Goal: Task Accomplishment & Management: Manage account settings

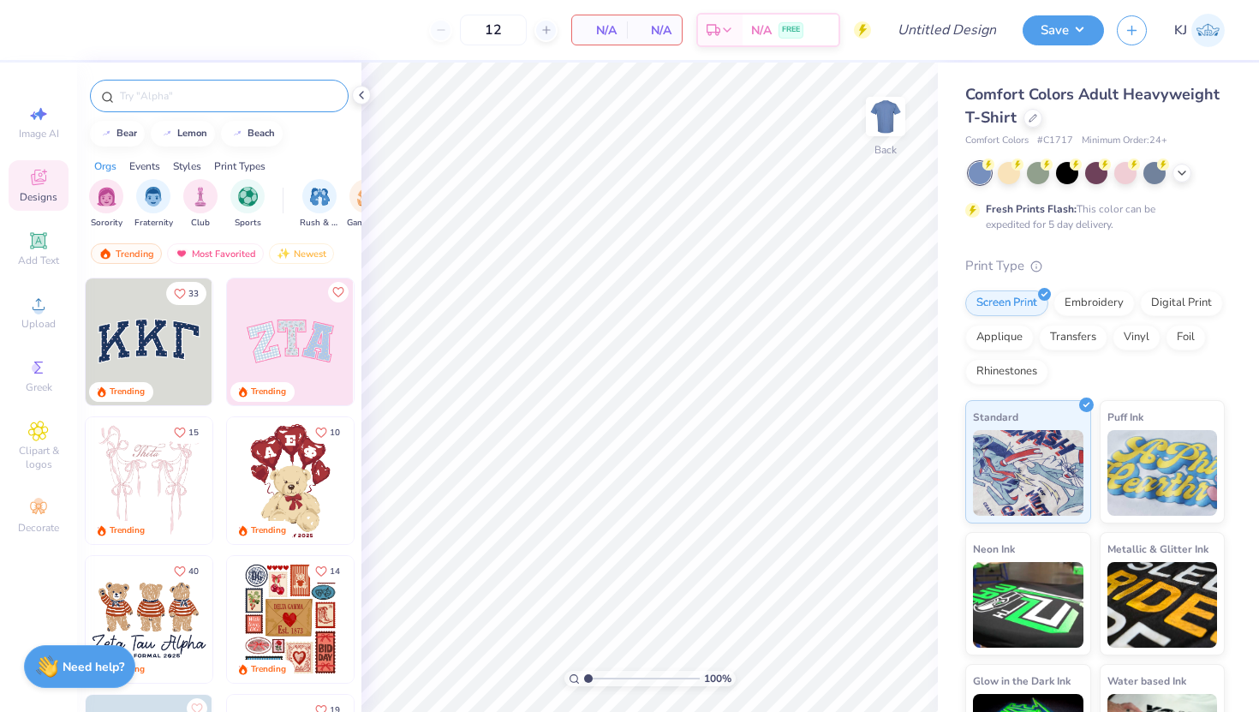
click at [237, 94] on input "text" at bounding box center [227, 95] width 219 height 17
type input "basketball"
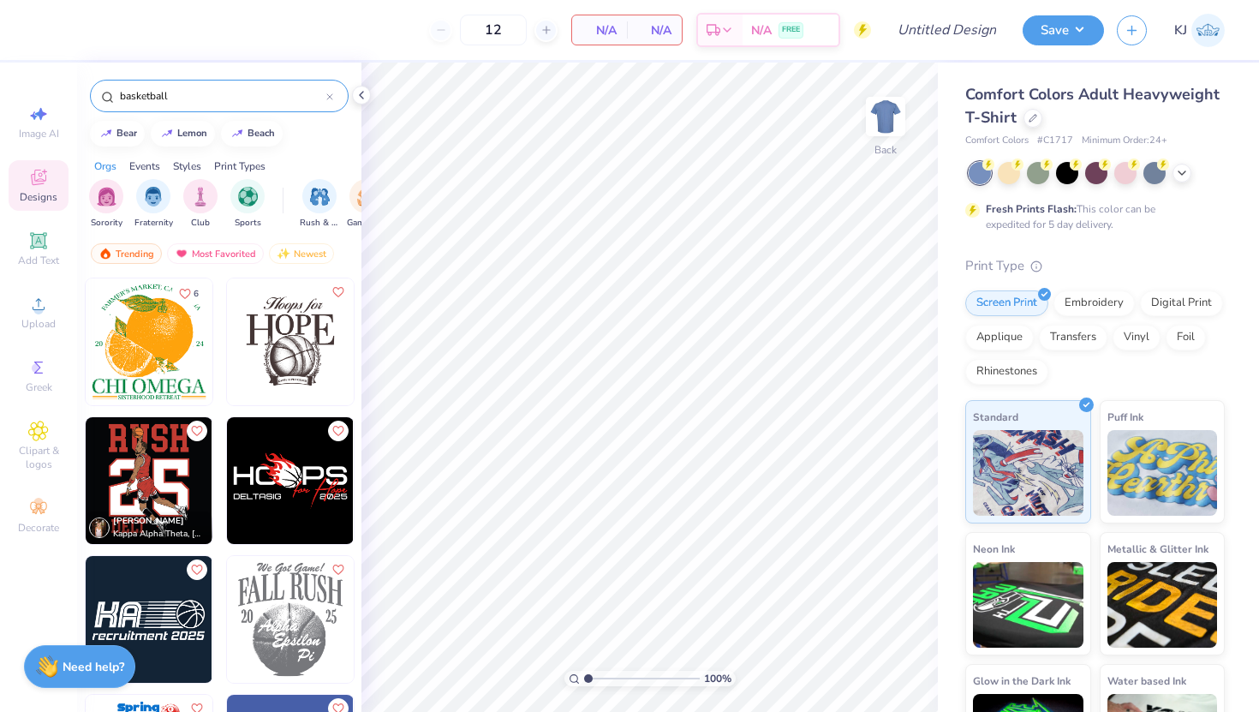
click at [158, 487] on img at bounding box center [149, 480] width 127 height 127
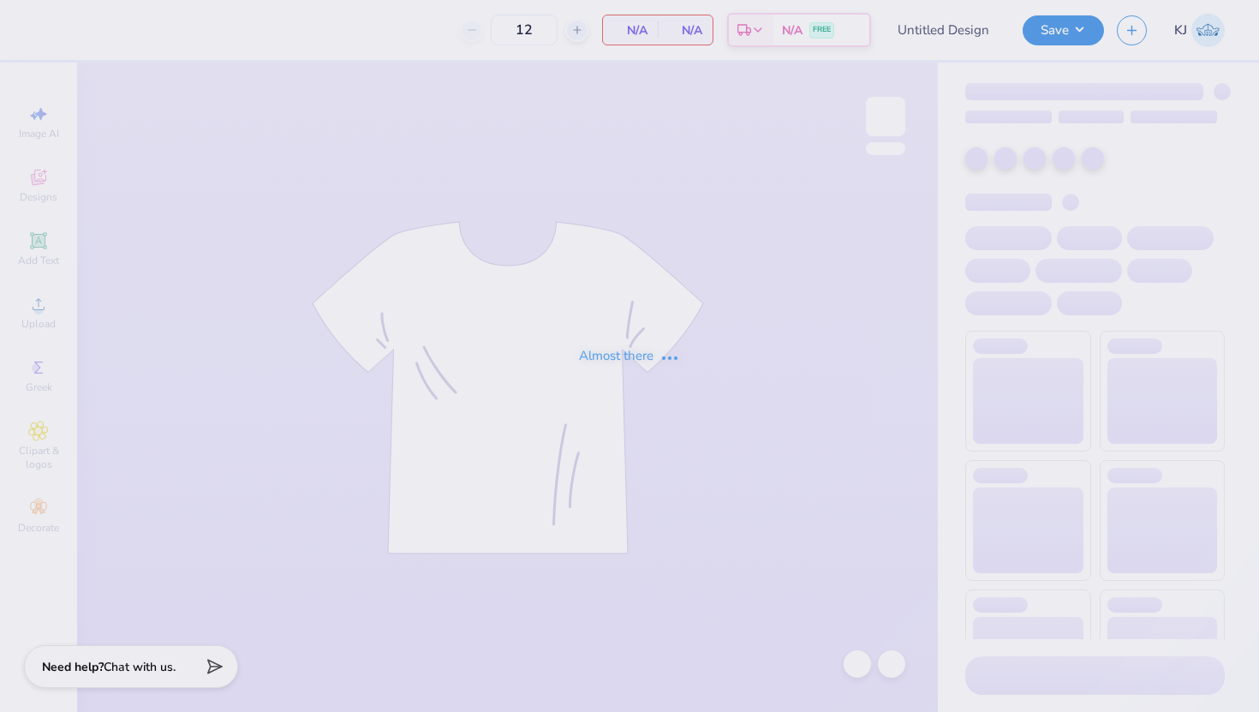
type input "[PERSON_NAME]"
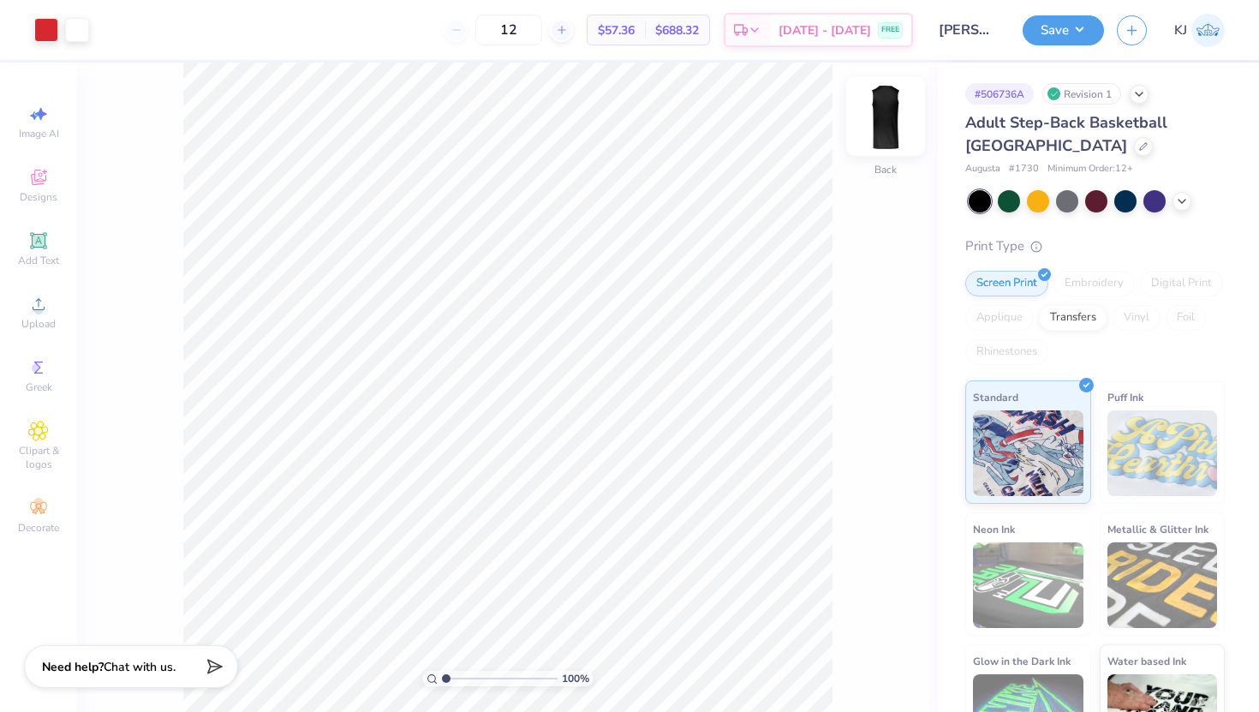
click at [875, 100] on img at bounding box center [886, 116] width 69 height 69
click at [39, 147] on div "Image AI Designs Add Text Upload Greek Clipart & logos Decorate" at bounding box center [39, 319] width 60 height 445
click at [39, 167] on icon at bounding box center [38, 177] width 21 height 21
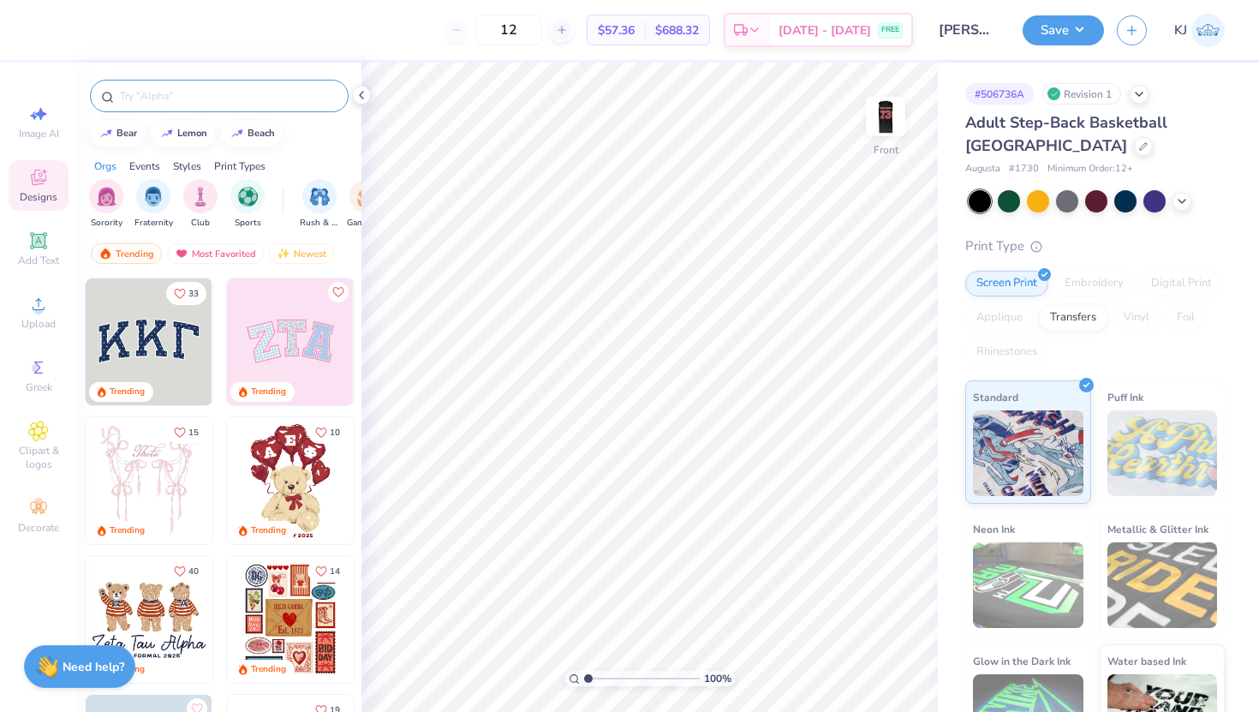
click at [182, 86] on div at bounding box center [219, 96] width 259 height 33
click at [185, 96] on input "text" at bounding box center [227, 95] width 219 height 17
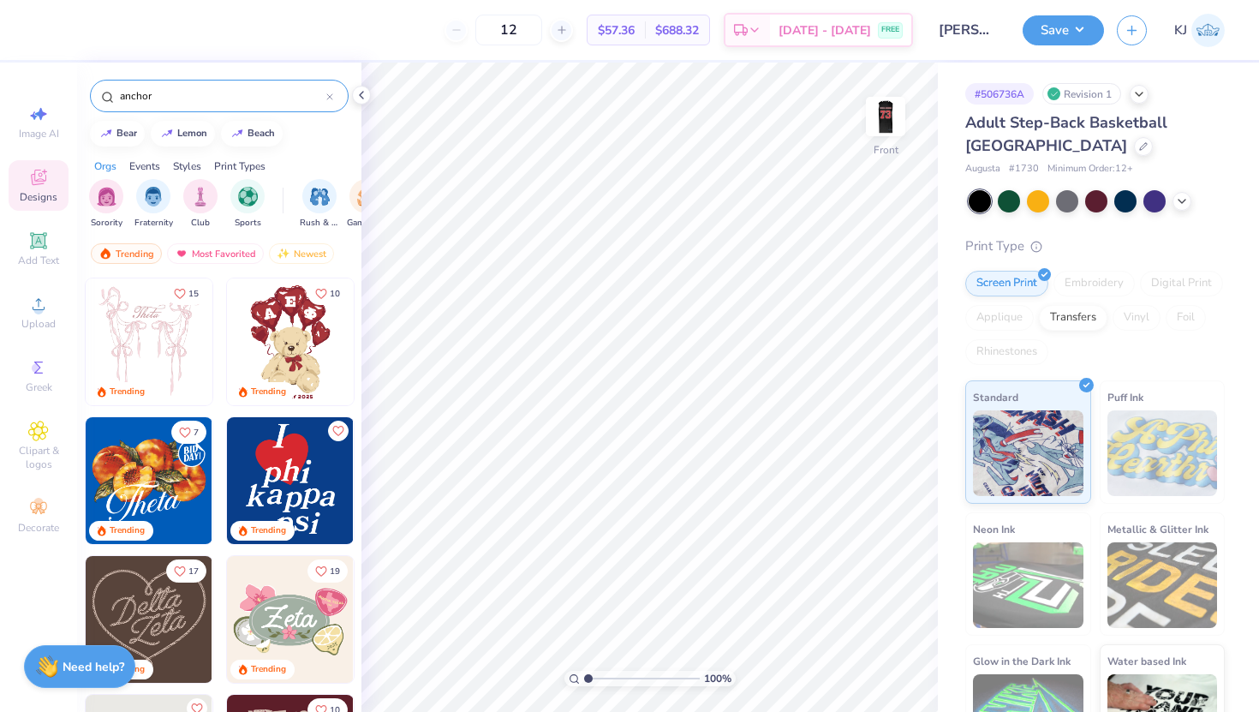
type input "anchor"
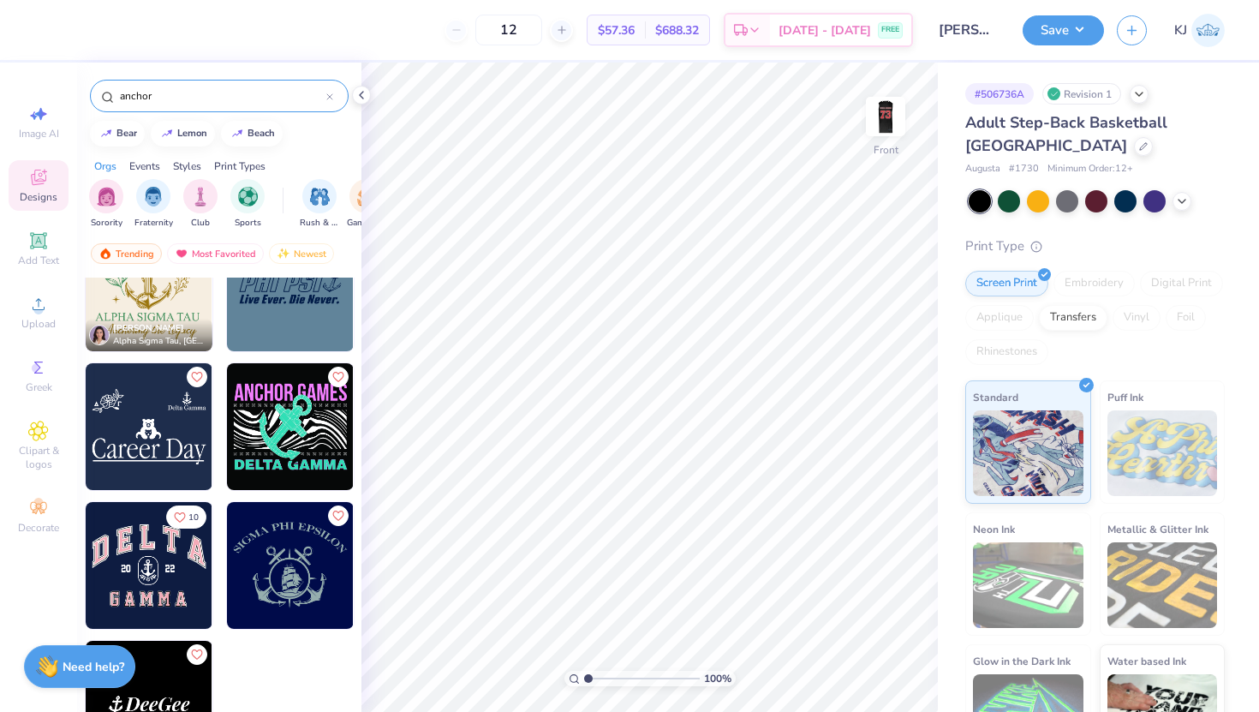
scroll to position [2416, 0]
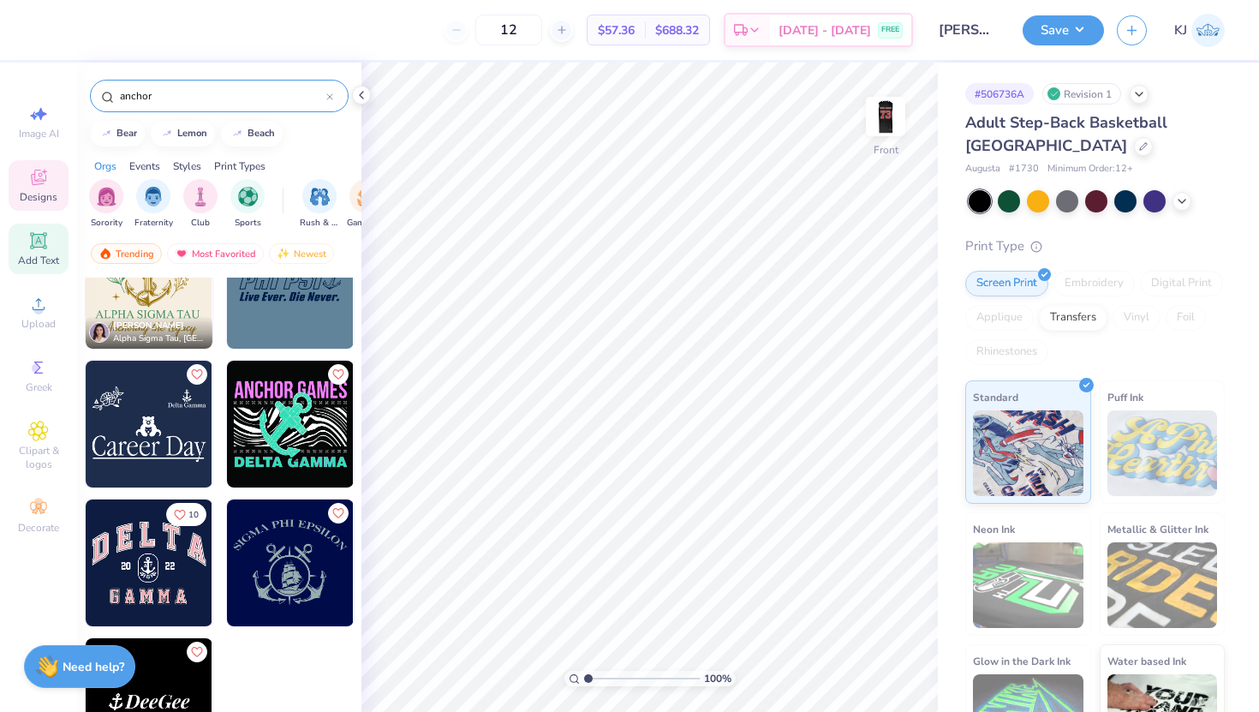
click at [38, 260] on span "Add Text" at bounding box center [38, 261] width 41 height 14
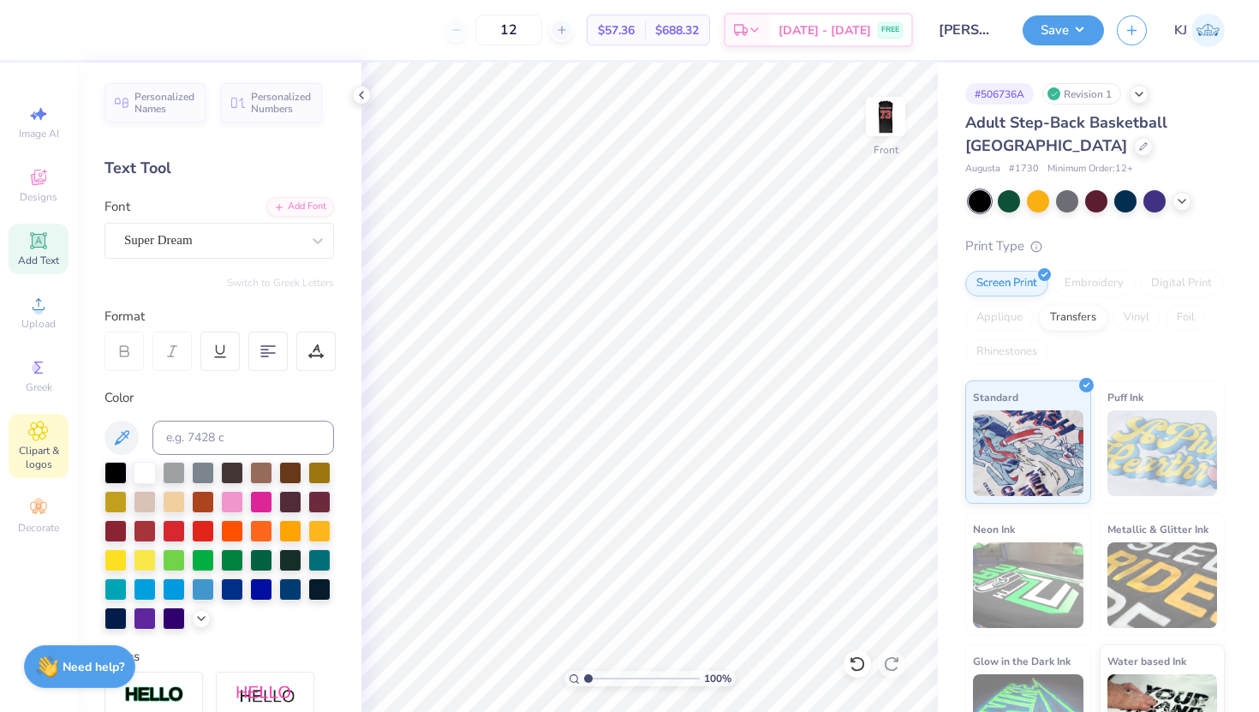
click at [43, 455] on span "Clipart & logos" at bounding box center [39, 457] width 60 height 27
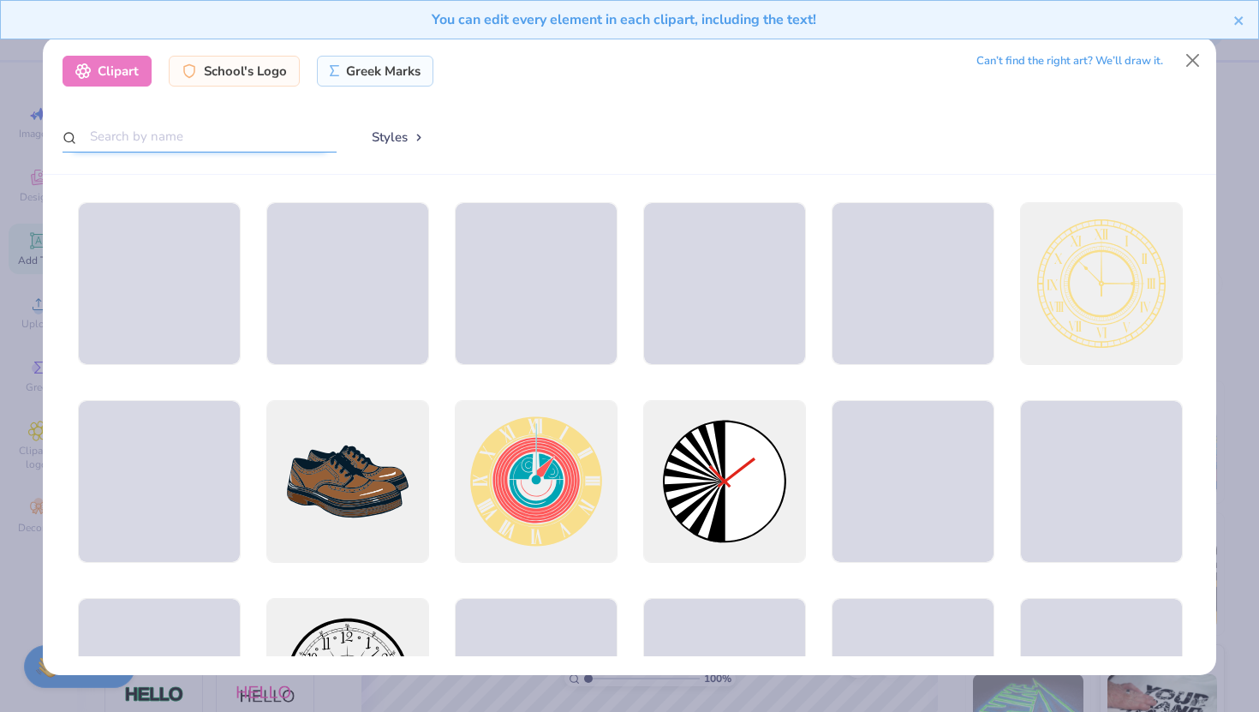
click at [263, 147] on input "text" at bounding box center [200, 137] width 274 height 32
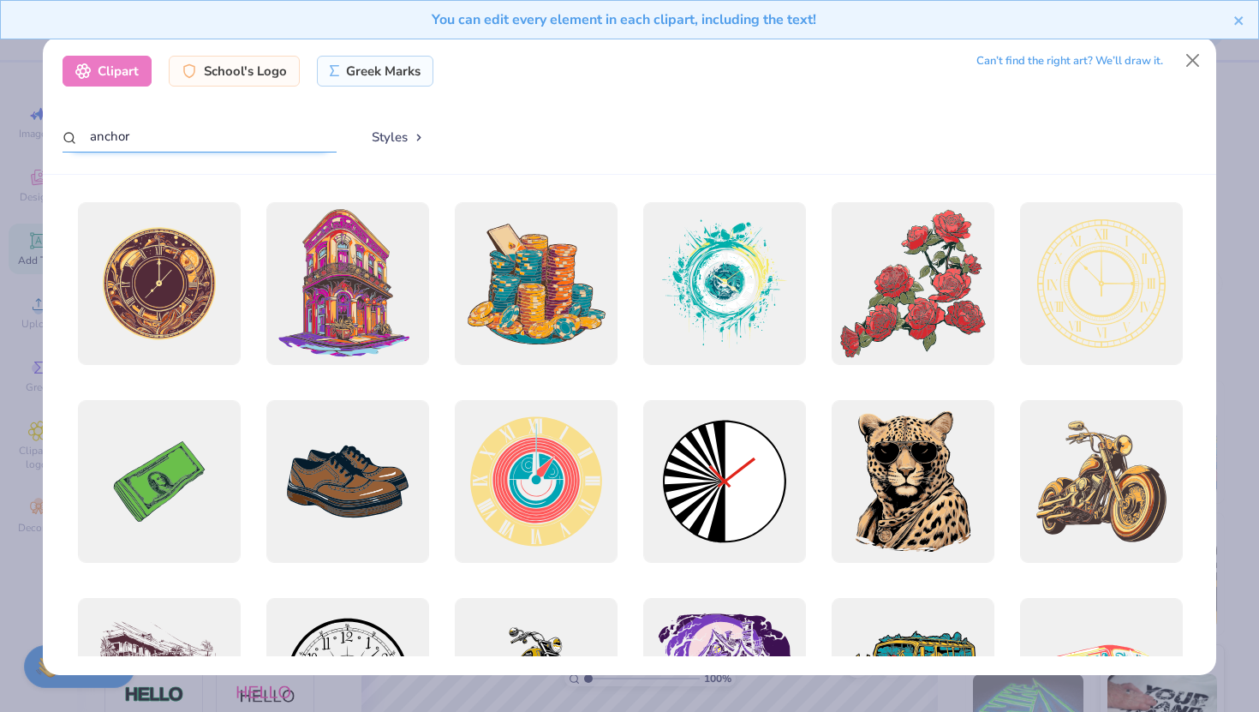
type input "anchor"
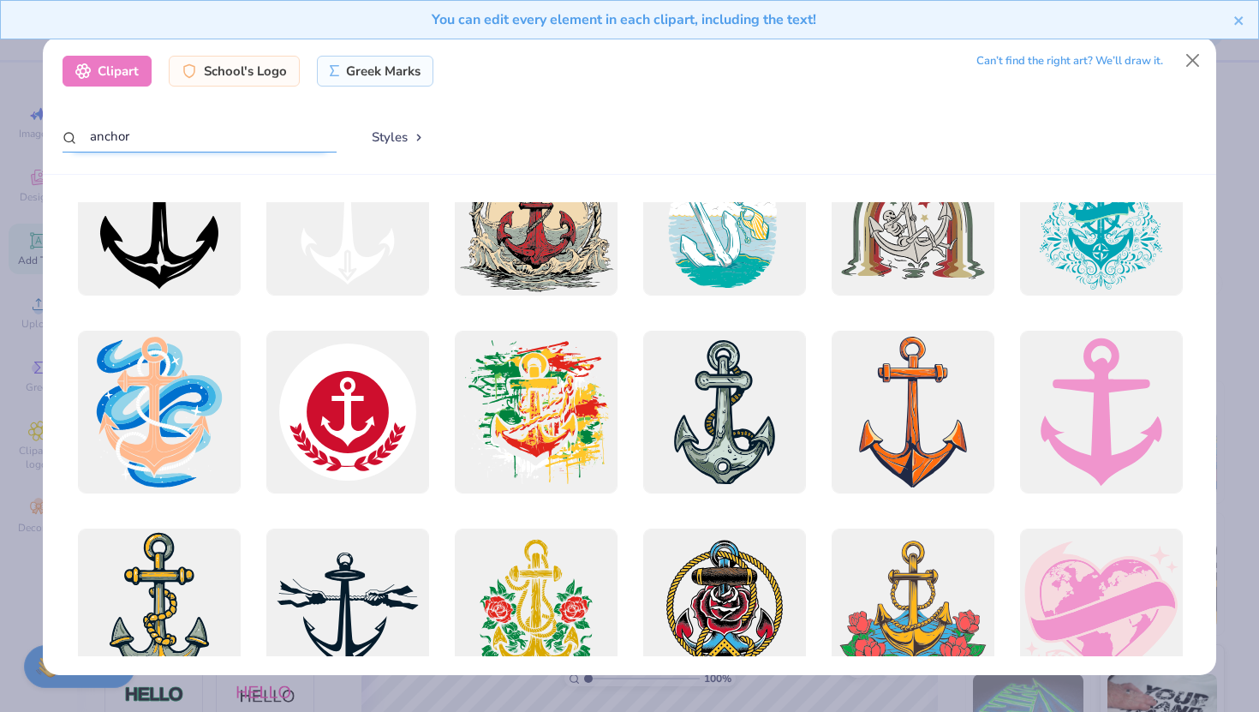
scroll to position [0, 0]
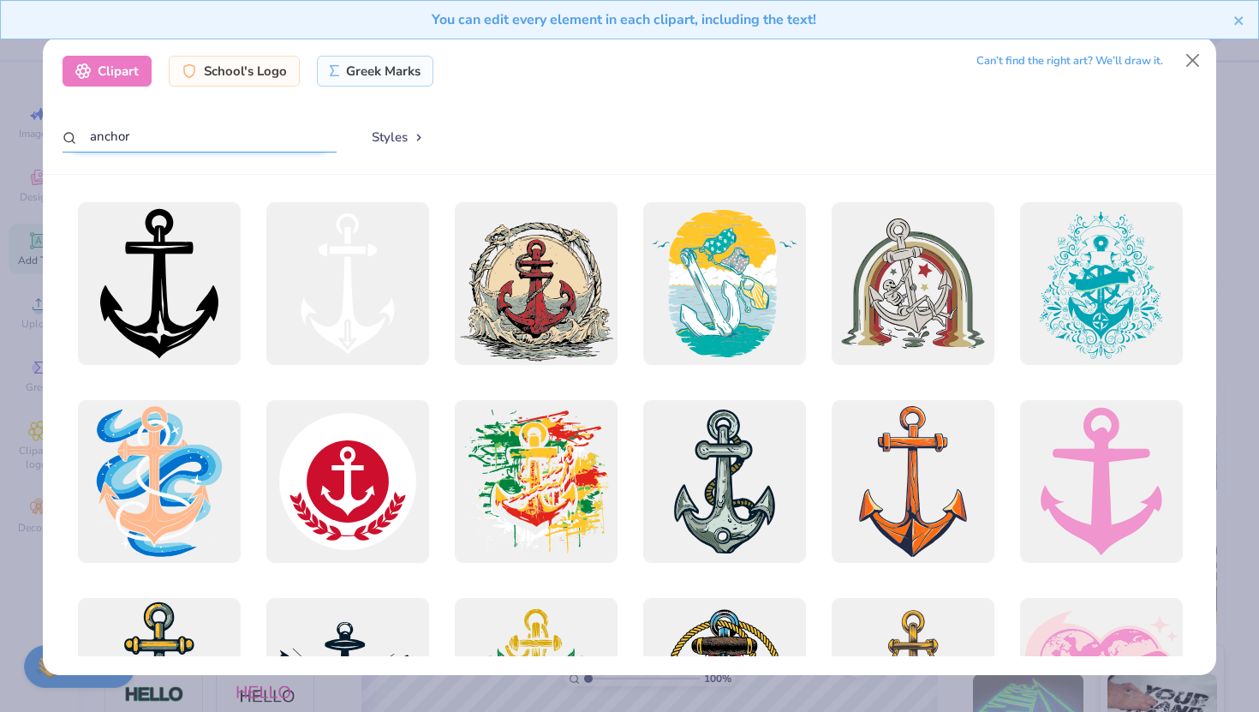
drag, startPoint x: 236, startPoint y: 147, endPoint x: 0, endPoint y: 108, distance: 238.9
click at [0, 111] on div "Clipart School's Logo Greek Marks Can’t find the right art? We’ll draw it. anch…" at bounding box center [629, 356] width 1259 height 712
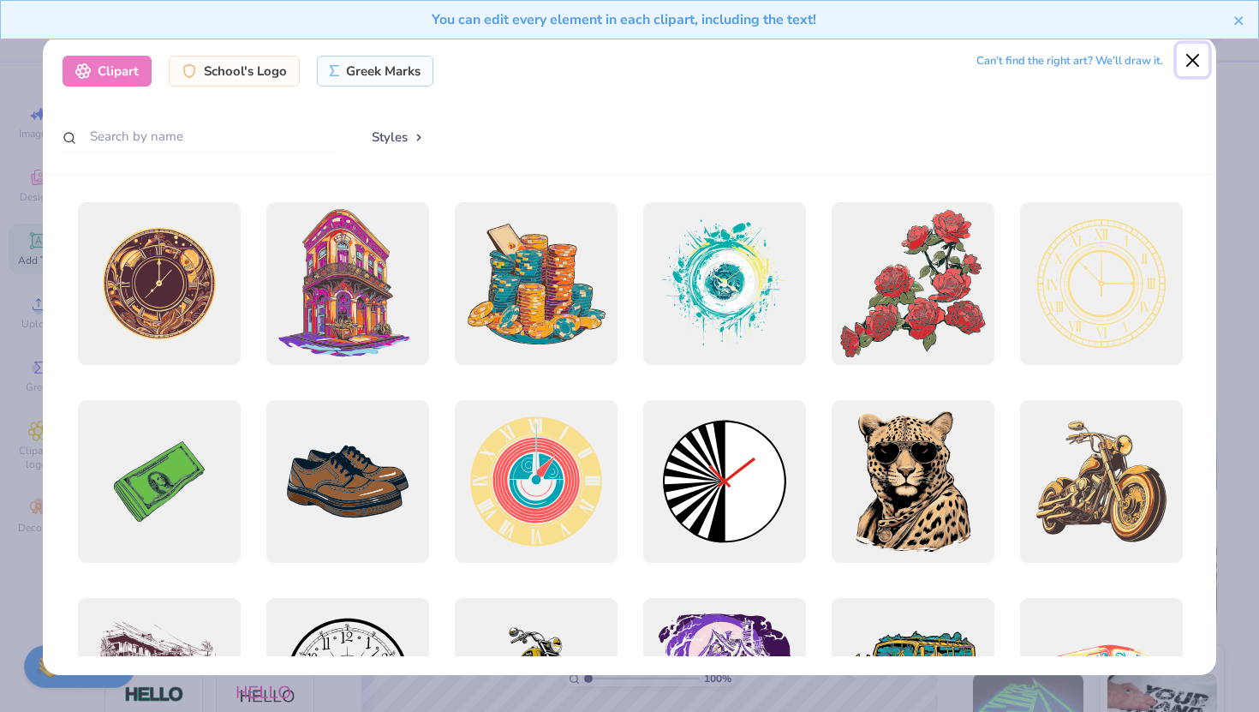
click at [1191, 56] on button "Close" at bounding box center [1193, 60] width 33 height 33
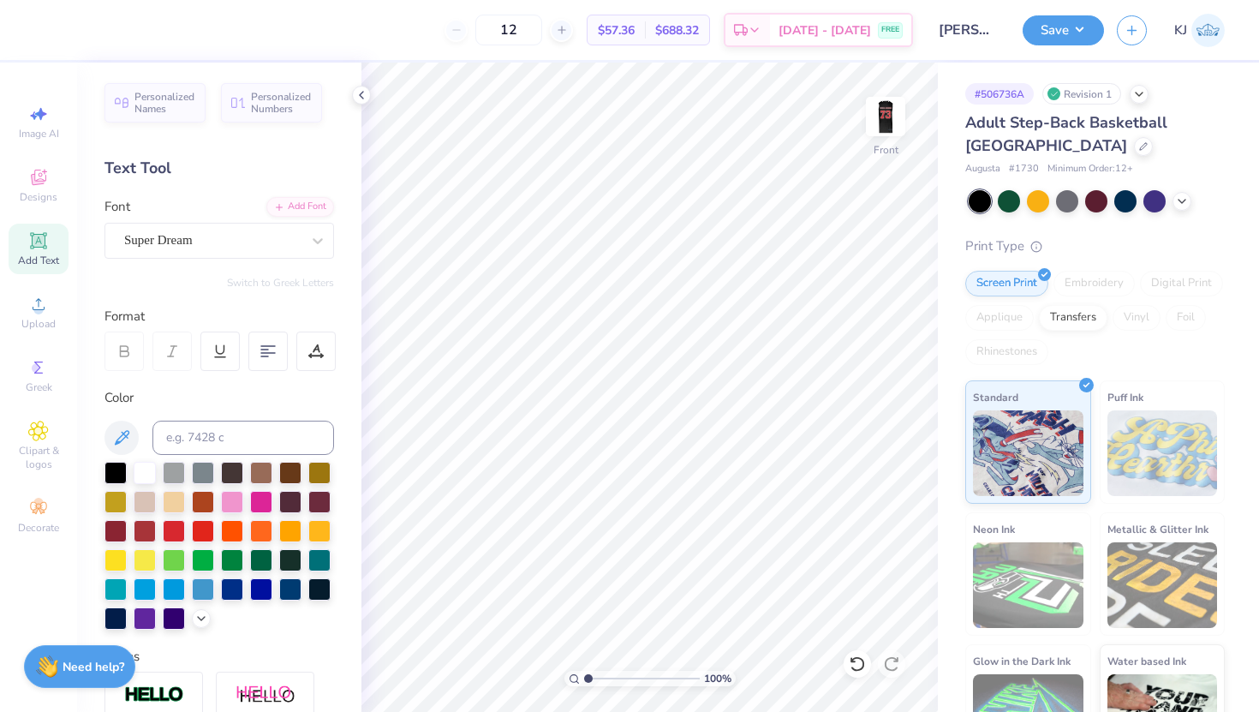
click at [47, 242] on icon at bounding box center [38, 240] width 21 height 21
type textarea "Anchor Down"
click at [296, 245] on div "Super Dream" at bounding box center [213, 240] width 180 height 27
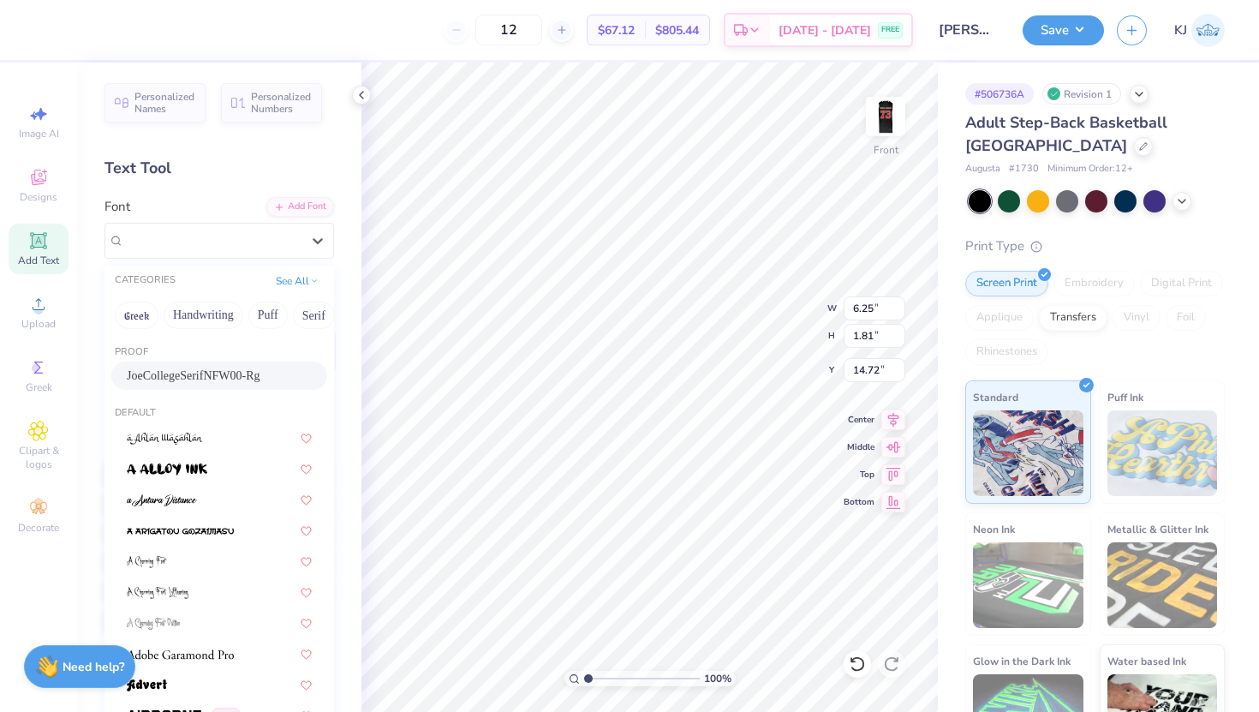
click at [296, 374] on div "JoeCollegeSerifNFW00-Rg" at bounding box center [219, 376] width 185 height 18
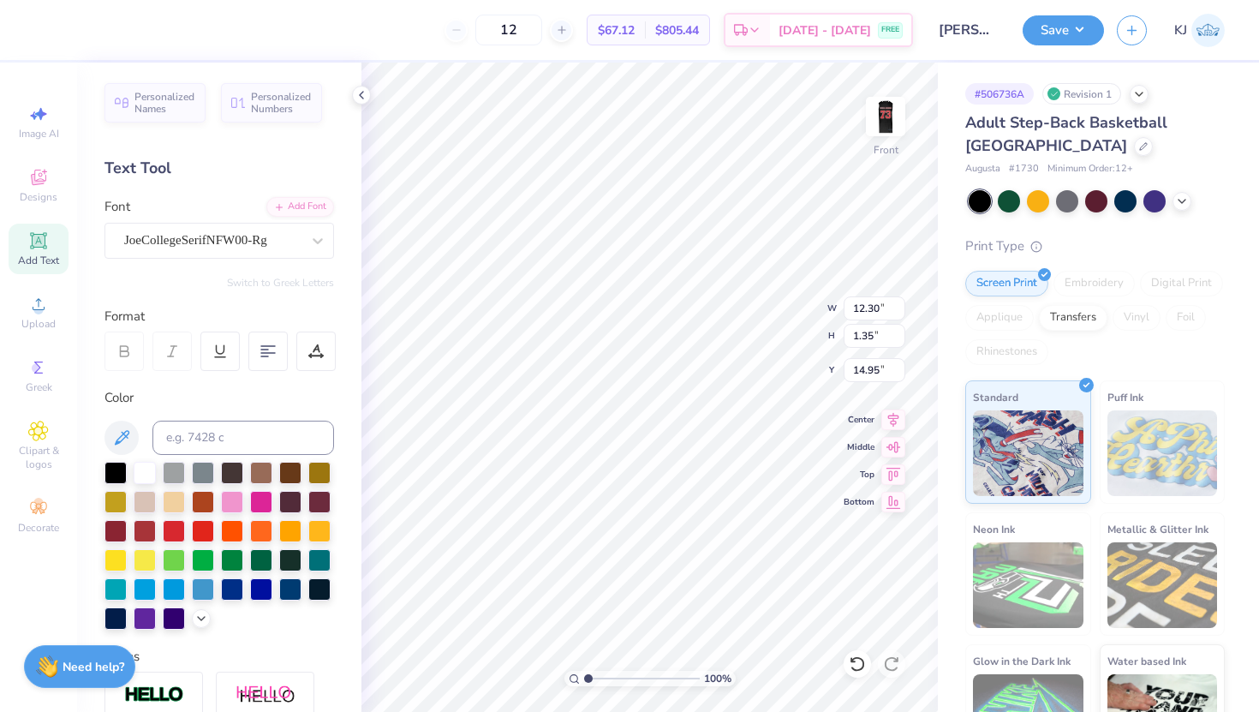
type input "11.45"
type input "1.26"
type input "15.04"
type input "11.98"
type input "1.32"
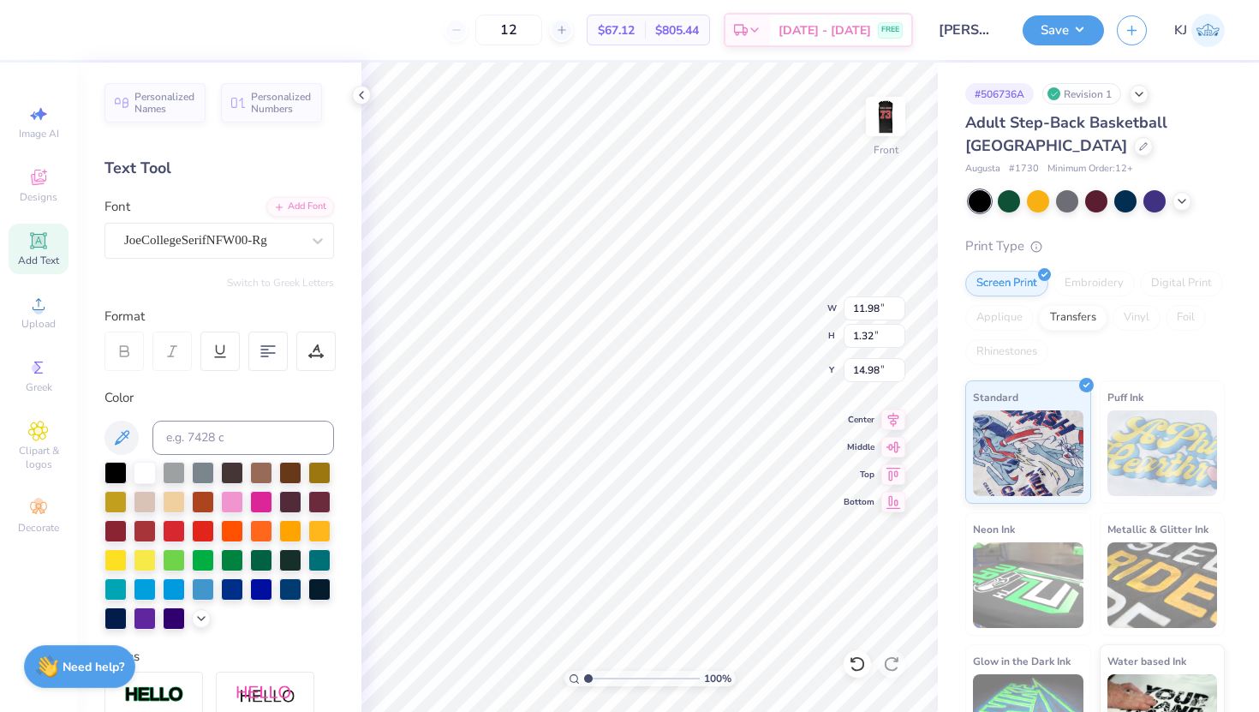
type input "5.54"
type input "11.21"
type input "1.23"
type input "3.89"
type input "3.92"
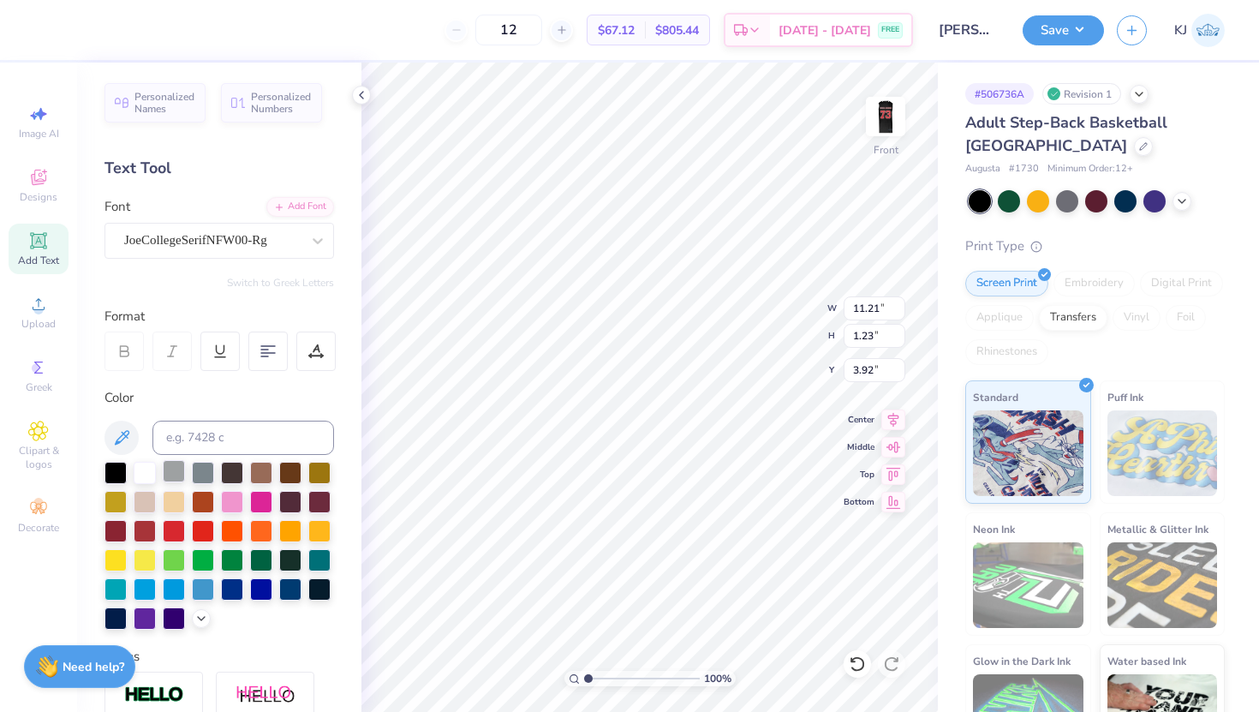
scroll to position [153, 0]
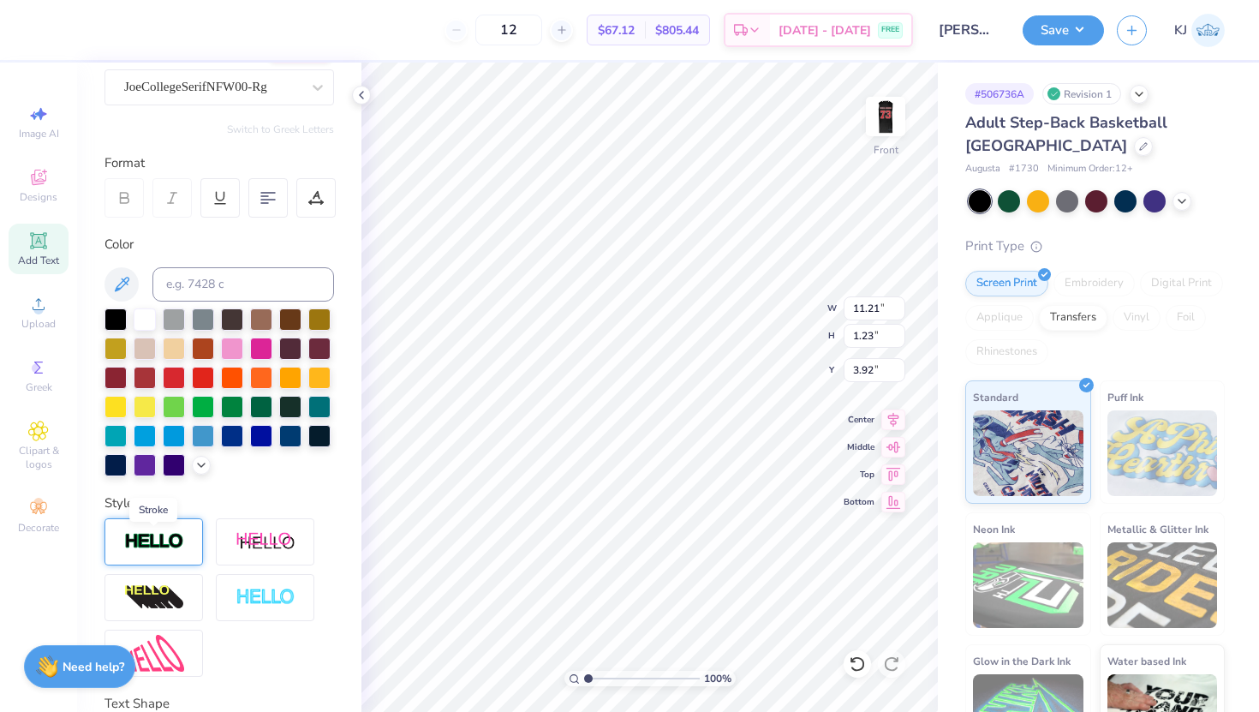
click at [153, 540] on img at bounding box center [154, 542] width 60 height 20
type input "11.23"
type input "1.25"
type input "3.91"
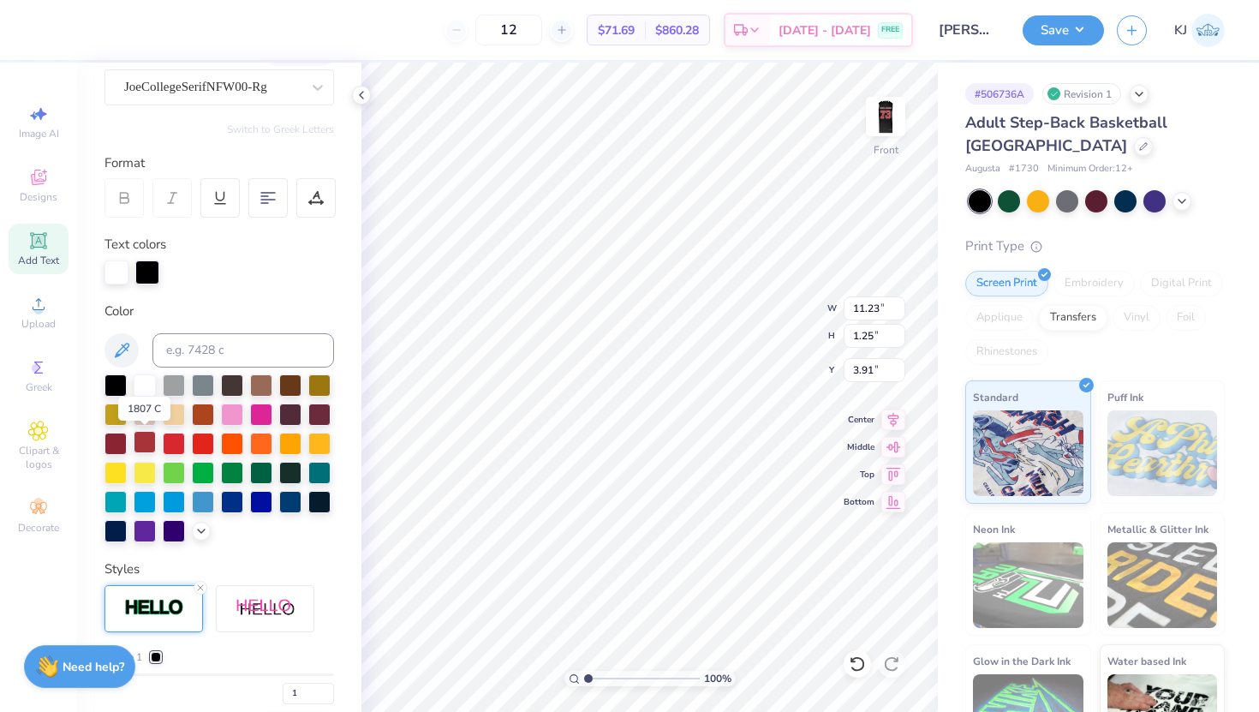
click at [145, 441] on div at bounding box center [145, 442] width 22 height 22
click at [117, 266] on div at bounding box center [117, 271] width 24 height 24
click at [173, 439] on div at bounding box center [174, 442] width 22 height 22
click at [142, 388] on div at bounding box center [145, 384] width 22 height 22
click at [149, 271] on div at bounding box center [147, 271] width 24 height 24
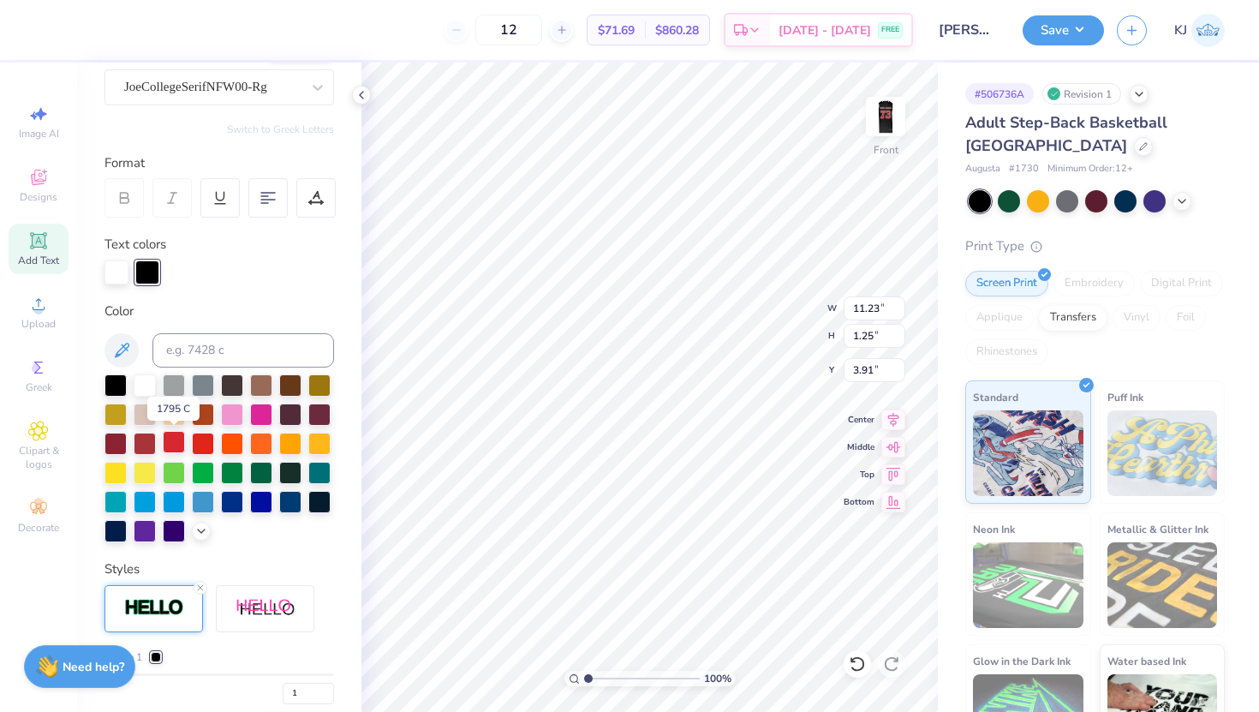
click at [172, 440] on div at bounding box center [174, 442] width 22 height 22
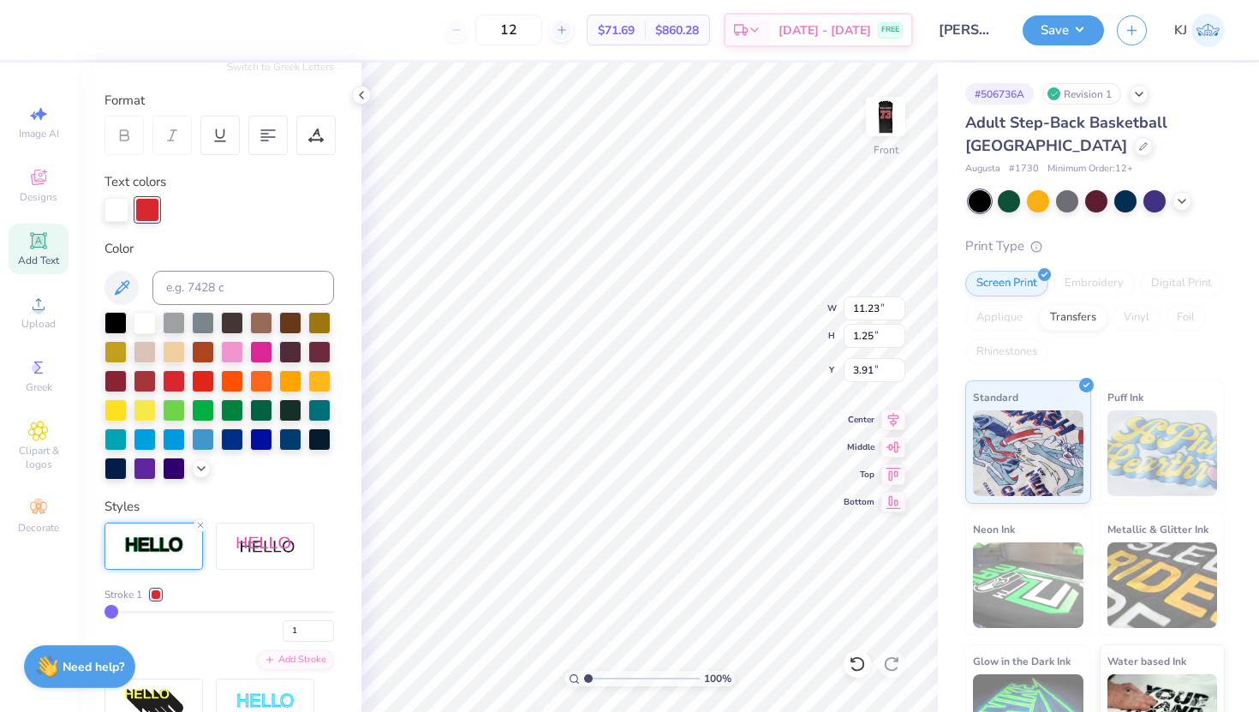
type input "3"
type input "4"
type input "5"
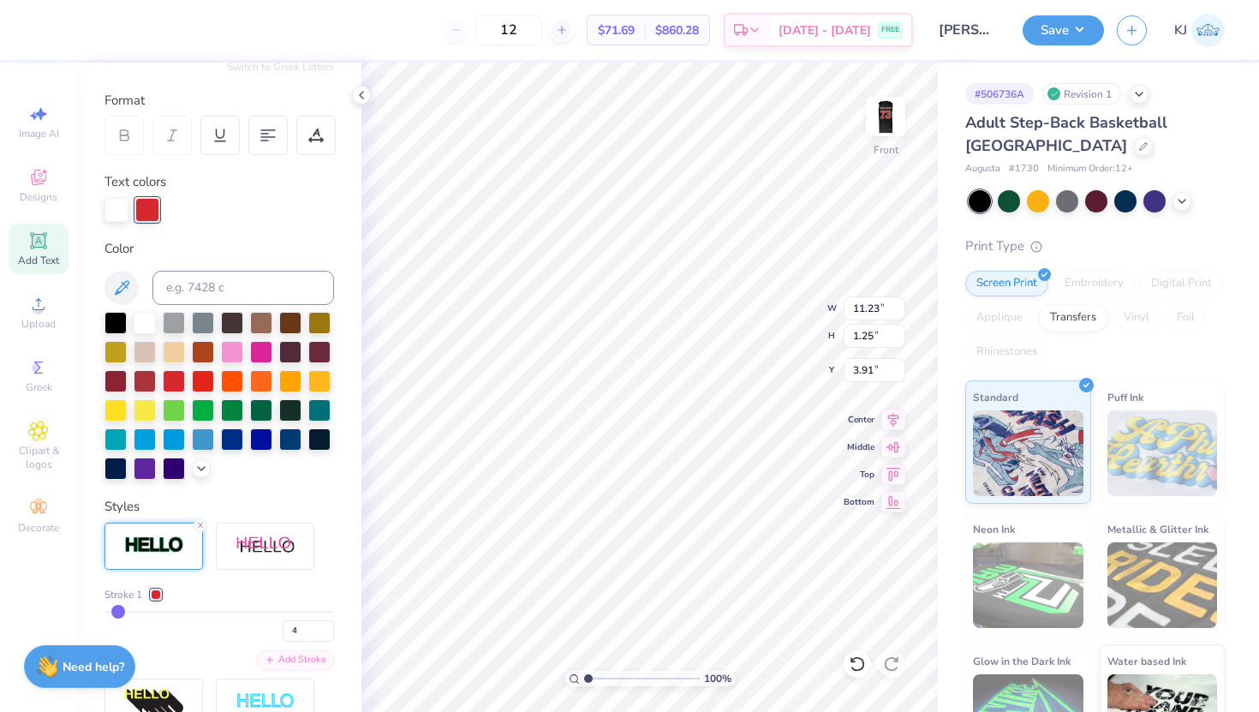
type input "5"
click at [120, 613] on input "range" at bounding box center [220, 612] width 230 height 3
type input "11.31"
type input "1.34"
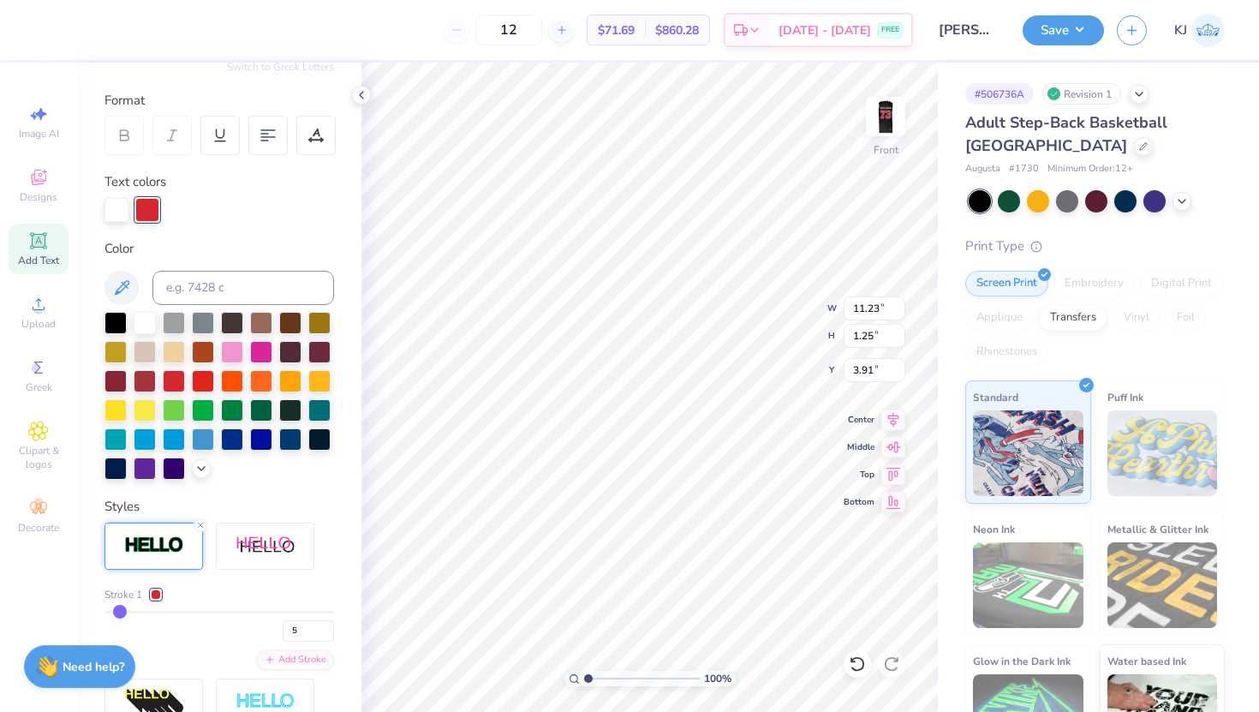
type input "3.87"
type input "4"
type input "11.29"
type input "1.32"
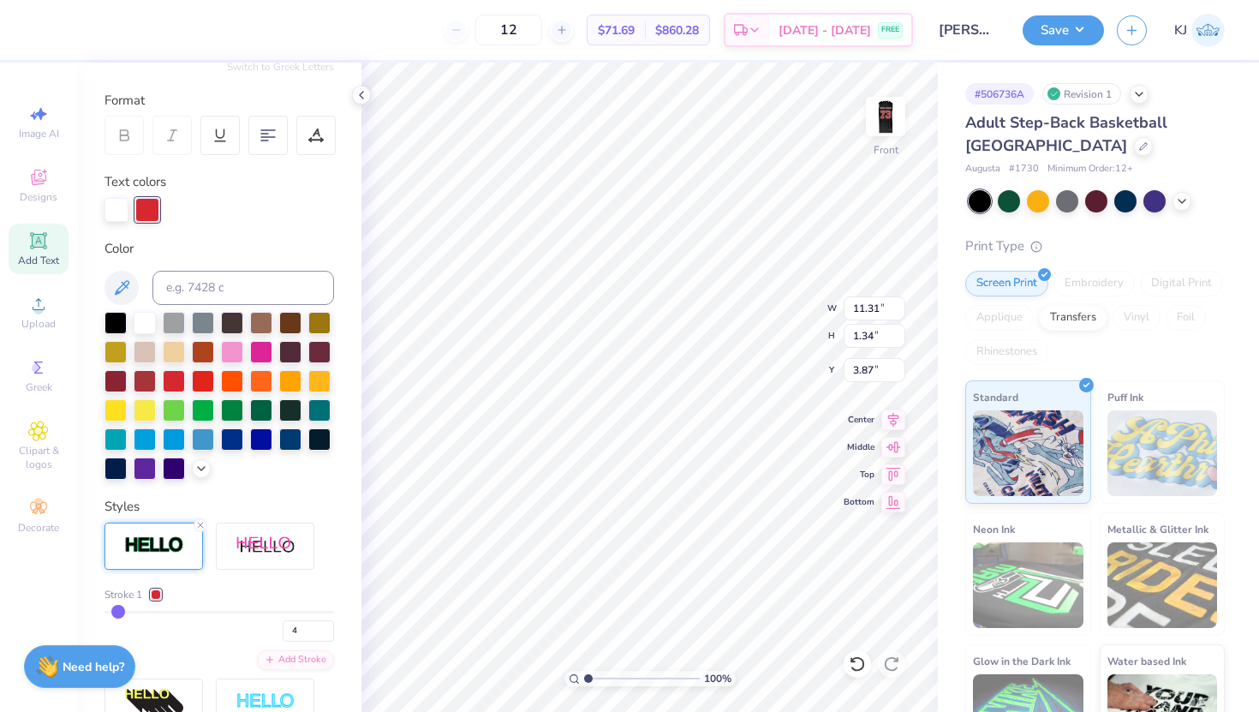
type input "3.88"
type input "3"
type input "11.27"
type input "1.29"
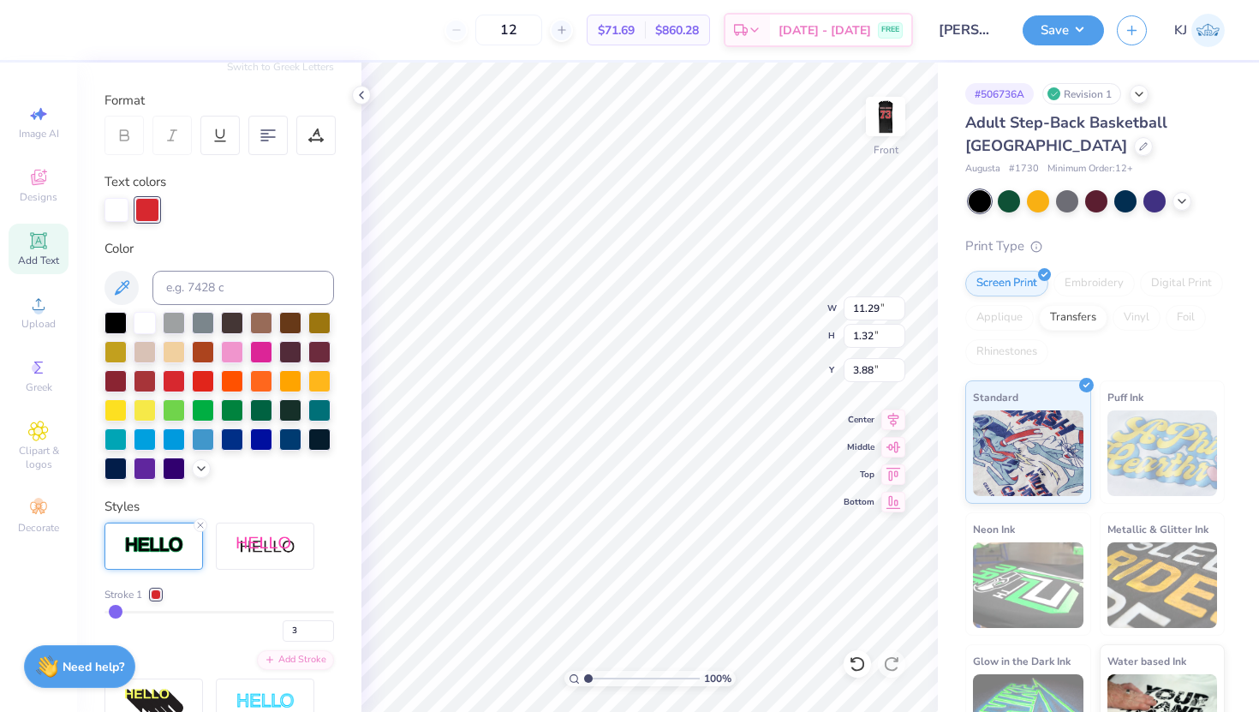
type input "3.89"
click at [894, 108] on img at bounding box center [886, 116] width 69 height 69
click at [894, 108] on img at bounding box center [886, 116] width 34 height 34
click at [888, 120] on img at bounding box center [886, 116] width 69 height 69
type input "1.64"
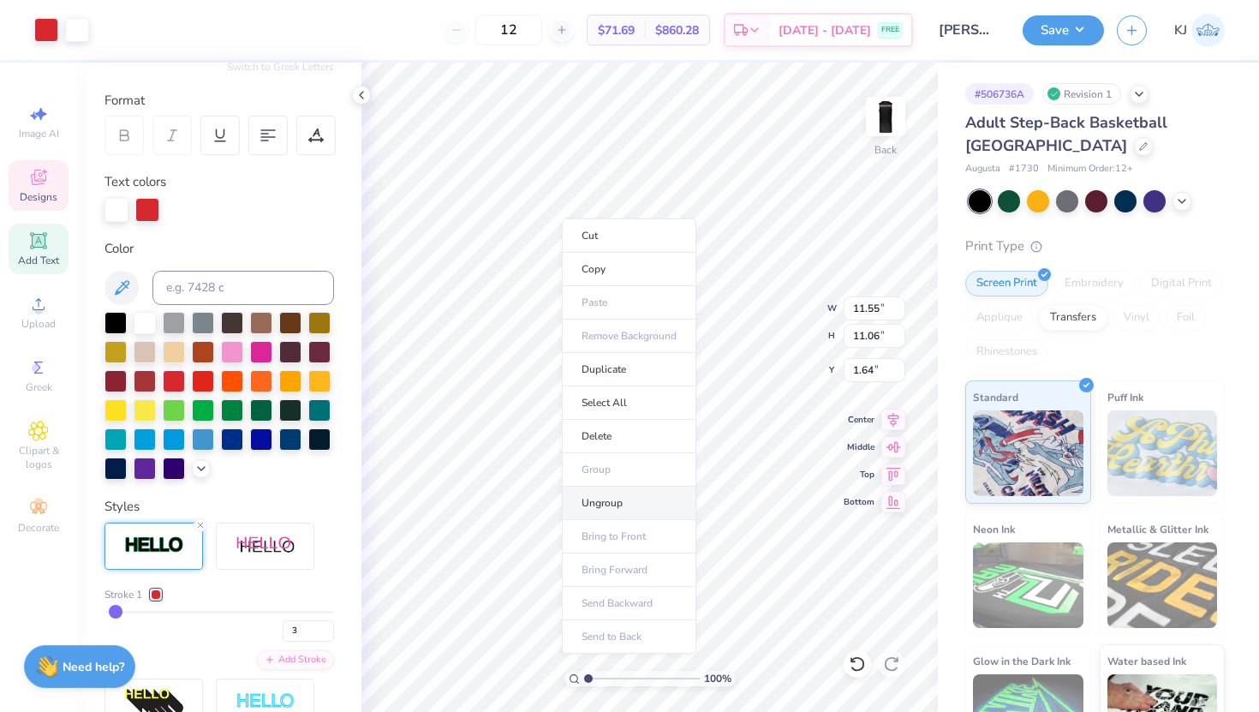
click at [624, 499] on li "Ungroup" at bounding box center [629, 503] width 134 height 33
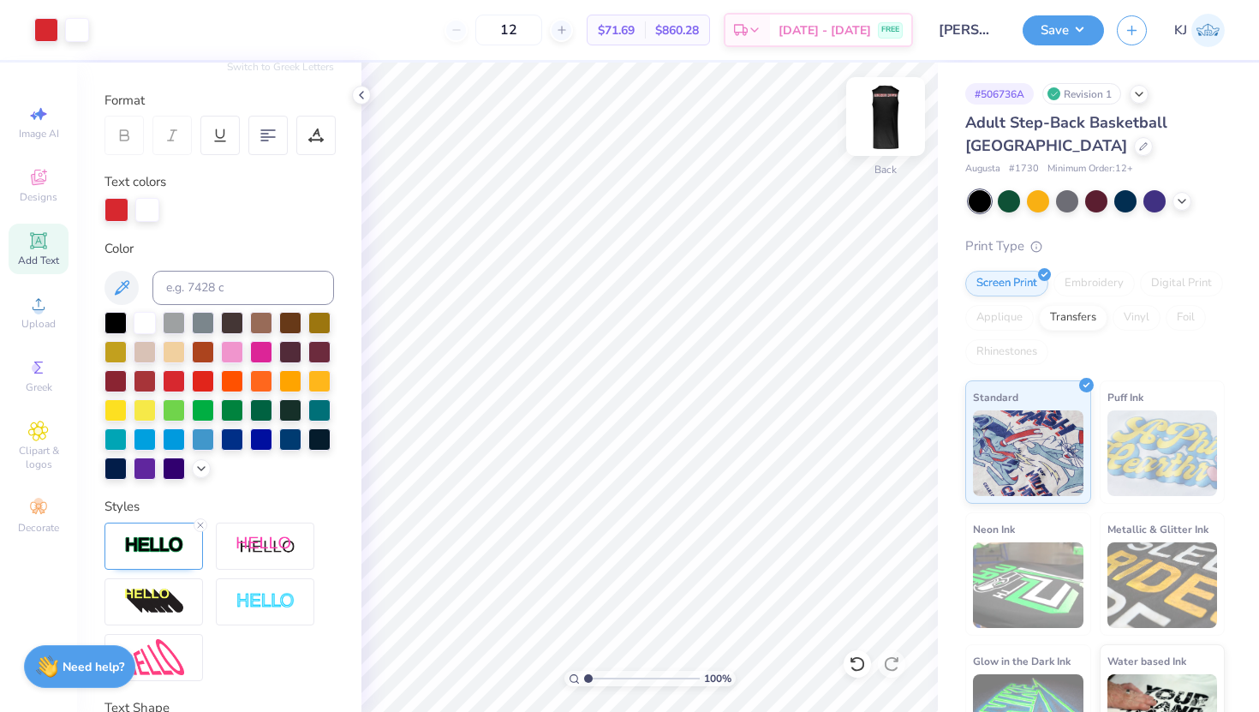
click at [876, 135] on img at bounding box center [886, 116] width 69 height 69
click at [881, 141] on img at bounding box center [886, 116] width 69 height 69
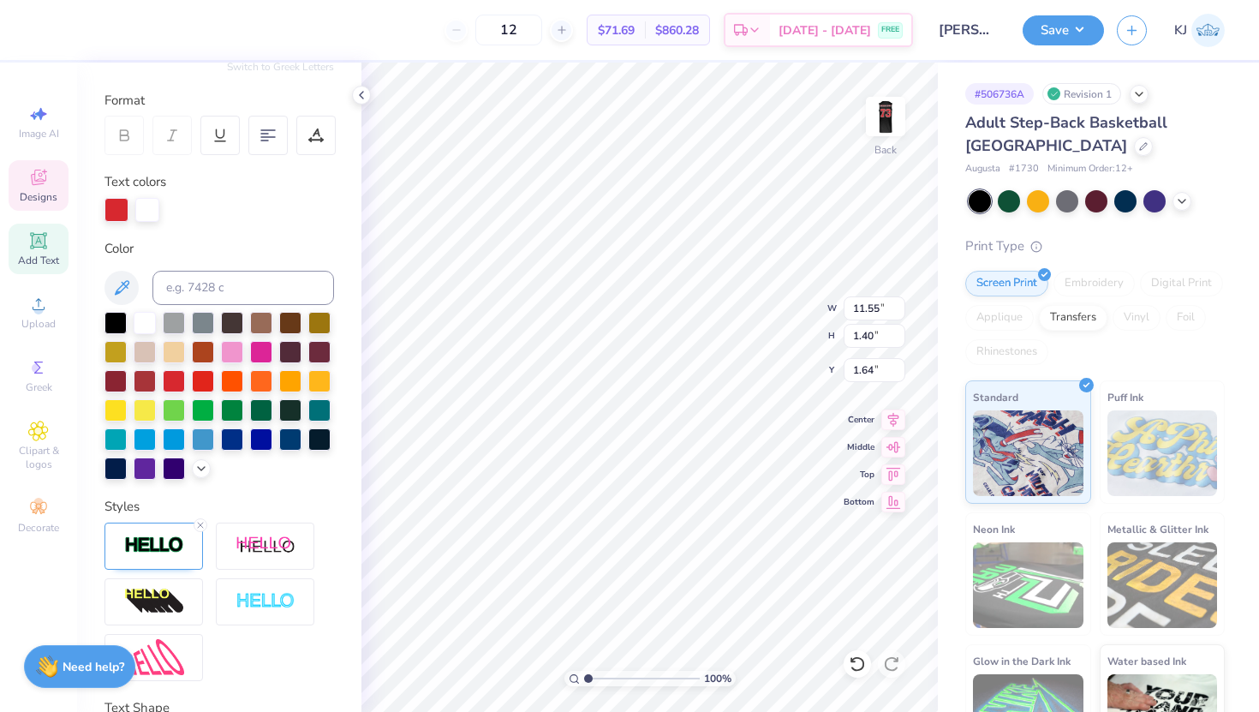
scroll to position [1, 1]
type textarea "Delta Gamma"
click at [33, 190] on span "Designs" at bounding box center [39, 197] width 38 height 14
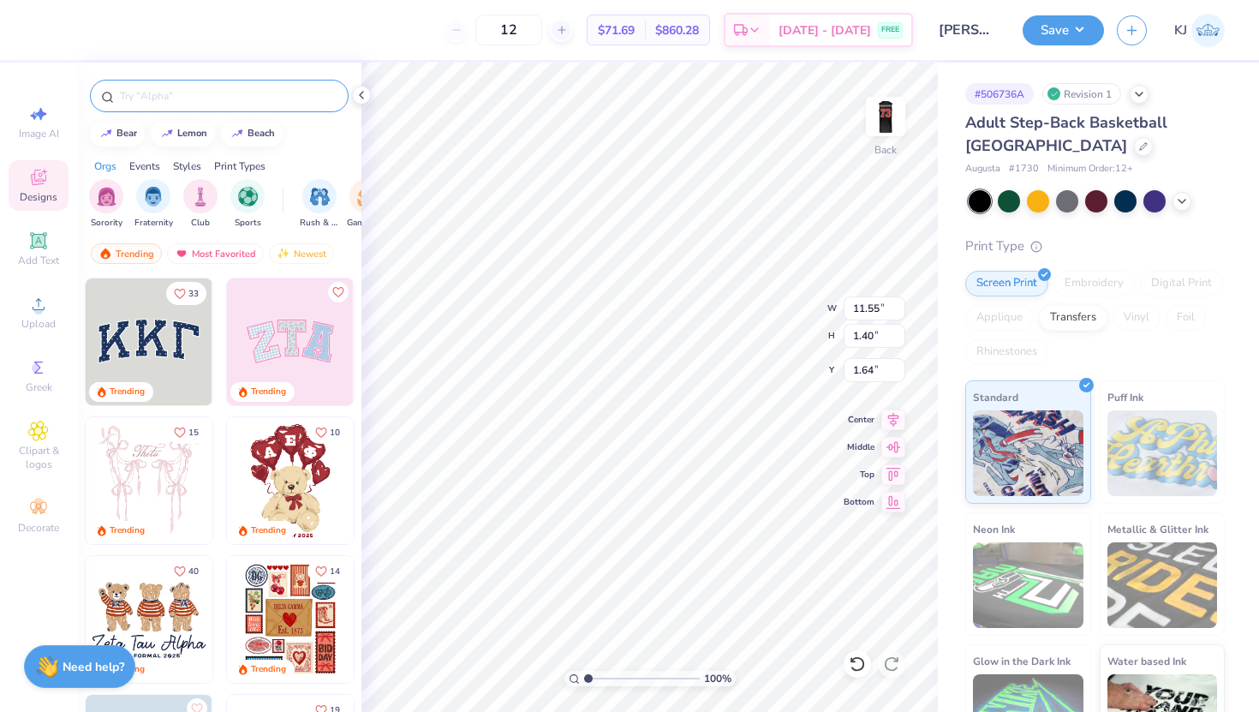
click at [201, 105] on div at bounding box center [219, 96] width 259 height 33
click at [32, 442] on div "Clipart & logos" at bounding box center [39, 446] width 60 height 64
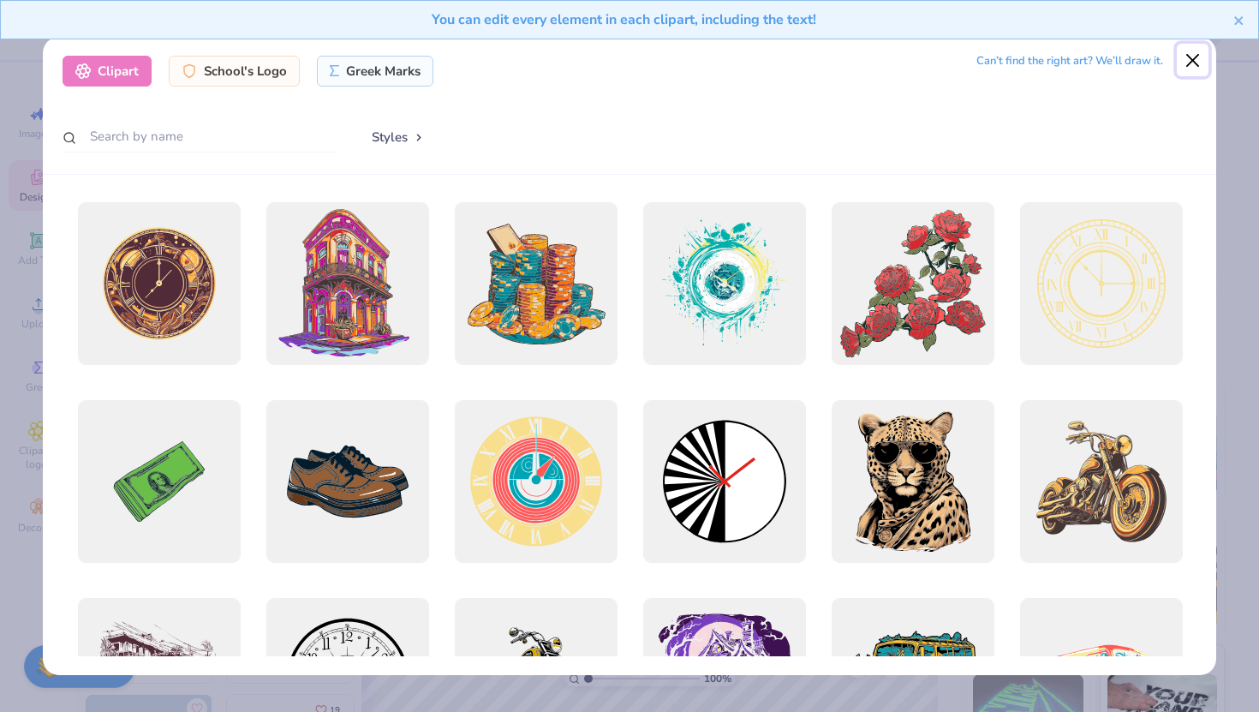
click at [1191, 61] on button "Close" at bounding box center [1193, 60] width 33 height 33
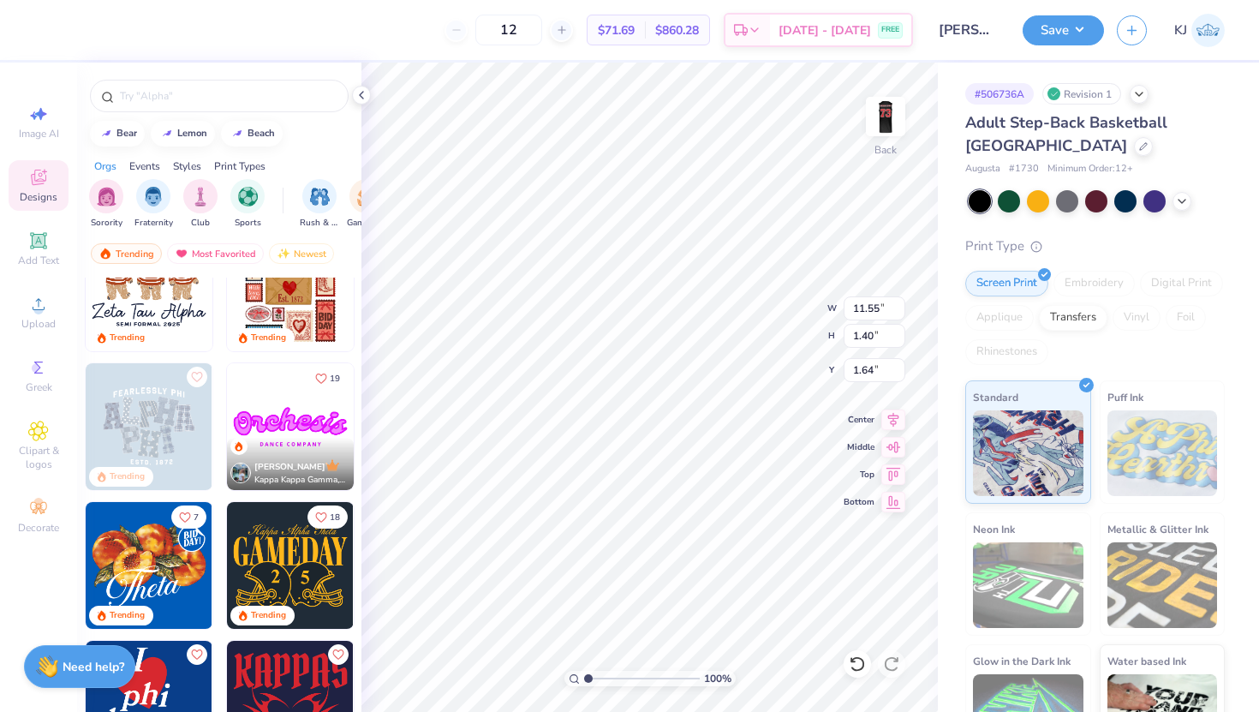
scroll to position [331, 0]
click at [89, 198] on div "filter for Sorority" at bounding box center [106, 194] width 34 height 34
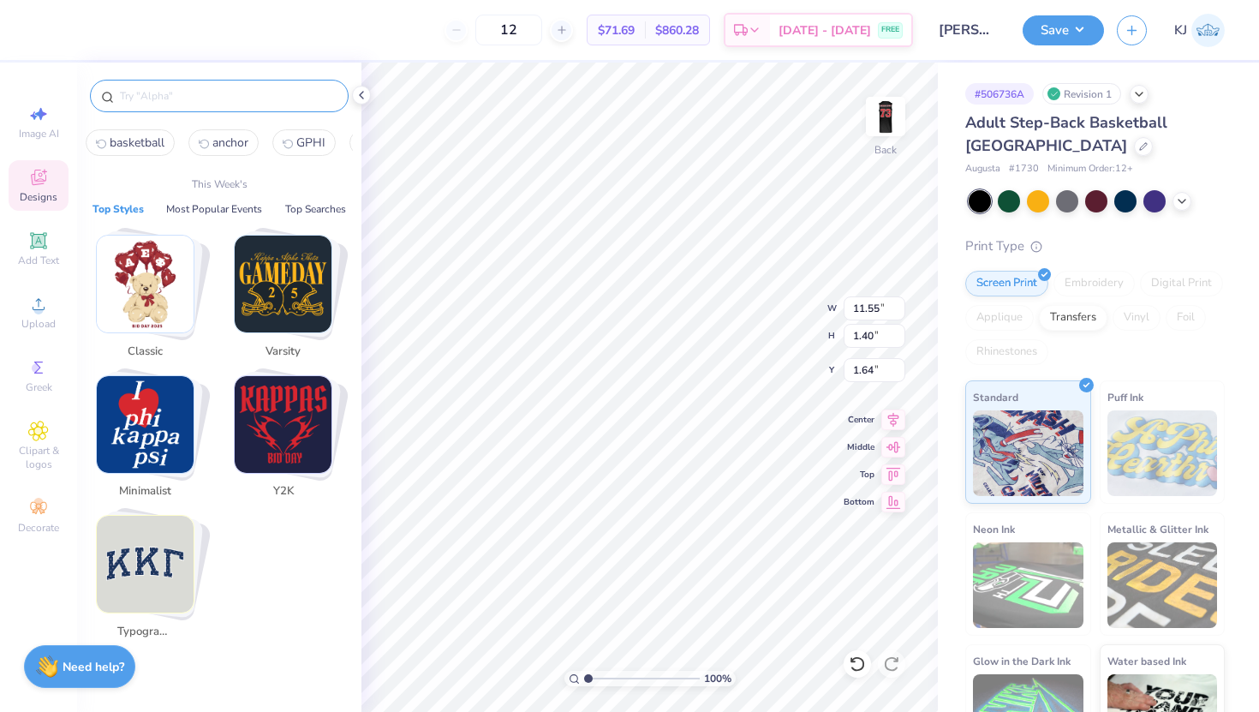
click at [202, 98] on input "text" at bounding box center [227, 95] width 219 height 17
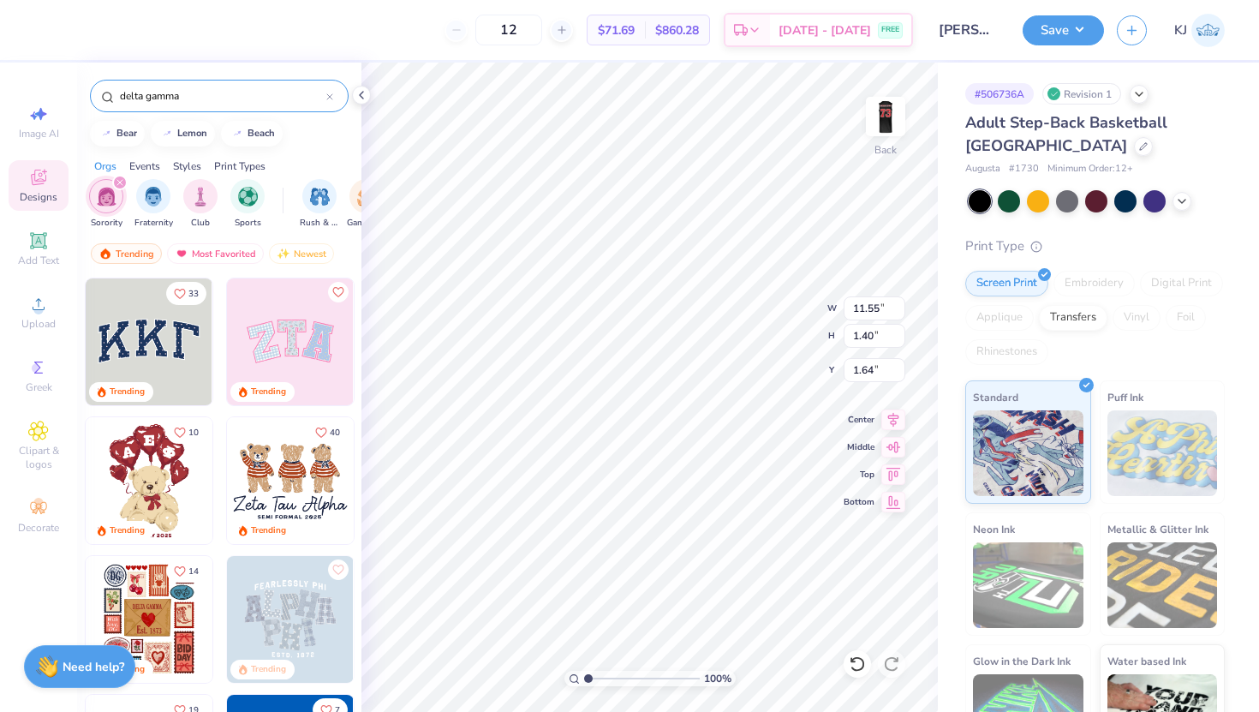
type input "delta gamma"
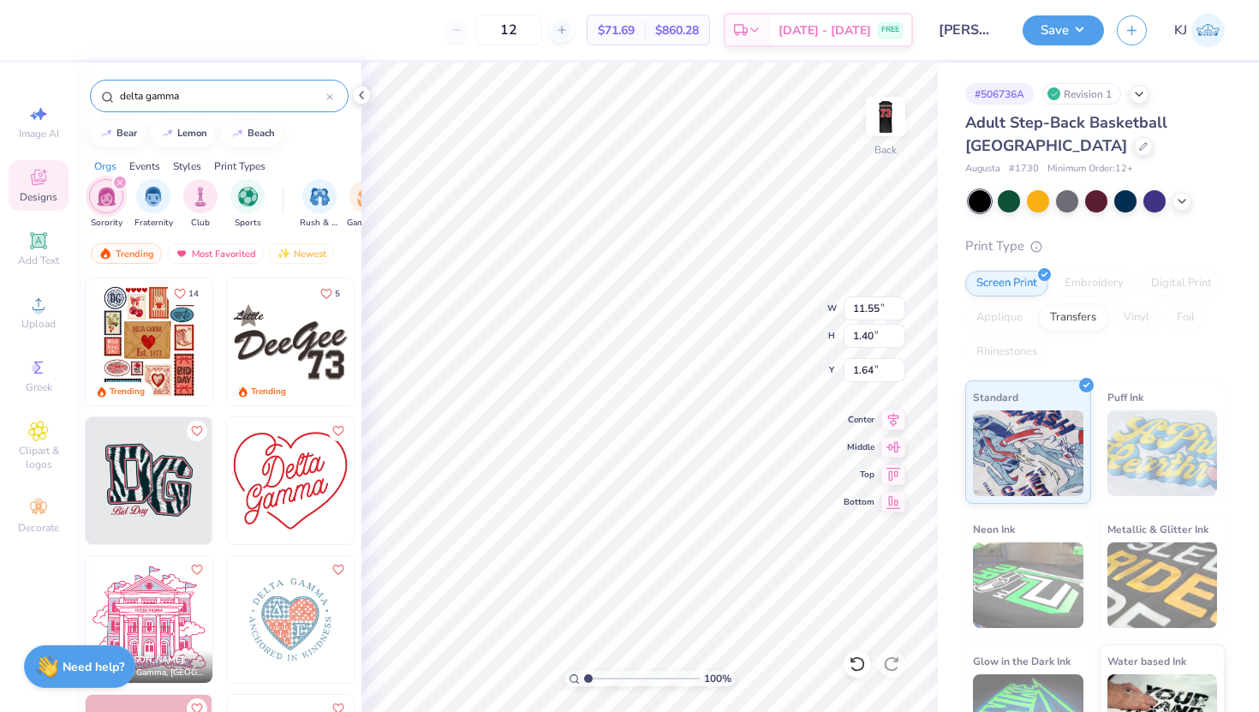
click at [267, 332] on img at bounding box center [290, 341] width 127 height 127
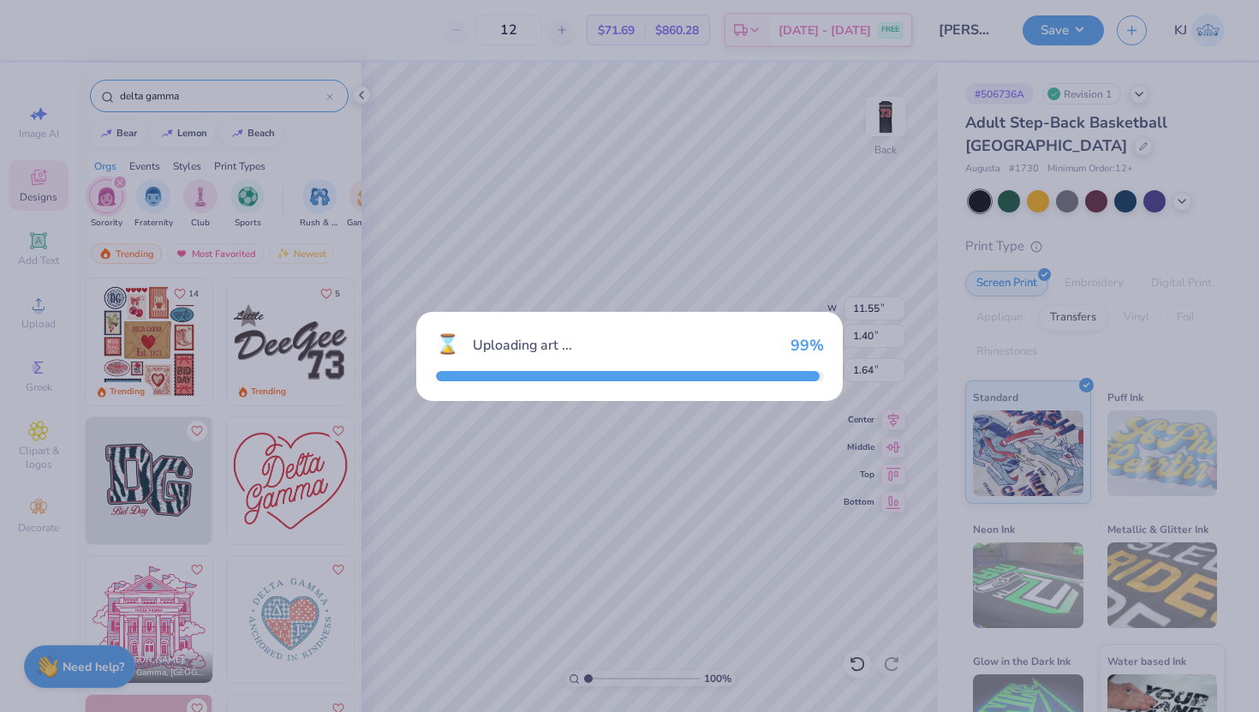
type input "12.26"
type input "8.18"
type input "3.00"
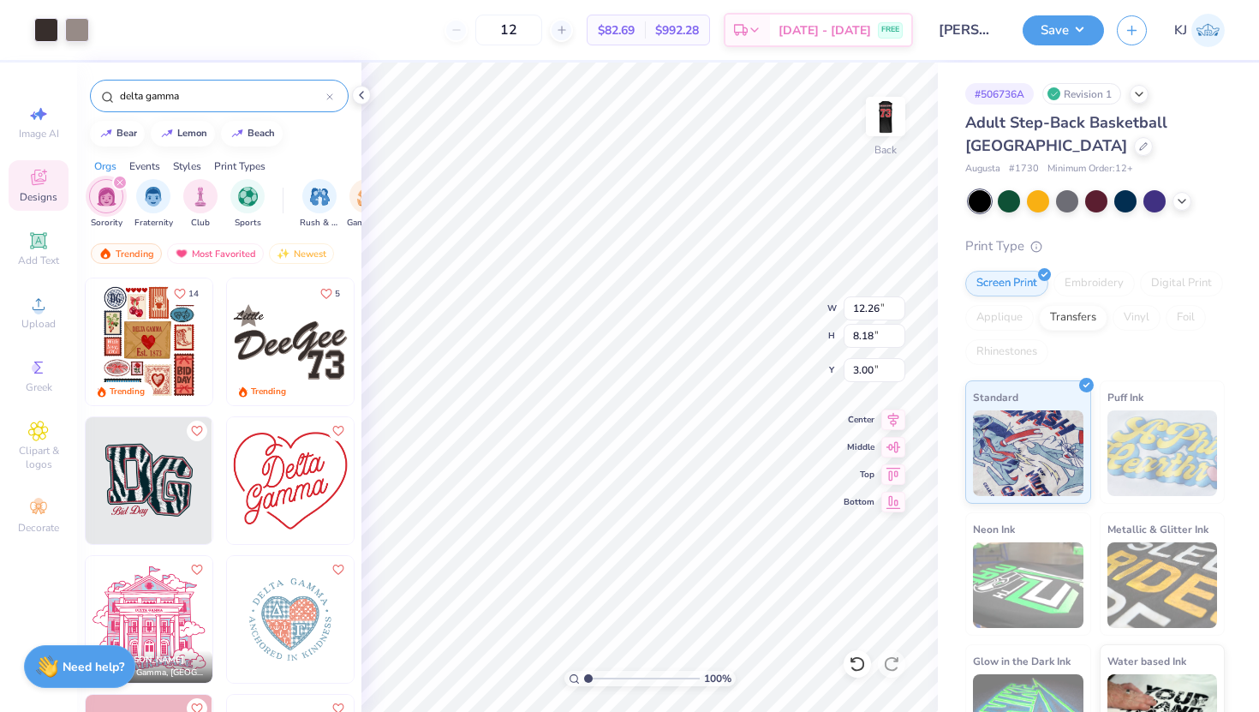
type input "11.55"
type input "1.40"
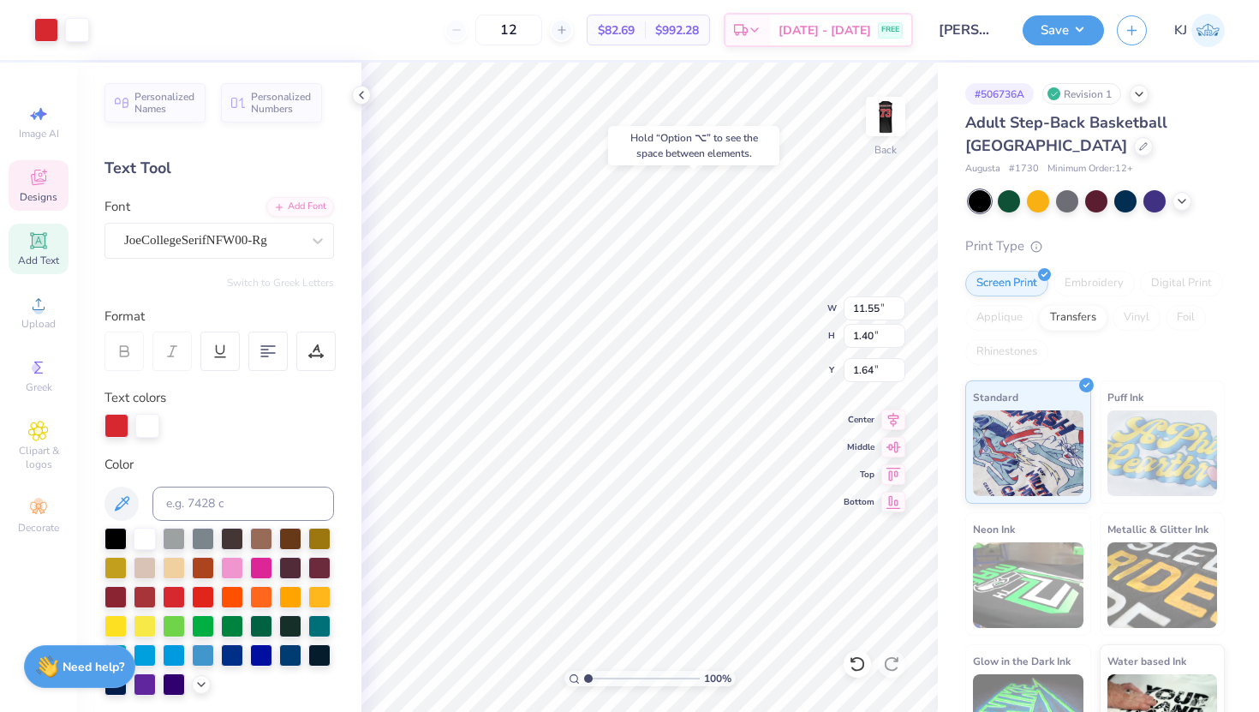
type input "1.60"
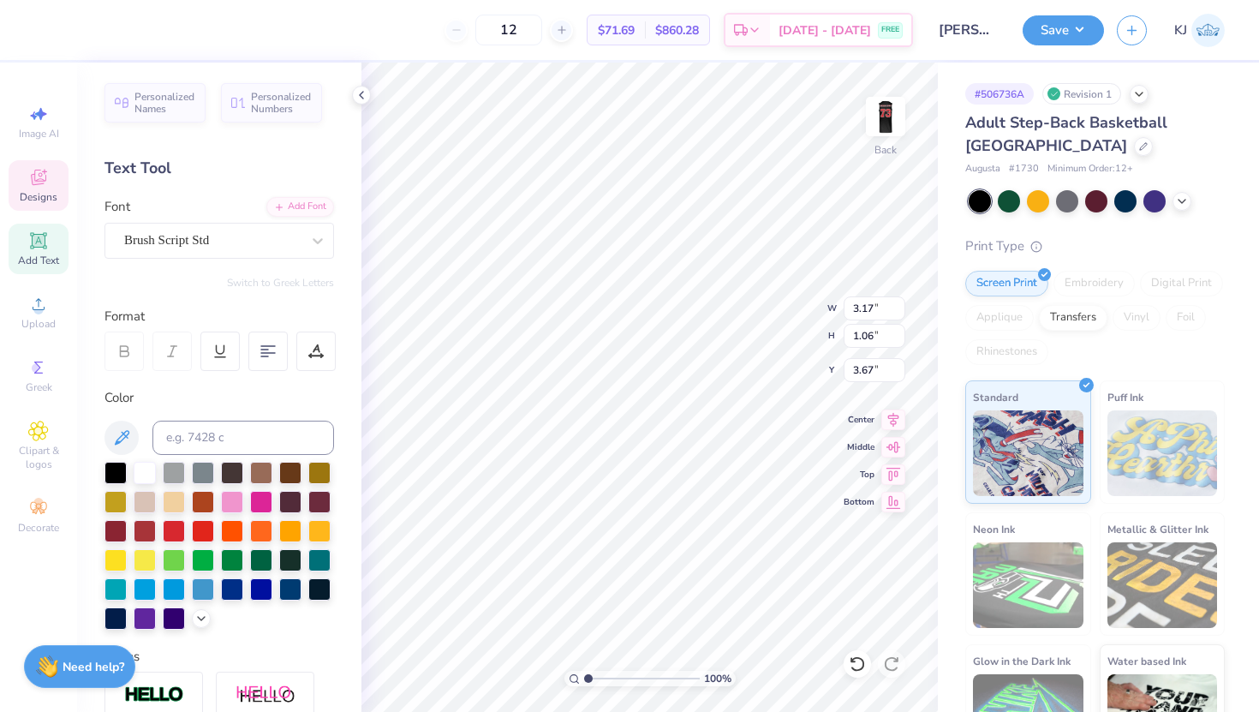
type textarea "D"
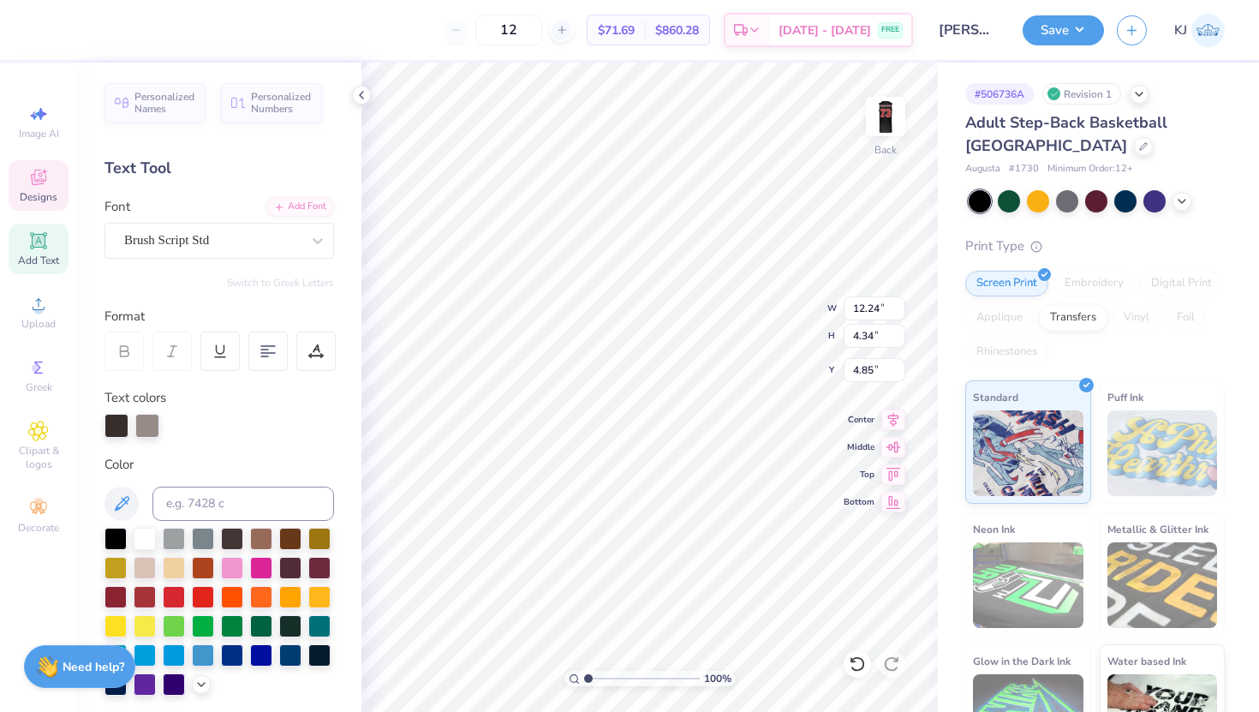
type input "4.22"
click at [143, 426] on div at bounding box center [147, 424] width 24 height 24
click at [117, 425] on div at bounding box center [117, 424] width 24 height 24
click at [204, 595] on div at bounding box center [203, 595] width 22 height 22
click at [858, 661] on icon at bounding box center [857, 663] width 17 height 17
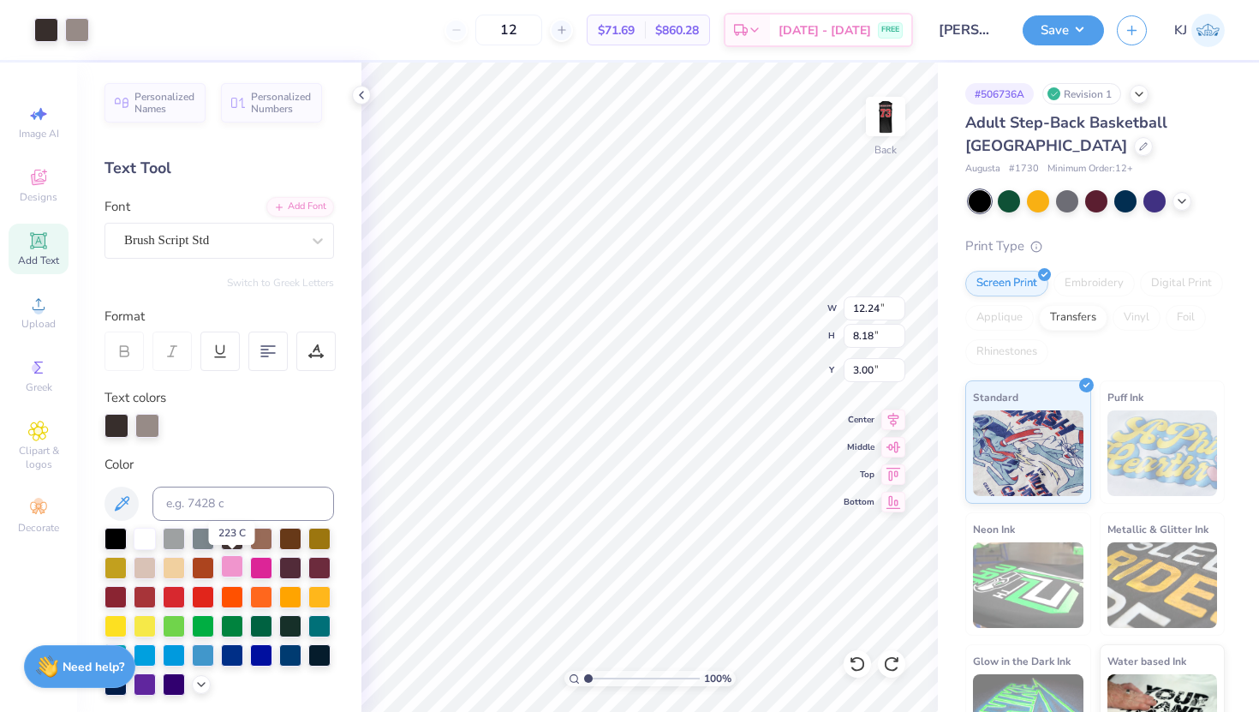
click at [236, 564] on div at bounding box center [232, 566] width 22 height 22
click at [144, 426] on div at bounding box center [147, 424] width 24 height 24
click at [263, 567] on div at bounding box center [261, 566] width 22 height 22
click at [38, 21] on div at bounding box center [46, 28] width 24 height 24
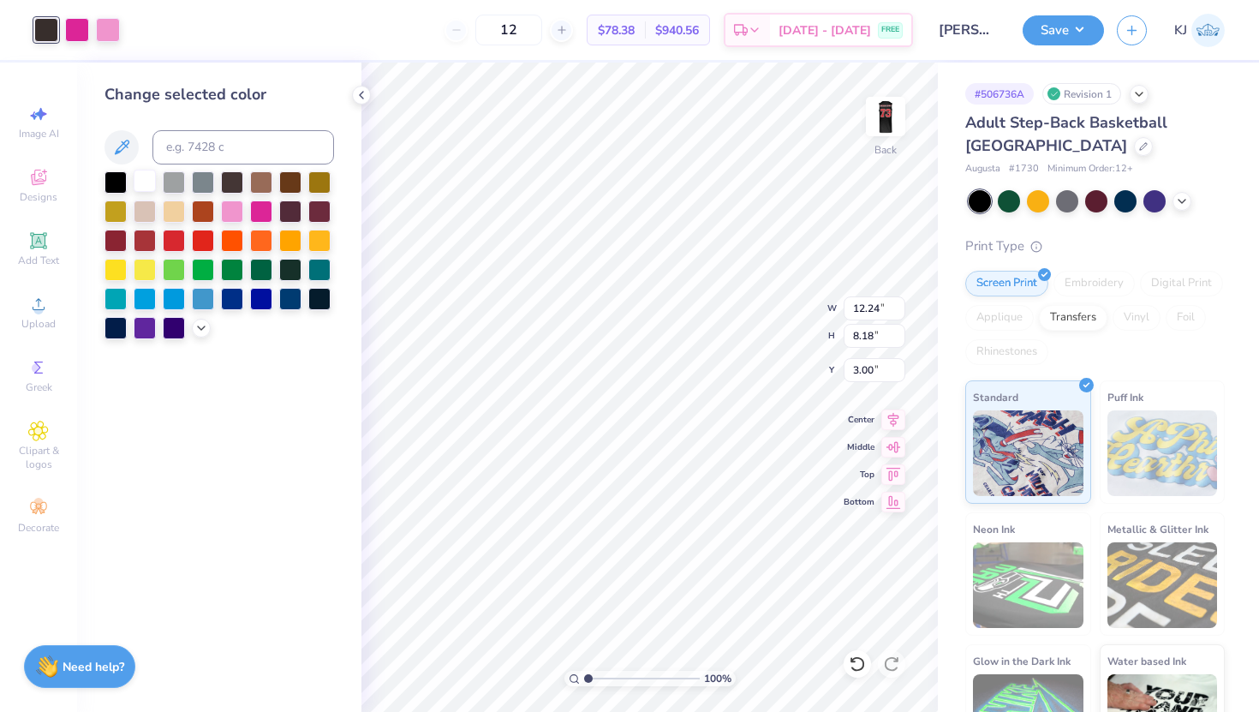
click at [143, 188] on div at bounding box center [145, 181] width 22 height 22
click at [113, 180] on div at bounding box center [116, 181] width 22 height 22
click at [180, 185] on div at bounding box center [174, 181] width 22 height 22
click at [136, 181] on div at bounding box center [145, 181] width 22 height 22
click at [363, 94] on icon at bounding box center [362, 95] width 14 height 14
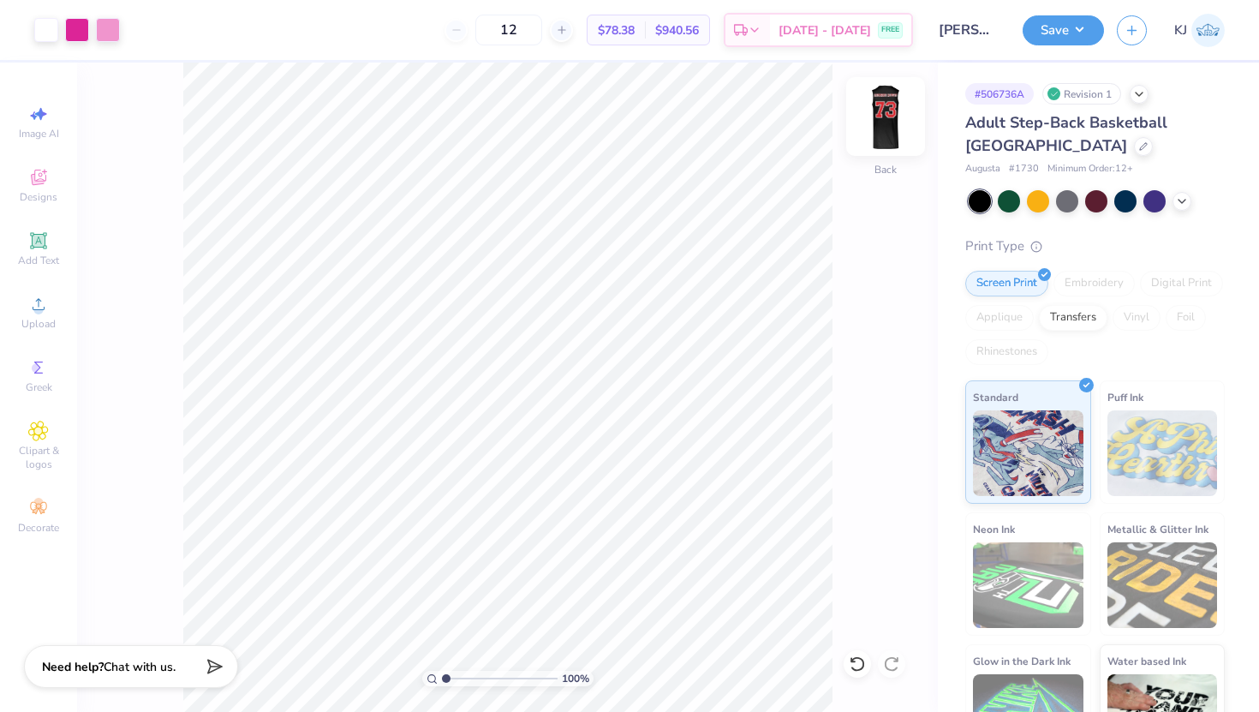
click at [892, 121] on img at bounding box center [886, 116] width 69 height 69
click at [868, 673] on div "100 % Front" at bounding box center [507, 387] width 861 height 649
click at [852, 654] on div at bounding box center [857, 663] width 27 height 27
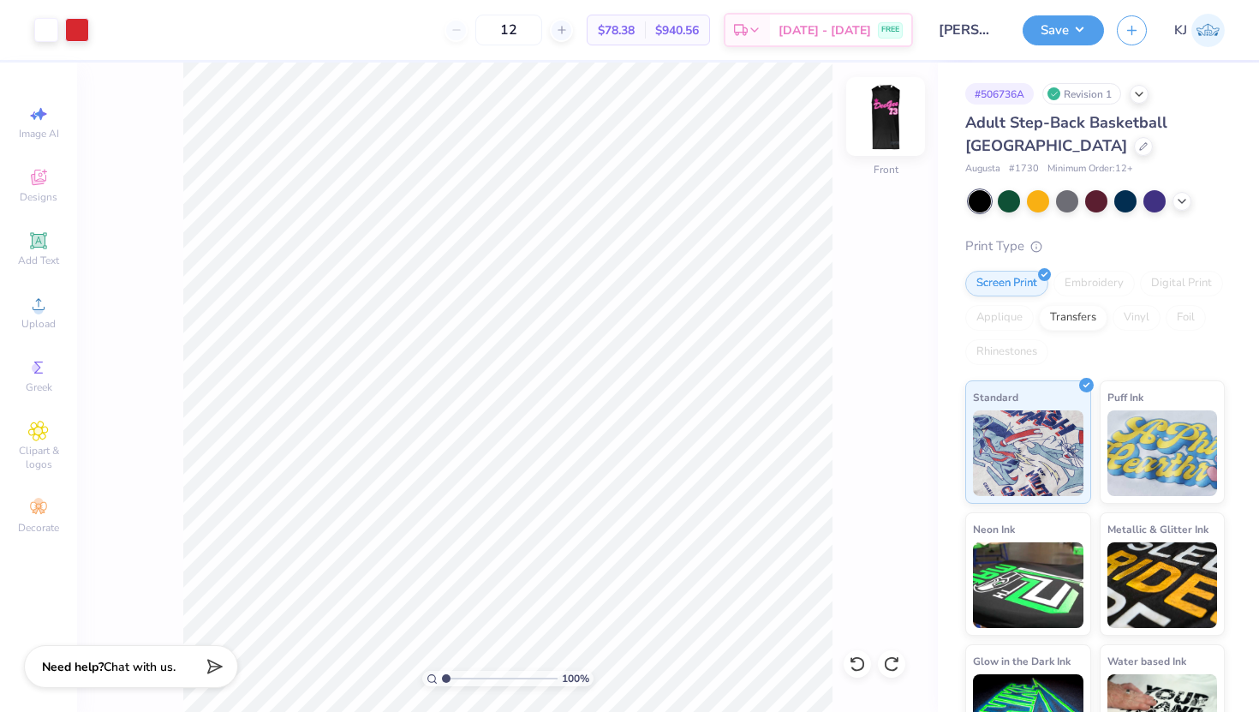
click at [886, 143] on img at bounding box center [886, 116] width 69 height 69
click at [884, 118] on img at bounding box center [886, 116] width 69 height 69
click at [892, 664] on icon at bounding box center [891, 663] width 17 height 17
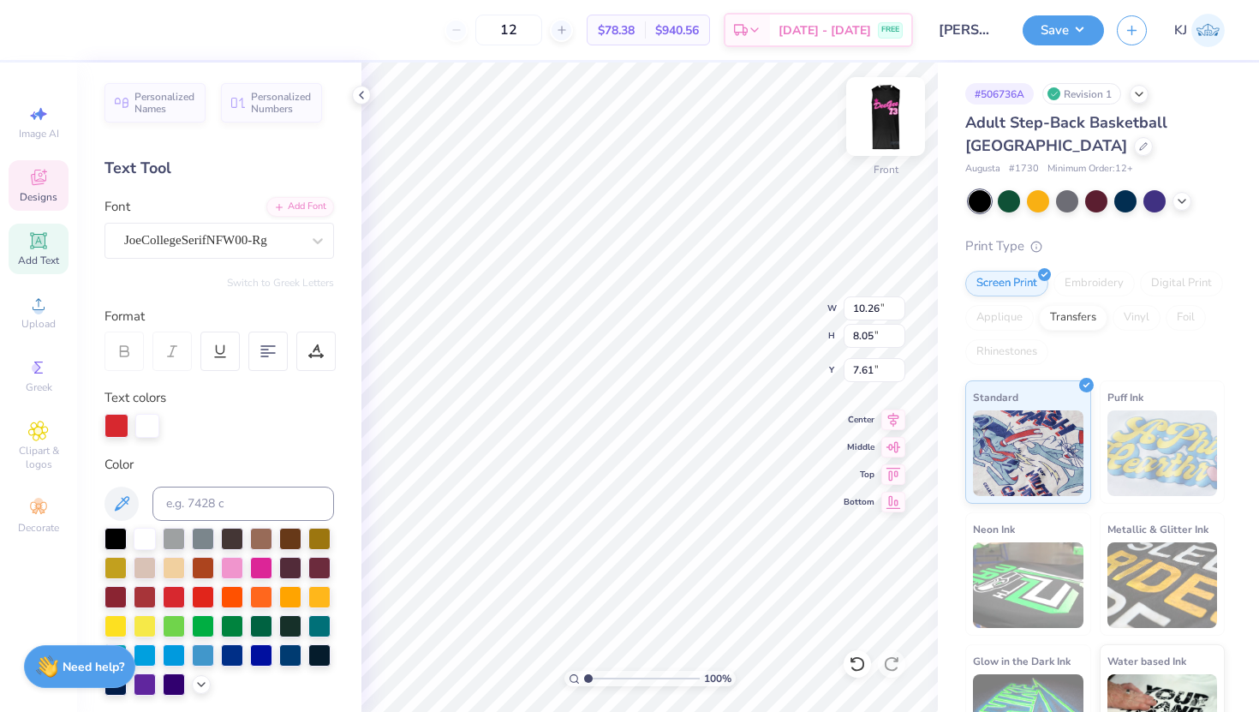
click at [888, 123] on img at bounding box center [886, 116] width 69 height 69
click at [890, 122] on img at bounding box center [886, 116] width 69 height 69
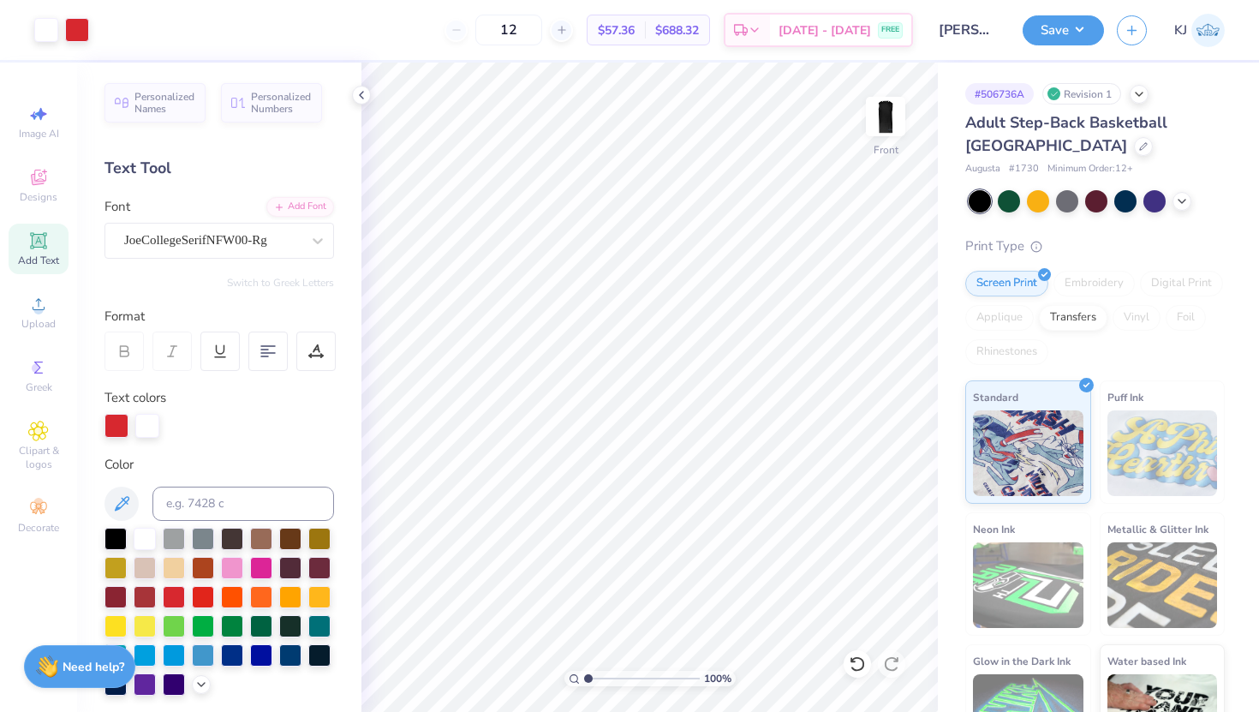
click at [890, 122] on img at bounding box center [886, 116] width 34 height 34
click at [54, 250] on div "Add Text" at bounding box center [39, 249] width 60 height 51
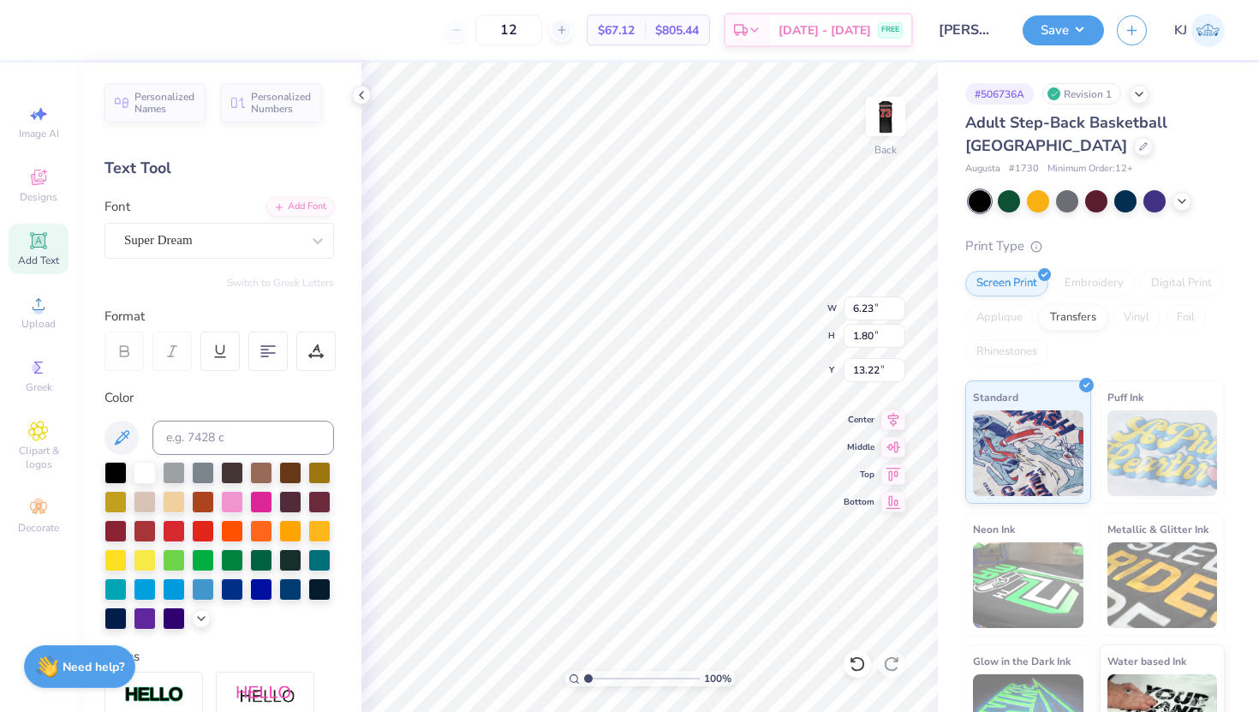
scroll to position [0, 3]
type textarea "Delta Gamma"
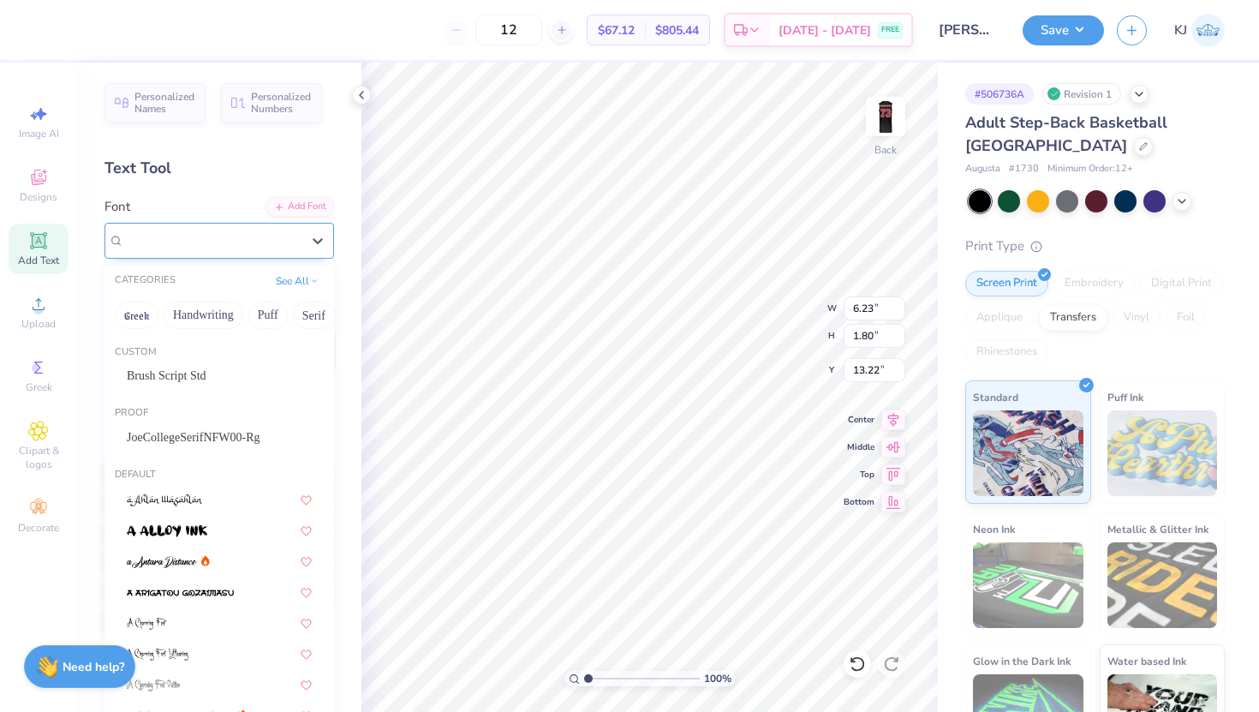
click at [272, 243] on div "Super Dream" at bounding box center [213, 240] width 180 height 27
click at [258, 432] on span "JoeCollegeSerifNFW00-Rg" at bounding box center [194, 437] width 134 height 18
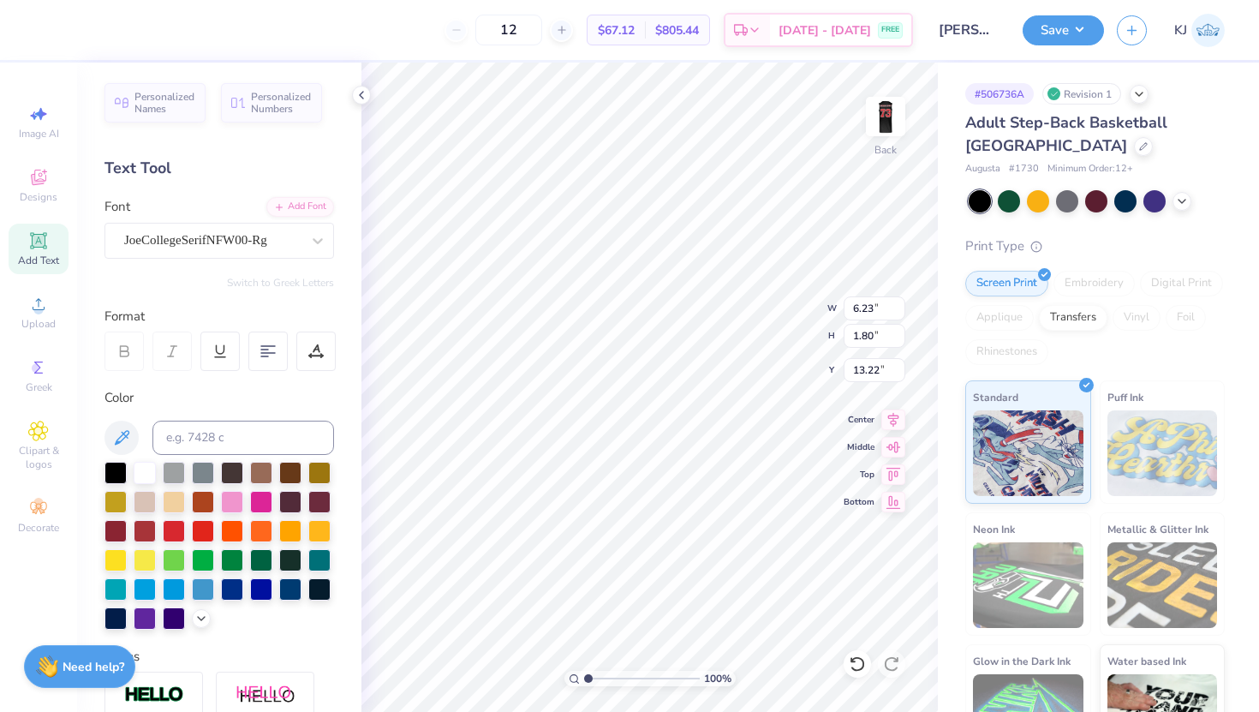
scroll to position [126, 0]
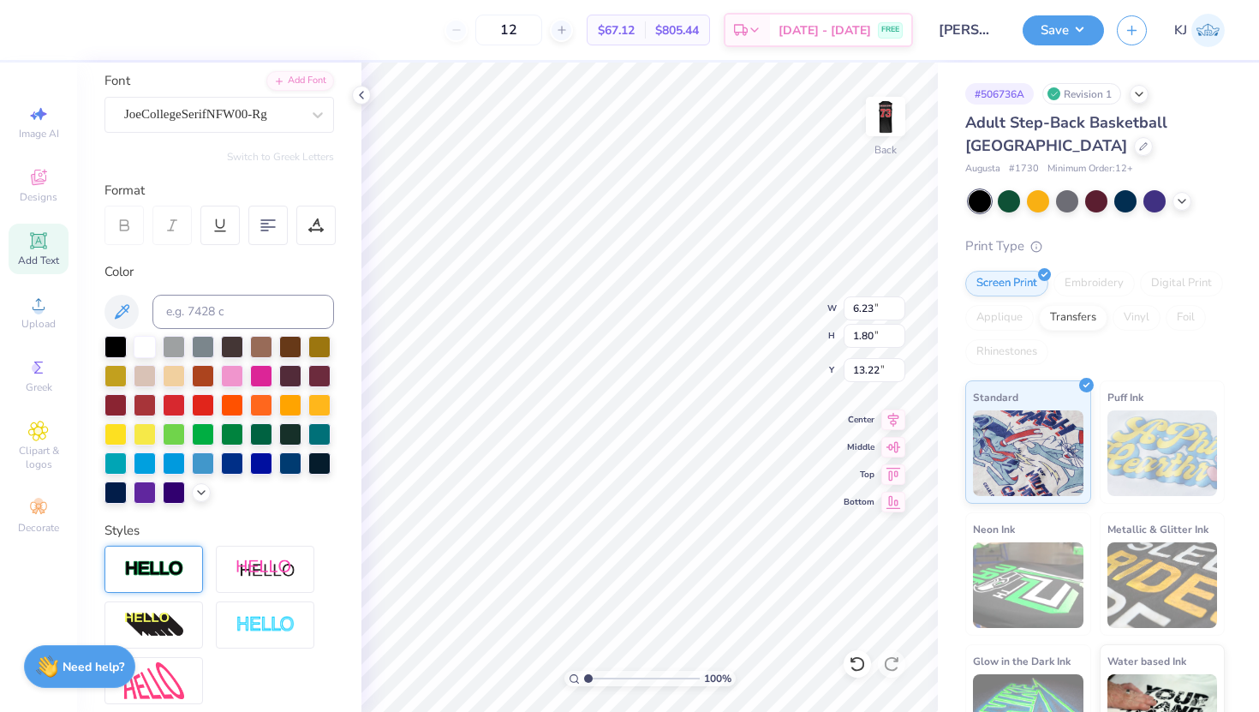
click at [166, 566] on img at bounding box center [154, 569] width 60 height 20
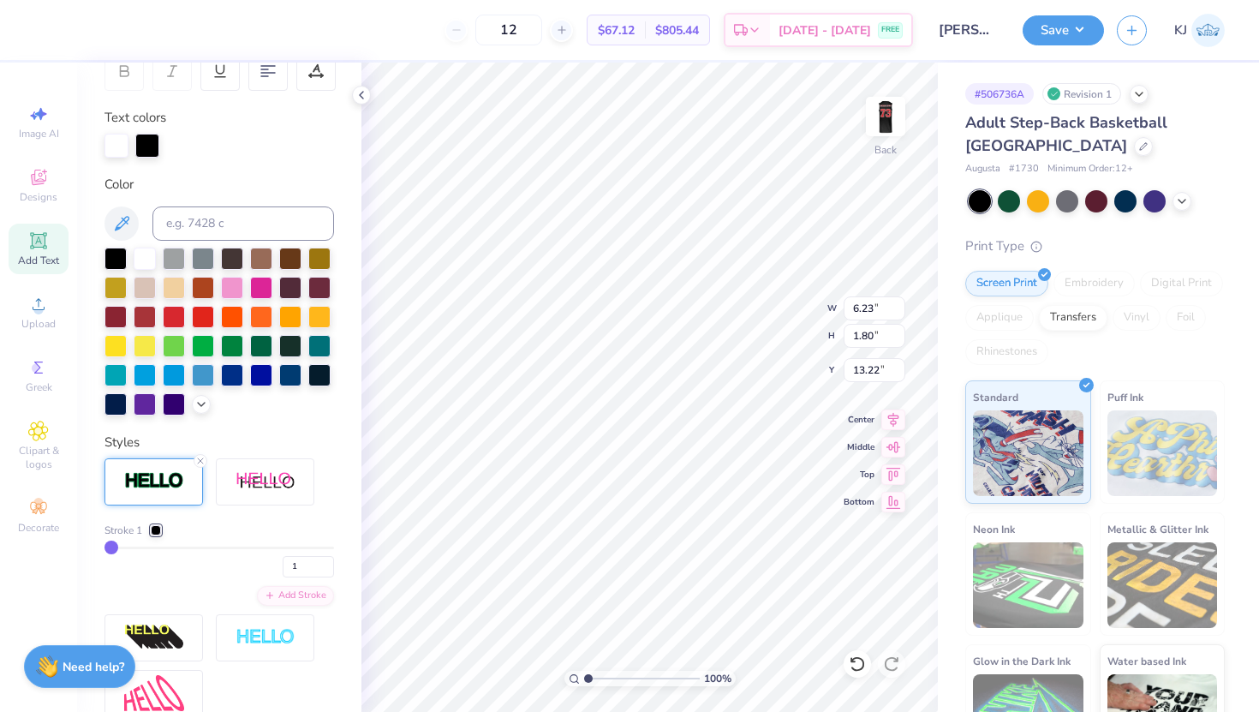
scroll to position [303, 0]
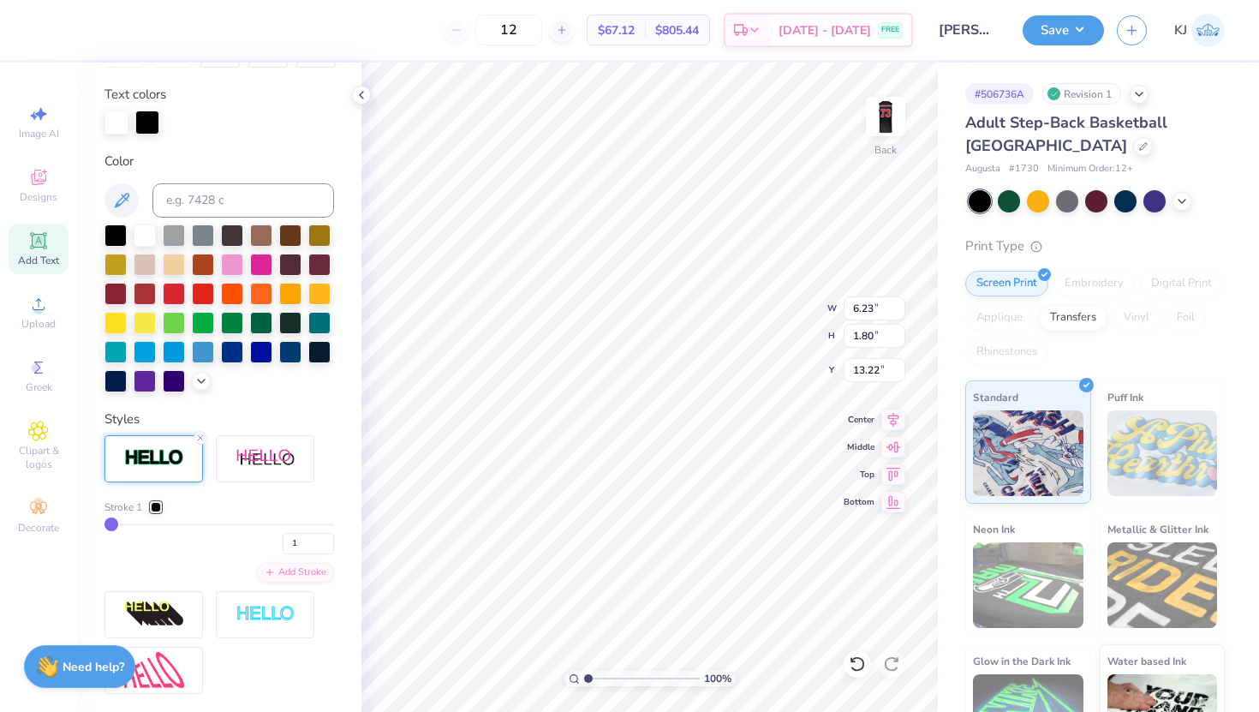
click at [144, 128] on div at bounding box center [147, 123] width 24 height 24
click at [144, 123] on div at bounding box center [147, 123] width 24 height 24
click at [202, 298] on div at bounding box center [203, 292] width 22 height 22
click at [853, 669] on icon at bounding box center [857, 663] width 17 height 17
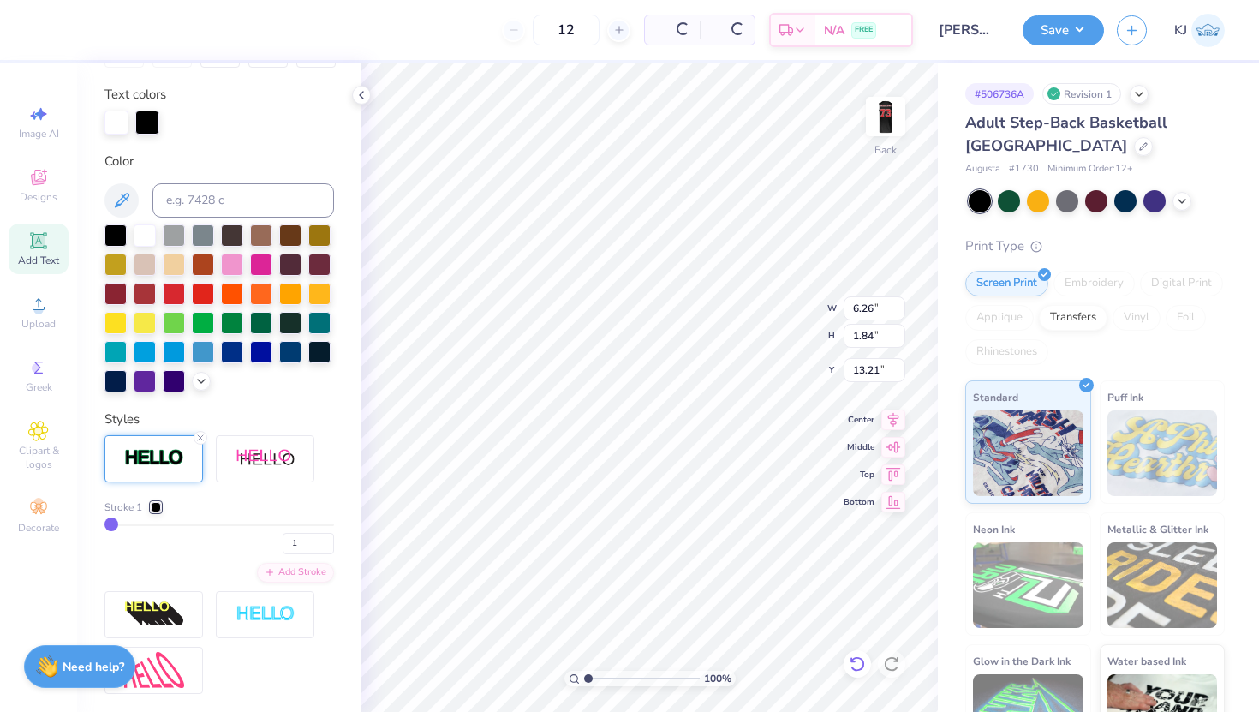
type input "6.26"
type input "1.84"
type input "13.21"
type textarea "T"
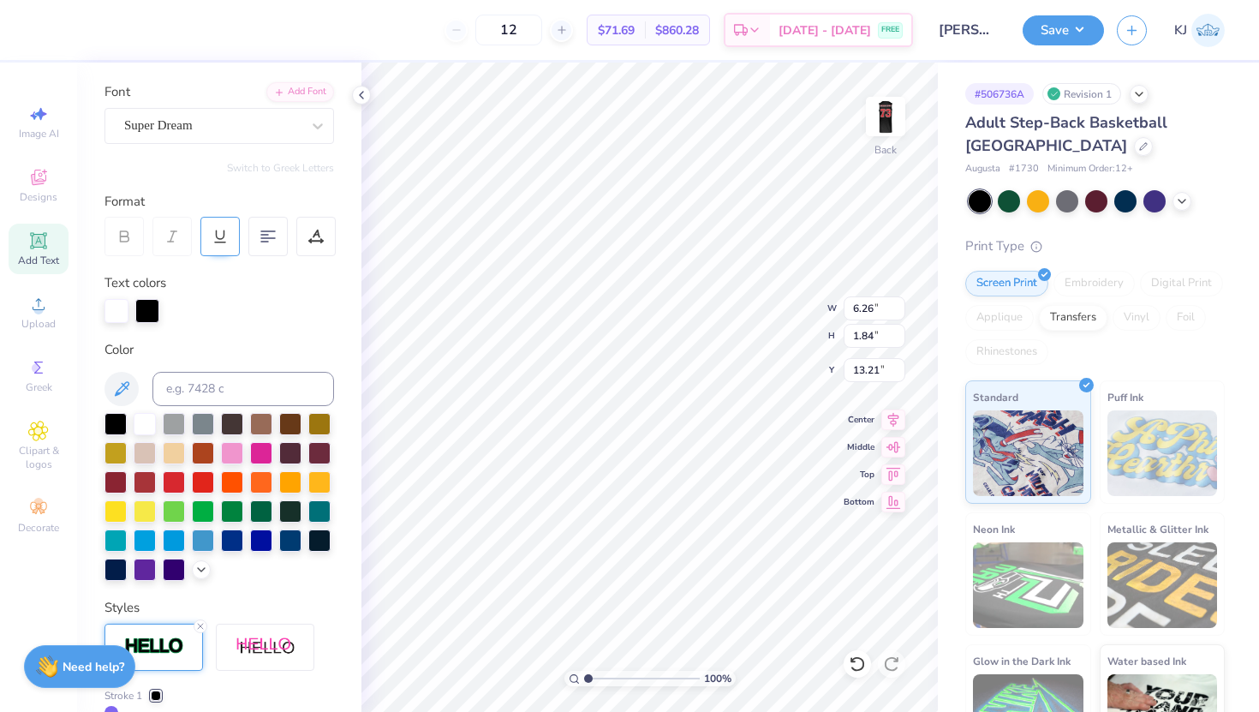
scroll to position [101, 0]
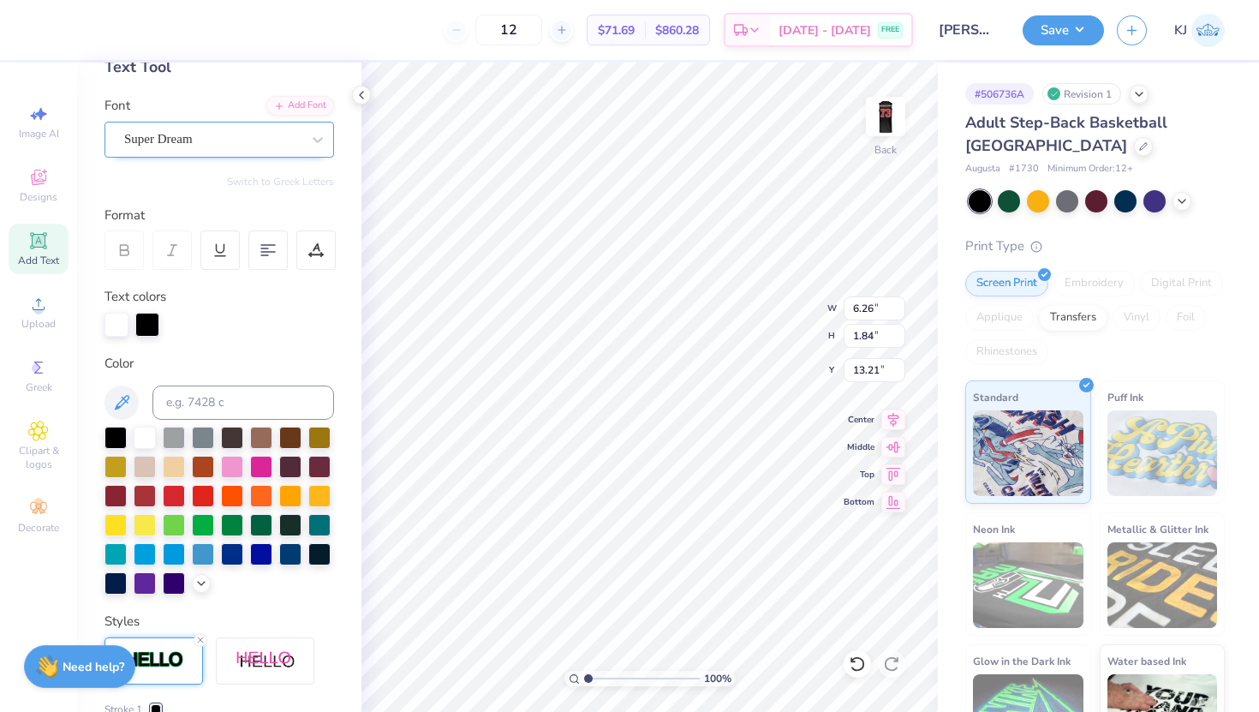
type textarea "Delta Gamma"
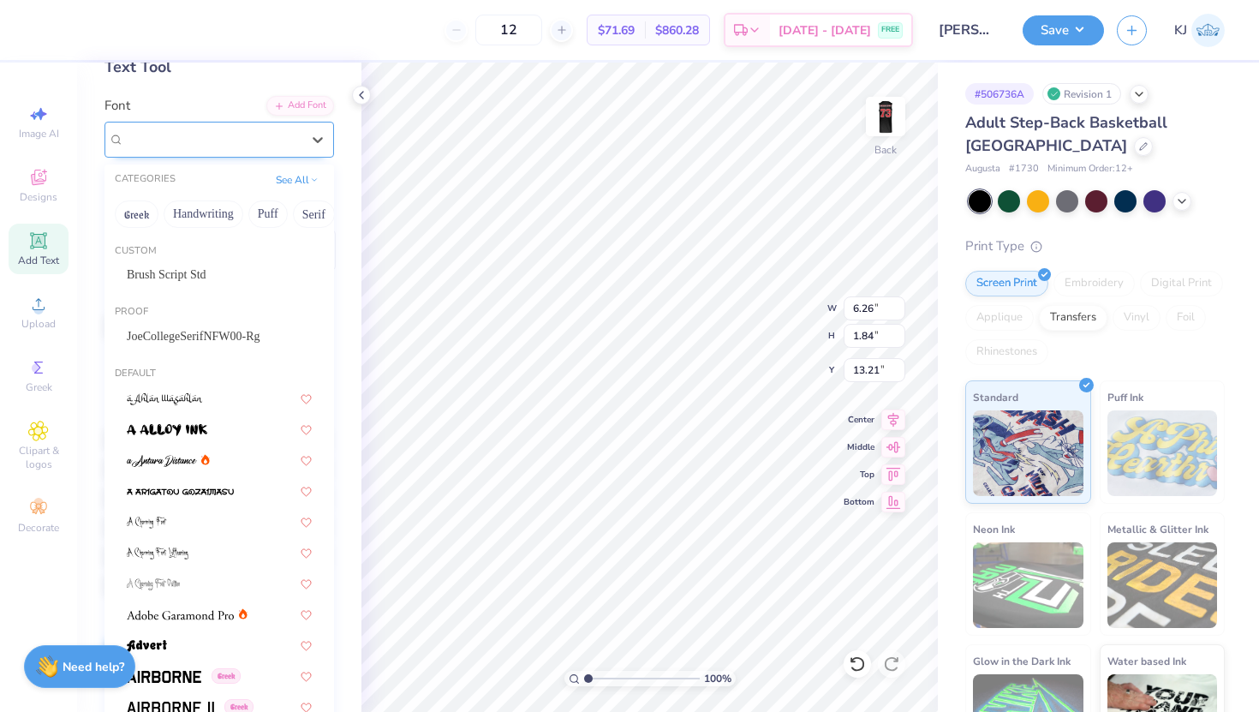
click at [188, 122] on div "Super Dream" at bounding box center [220, 140] width 230 height 36
click at [238, 341] on span "JoeCollegeSerifNFW00-Rg" at bounding box center [194, 336] width 134 height 18
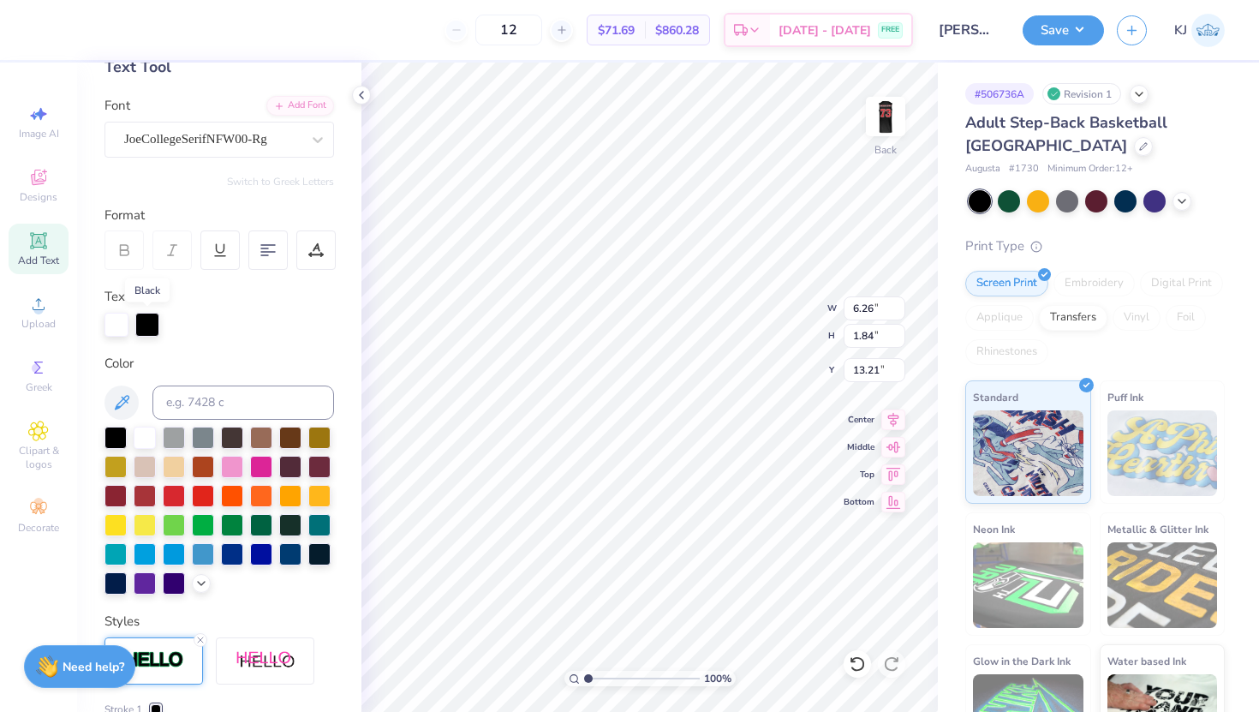
click at [151, 321] on div at bounding box center [147, 325] width 24 height 24
click at [203, 487] on div at bounding box center [203, 494] width 22 height 22
click at [858, 663] on icon at bounding box center [857, 663] width 17 height 17
click at [895, 661] on icon at bounding box center [891, 663] width 17 height 17
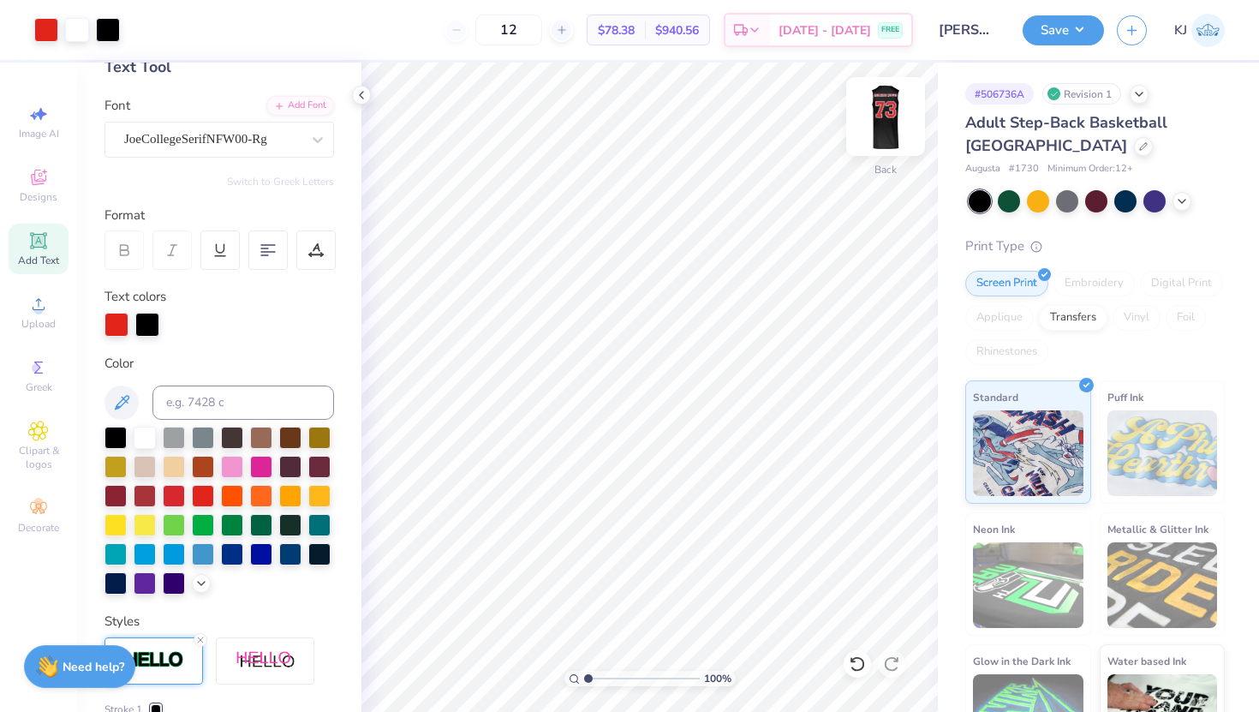
click at [884, 133] on img at bounding box center [886, 116] width 69 height 69
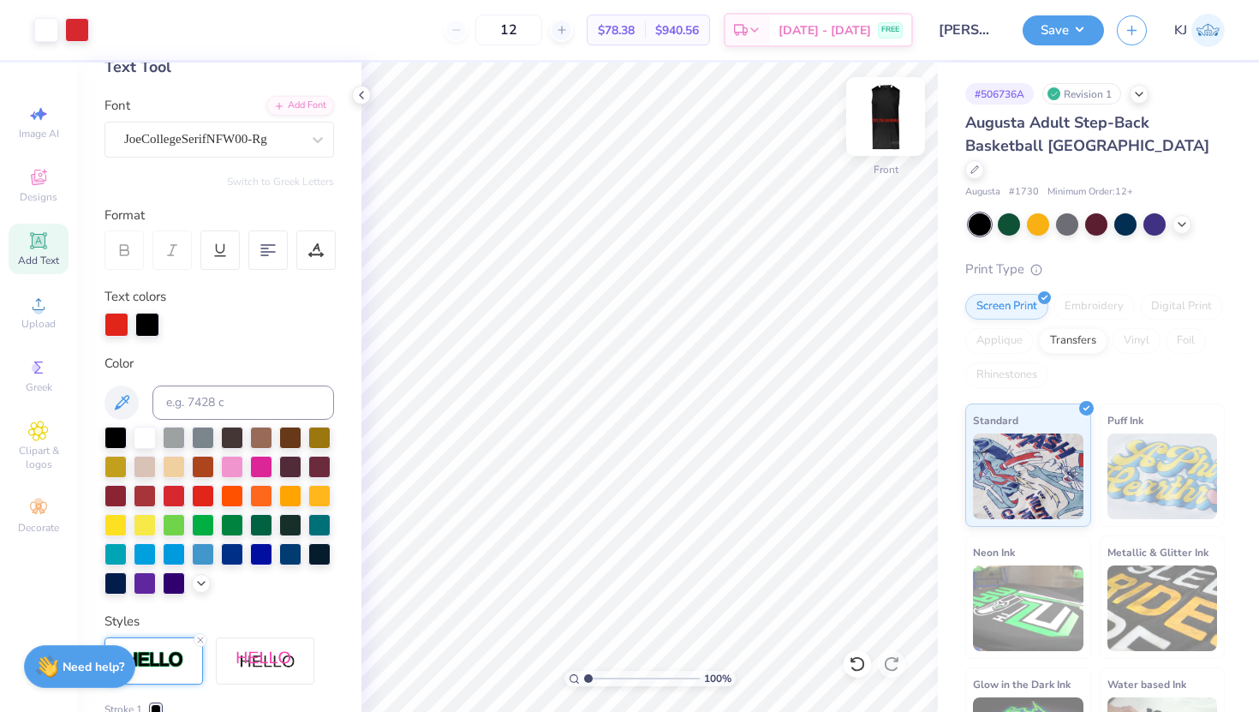
click at [887, 125] on img at bounding box center [886, 116] width 69 height 69
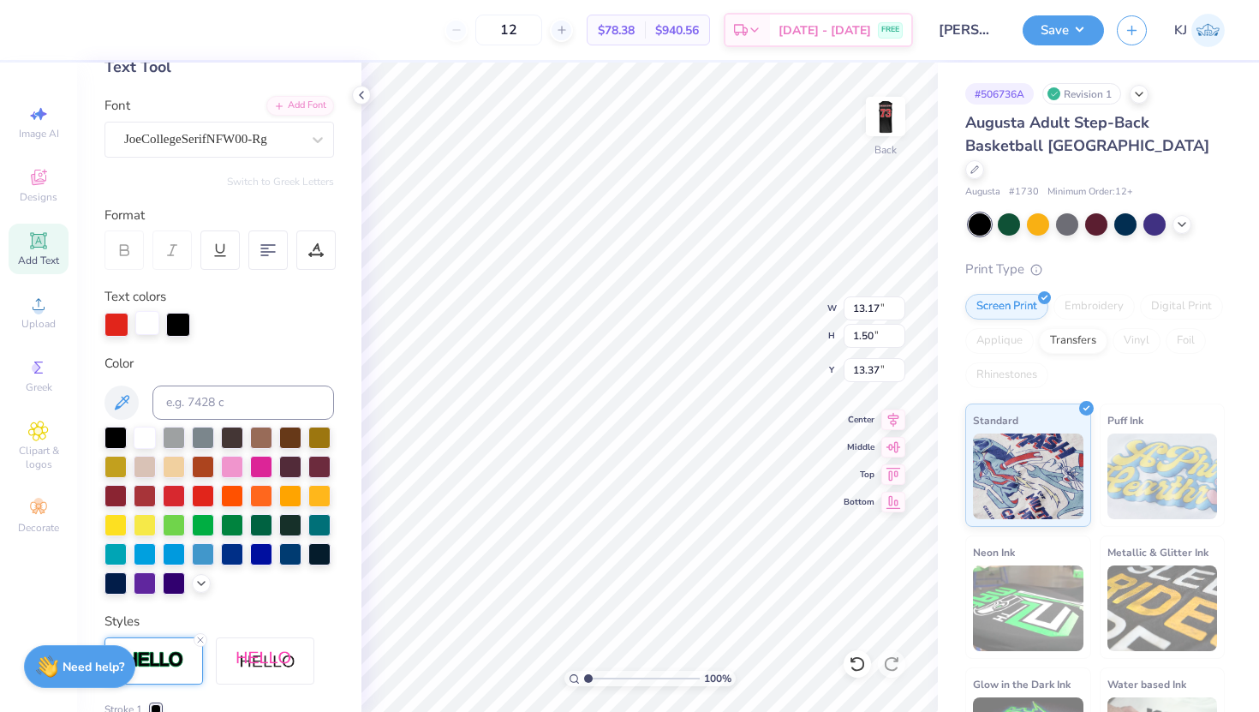
click at [156, 325] on div at bounding box center [147, 323] width 24 height 24
click at [154, 325] on div at bounding box center [147, 325] width 24 height 24
drag, startPoint x: 117, startPoint y: 324, endPoint x: 211, endPoint y: 595, distance: 287.5
click at [212, 597] on div "Personalized Names Personalized Numbers Text Tool Add Font Font JoeCollegeSerif…" at bounding box center [219, 387] width 284 height 649
click at [146, 325] on div at bounding box center [147, 323] width 24 height 24
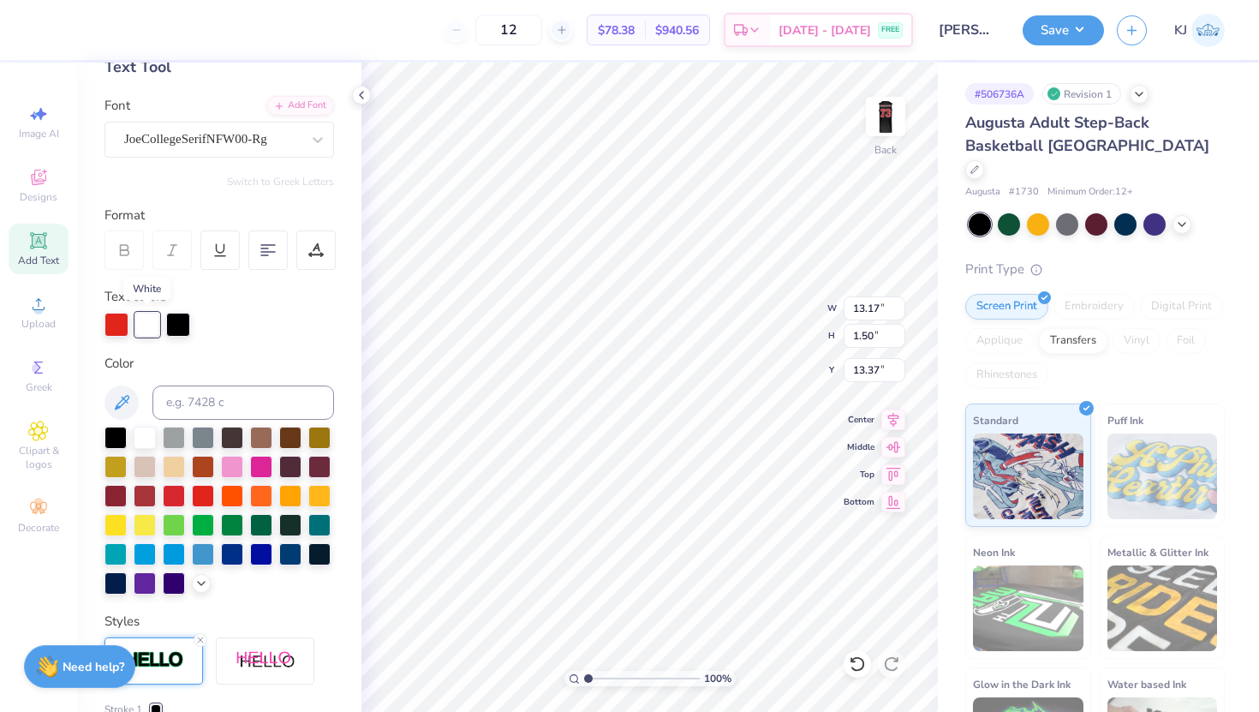
click at [146, 325] on div at bounding box center [147, 325] width 24 height 24
click at [146, 325] on div at bounding box center [147, 323] width 24 height 24
click at [146, 425] on div at bounding box center [145, 436] width 22 height 22
click at [114, 329] on div at bounding box center [117, 323] width 24 height 24
click at [141, 433] on div at bounding box center [145, 436] width 22 height 22
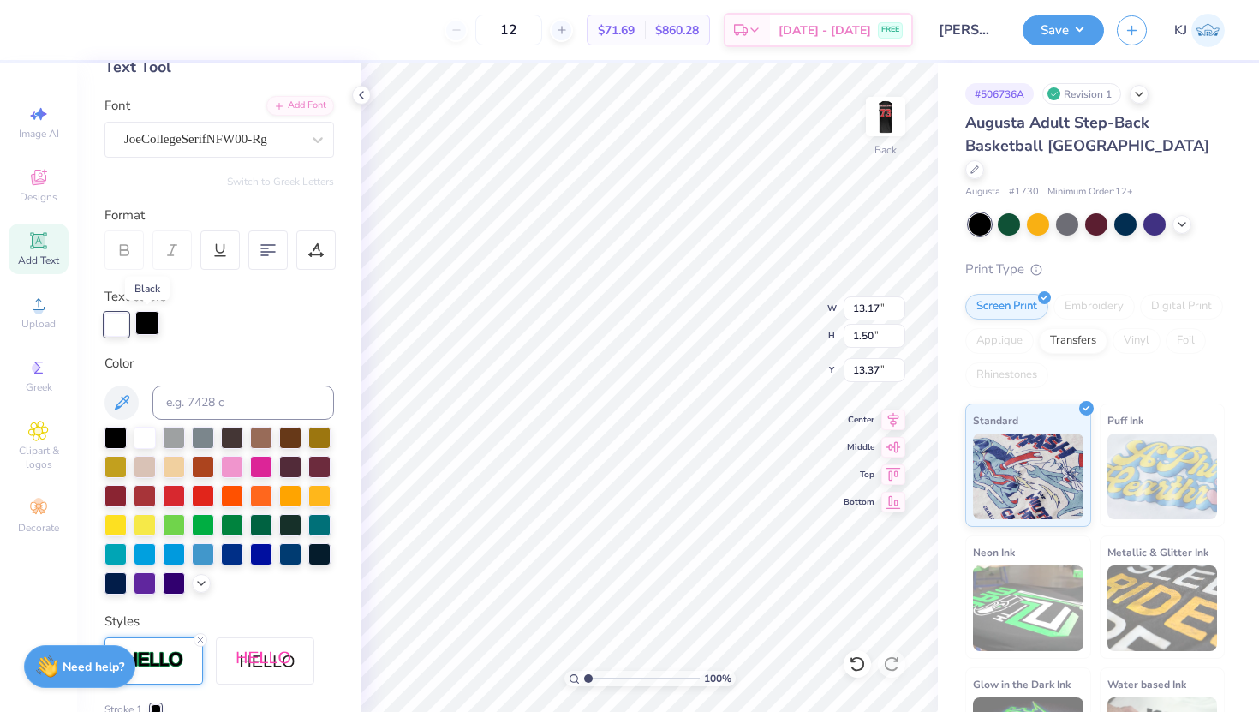
click at [151, 322] on div at bounding box center [147, 323] width 24 height 24
click at [200, 489] on div at bounding box center [203, 494] width 22 height 22
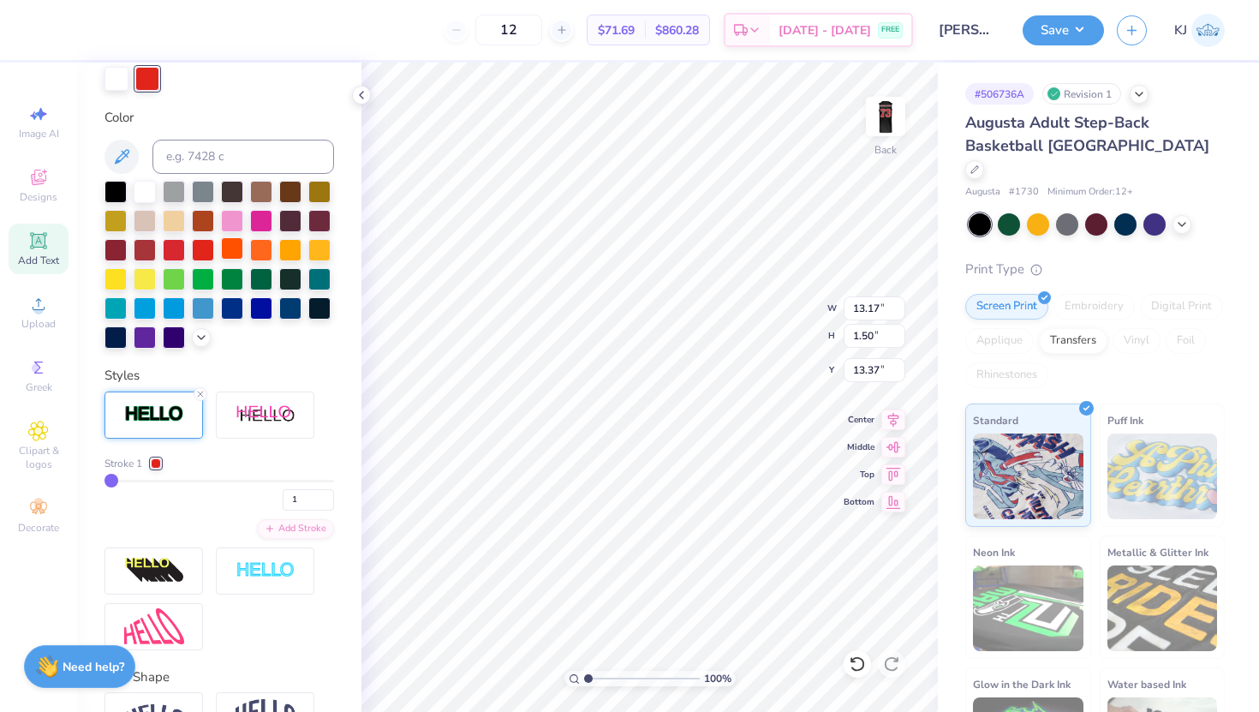
scroll to position [348, 0]
type input "2"
type input "3"
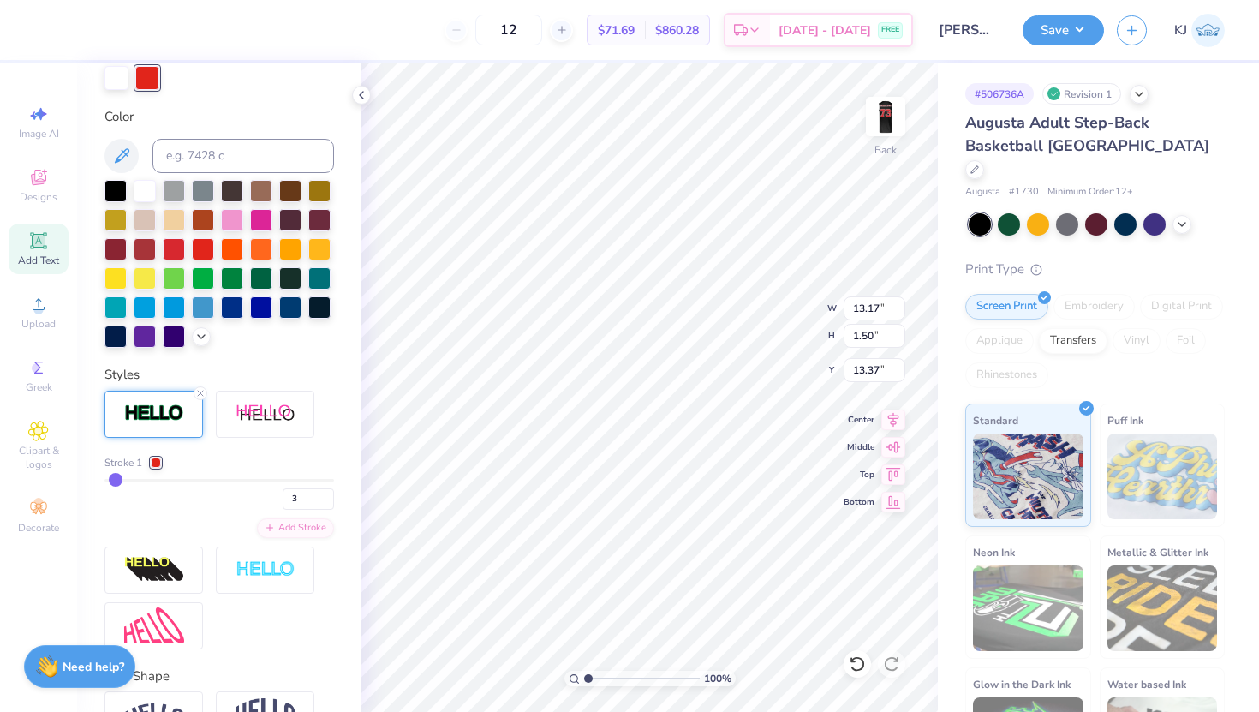
type input "4"
type input "5"
type input "1.59"
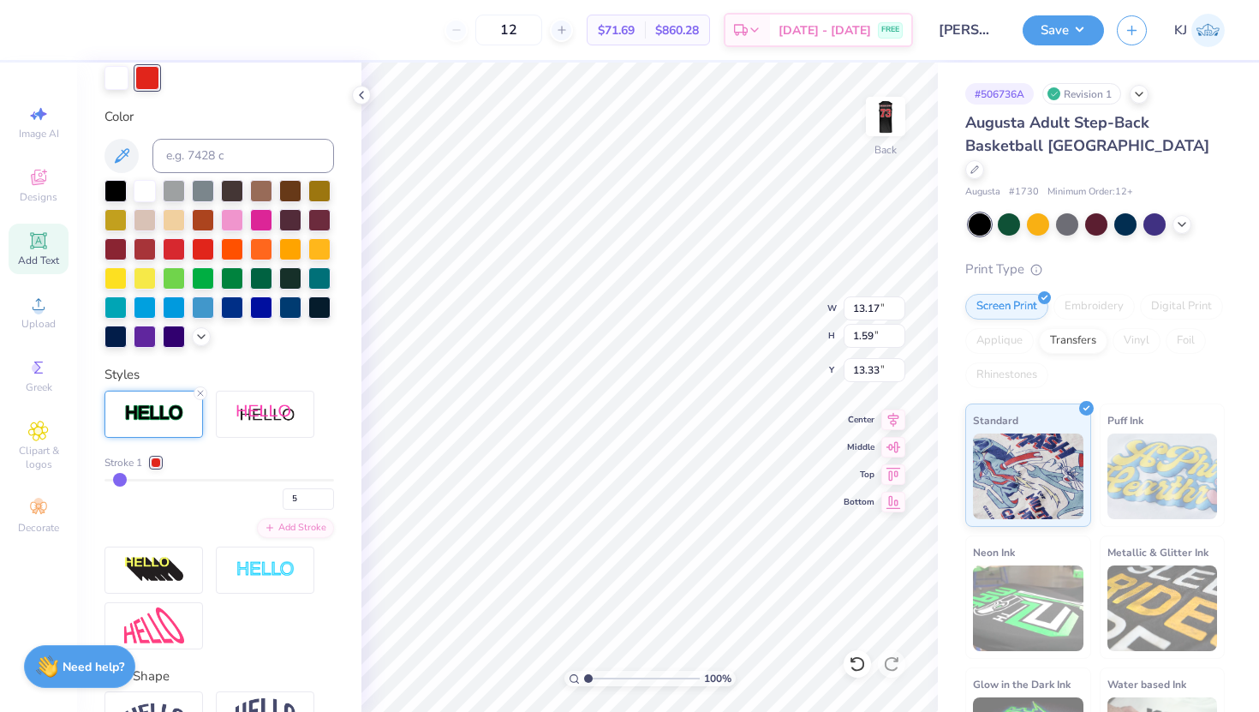
type input "13.33"
drag, startPoint x: 114, startPoint y: 479, endPoint x: 97, endPoint y: 472, distance: 18.5
type input "4"
type input "3"
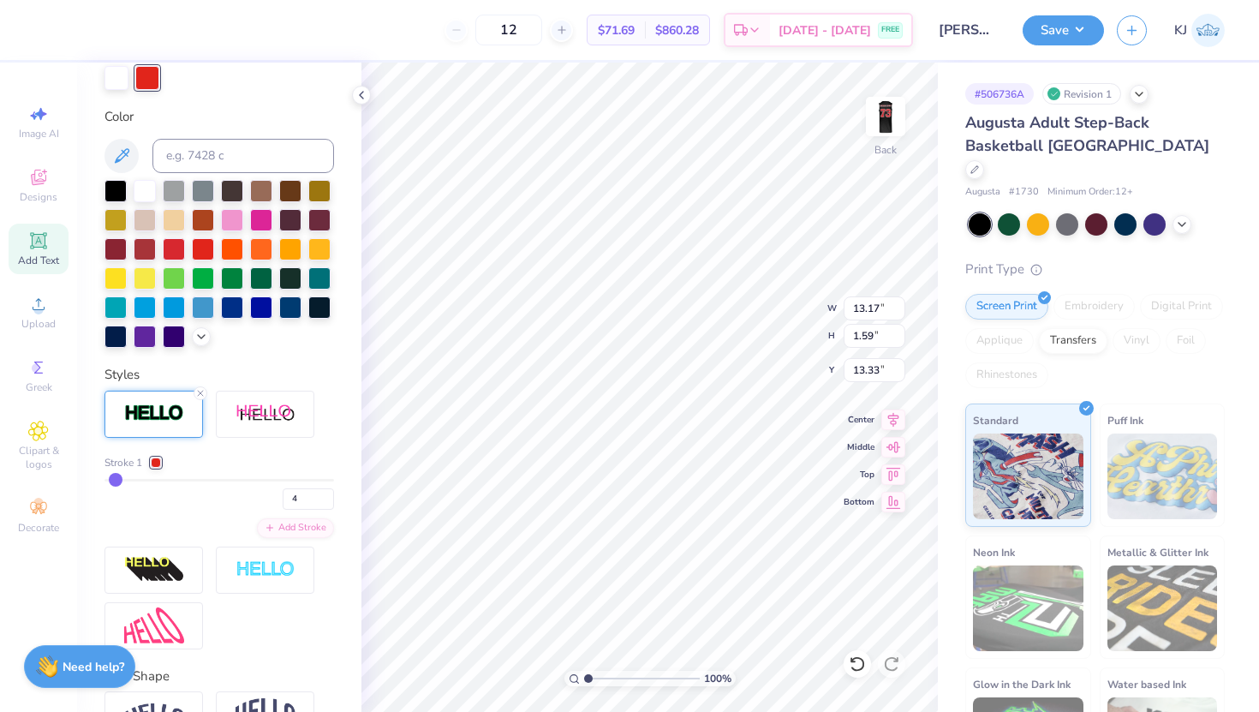
type input "3"
type input "2"
type input "3"
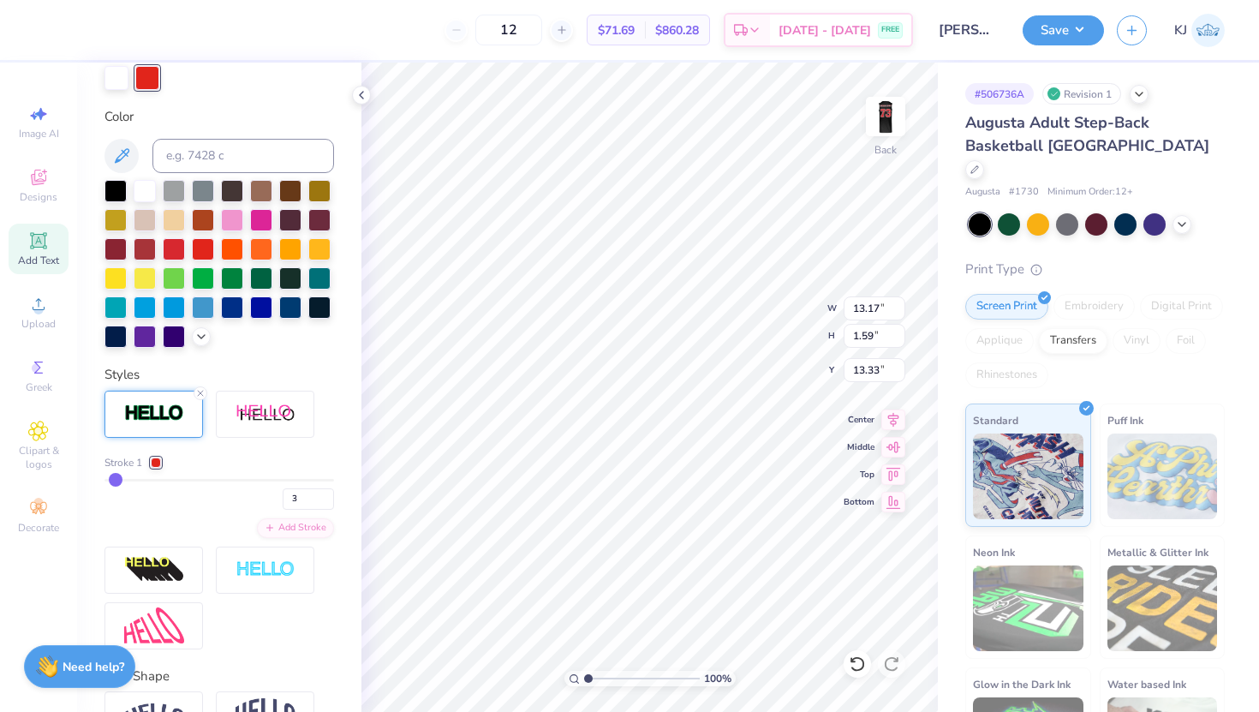
type input "4"
click at [117, 480] on input "range" at bounding box center [220, 480] width 230 height 3
type input "13.14"
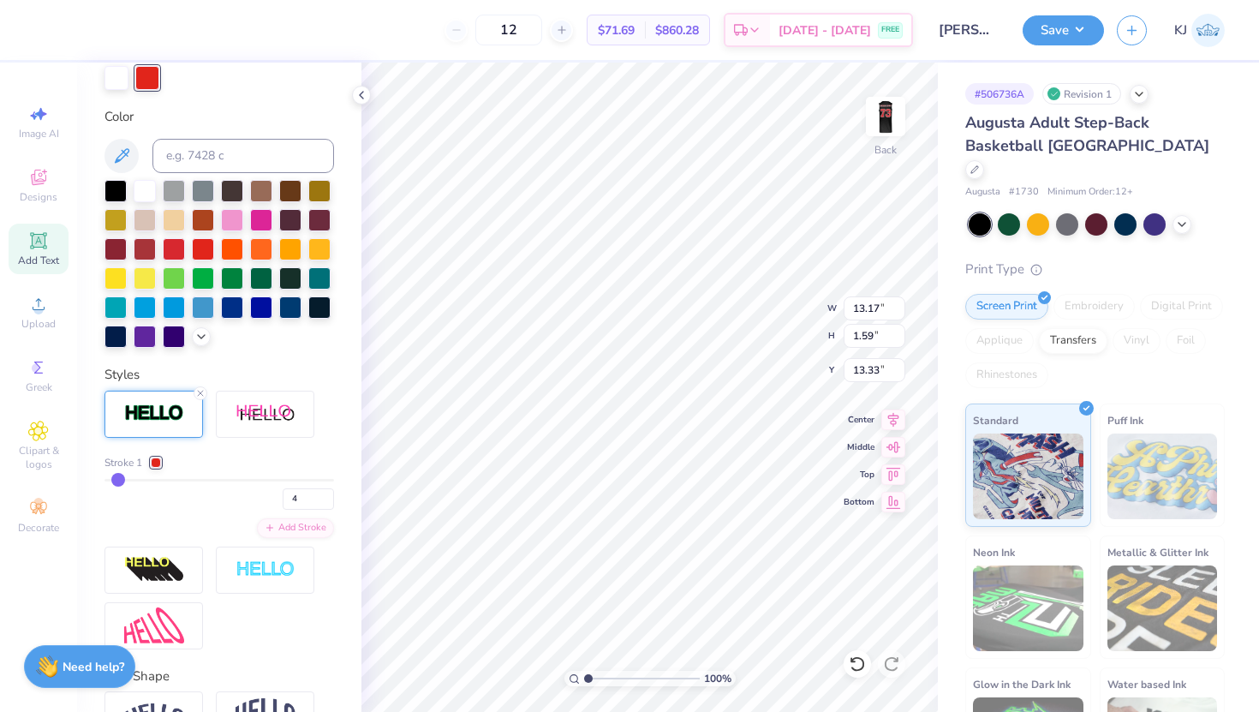
type input "1.57"
type input "2.22"
click at [46, 186] on icon at bounding box center [38, 177] width 21 height 21
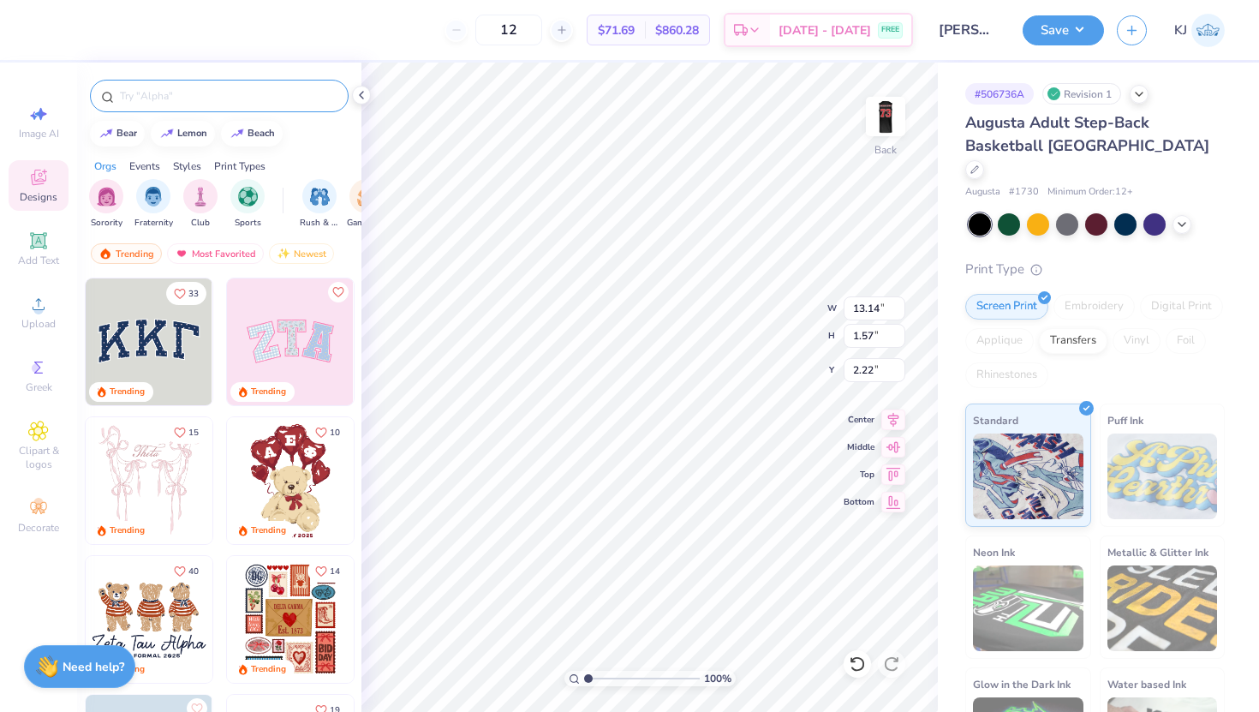
click at [252, 105] on div at bounding box center [219, 96] width 259 height 33
click at [251, 99] on input "text" at bounding box center [227, 95] width 219 height 17
type input "basketball"
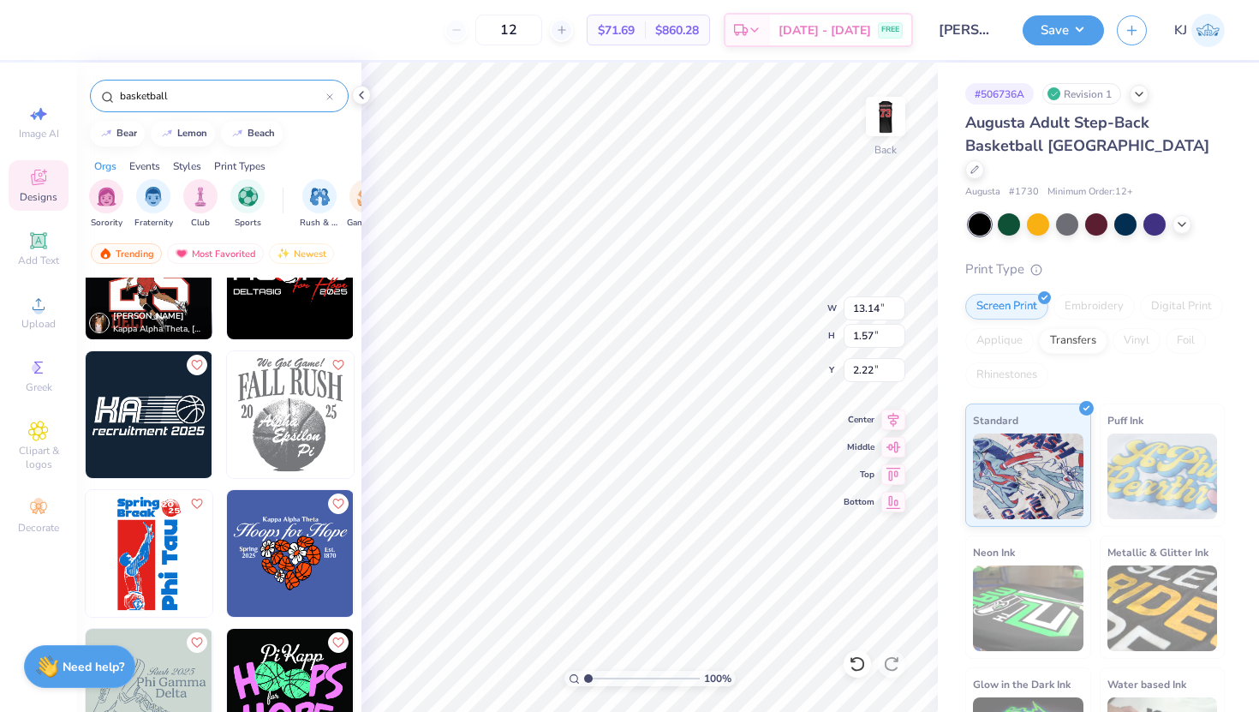
scroll to position [0, 0]
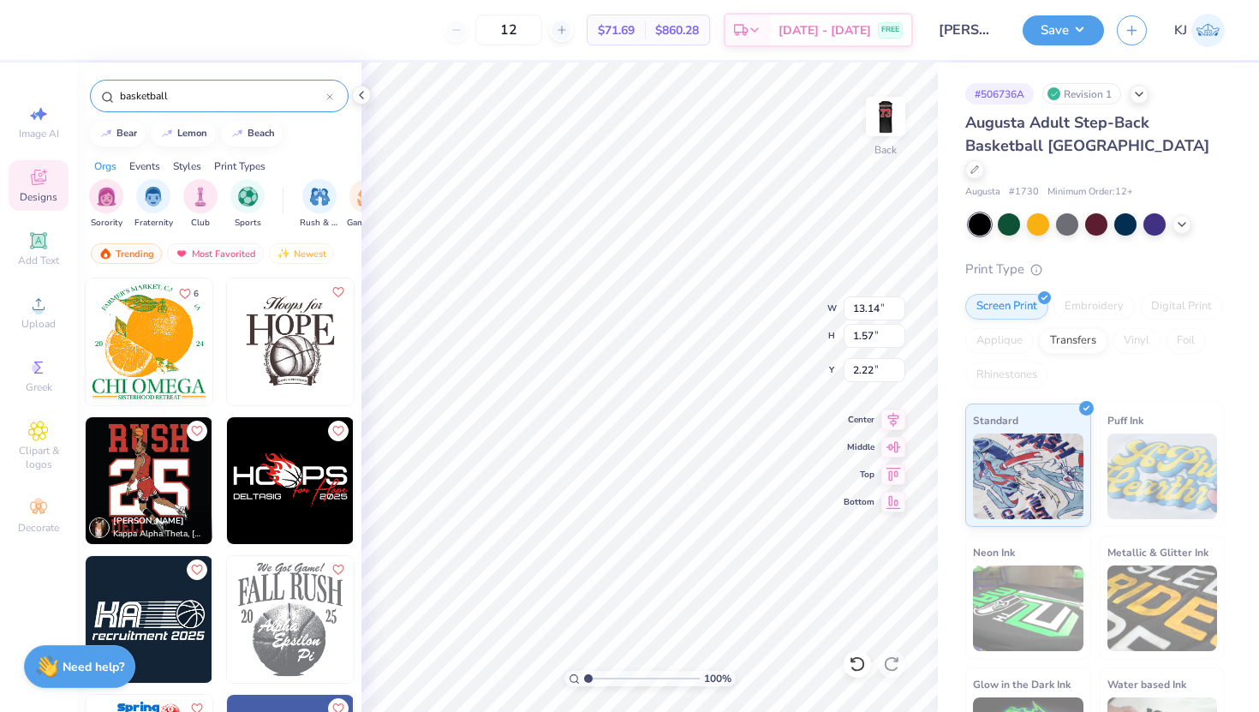
click at [133, 481] on img at bounding box center [149, 480] width 127 height 127
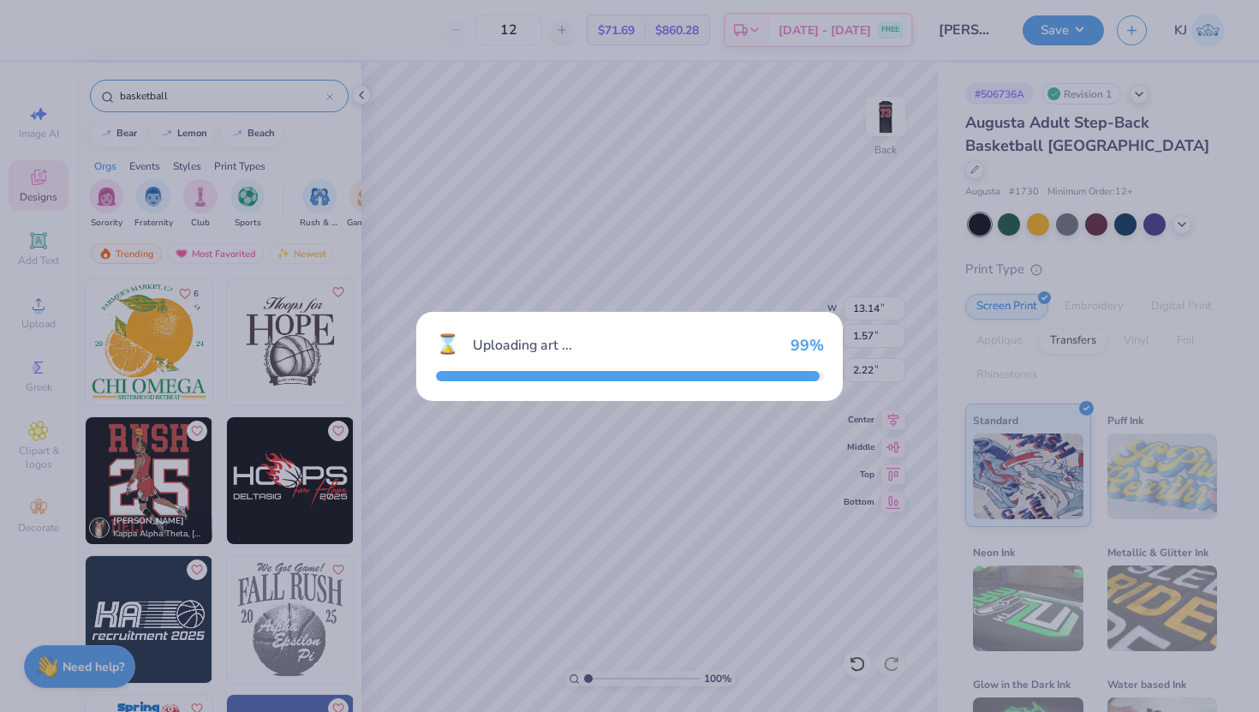
type input "11.62"
type input "16.42"
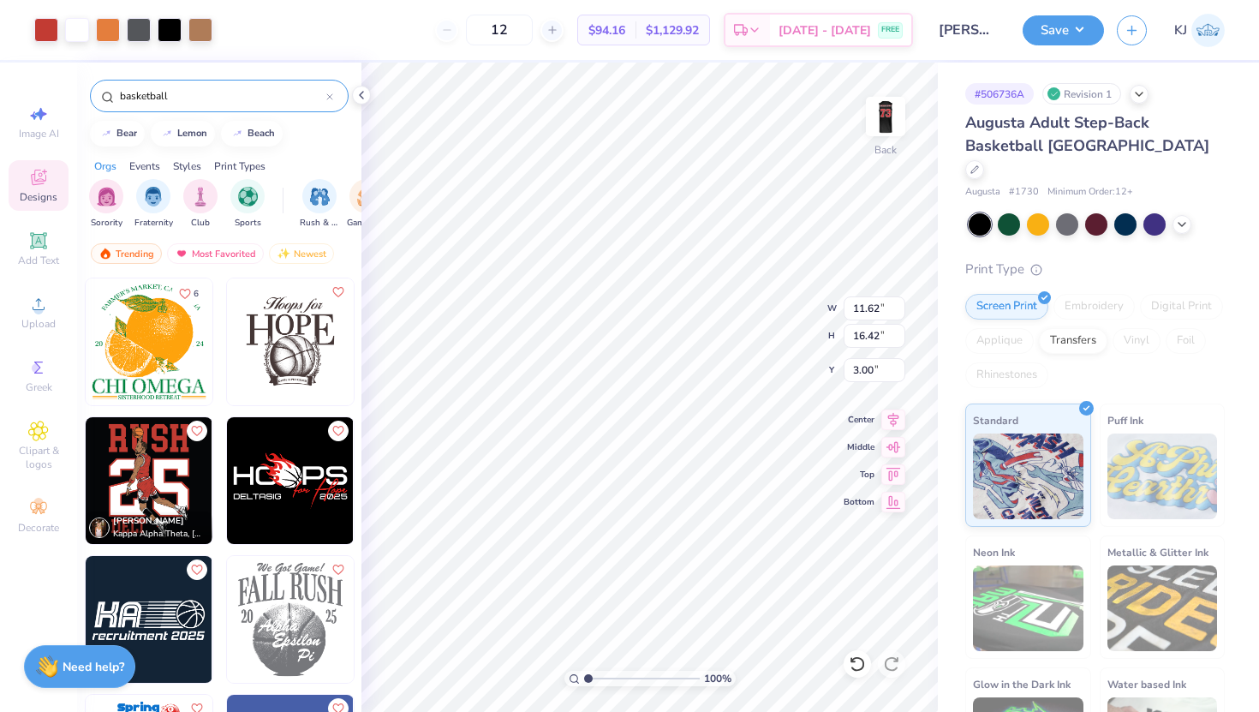
type input "5.91"
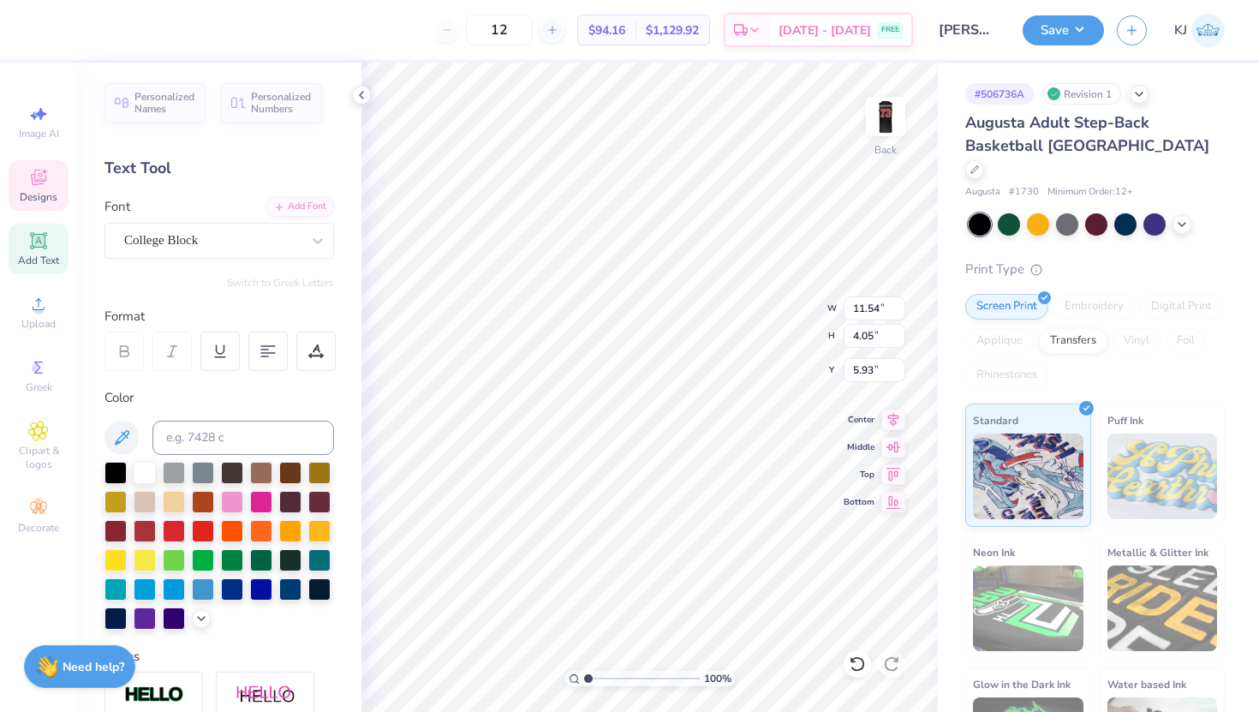
type textarea "R"
type textarea "DELTA Gamma"
type input "19.59"
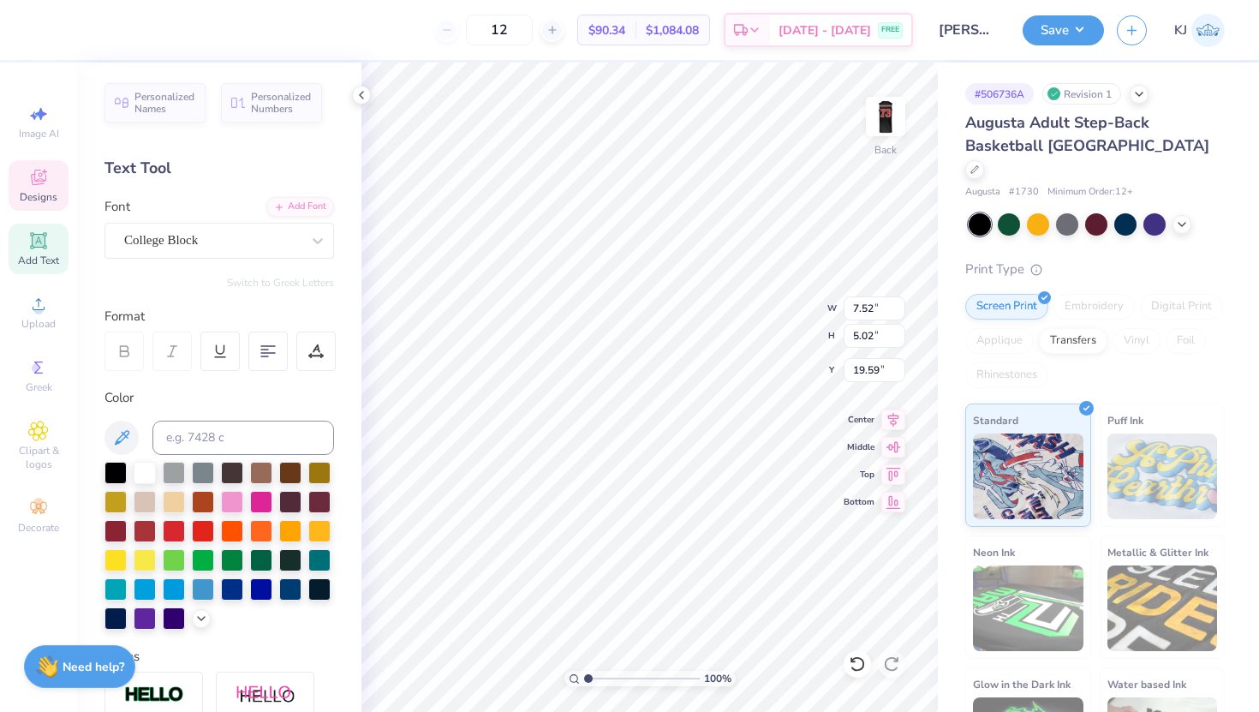
type input "11.62"
type input "8.42"
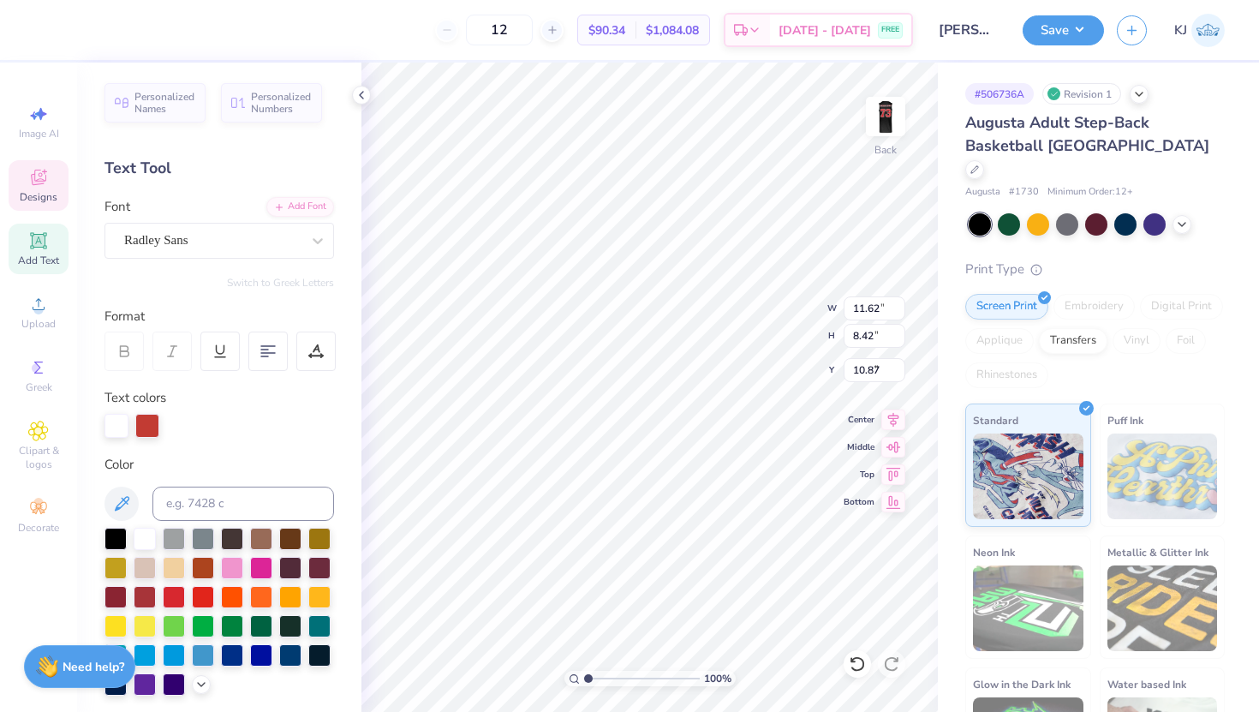
type input "3.74"
type input "7.47"
type input "10.74"
type input "10.40"
type input "11.62"
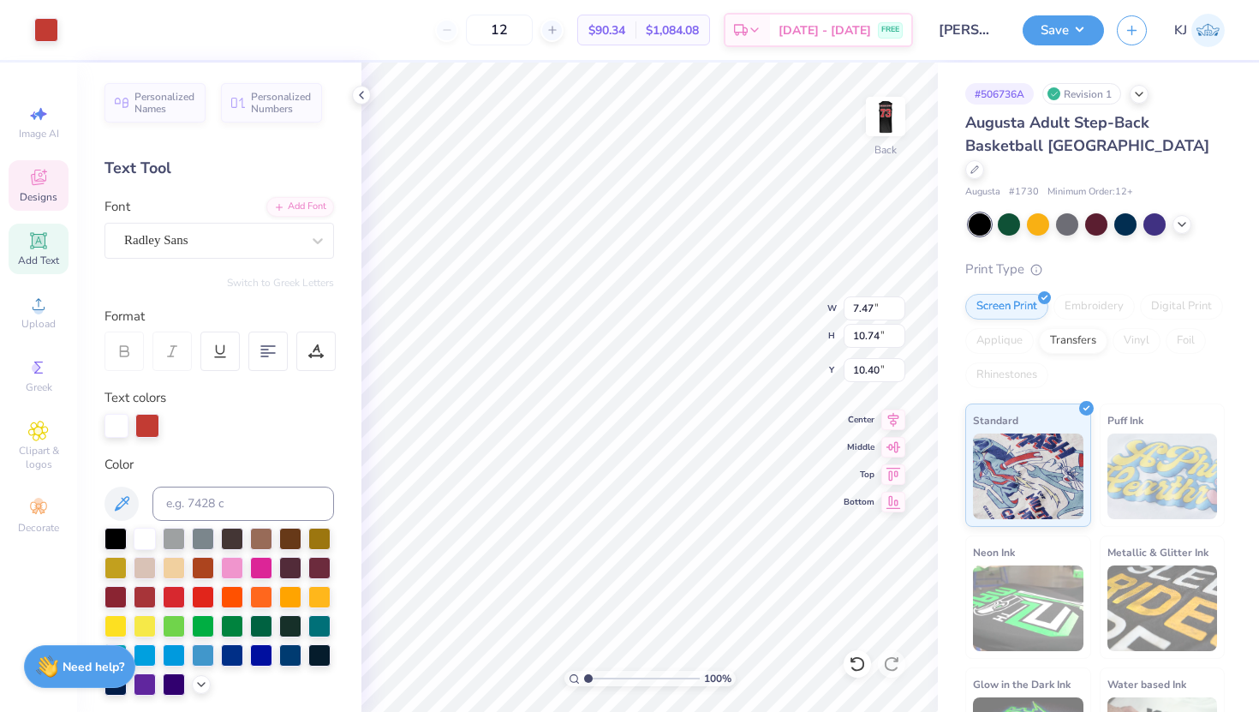
type input "8.42"
type input "3.74"
type input "1.58"
type input "6.37"
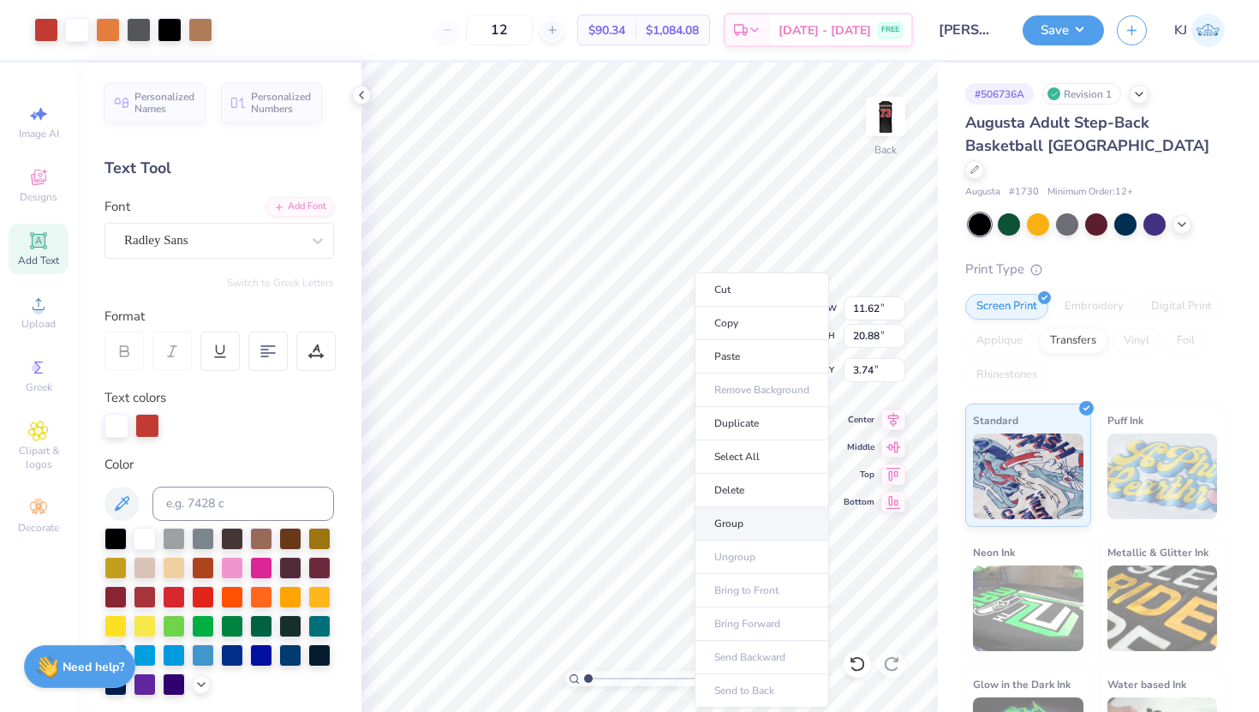
click at [754, 517] on li "Group" at bounding box center [762, 523] width 134 height 33
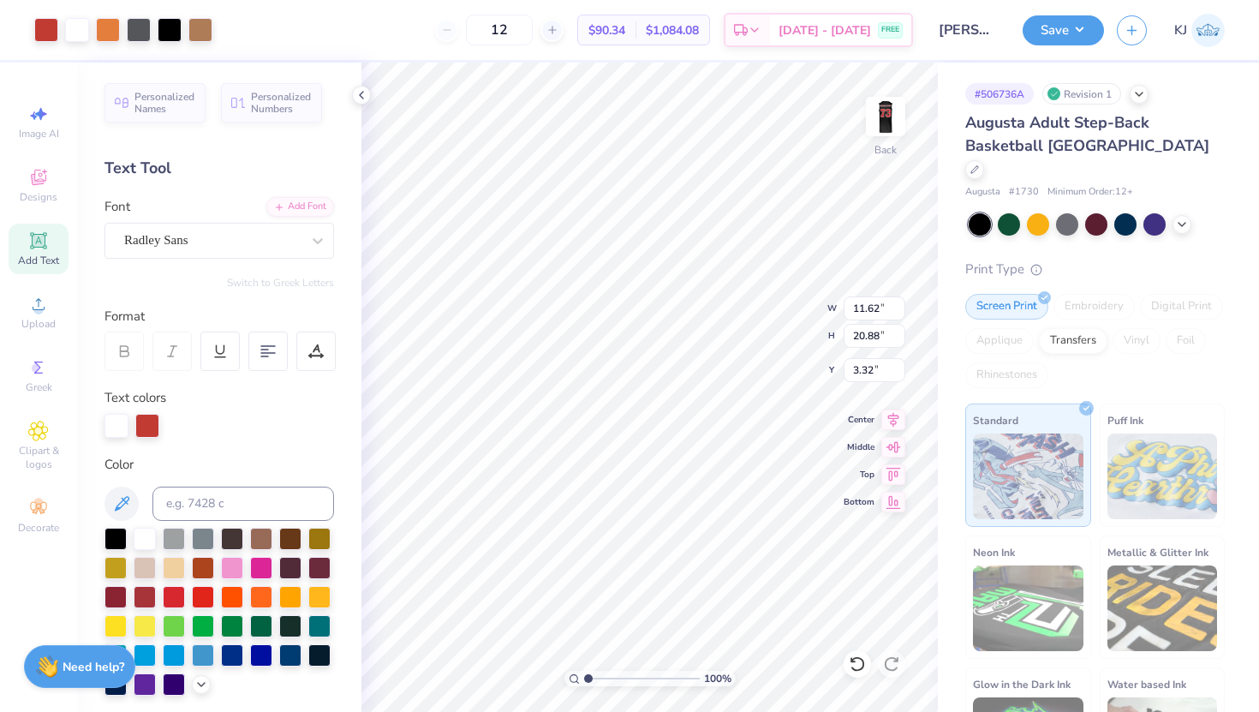
type input "3.32"
click at [744, 551] on li "Ungroup" at bounding box center [750, 557] width 134 height 33
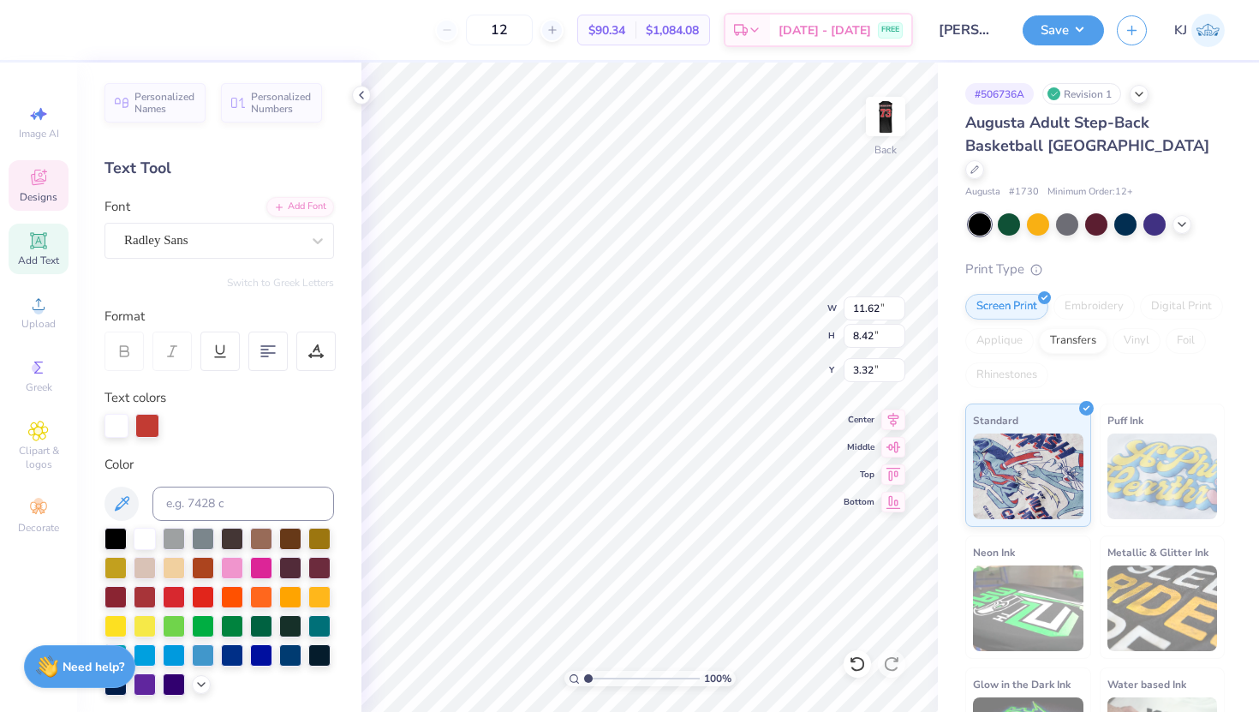
type input "11.62"
type input "8.42"
type input "3.00"
type input "11.10"
type input "8.05"
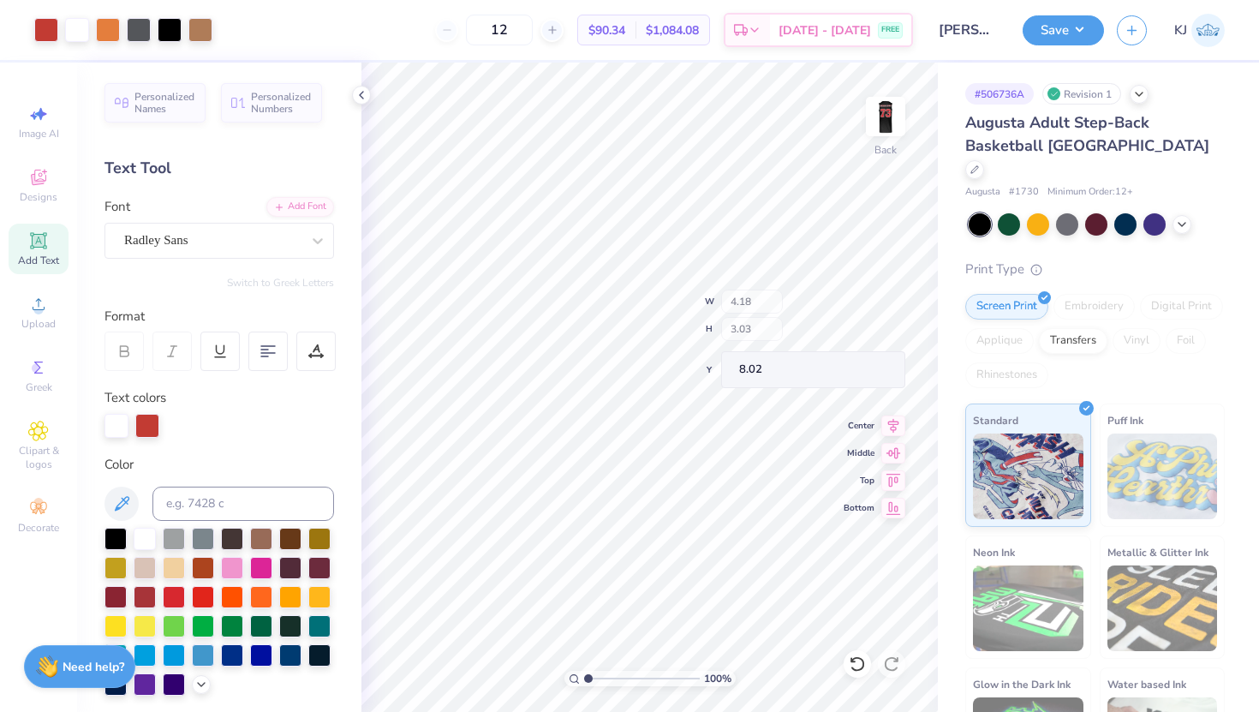
type input "4.18"
type input "3.03"
type input "8.02"
type input "3.00"
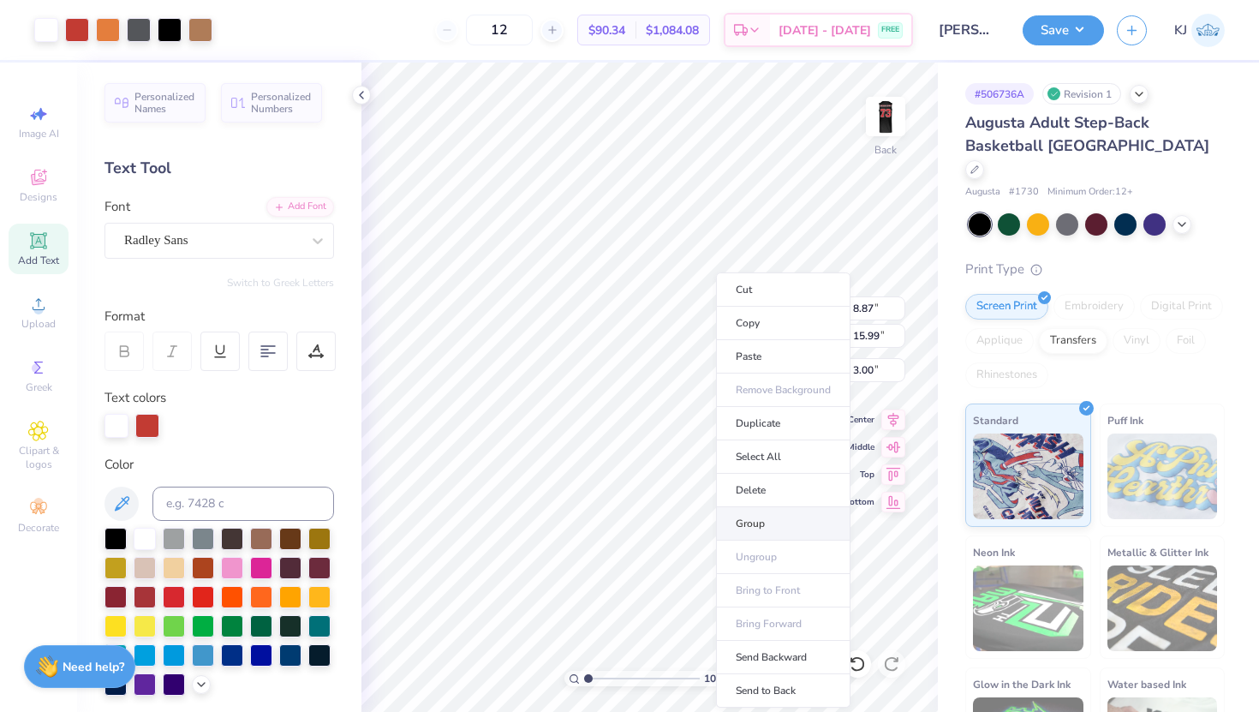
click at [745, 531] on li "Group" at bounding box center [783, 523] width 134 height 33
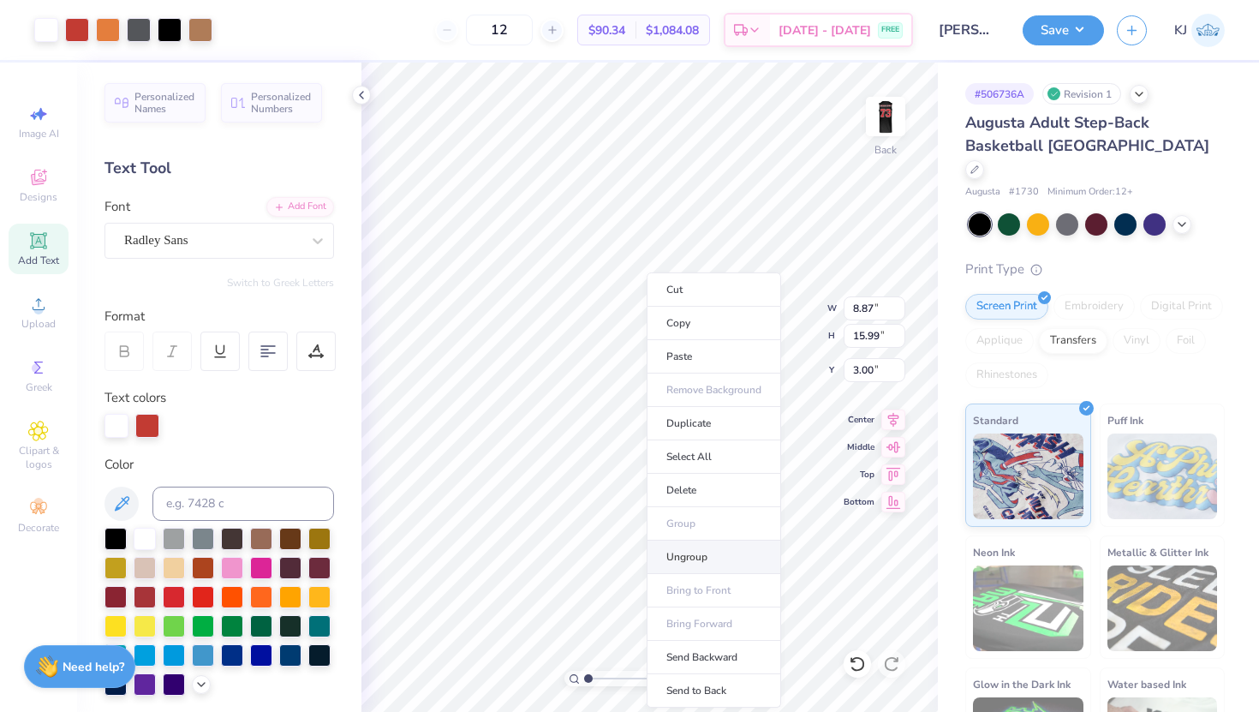
click at [712, 559] on li "Ungroup" at bounding box center [714, 557] width 134 height 33
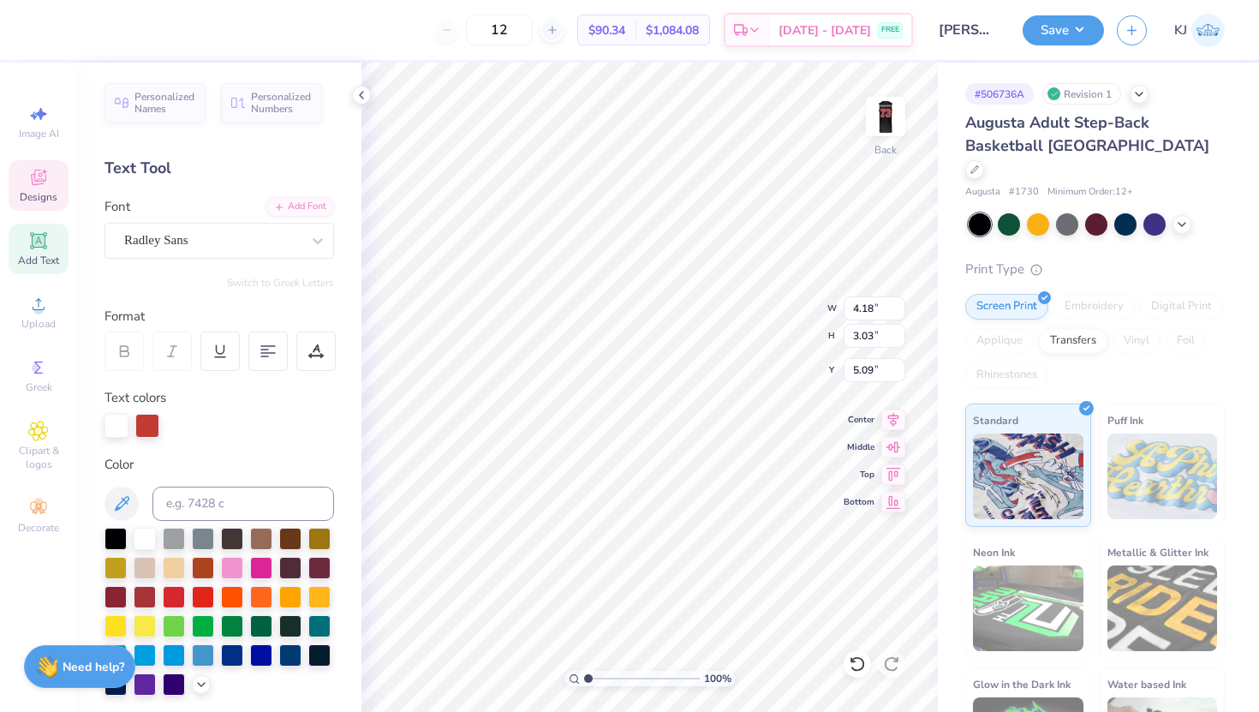
type input "3.53"
type input "9.95"
type input "7.21"
type input "3.78"
type input "10.48"
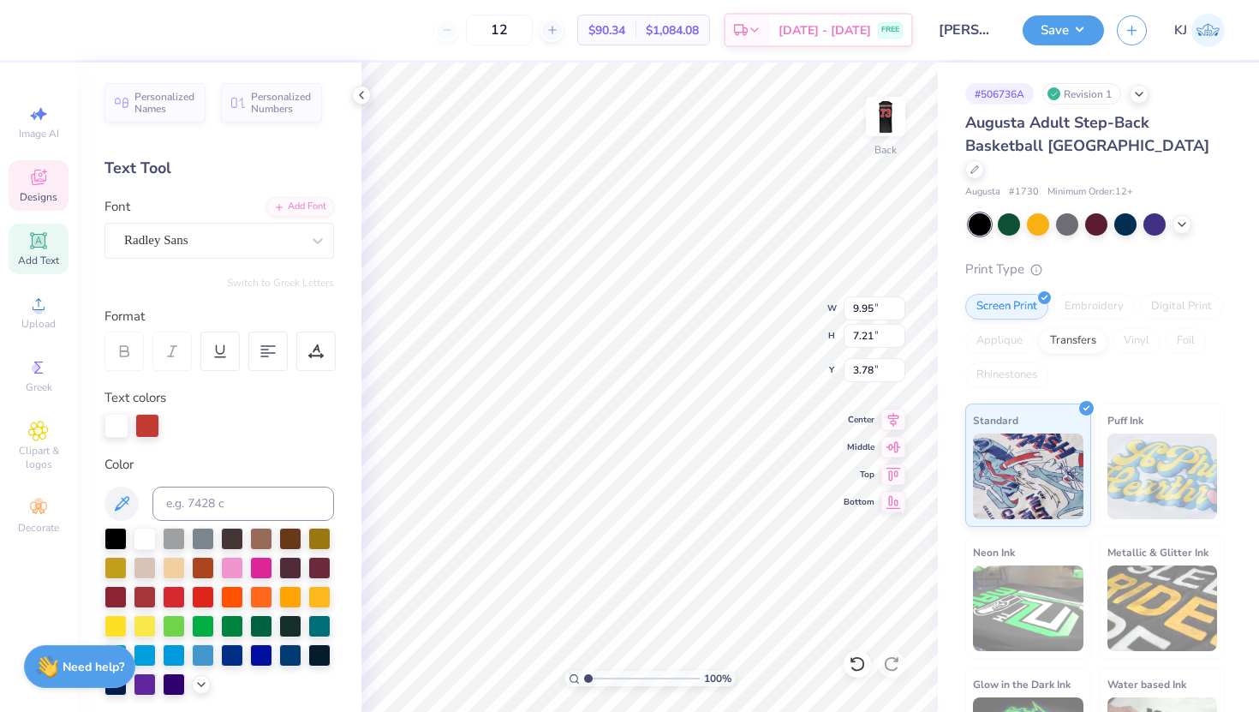
type input "7.60"
type input "8.87"
type input "15.99"
type input "3.00"
click at [859, 666] on icon at bounding box center [857, 663] width 17 height 17
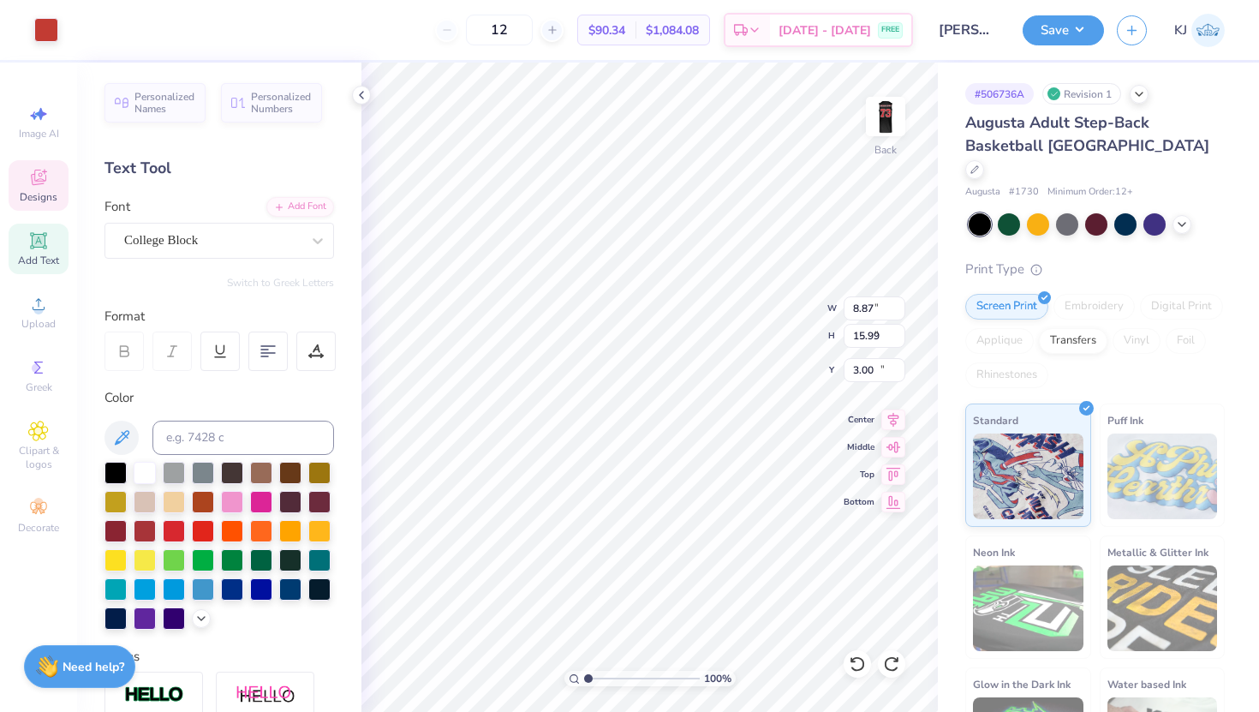
type input "7.52"
type input "5.02"
type input "18.99"
type textarea "DELTA Gamma"
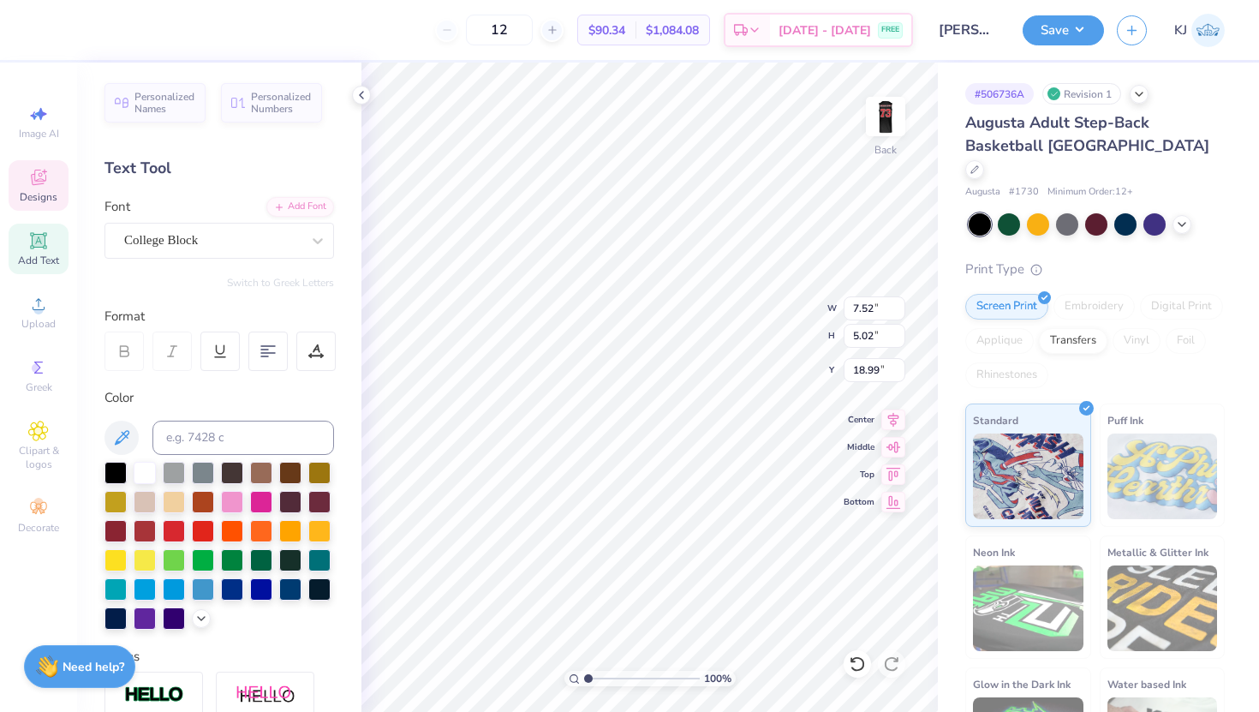
scroll to position [1, 1]
type textarea "DELTA Gamma"
type input "10.87"
type input "21.01"
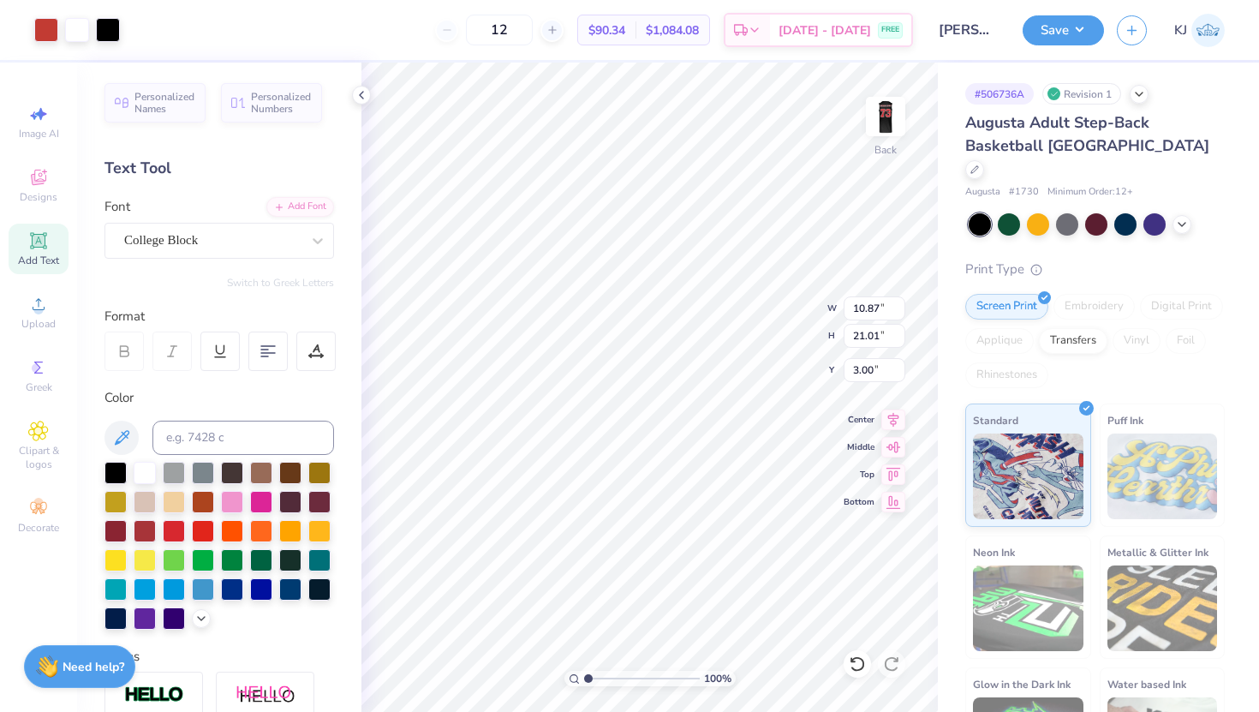
type input "3.00"
click at [857, 660] on icon at bounding box center [857, 663] width 17 height 17
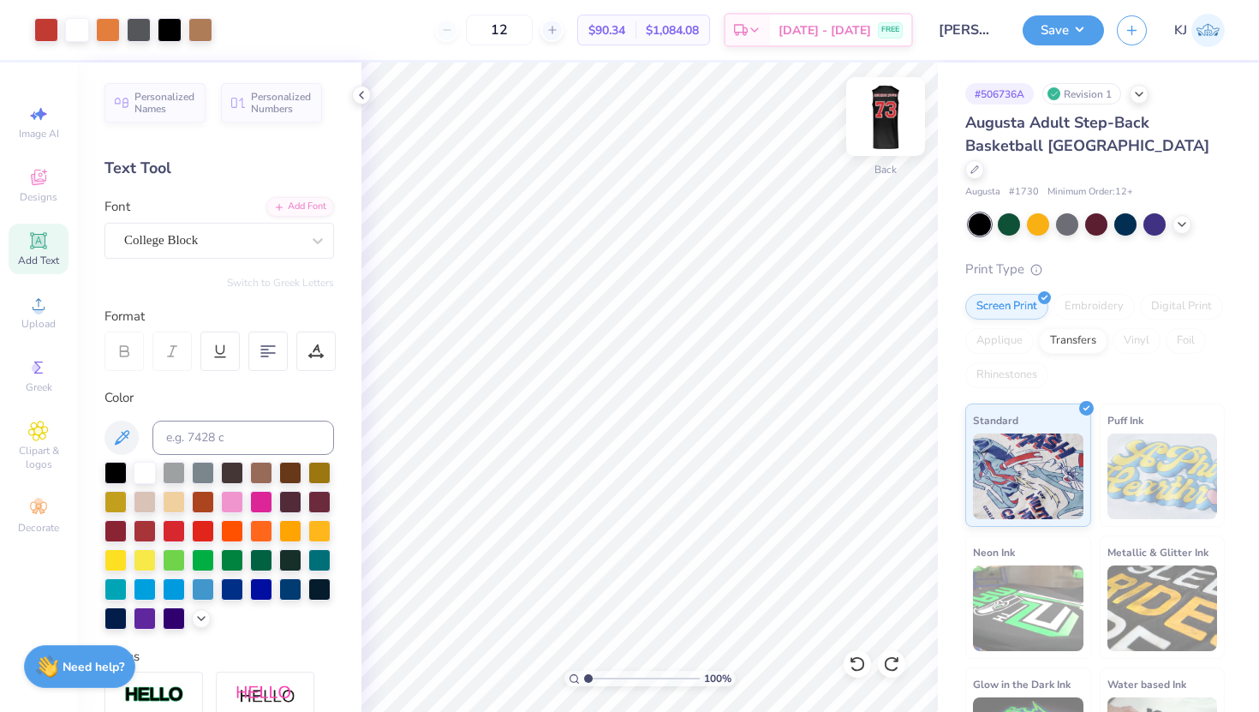
click at [890, 111] on img at bounding box center [886, 116] width 69 height 69
click at [890, 111] on img at bounding box center [886, 116] width 34 height 34
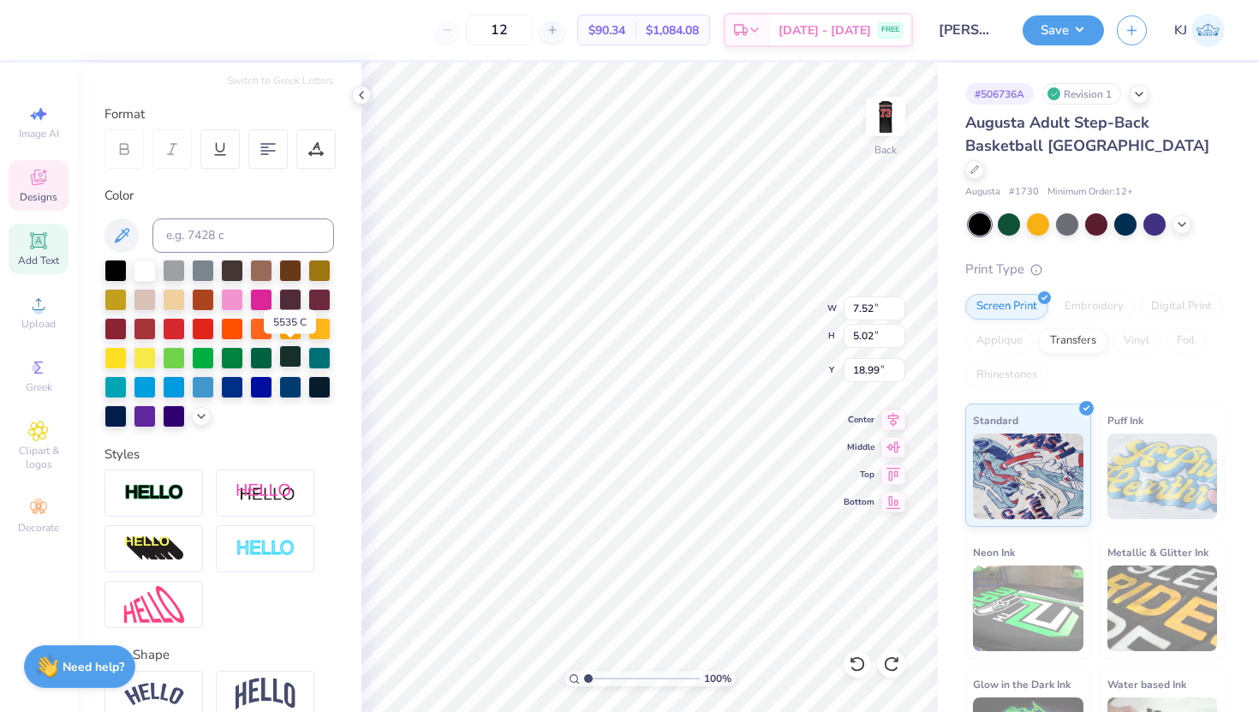
scroll to position [203, 0]
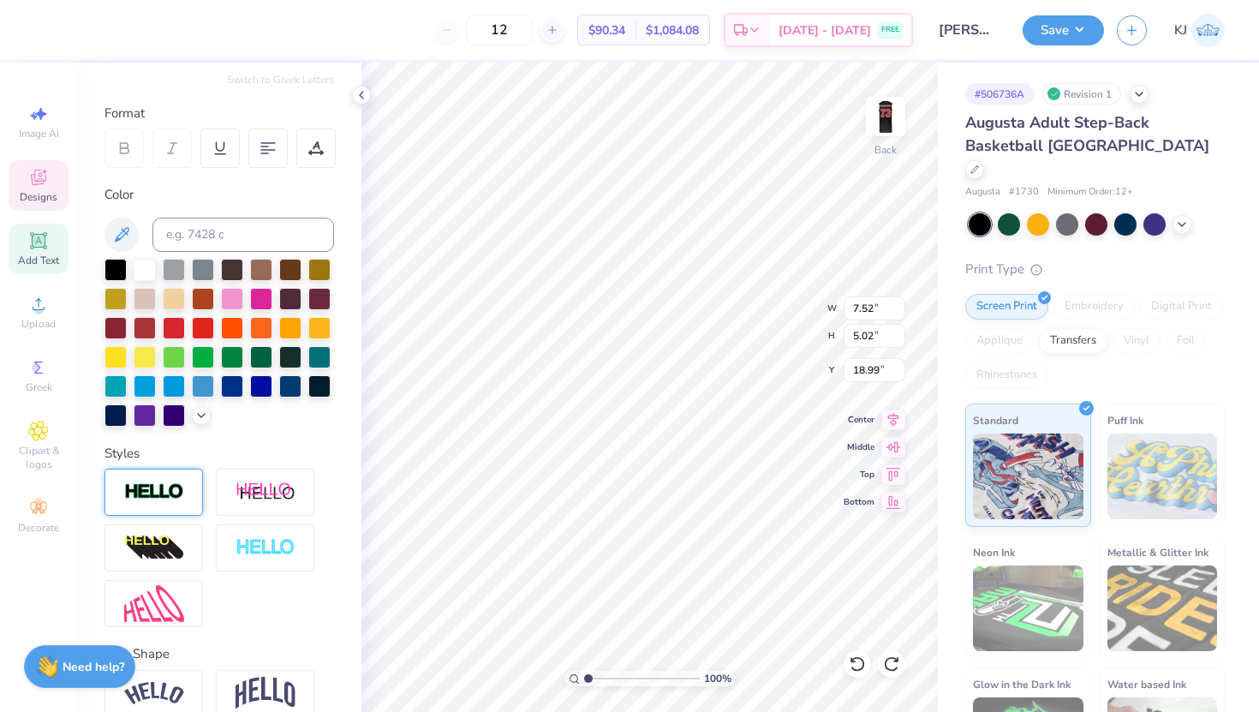
click at [183, 493] on div at bounding box center [154, 492] width 99 height 47
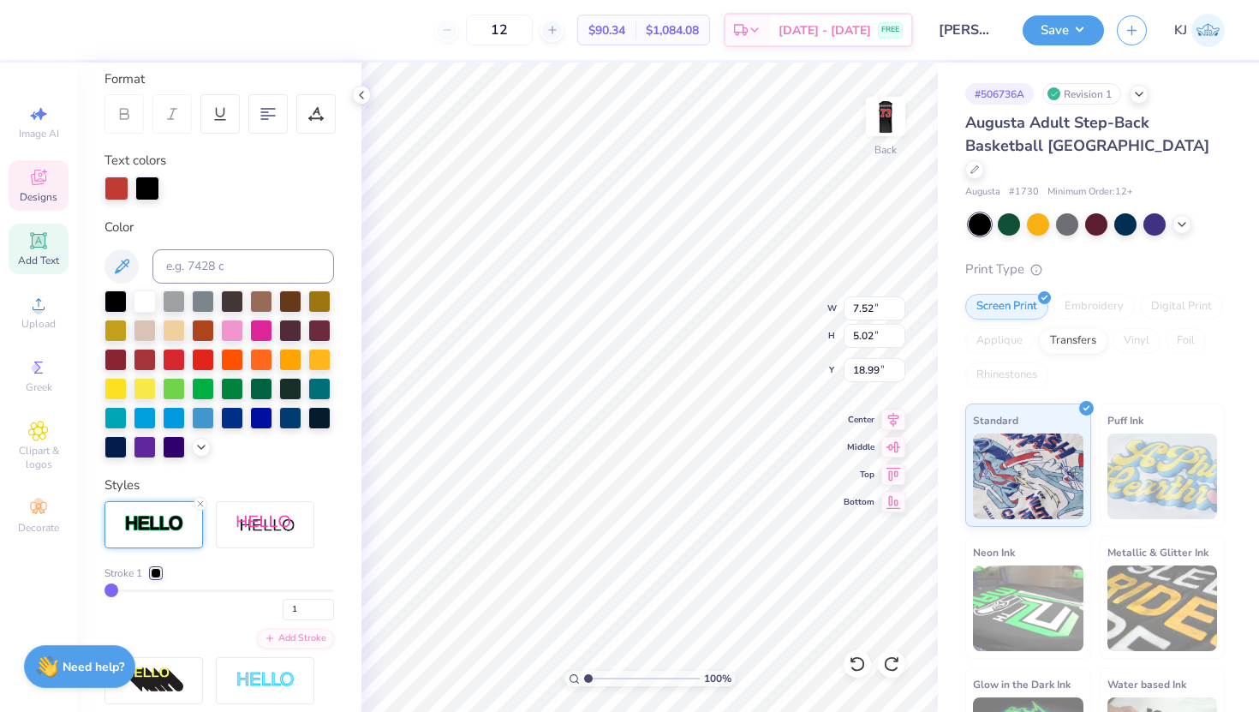
scroll to position [249, 0]
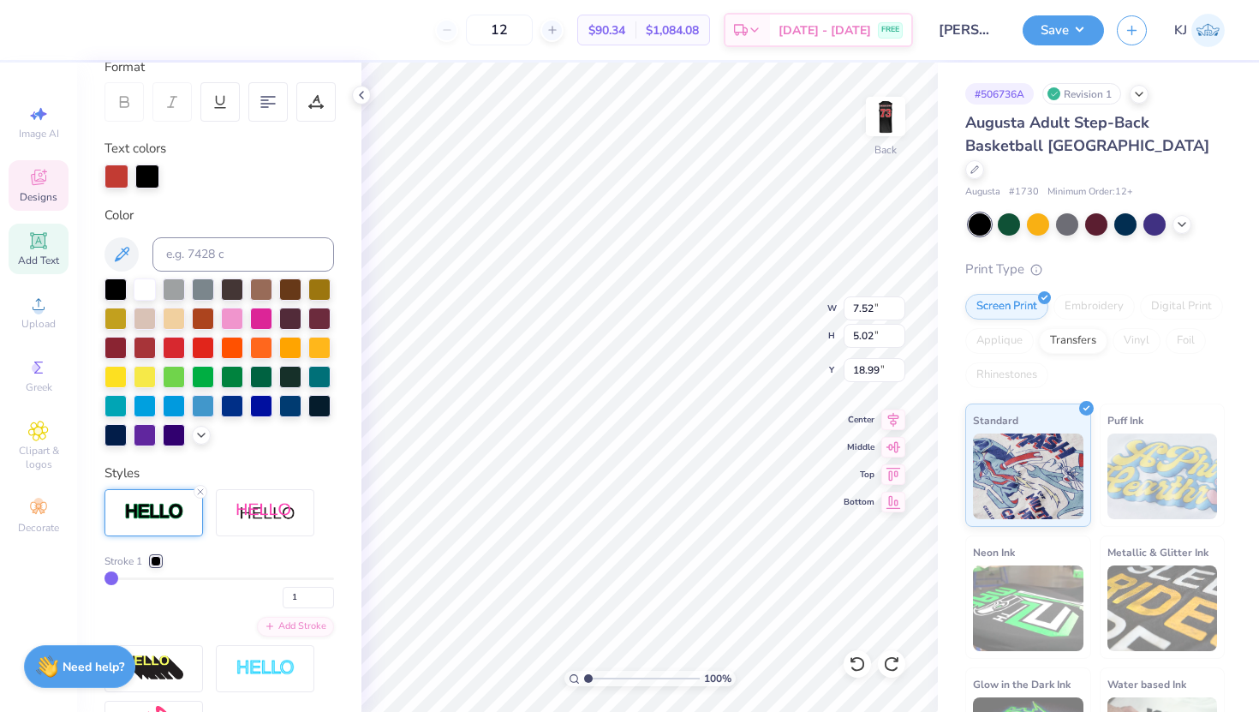
click at [145, 180] on div at bounding box center [147, 176] width 24 height 24
type input "2"
type input "3"
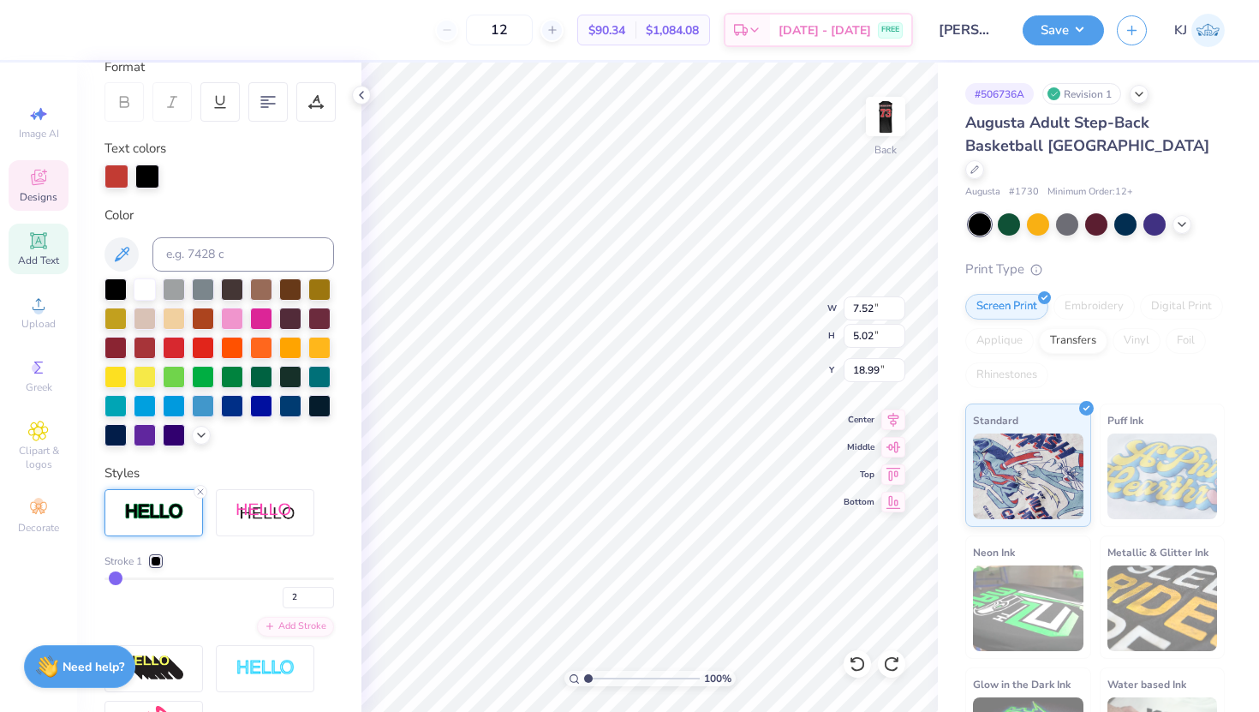
type input "3"
type input "4"
type input "5"
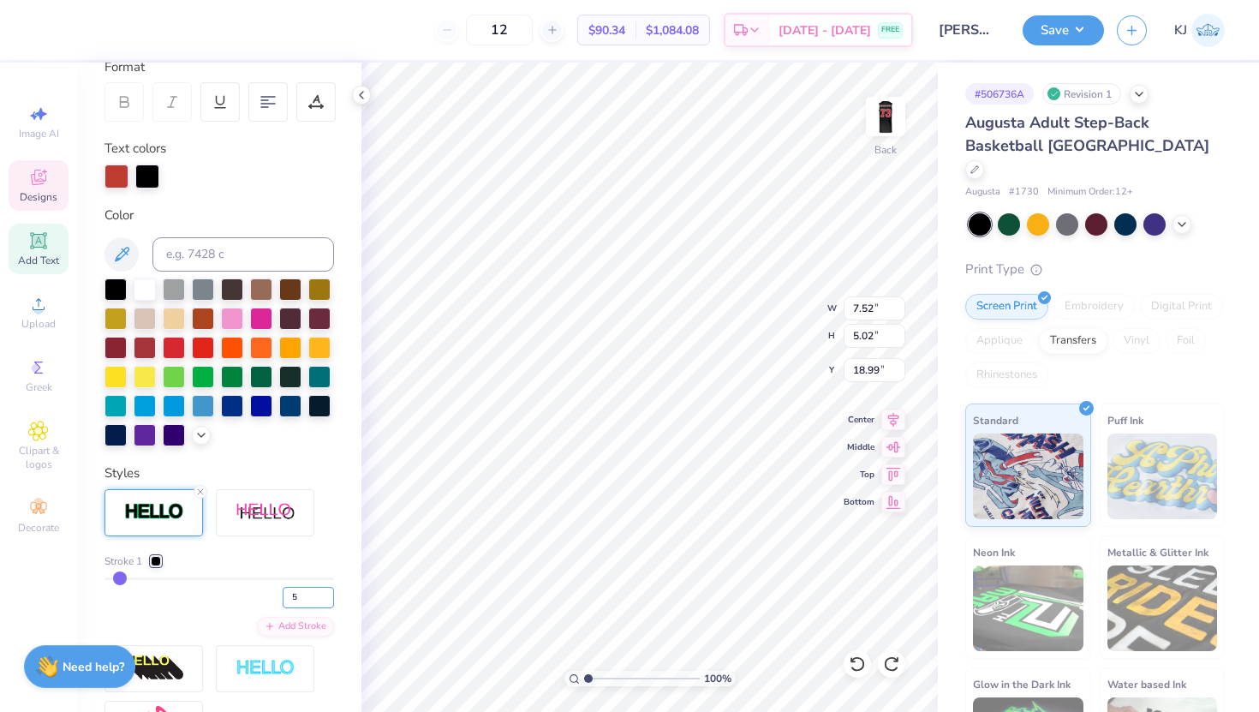
click at [307, 594] on input "5" at bounding box center [308, 597] width 51 height 21
type input "4"
click at [149, 174] on div at bounding box center [147, 176] width 24 height 24
click at [123, 176] on div at bounding box center [117, 176] width 24 height 24
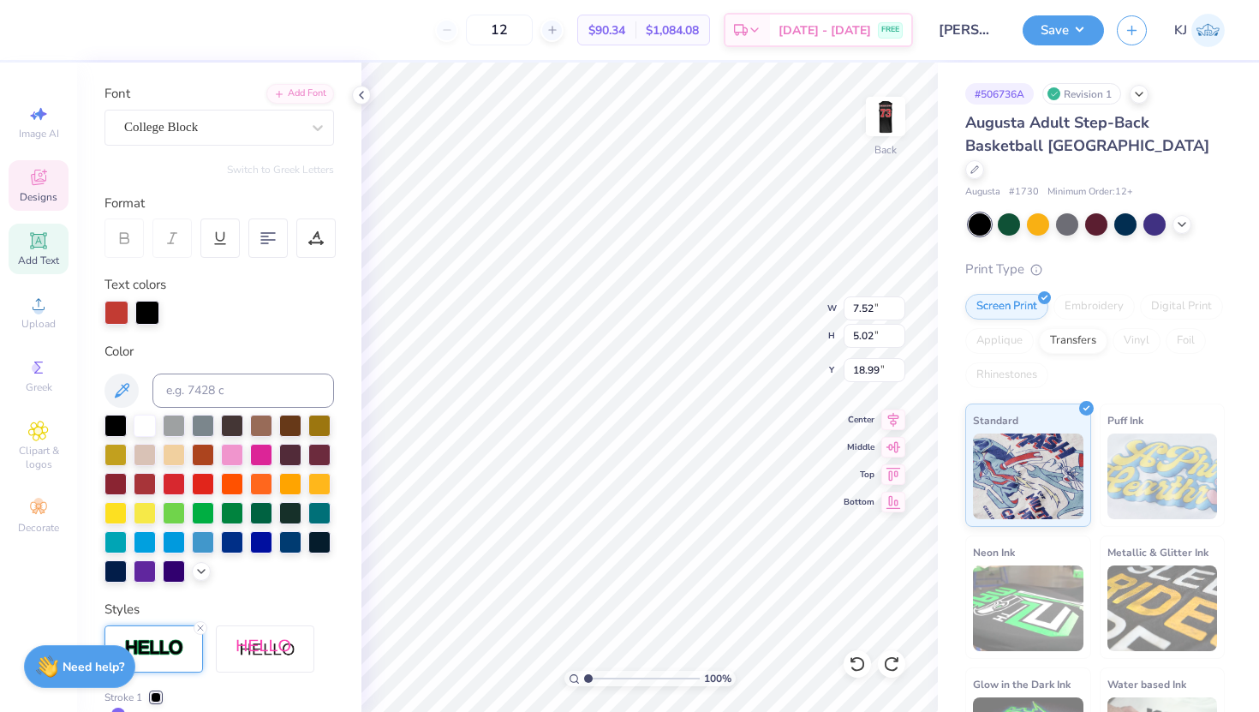
scroll to position [106, 0]
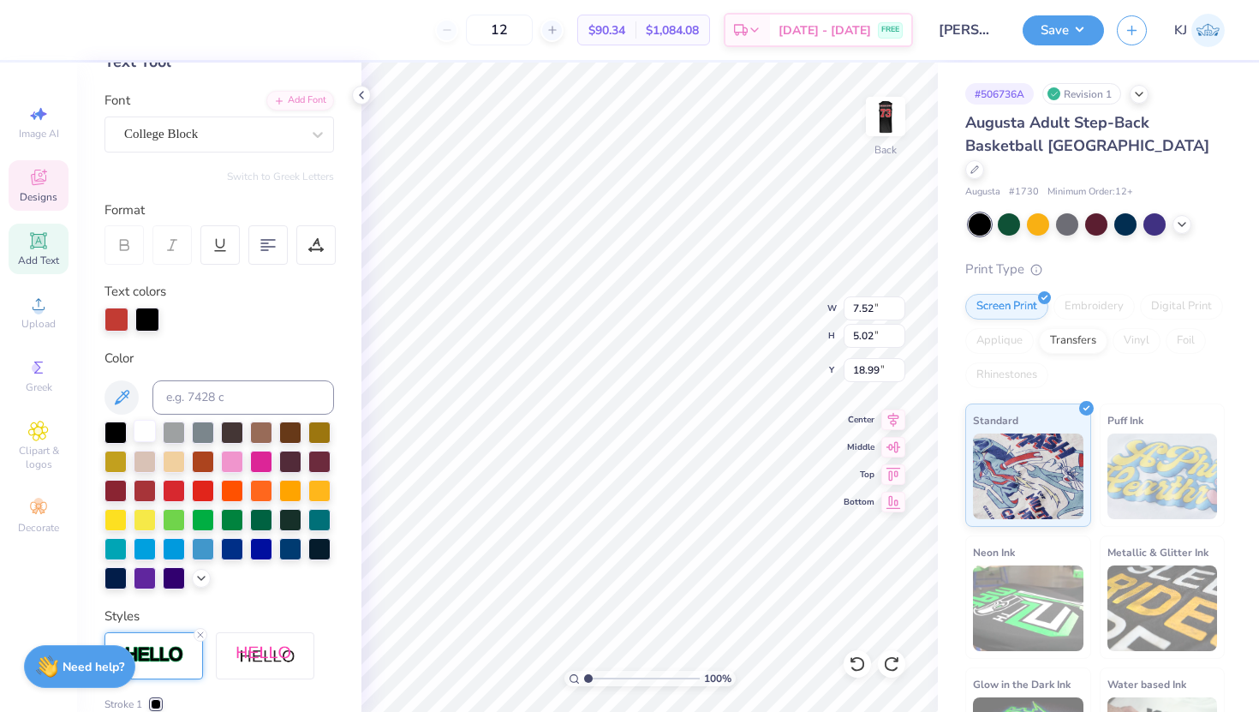
click at [141, 433] on div at bounding box center [145, 431] width 22 height 22
click at [143, 319] on div at bounding box center [147, 320] width 24 height 24
click at [178, 320] on div at bounding box center [178, 320] width 24 height 24
click at [175, 320] on div at bounding box center [178, 320] width 24 height 24
click at [206, 488] on div at bounding box center [203, 489] width 22 height 22
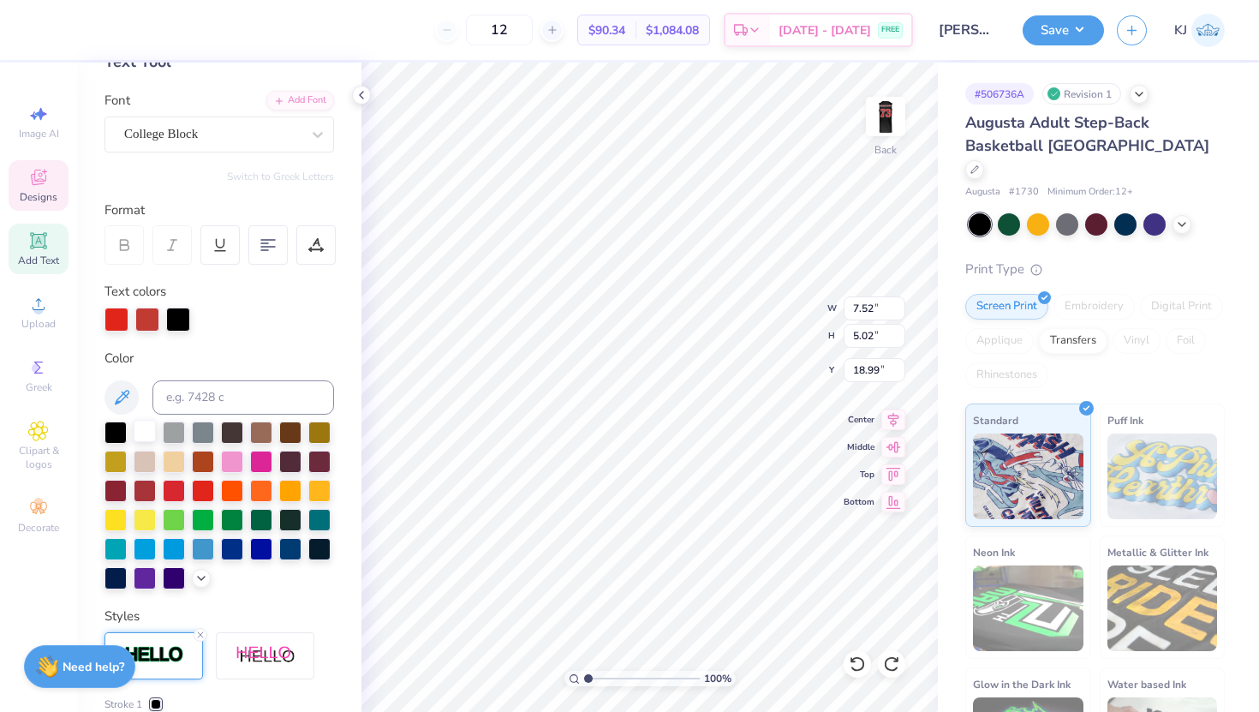
click at [145, 433] on div at bounding box center [145, 431] width 22 height 22
click at [146, 322] on div at bounding box center [147, 320] width 24 height 24
click at [361, 100] on icon at bounding box center [362, 95] width 14 height 14
click at [359, 89] on div "Personalized Names Personalized Numbers Text Tool Add Font Font College Block S…" at bounding box center [219, 387] width 284 height 649
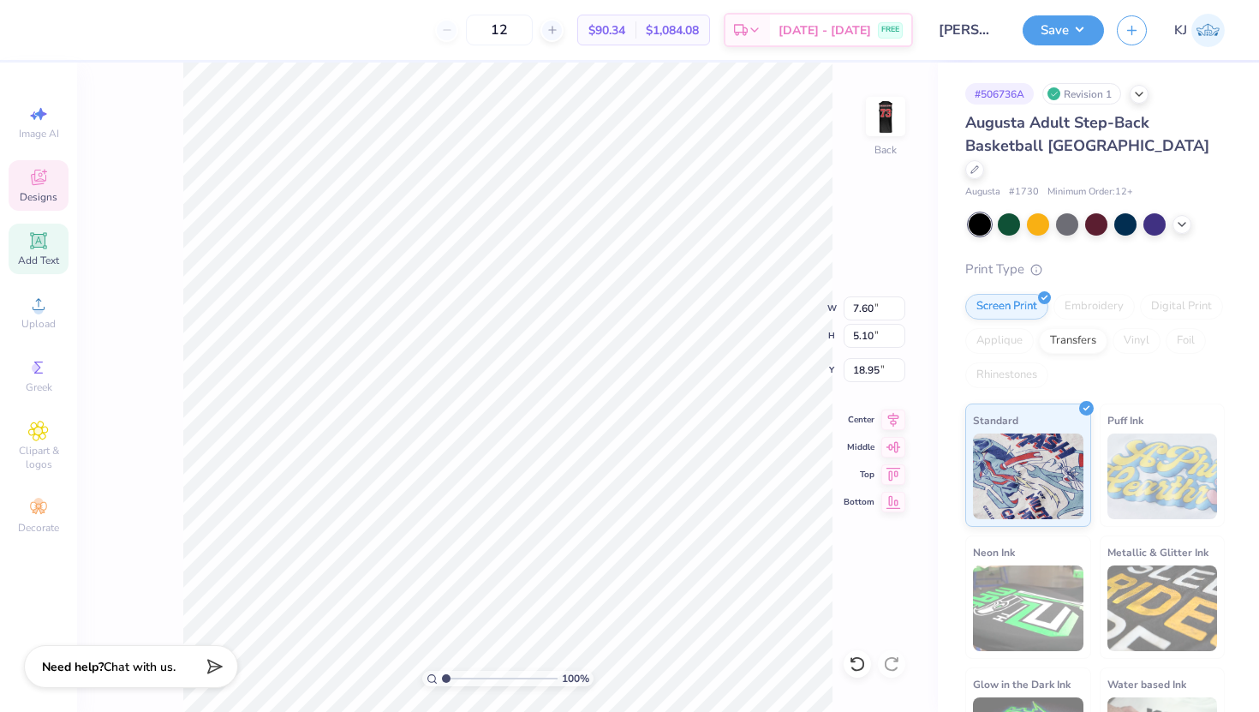
type input "7.60"
type input "5.10"
type input "18.95"
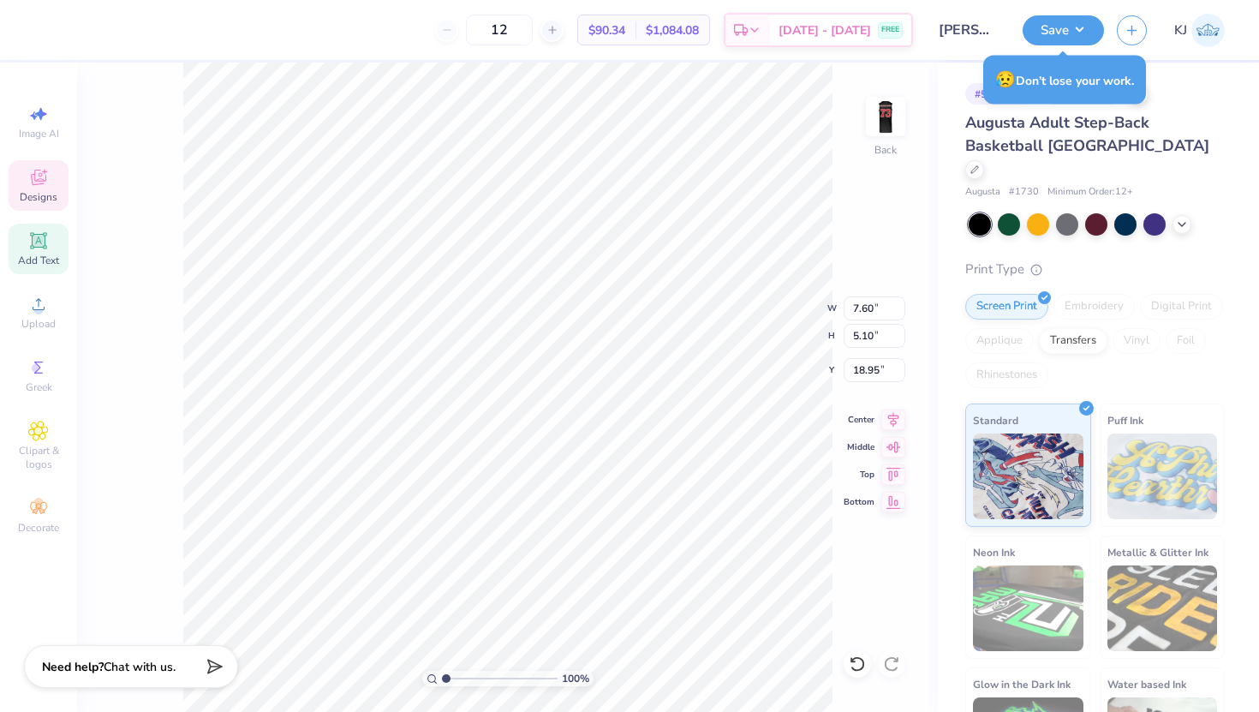
scroll to position [0, 1]
click at [61, 248] on div "Add Text" at bounding box center [39, 249] width 60 height 51
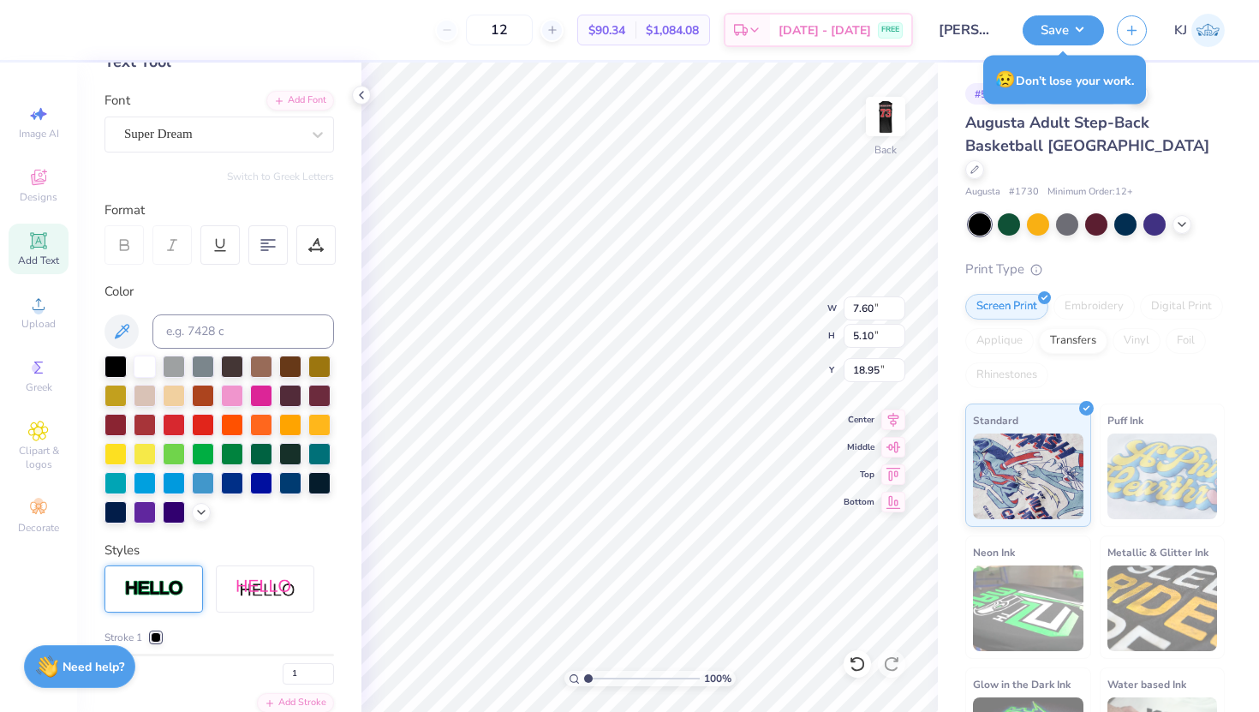
type input "6.23"
type input "1.80"
type input "13.22"
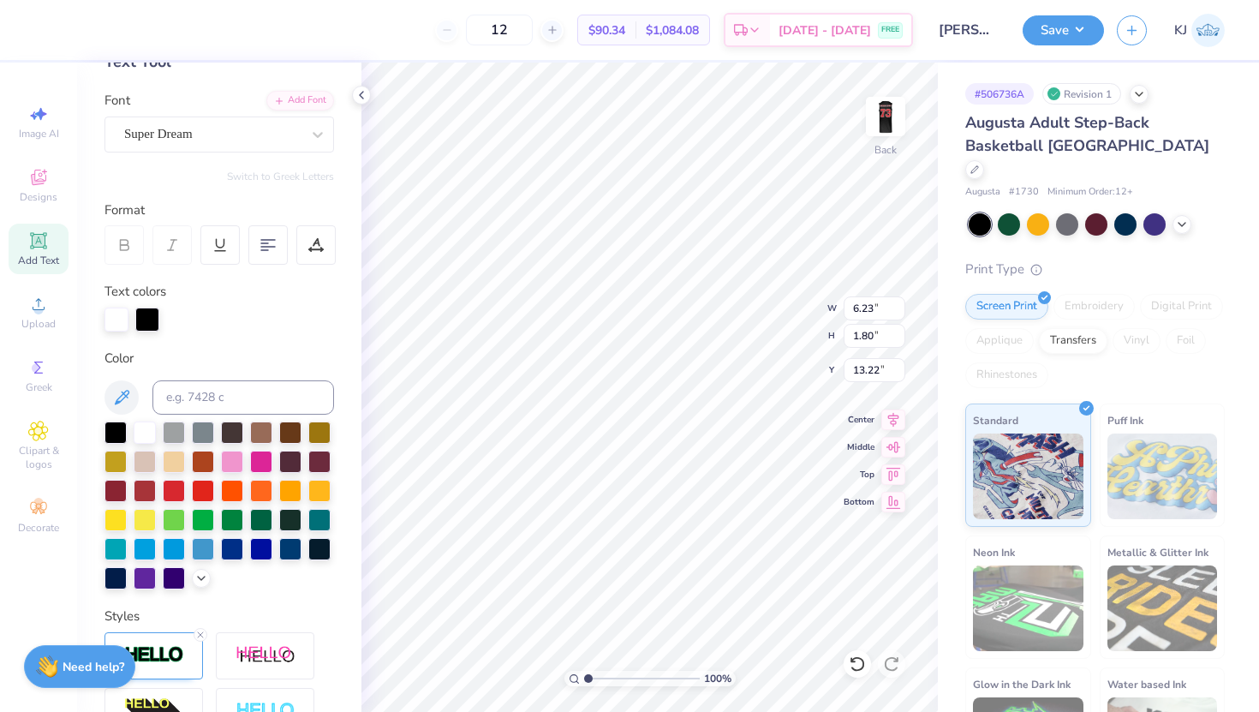
type input "6.26"
type input "1.84"
type input "13.21"
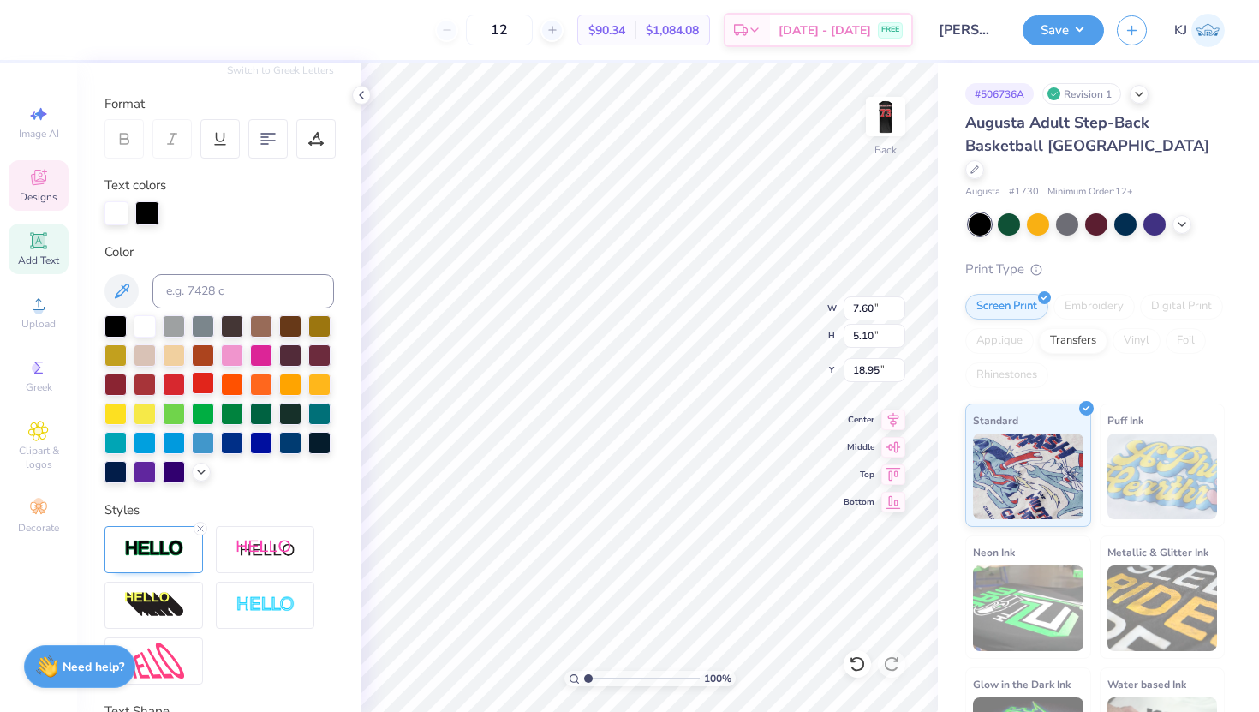
click at [200, 382] on div at bounding box center [203, 383] width 22 height 22
click at [149, 206] on div at bounding box center [147, 212] width 24 height 24
click at [121, 206] on div at bounding box center [117, 212] width 24 height 24
click at [145, 321] on div at bounding box center [145, 325] width 22 height 22
click at [151, 212] on div at bounding box center [147, 212] width 24 height 24
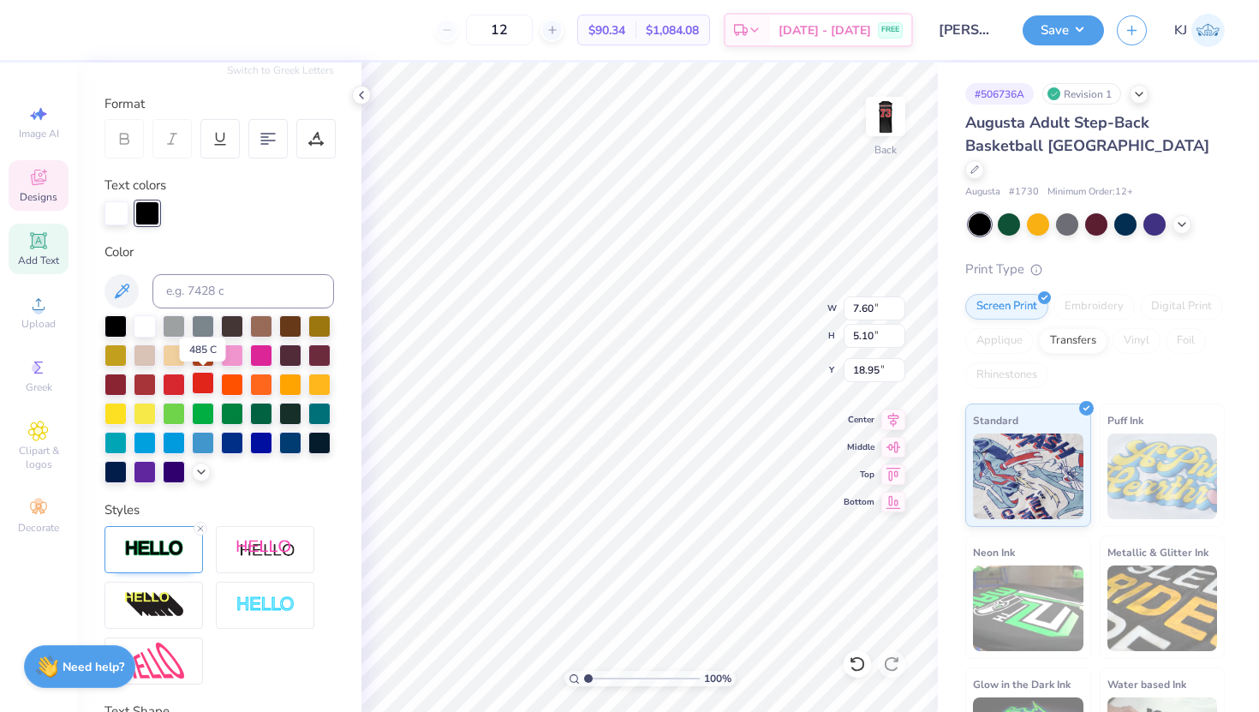
click at [201, 380] on div at bounding box center [203, 383] width 22 height 22
click at [361, 91] on icon at bounding box center [362, 95] width 14 height 14
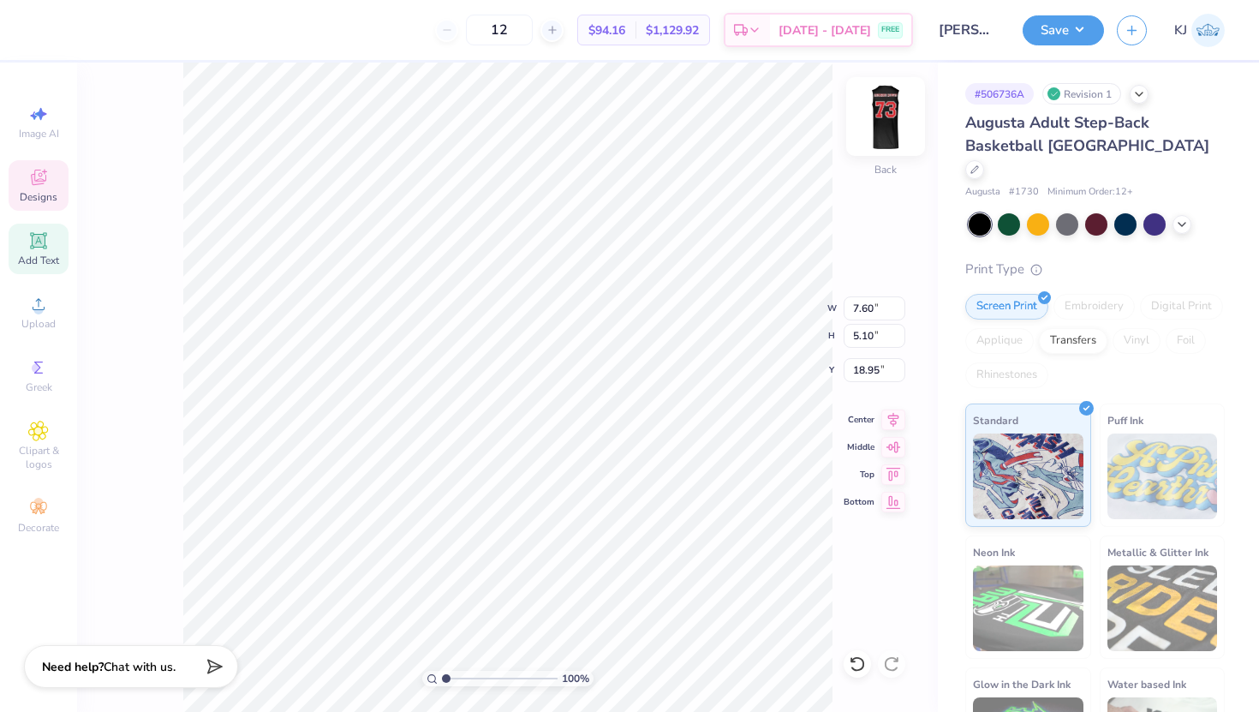
click at [886, 111] on img at bounding box center [886, 116] width 69 height 69
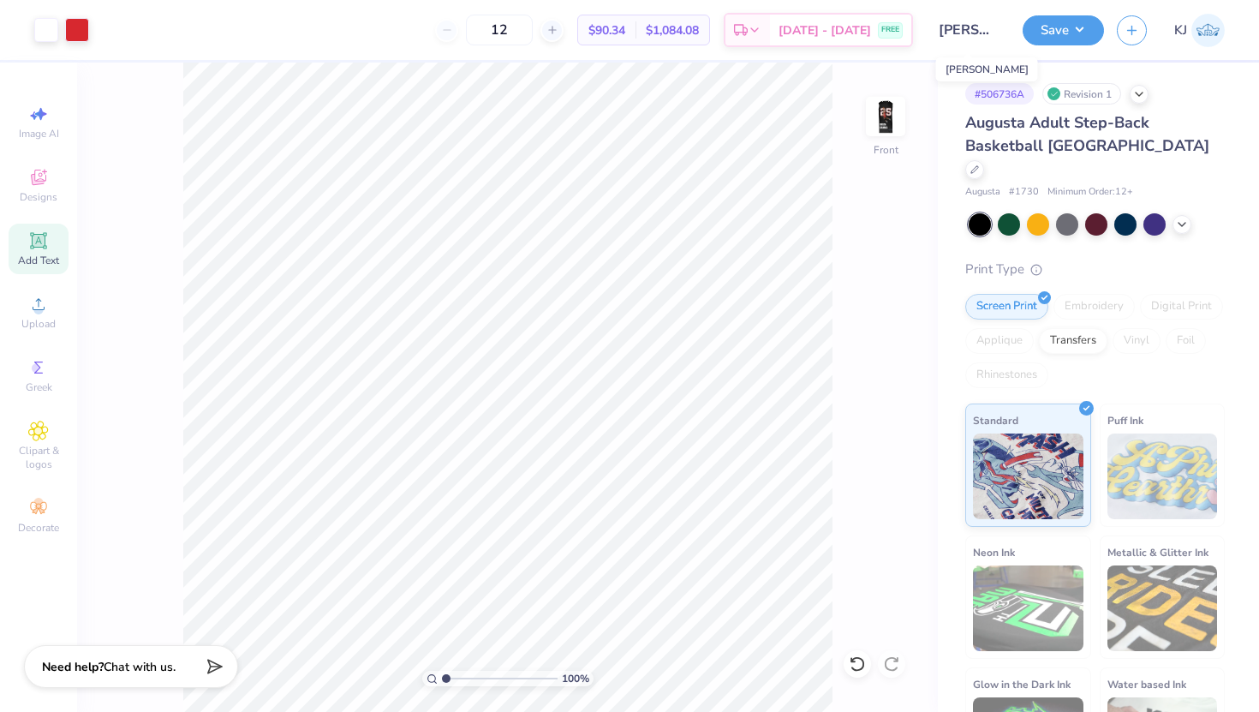
click at [984, 30] on input "dg PHILO" at bounding box center [968, 30] width 84 height 34
click at [960, 30] on input "dg PHILO" at bounding box center [968, 30] width 84 height 34
click at [960, 29] on input "dg PHILO" at bounding box center [968, 30] width 84 height 34
click at [1084, 20] on button "Save" at bounding box center [1063, 28] width 81 height 30
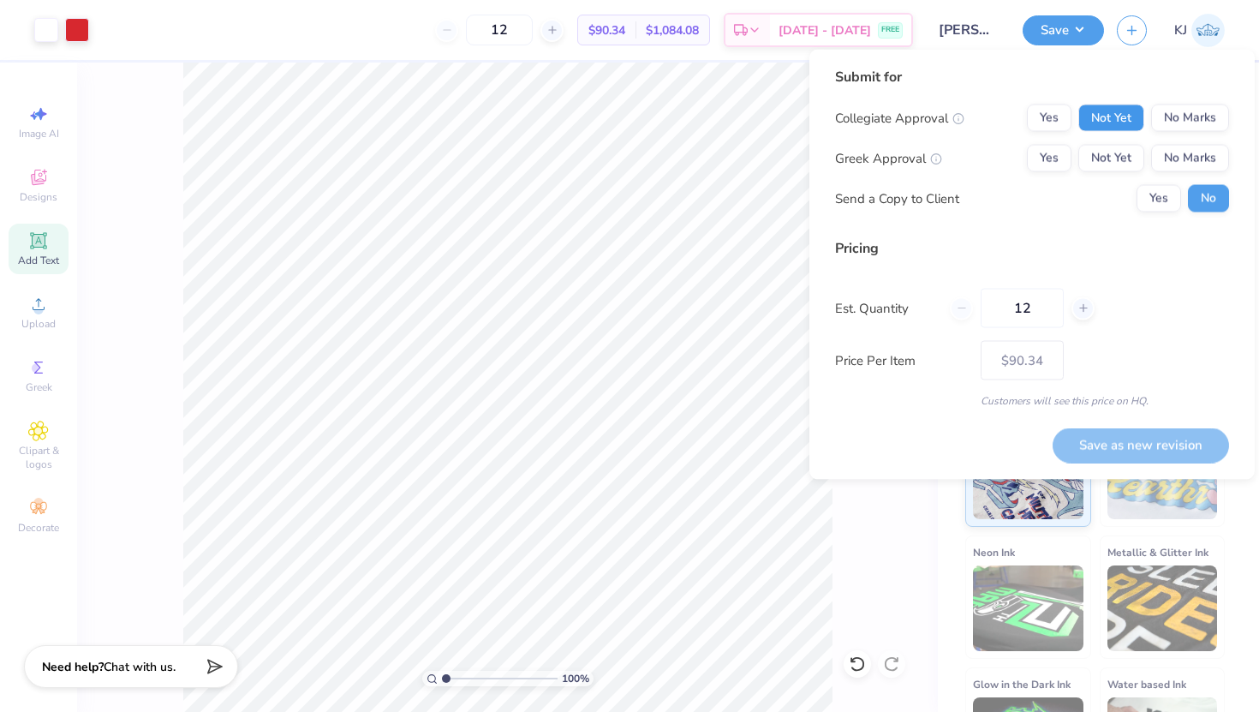
click at [1097, 118] on button "Not Yet" at bounding box center [1112, 118] width 66 height 27
click at [1074, 151] on div "Yes Not Yet No Marks" at bounding box center [1128, 158] width 202 height 27
click at [1051, 151] on button "Yes" at bounding box center [1049, 158] width 45 height 27
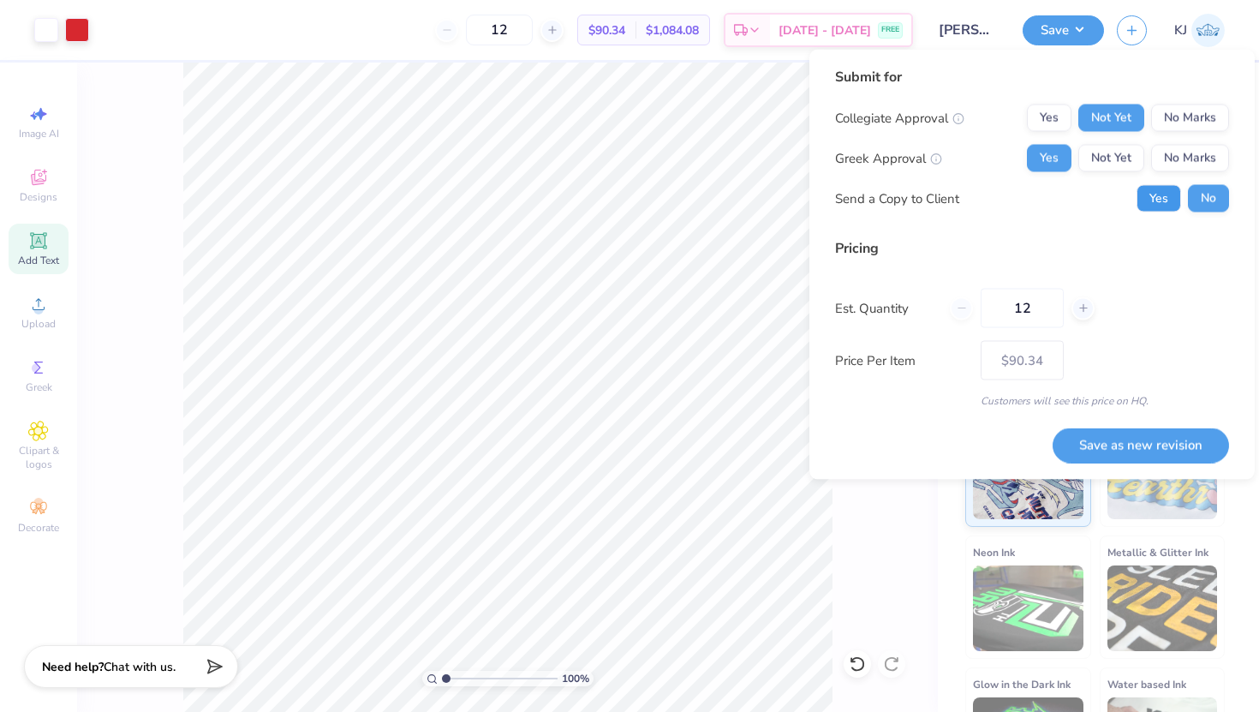
click at [1155, 197] on button "Yes" at bounding box center [1159, 198] width 45 height 27
click at [989, 29] on input "dg PHILO" at bounding box center [968, 30] width 84 height 34
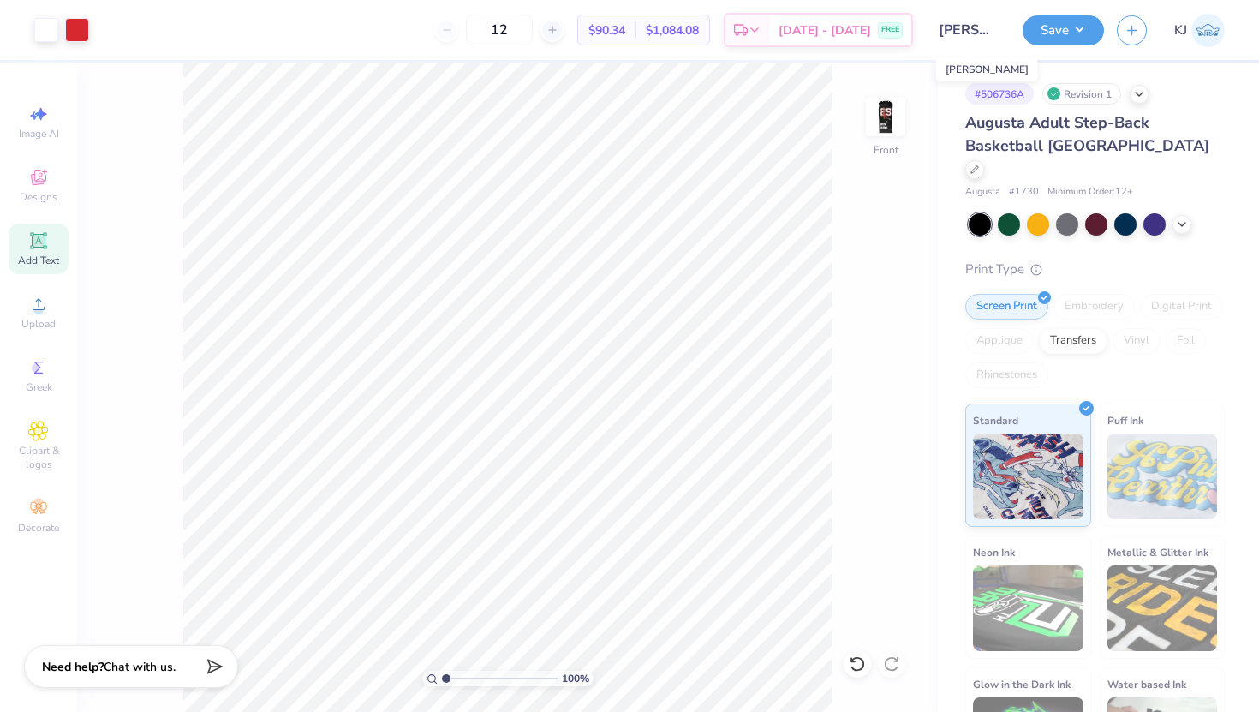
click at [992, 30] on input "dg PHILO" at bounding box center [968, 30] width 84 height 34
click at [1060, 30] on button "Save" at bounding box center [1063, 28] width 81 height 30
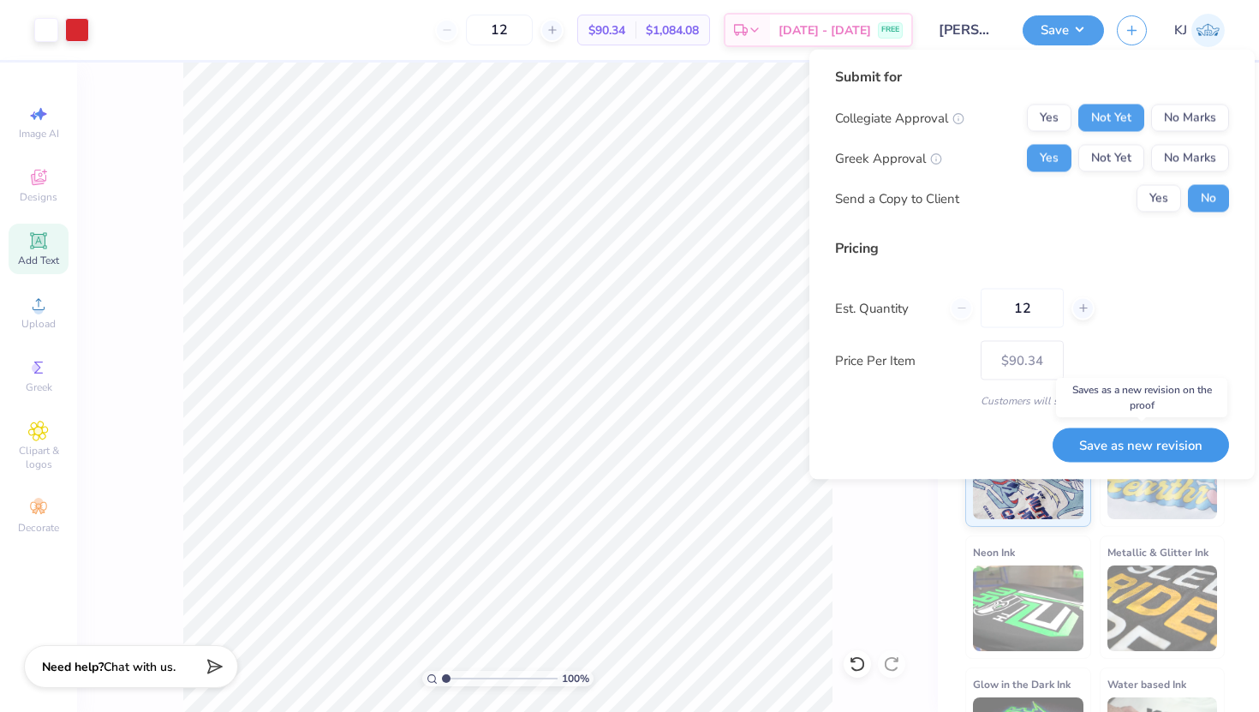
click at [1144, 448] on button "Save as new revision" at bounding box center [1141, 444] width 176 height 35
type input "– –"
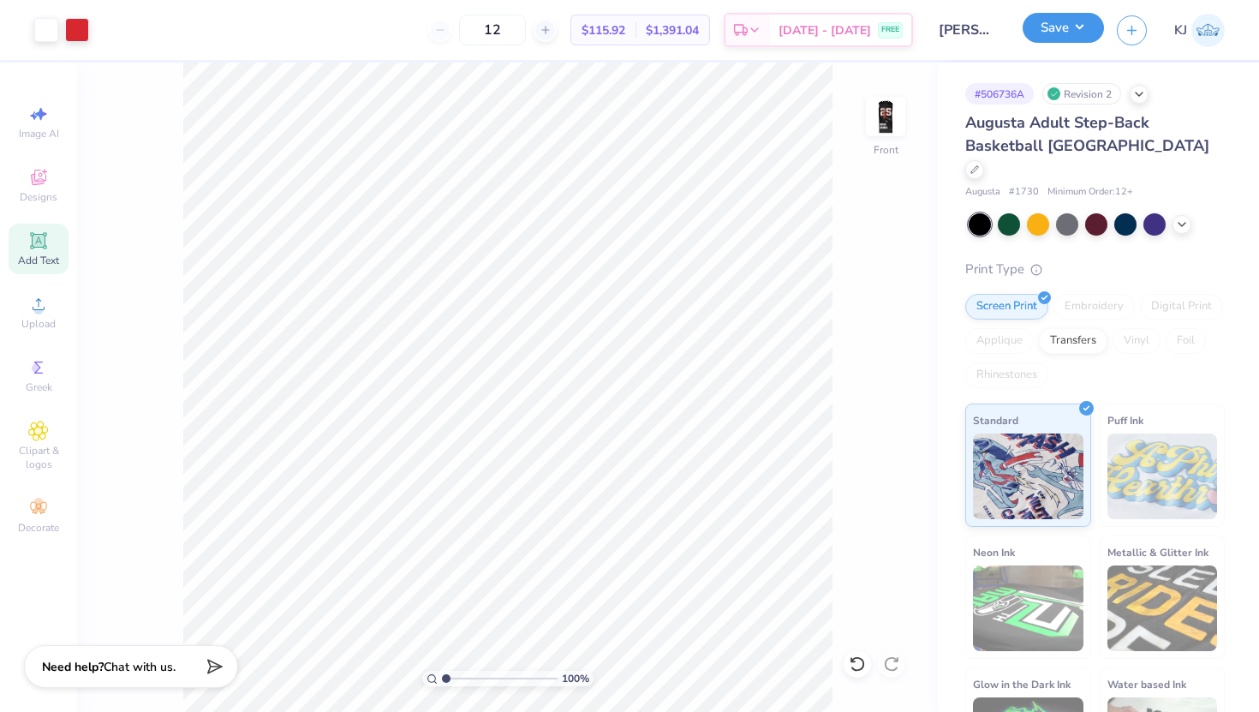
click at [1085, 26] on button "Save" at bounding box center [1063, 28] width 81 height 30
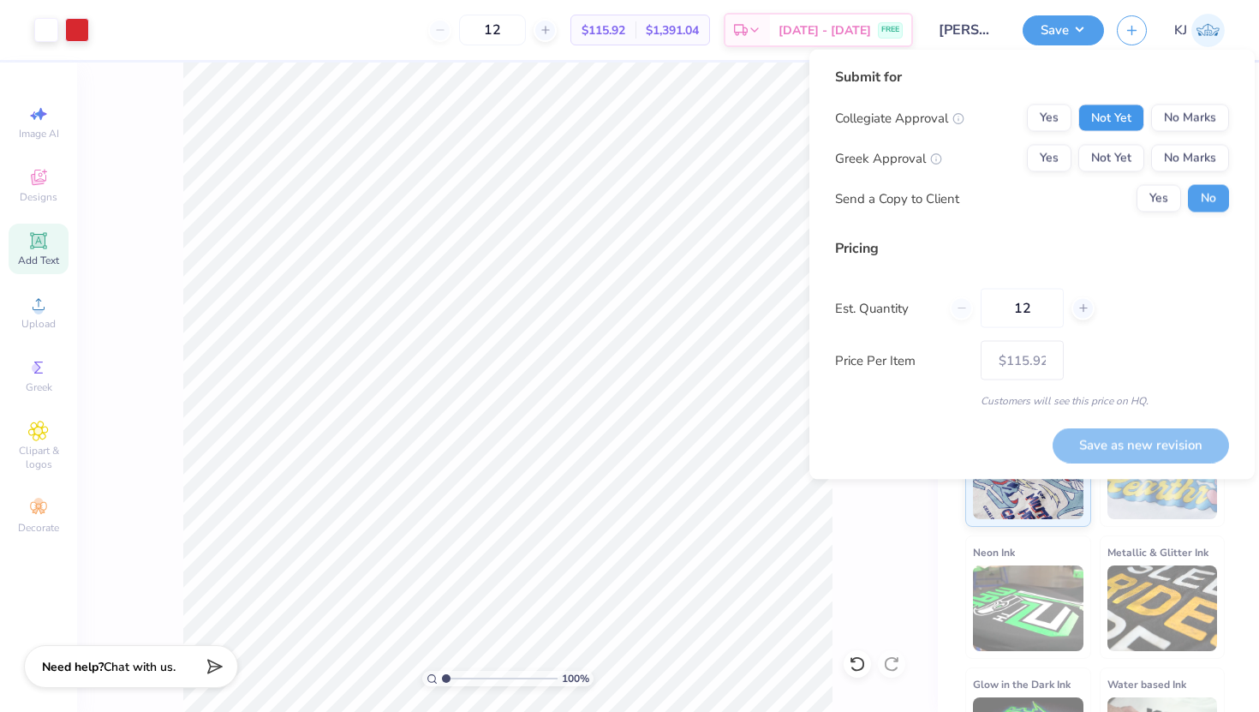
click at [1109, 117] on button "Not Yet" at bounding box center [1112, 118] width 66 height 27
click at [1063, 158] on button "Yes" at bounding box center [1049, 158] width 45 height 27
click at [964, 28] on input "dg PHILO" at bounding box center [968, 30] width 84 height 34
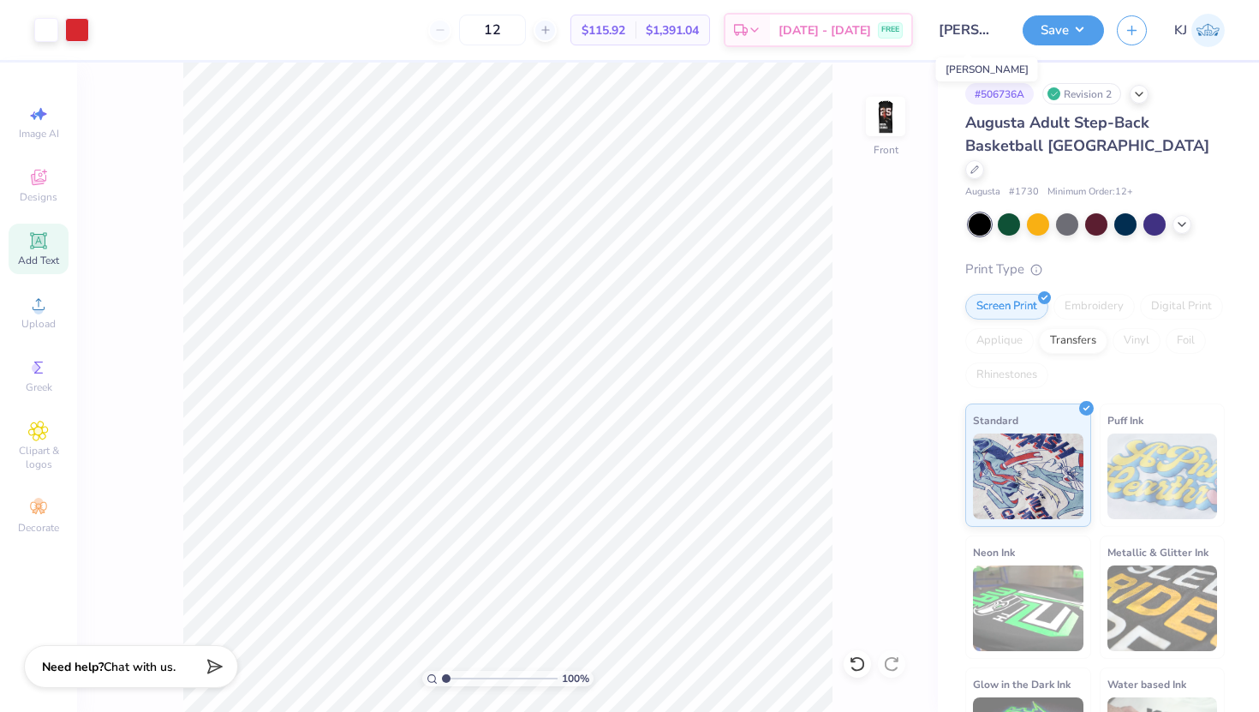
click at [980, 29] on input "dg PHILO" at bounding box center [968, 30] width 84 height 34
click at [855, 214] on div "100 % Front" at bounding box center [507, 387] width 861 height 649
click at [1042, 23] on button "Save" at bounding box center [1063, 28] width 81 height 30
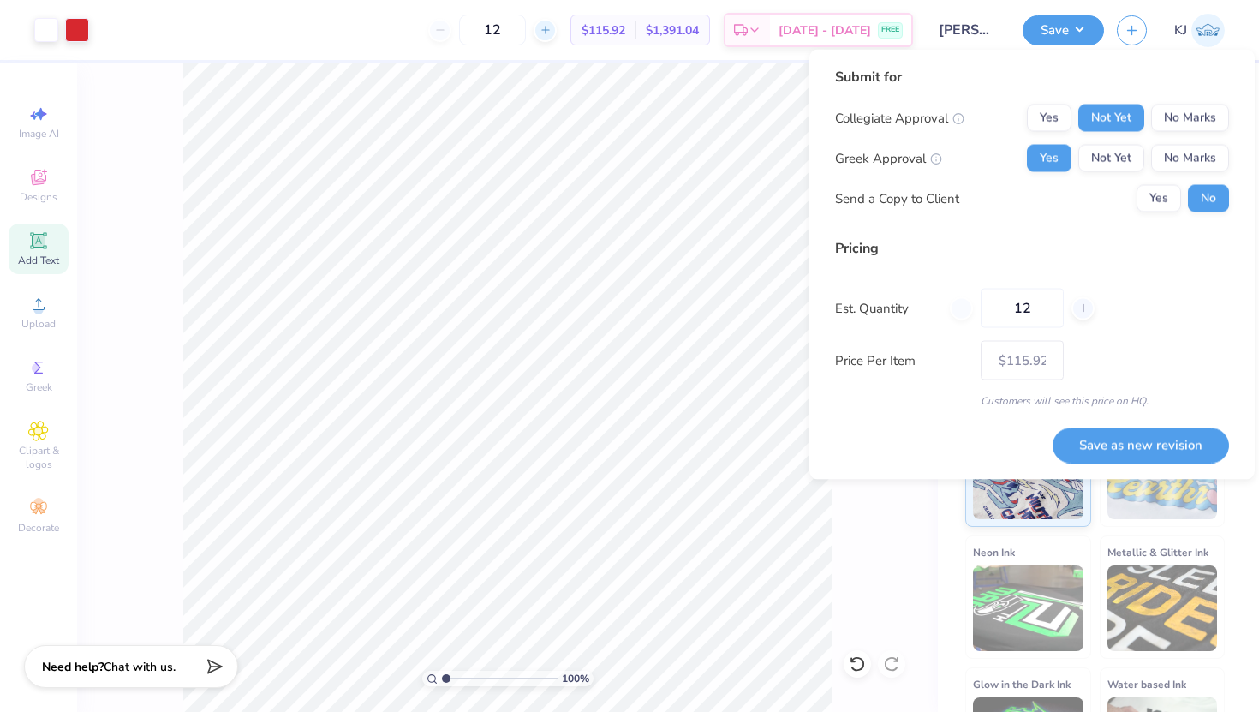
click at [552, 26] on icon at bounding box center [546, 30] width 12 height 12
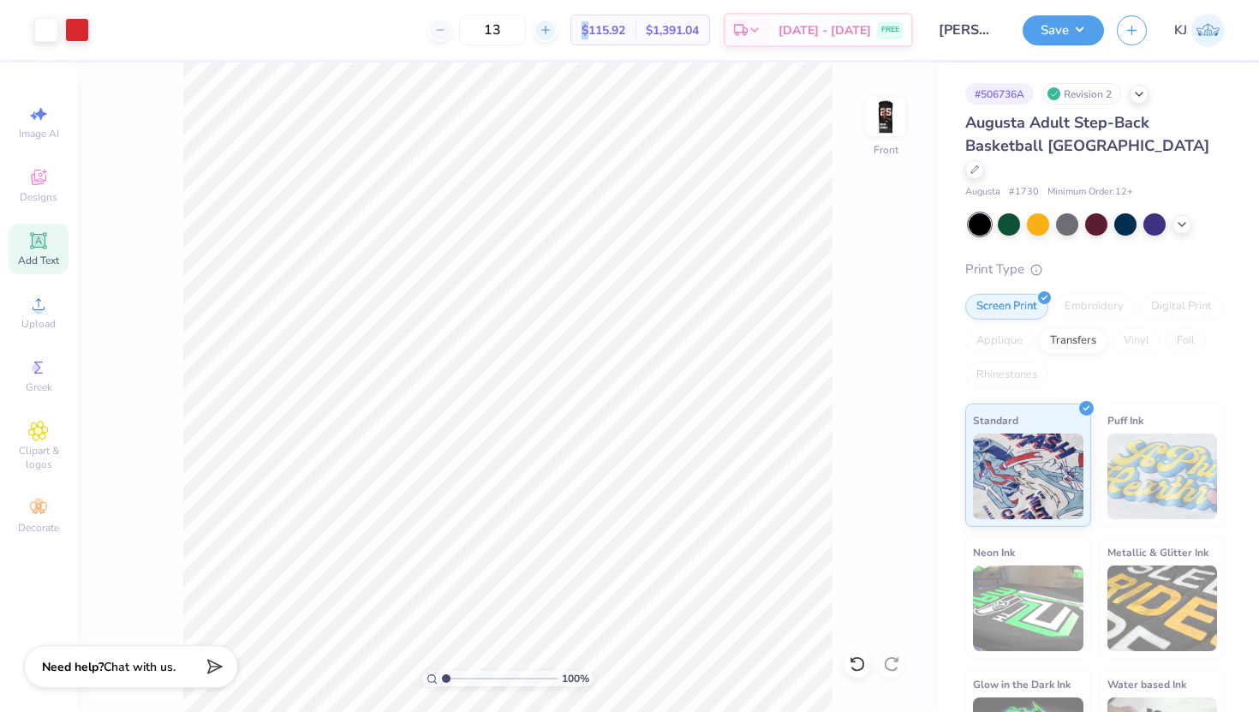
click at [552, 26] on icon at bounding box center [546, 30] width 12 height 12
click at [514, 28] on input "16" at bounding box center [492, 30] width 67 height 31
click at [526, 32] on input "16" at bounding box center [492, 30] width 67 height 31
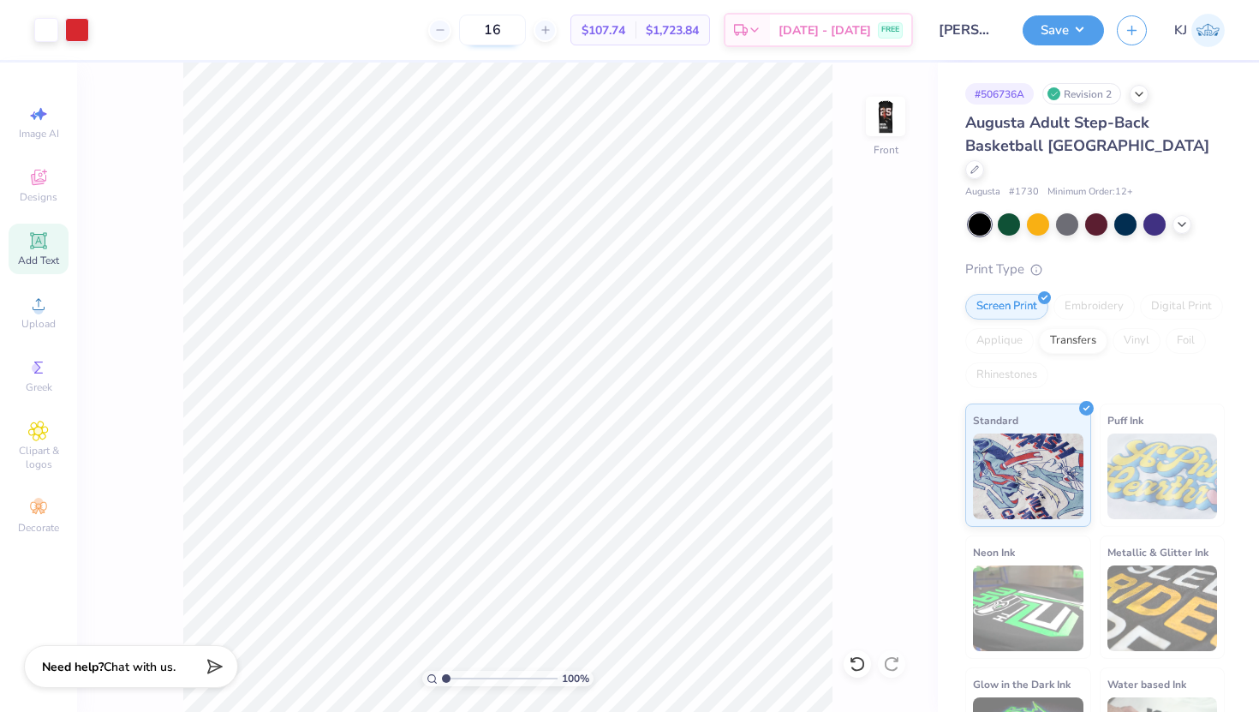
type input "1"
type input "100"
click at [836, 27] on span "[DATE] - [DATE]" at bounding box center [825, 33] width 93 height 18
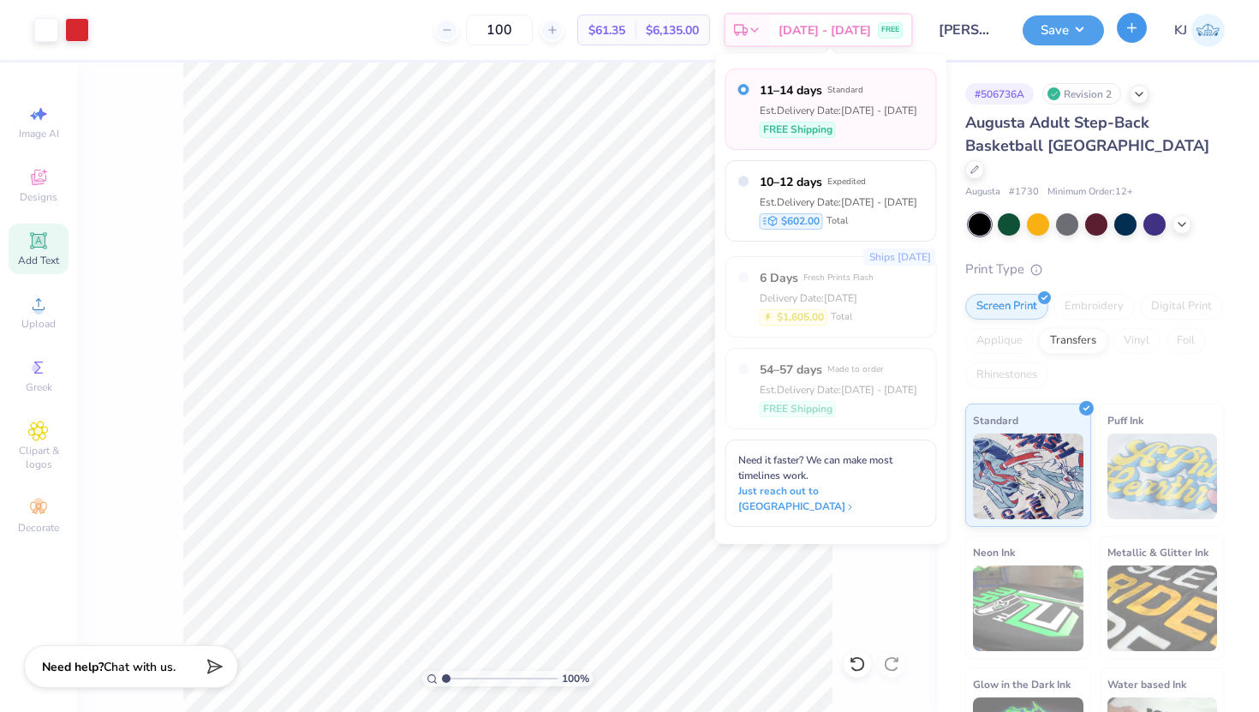
click at [1133, 31] on line "button" at bounding box center [1133, 27] width 0 height 9
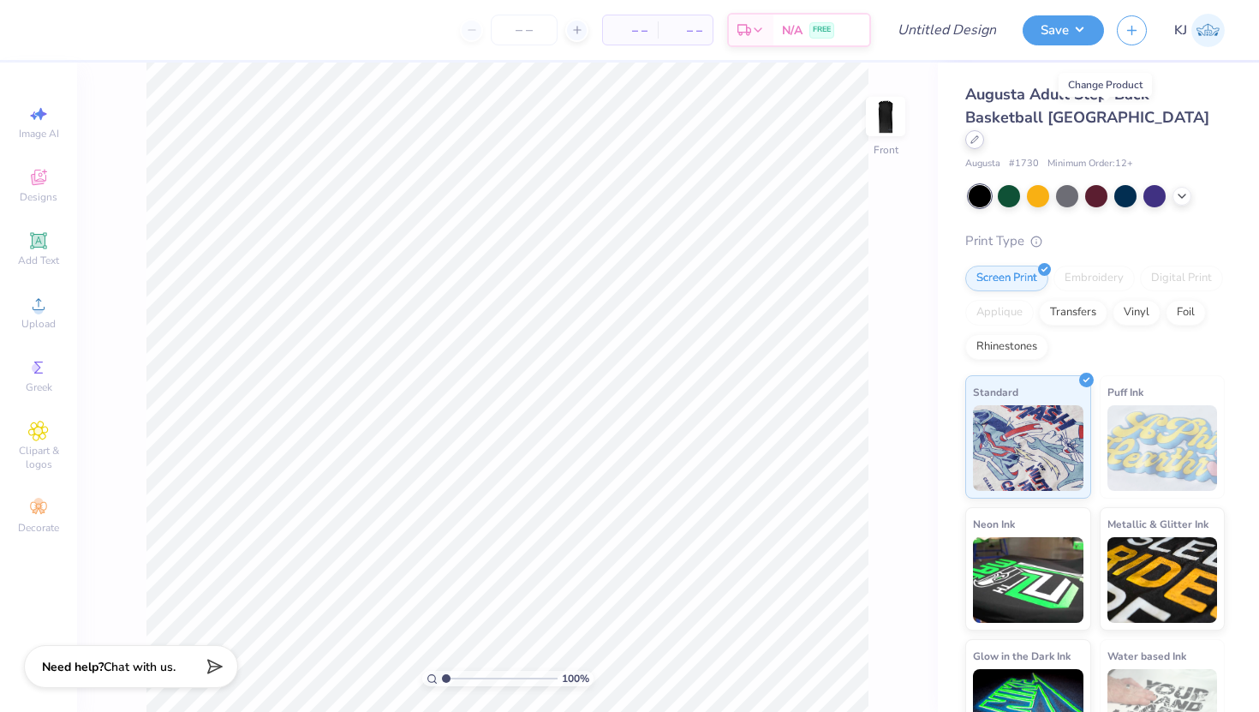
click at [979, 135] on icon at bounding box center [975, 139] width 9 height 9
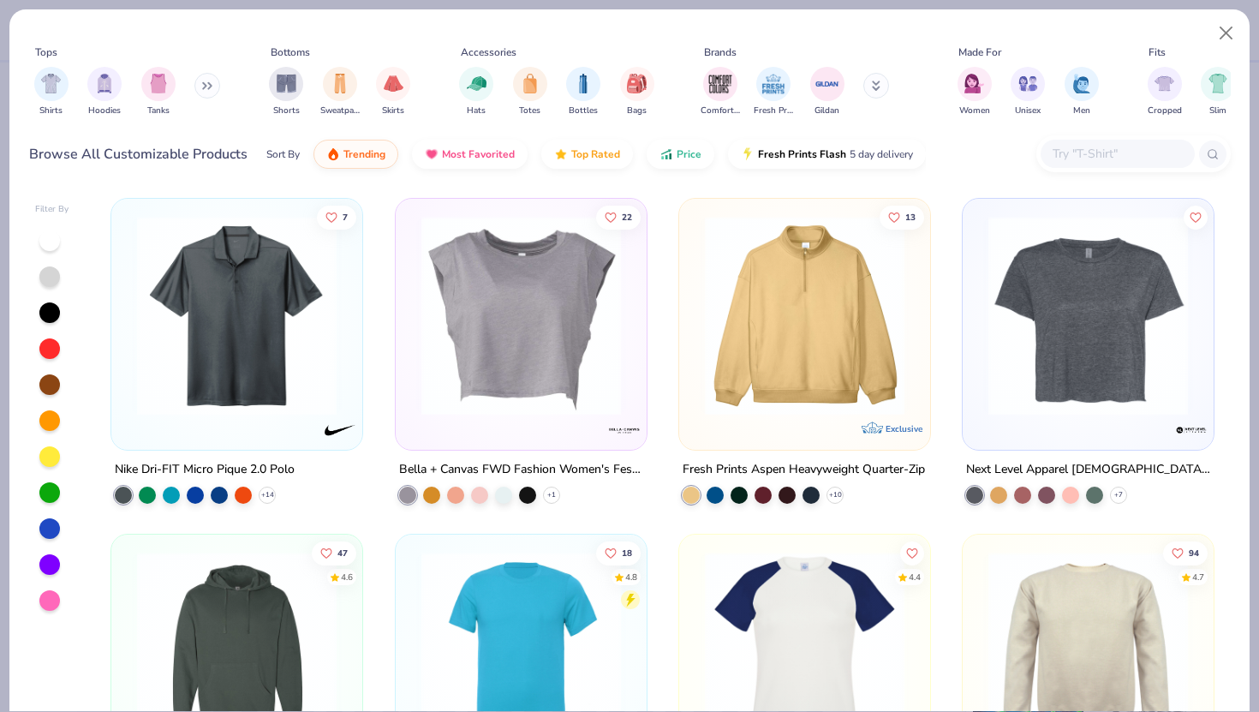
click at [1122, 150] on input "text" at bounding box center [1117, 154] width 132 height 20
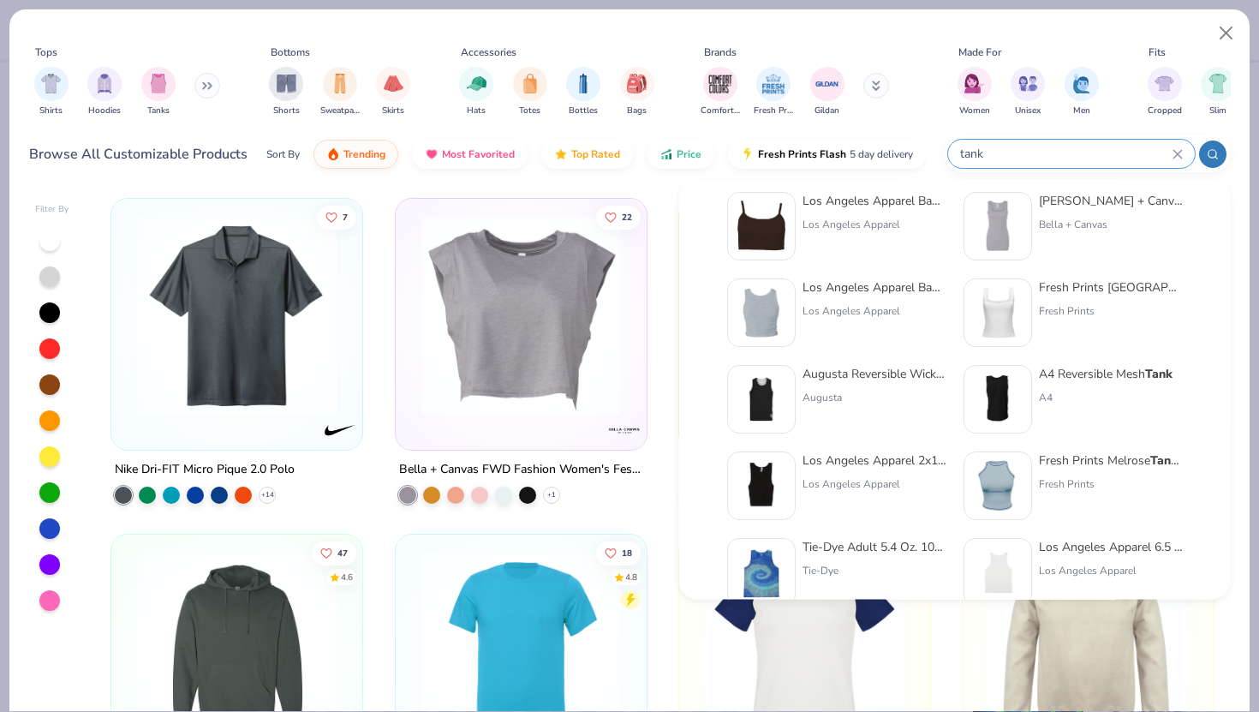
scroll to position [194, 0]
type input "tank"
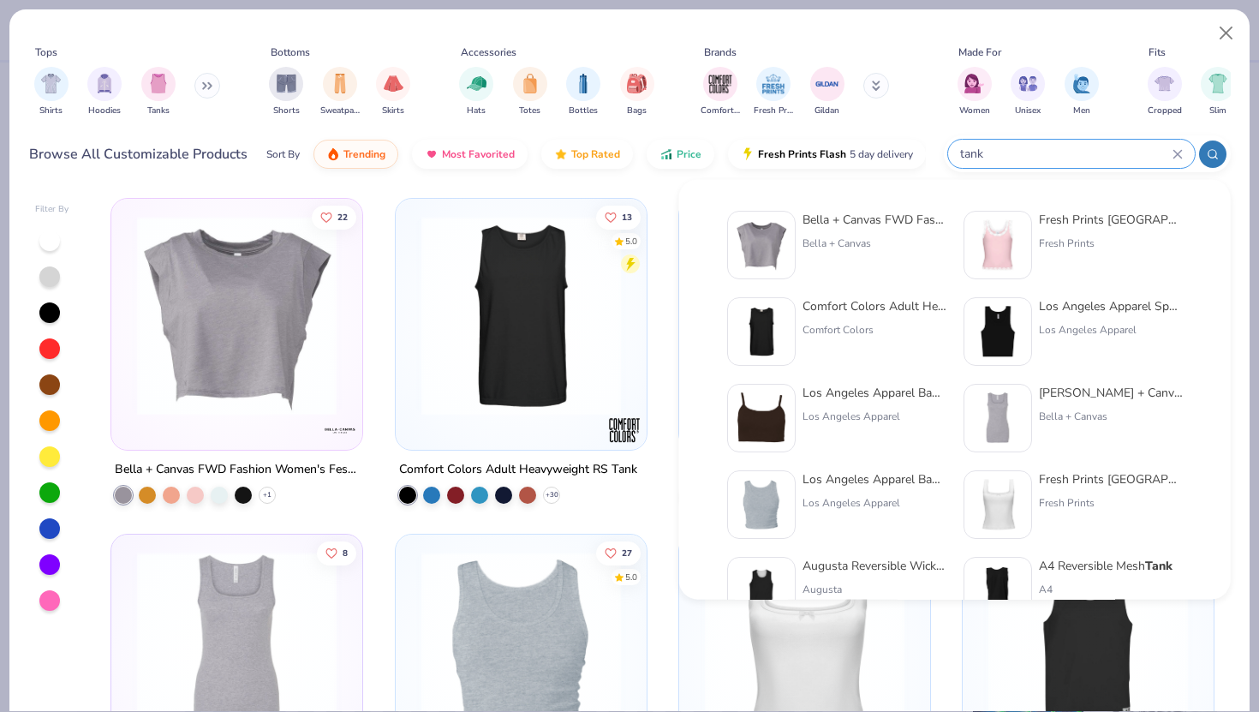
click at [1020, 149] on input "tank" at bounding box center [1066, 154] width 214 height 20
click at [876, 85] on icon at bounding box center [877, 83] width 6 height 3
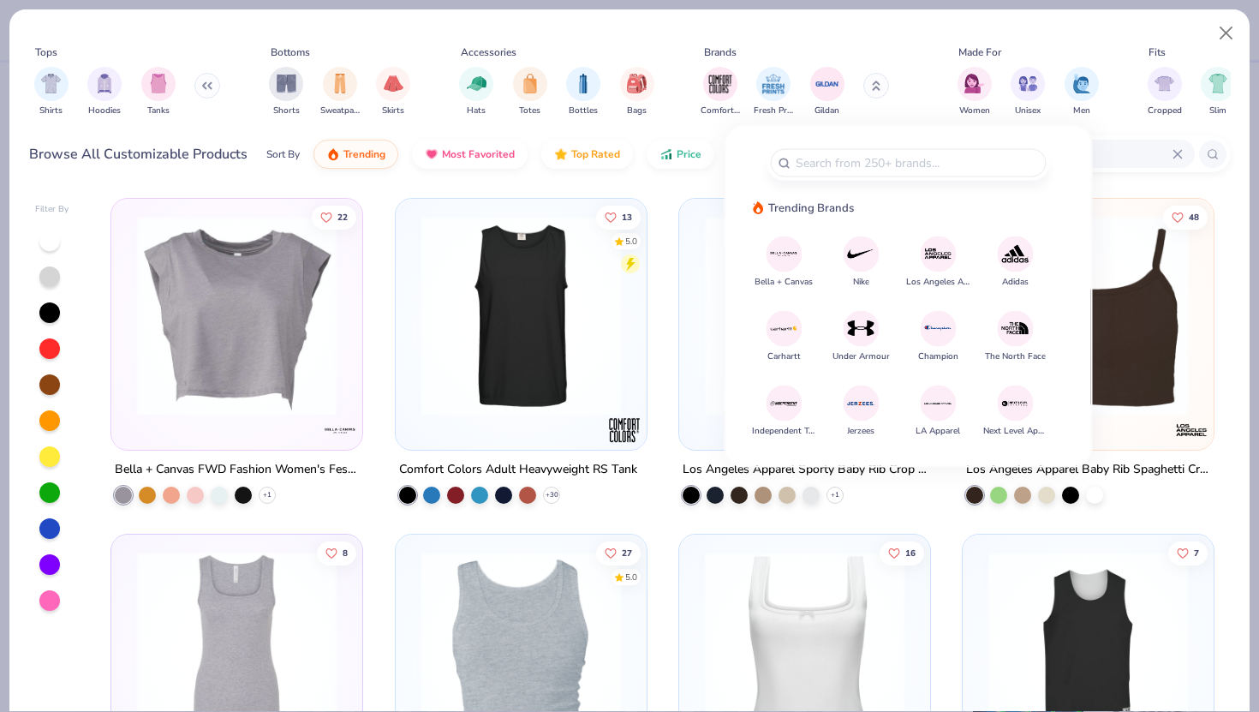
click at [791, 252] on img at bounding box center [784, 254] width 30 height 30
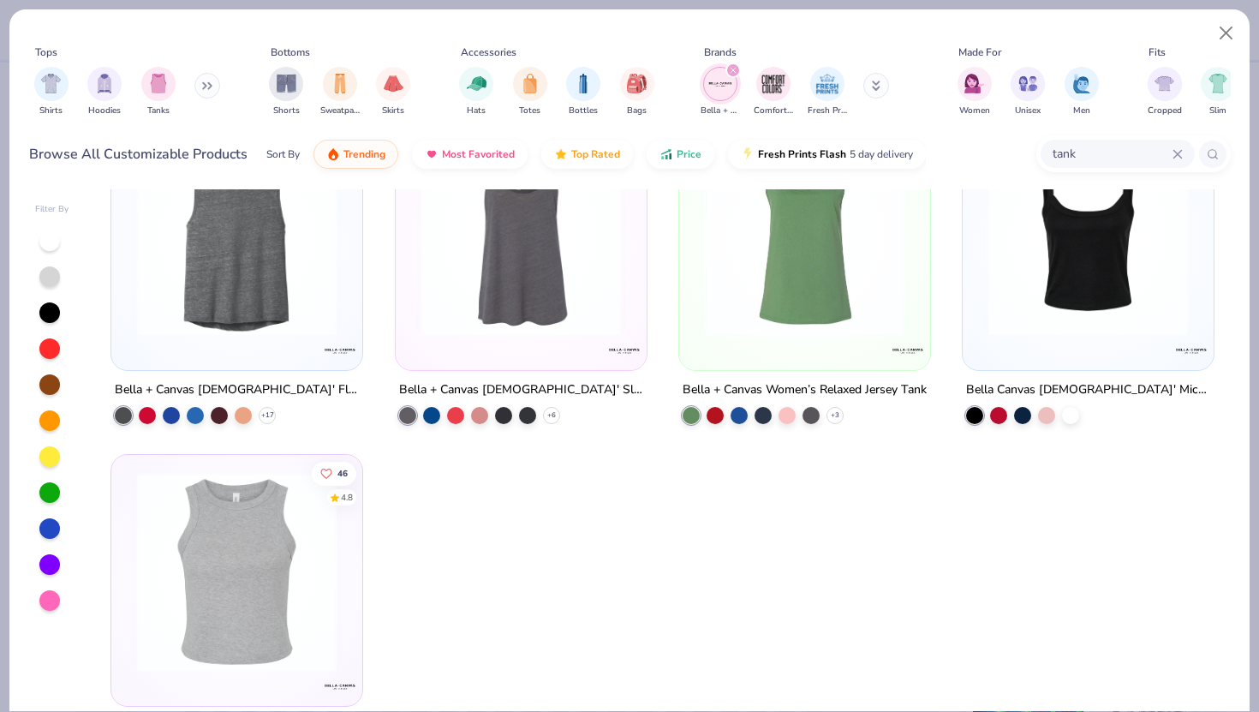
scroll to position [1117, 0]
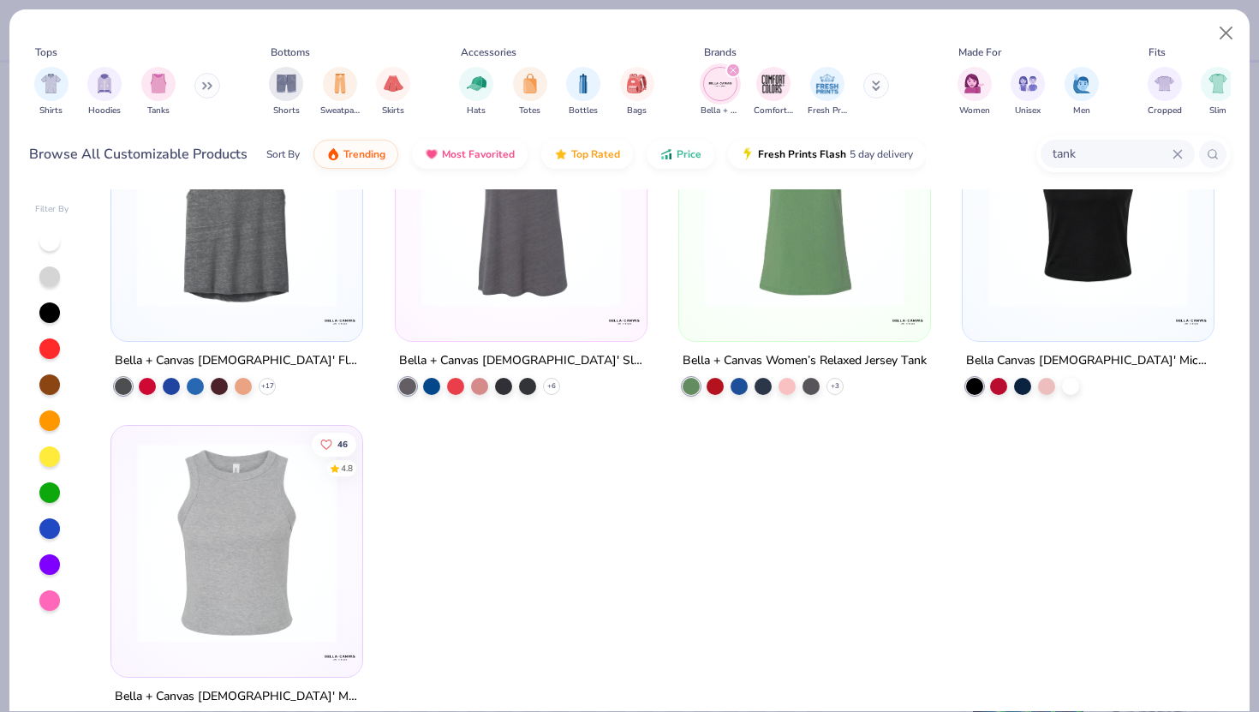
click at [1063, 266] on img at bounding box center [1088, 207] width 217 height 200
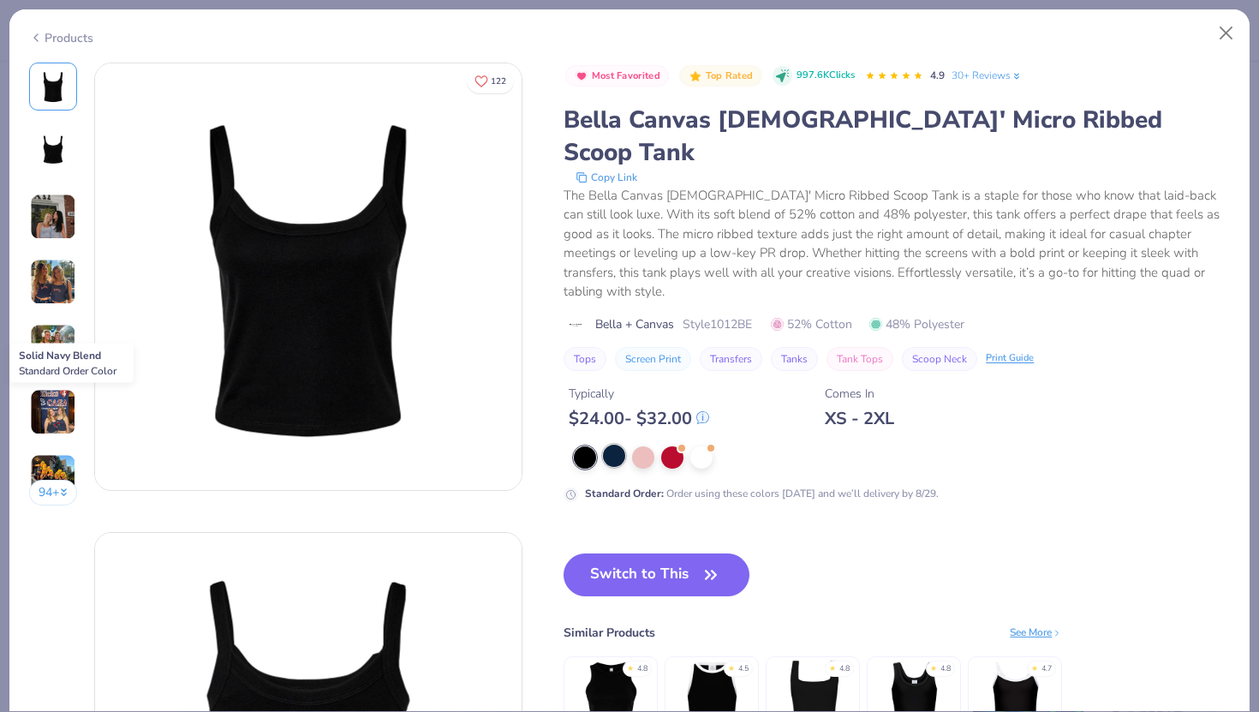
click at [612, 445] on div at bounding box center [614, 456] width 22 height 22
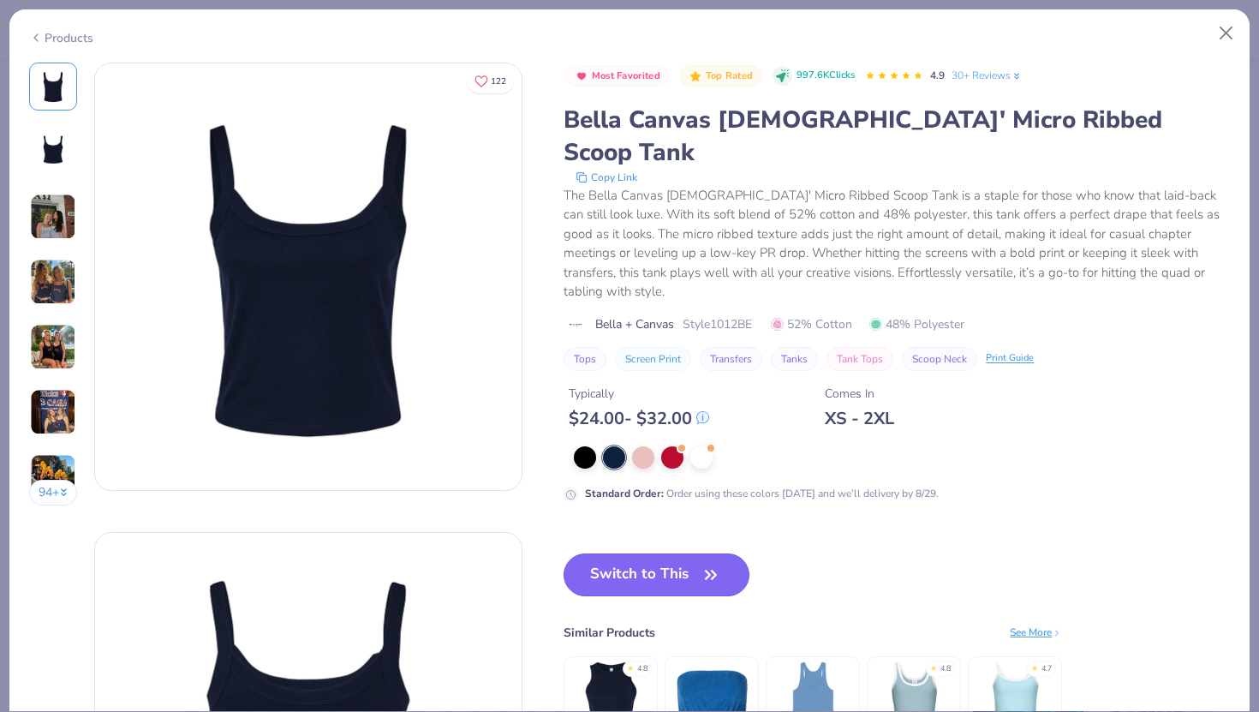
click at [662, 553] on button "Switch to This" at bounding box center [657, 574] width 186 height 43
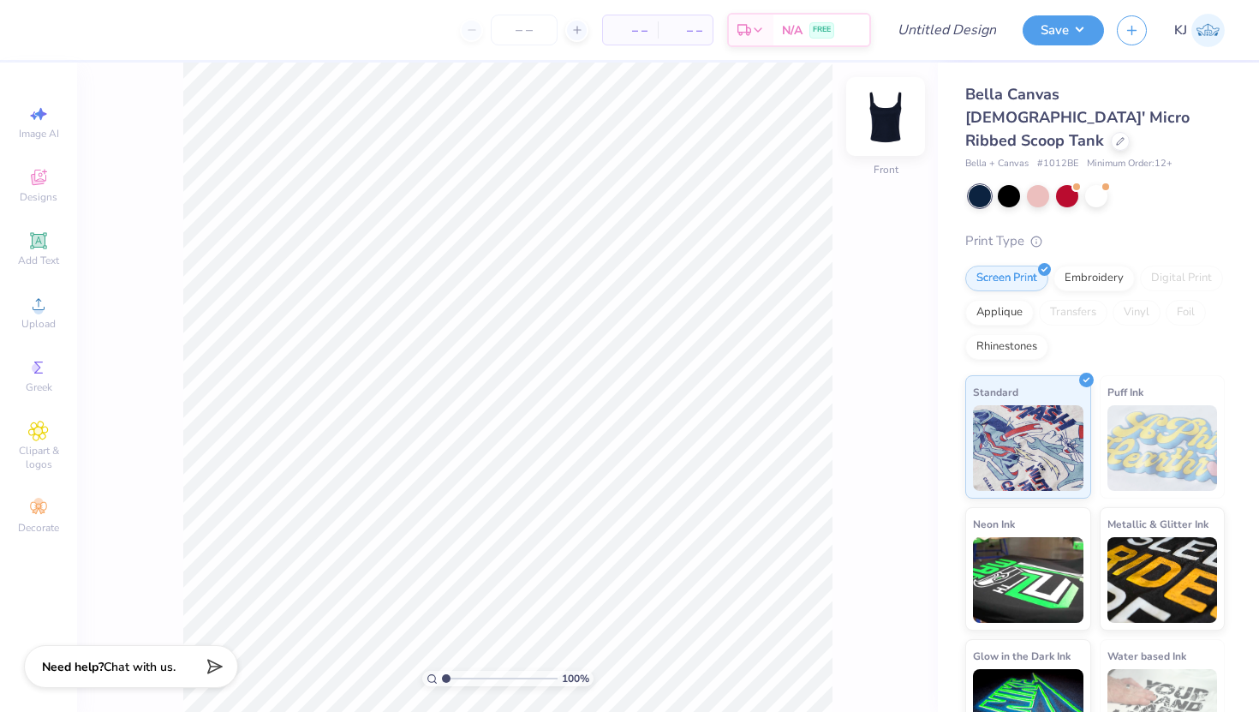
click at [889, 111] on img at bounding box center [886, 116] width 69 height 69
click at [42, 183] on icon at bounding box center [38, 177] width 15 height 15
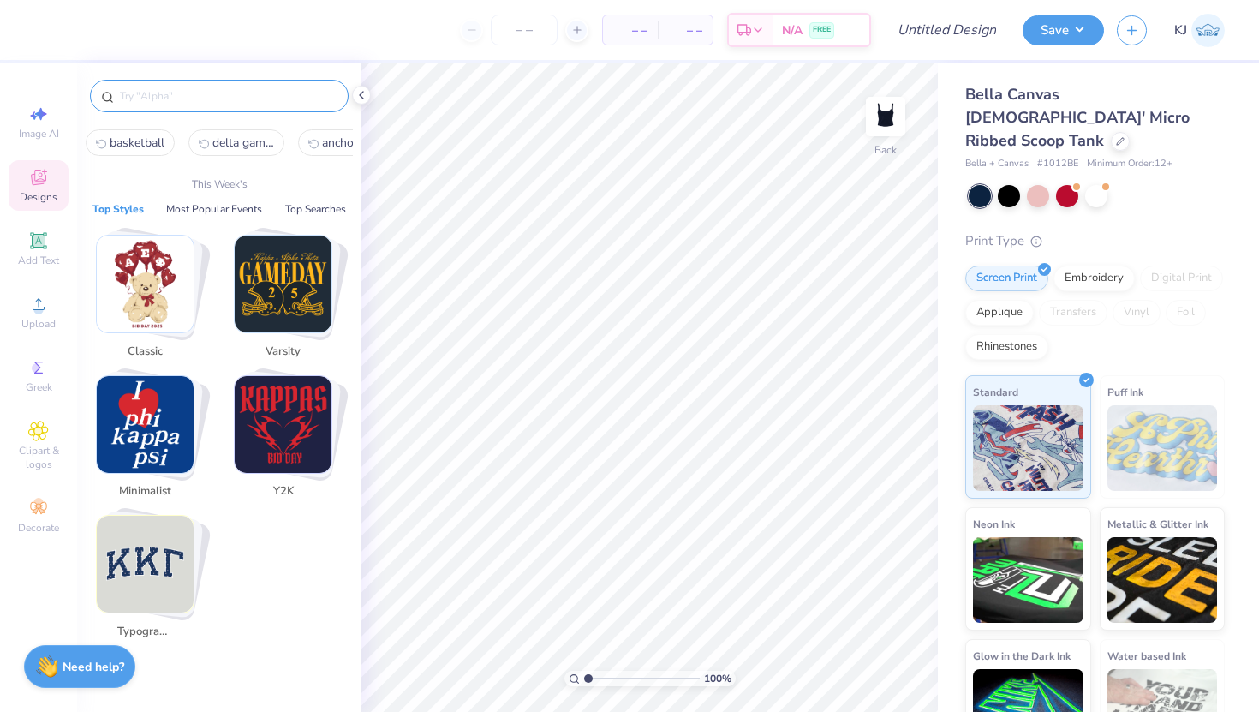
click at [256, 104] on input "text" at bounding box center [227, 95] width 219 height 17
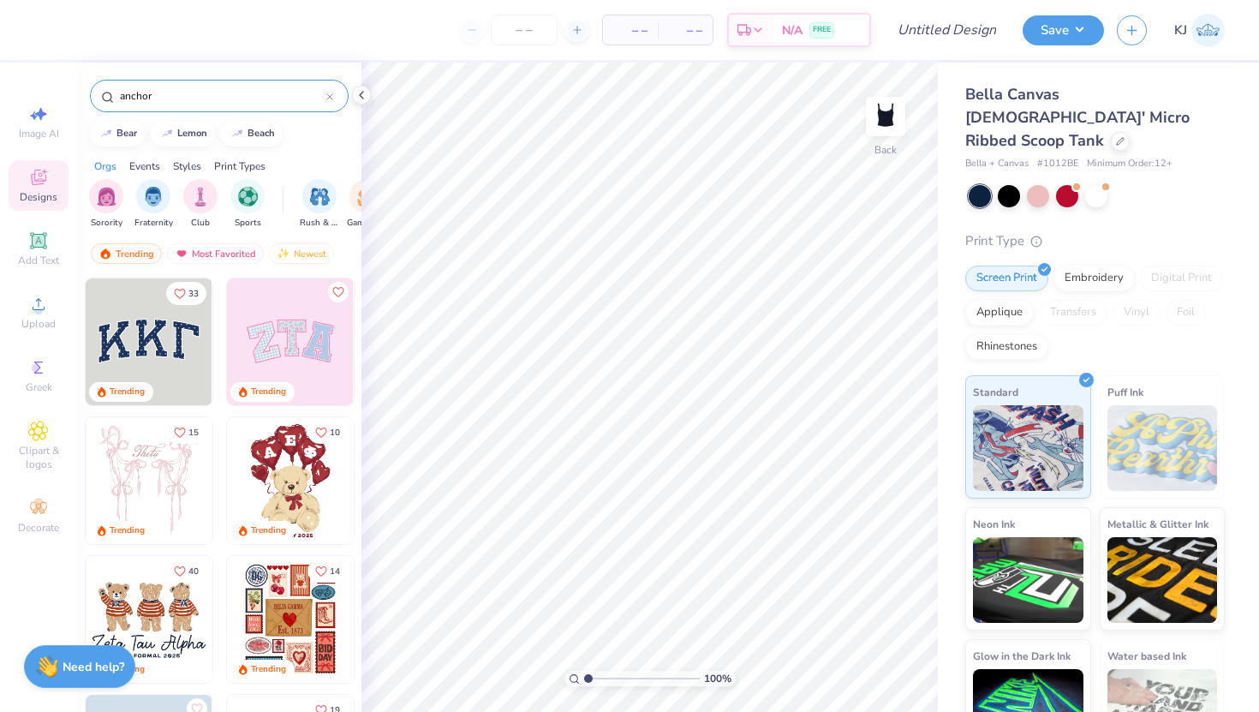
type input "anchor"
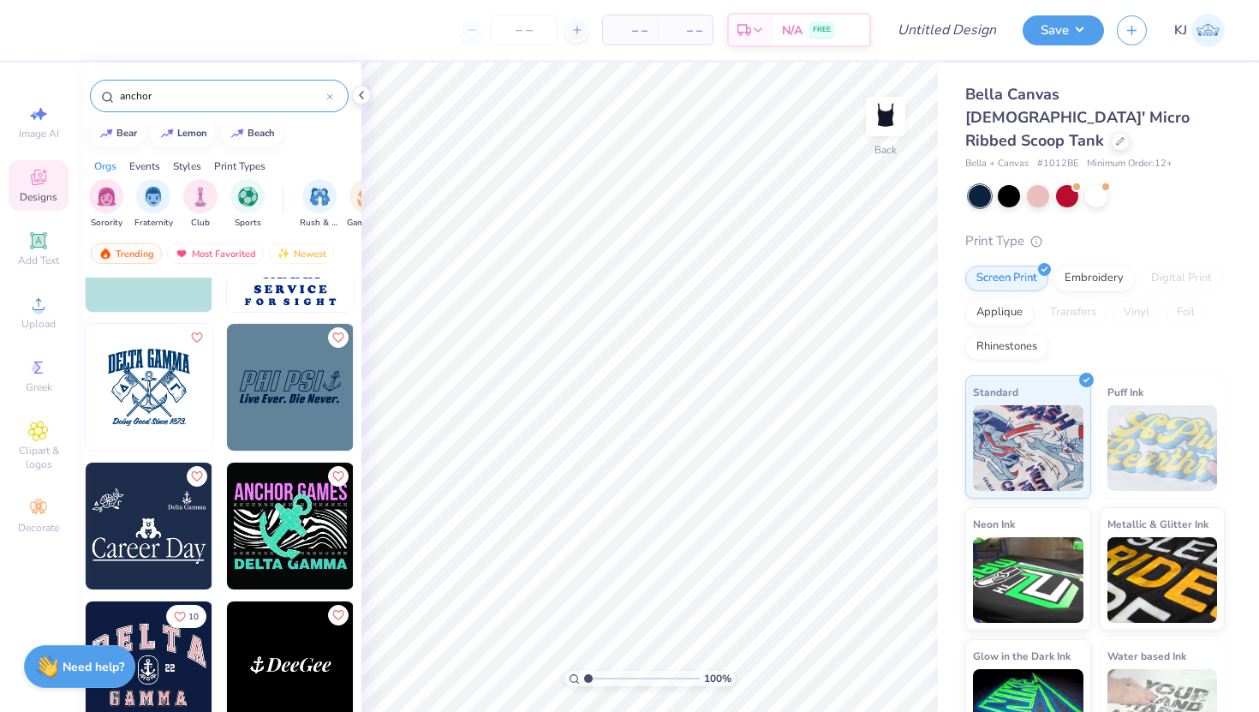
scroll to position [2277, 0]
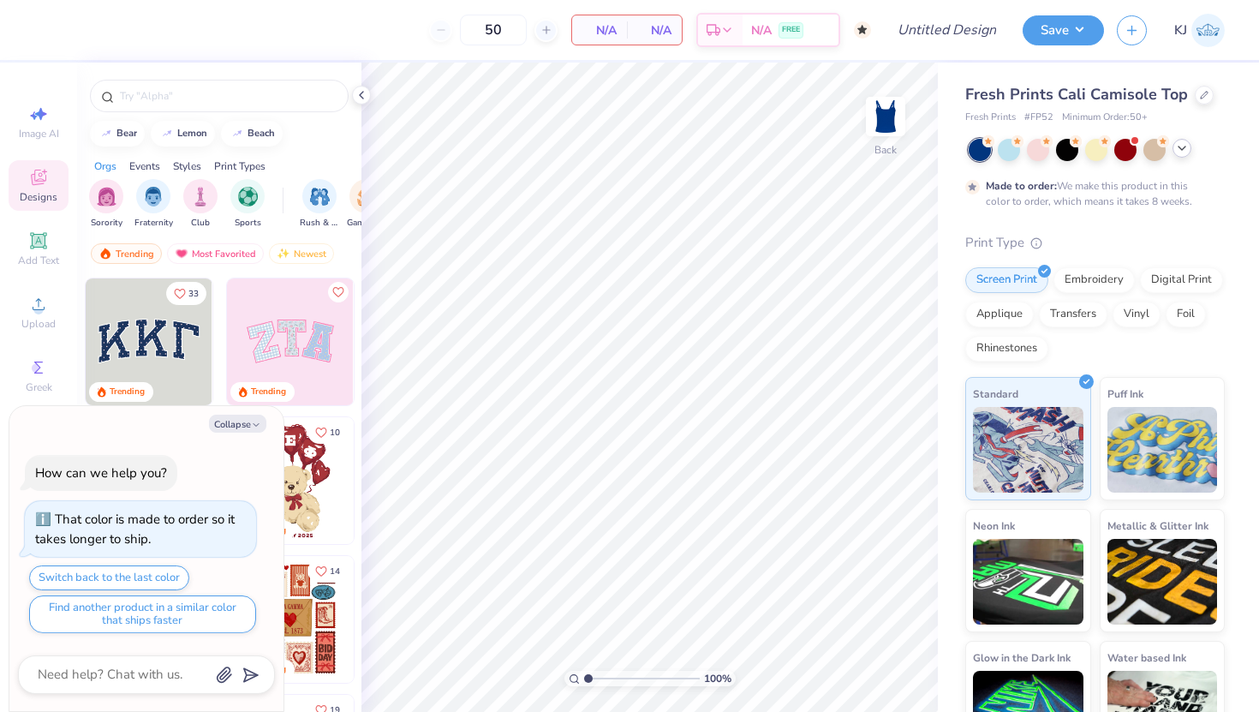
click at [1183, 149] on icon at bounding box center [1182, 148] width 14 height 14
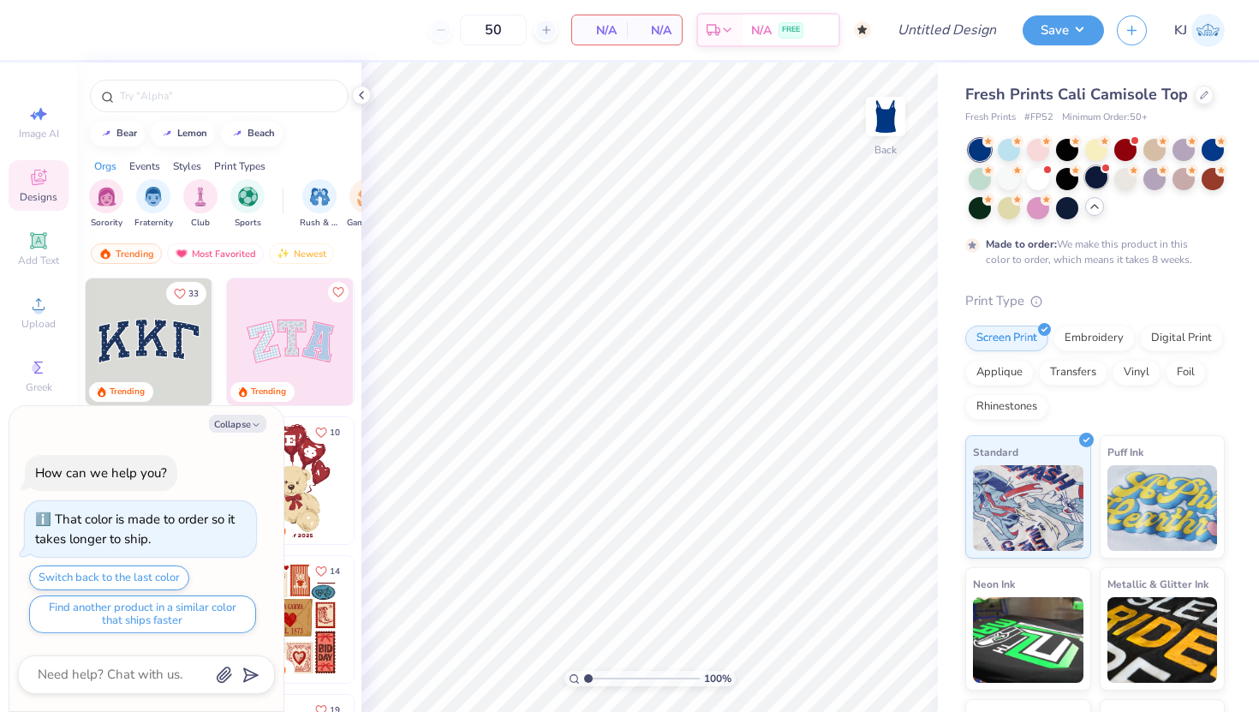
click at [1096, 176] on div at bounding box center [1096, 177] width 22 height 22
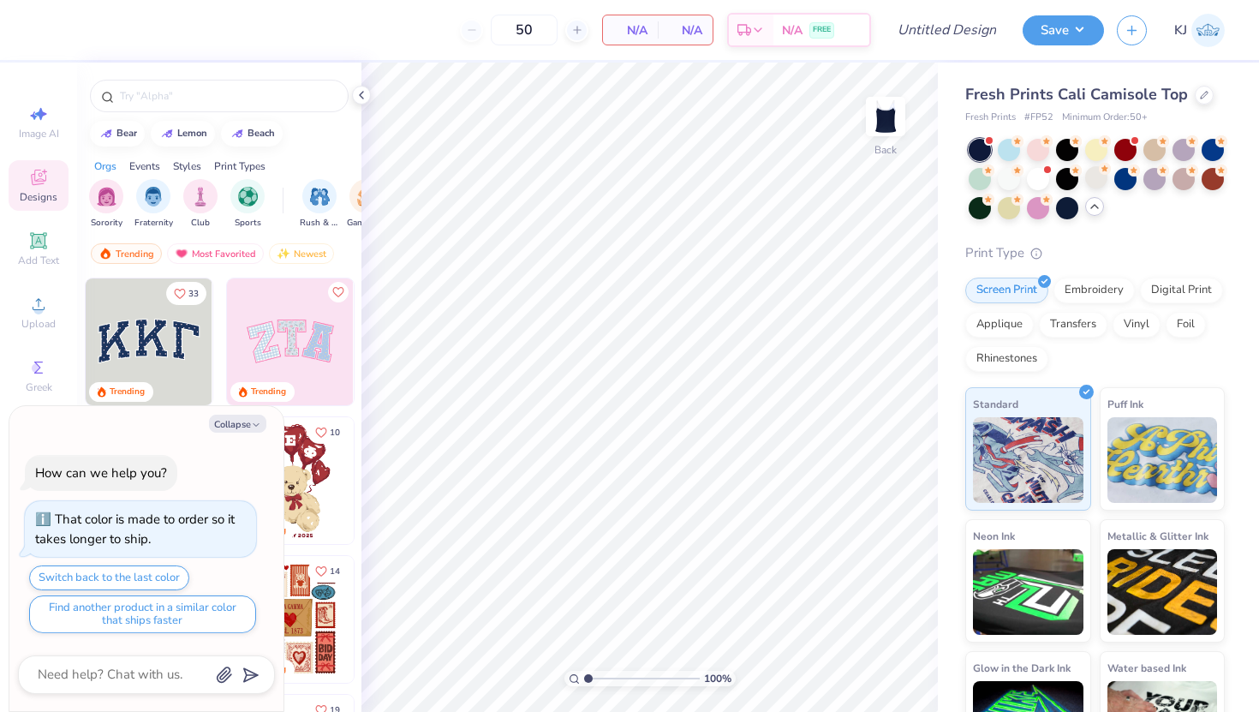
scroll to position [399, 0]
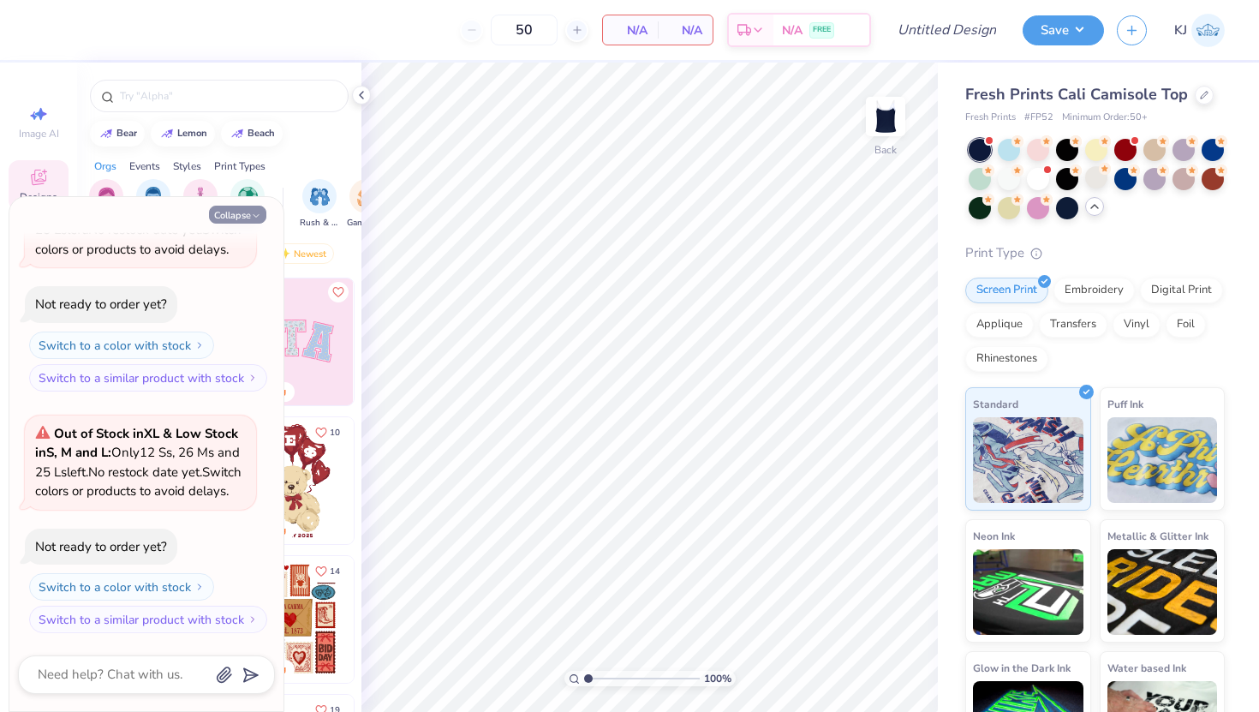
click at [254, 214] on icon "button" at bounding box center [256, 216] width 10 height 10
type textarea "x"
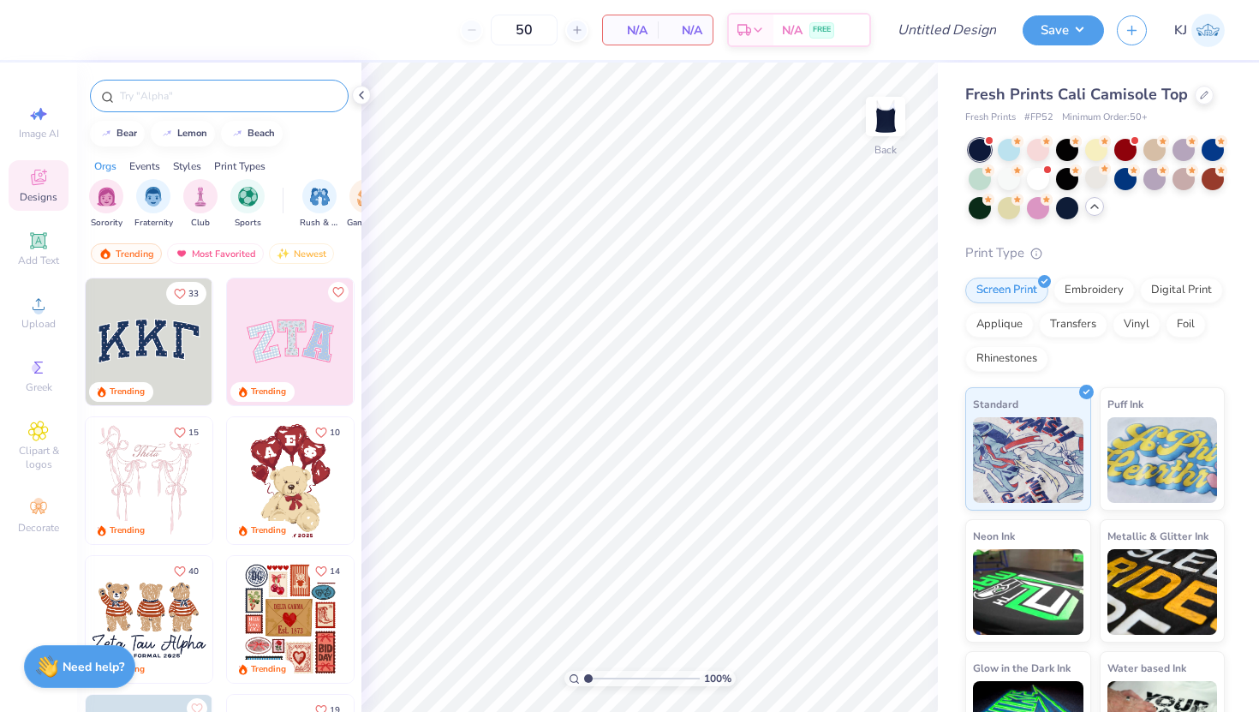
click at [194, 89] on input "text" at bounding box center [227, 95] width 219 height 17
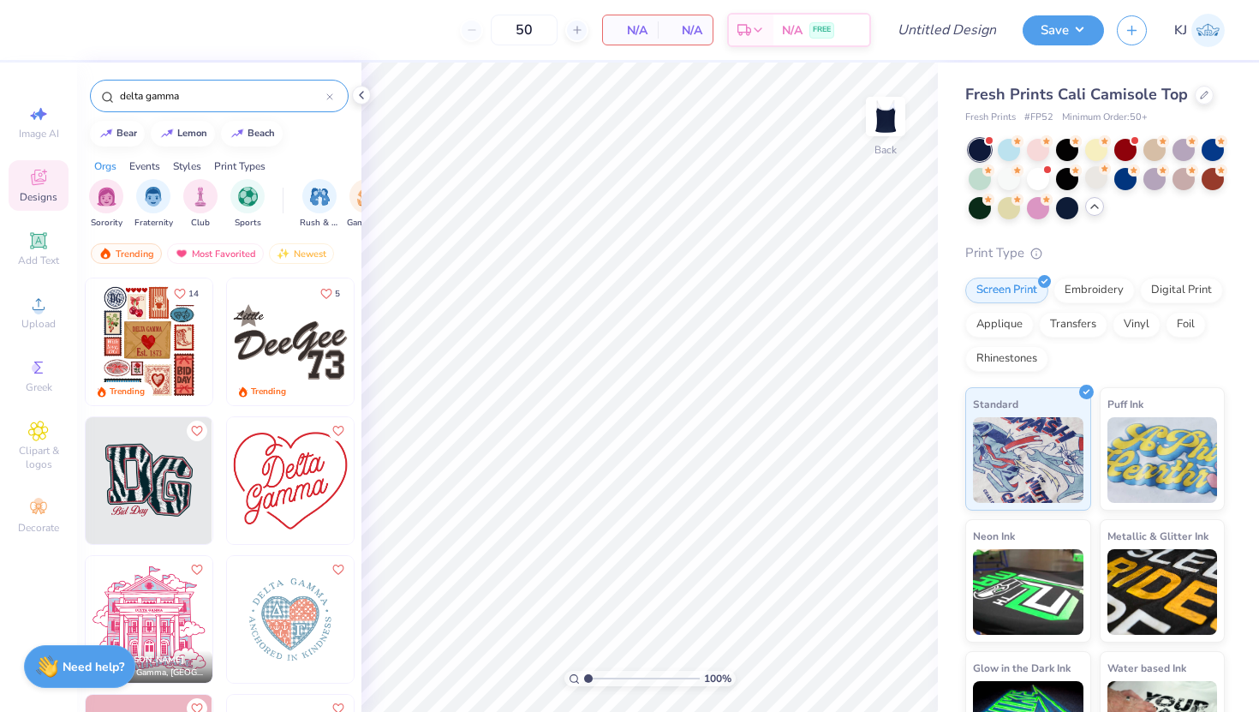
type input "delta gamma"
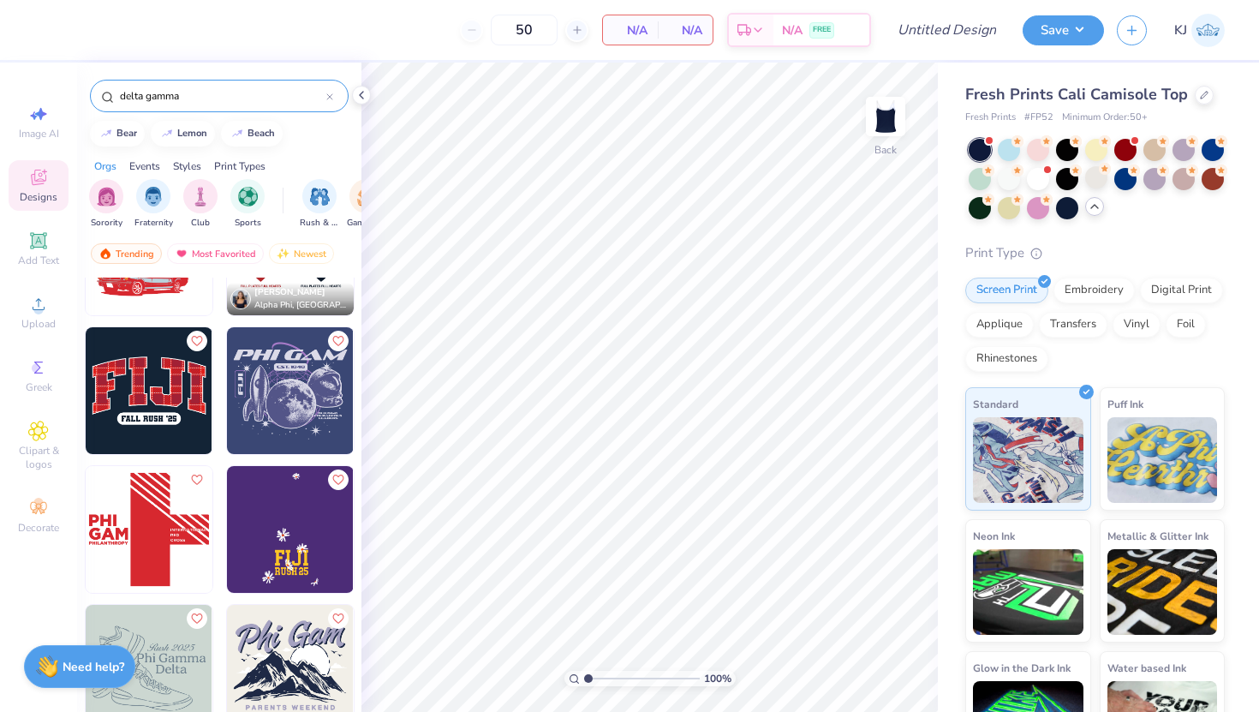
scroll to position [8839, 0]
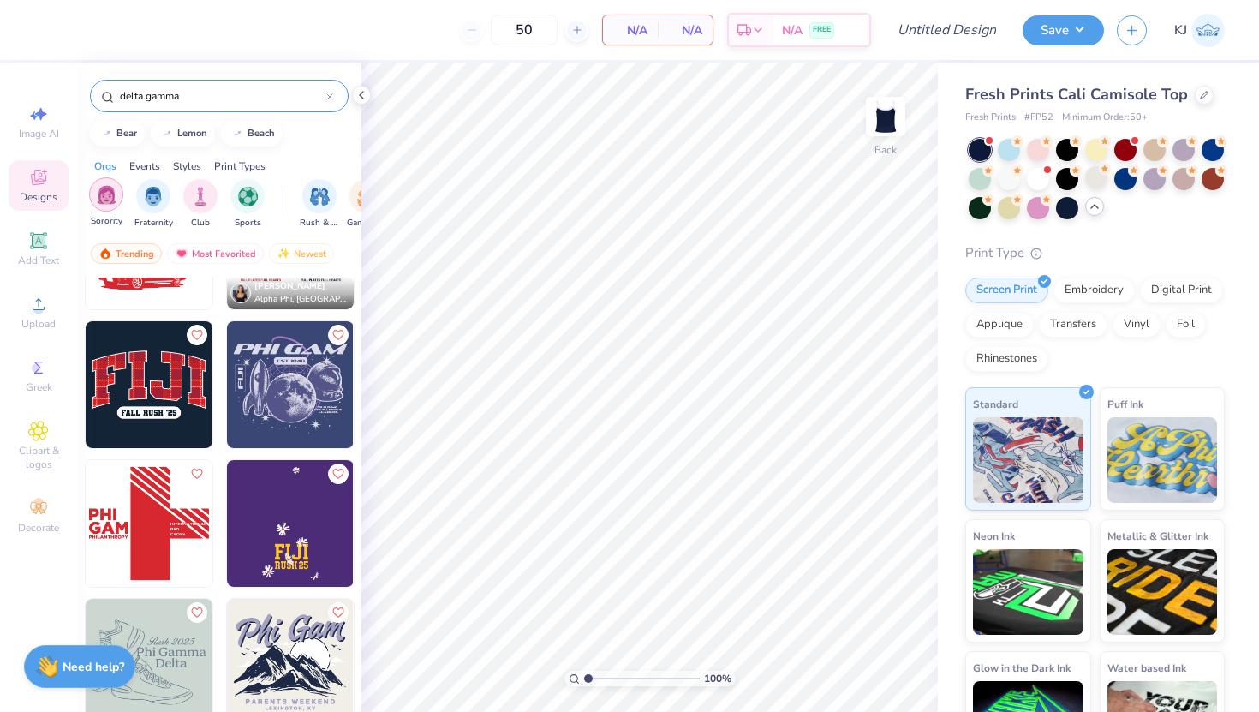
click at [98, 185] on img "filter for Sorority" at bounding box center [107, 195] width 20 height 20
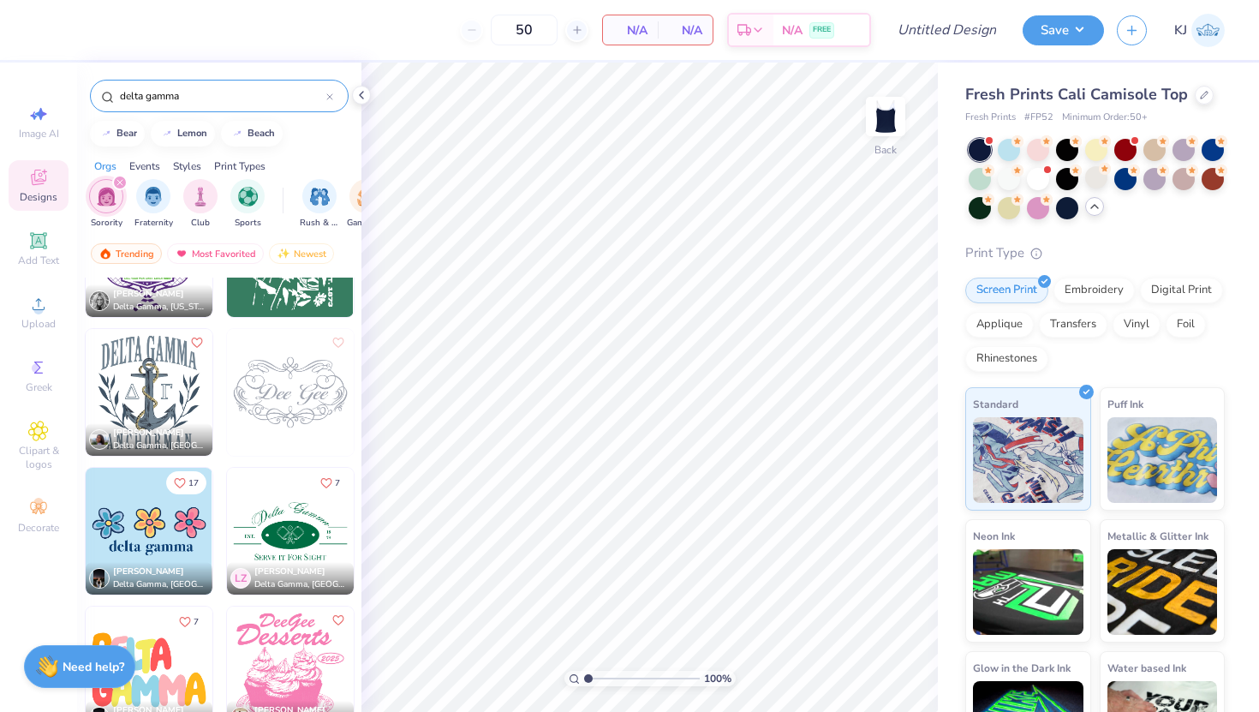
scroll to position [6198, 0]
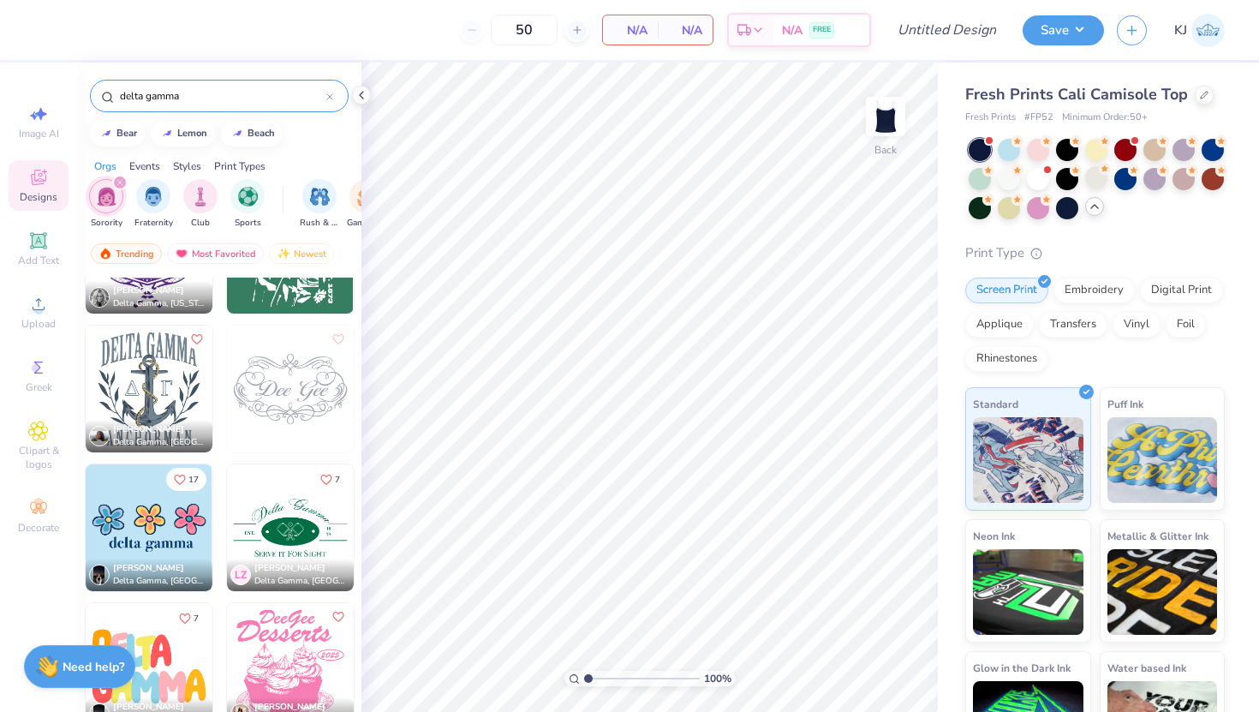
click at [131, 396] on img at bounding box center [149, 389] width 127 height 127
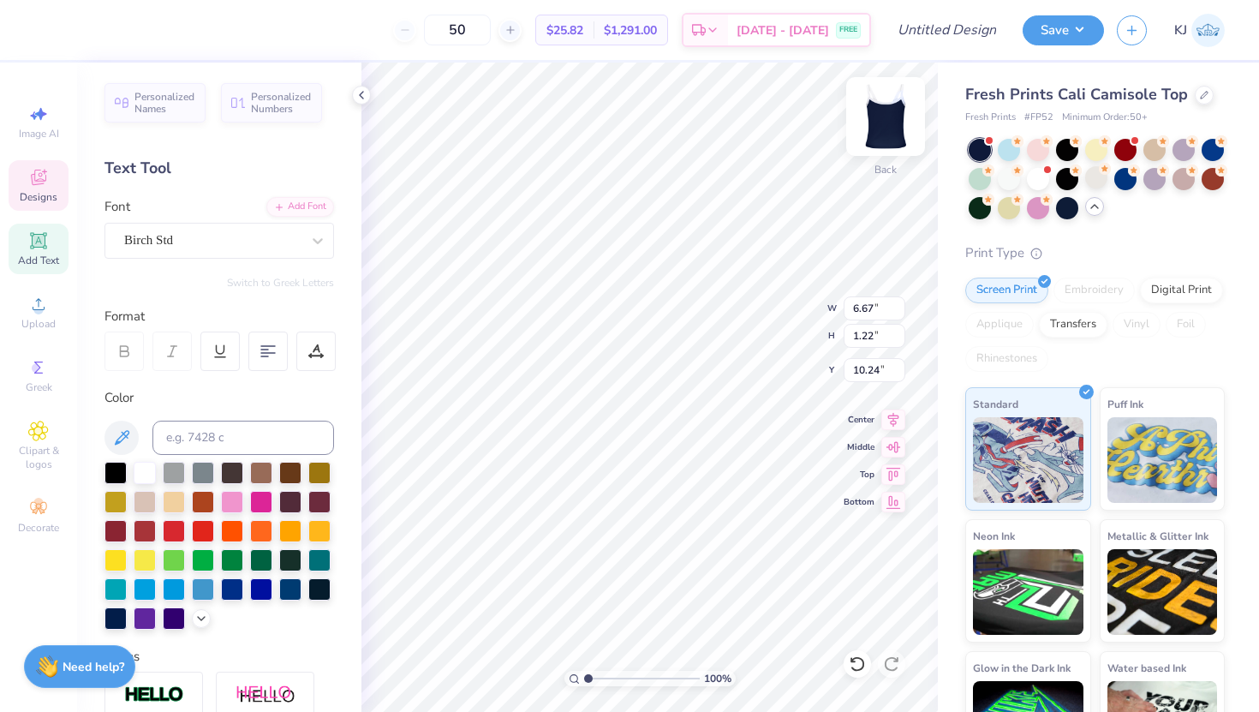
scroll to position [1, 0]
click at [75, 31] on div at bounding box center [77, 28] width 24 height 24
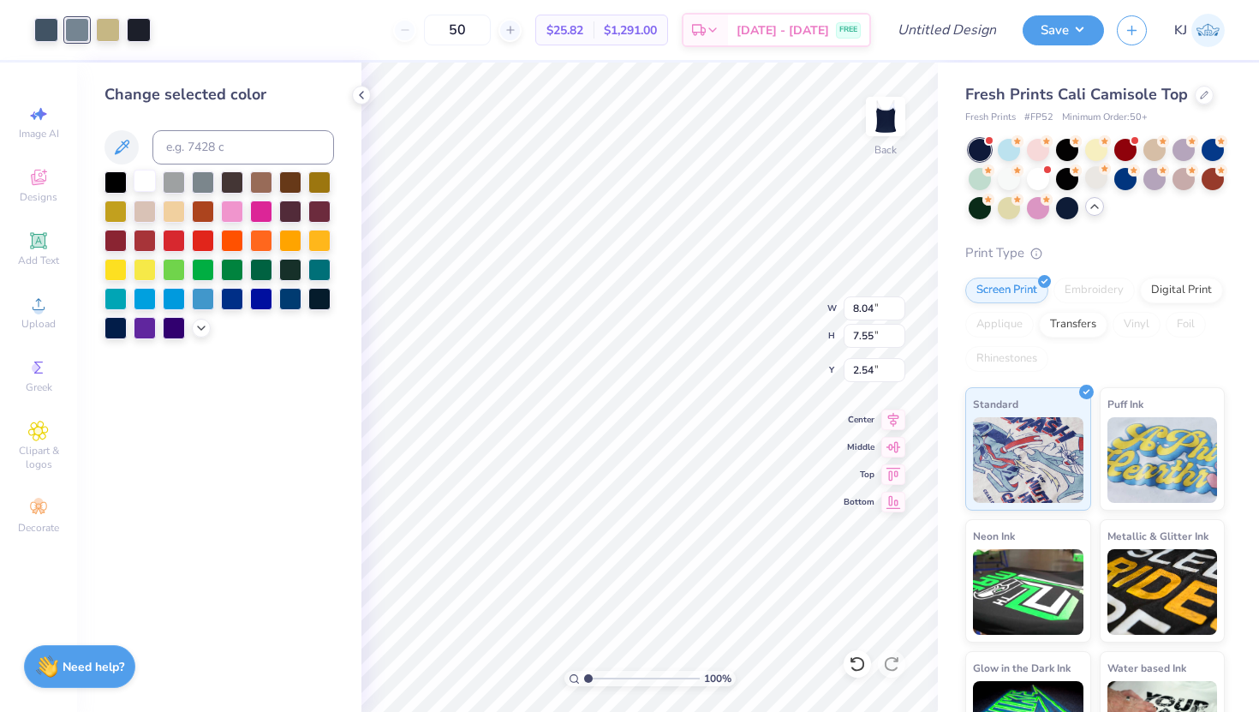
click at [143, 182] on div at bounding box center [145, 181] width 22 height 22
click at [44, 33] on div at bounding box center [46, 28] width 24 height 24
click at [142, 180] on div at bounding box center [145, 181] width 22 height 22
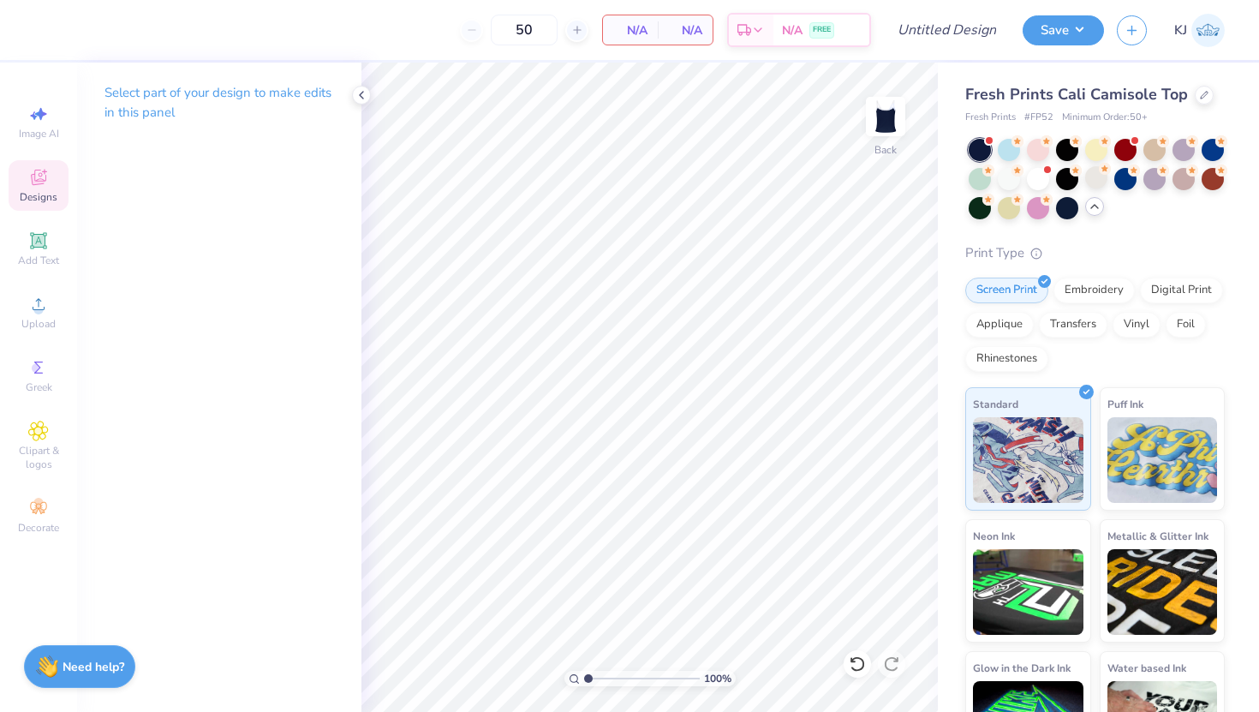
click at [39, 194] on span "Designs" at bounding box center [39, 197] width 38 height 14
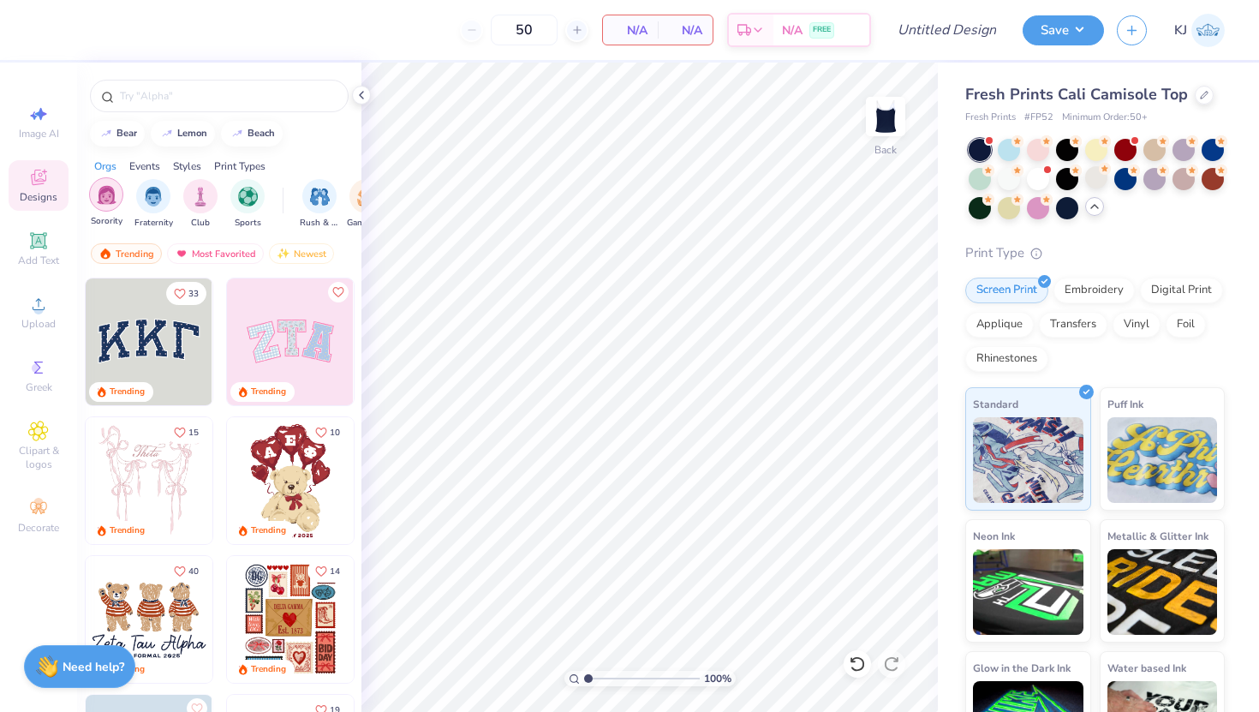
click at [117, 200] on div "filter for Sorority" at bounding box center [106, 194] width 34 height 34
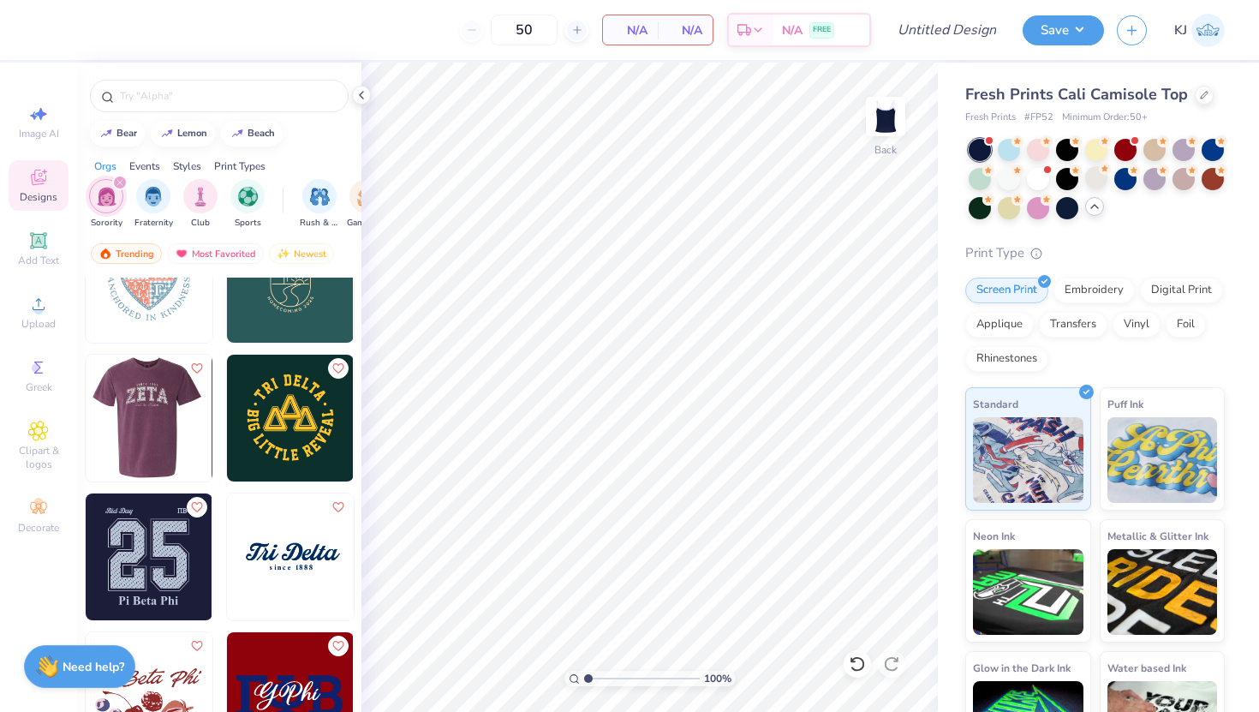
scroll to position [10751, 0]
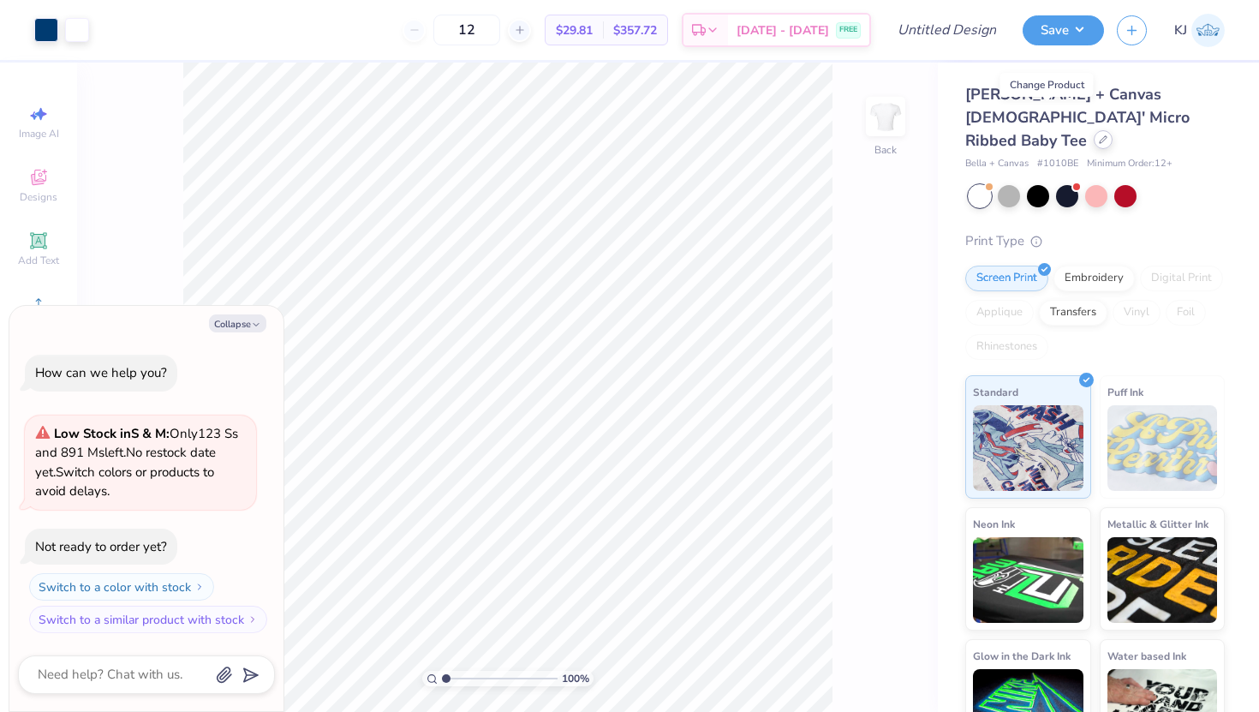
click at [1099, 135] on icon at bounding box center [1103, 139] width 9 height 9
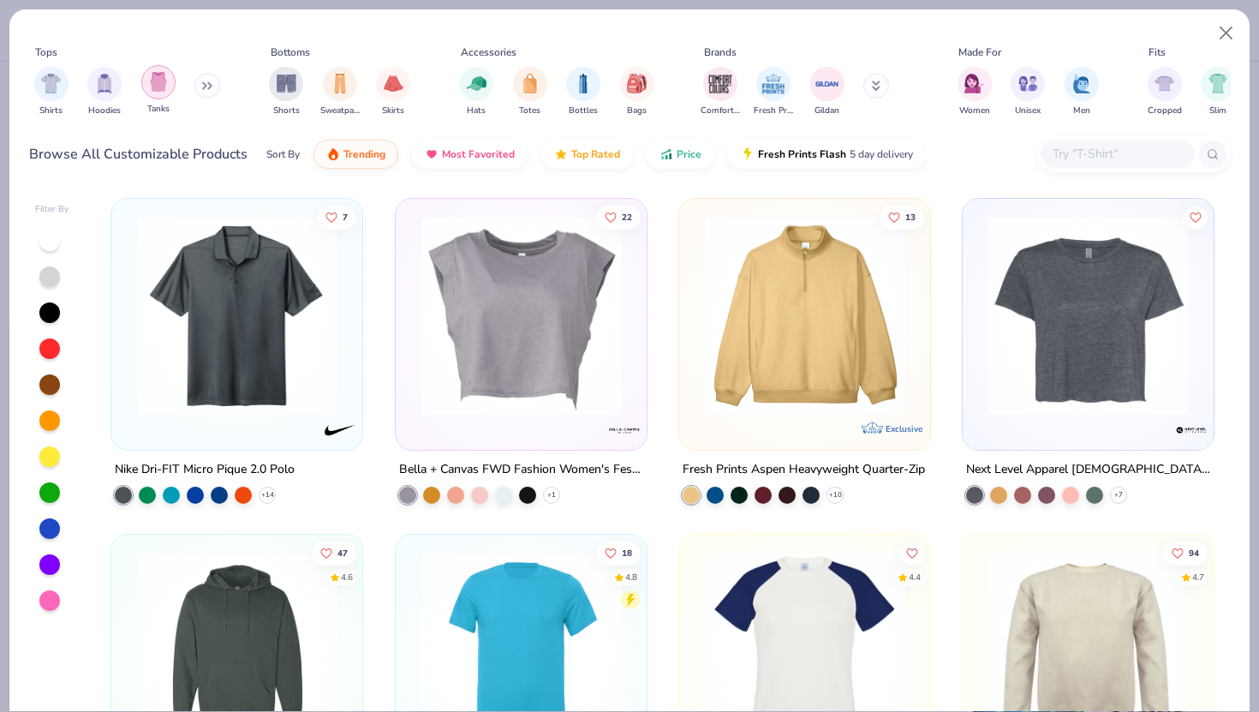
click at [167, 93] on div "filter for Tanks" at bounding box center [158, 82] width 34 height 34
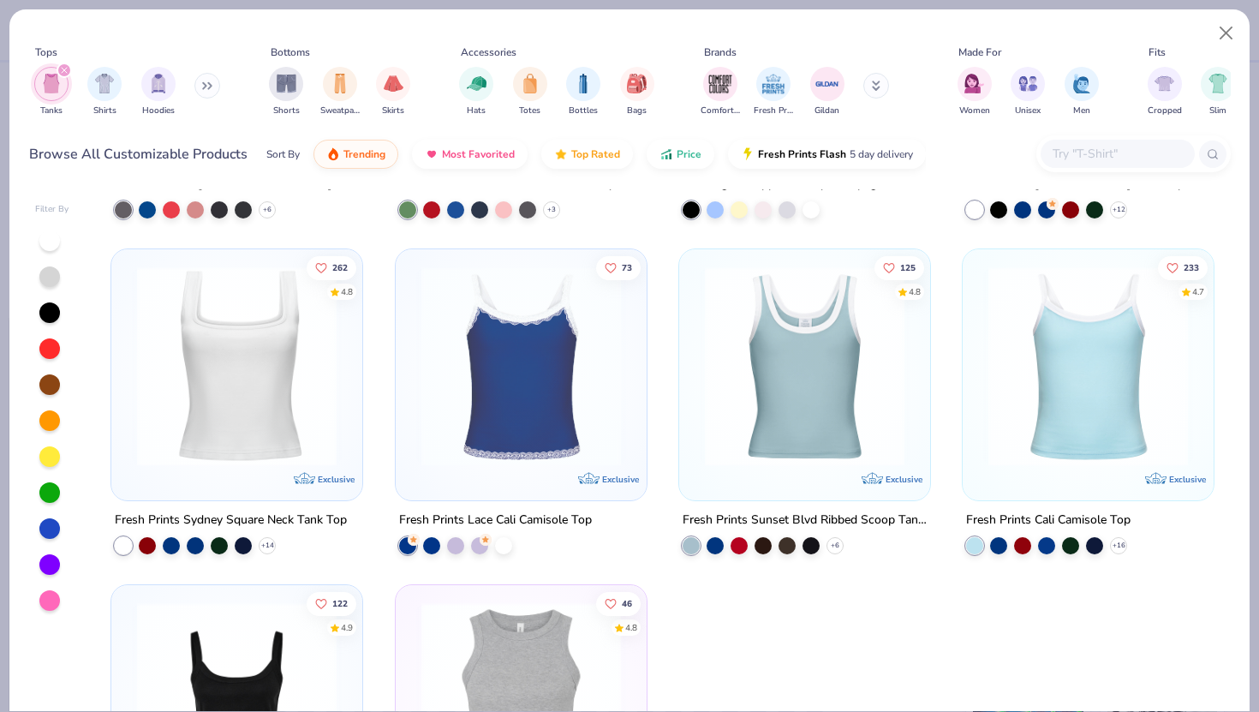
scroll to position [3662, 0]
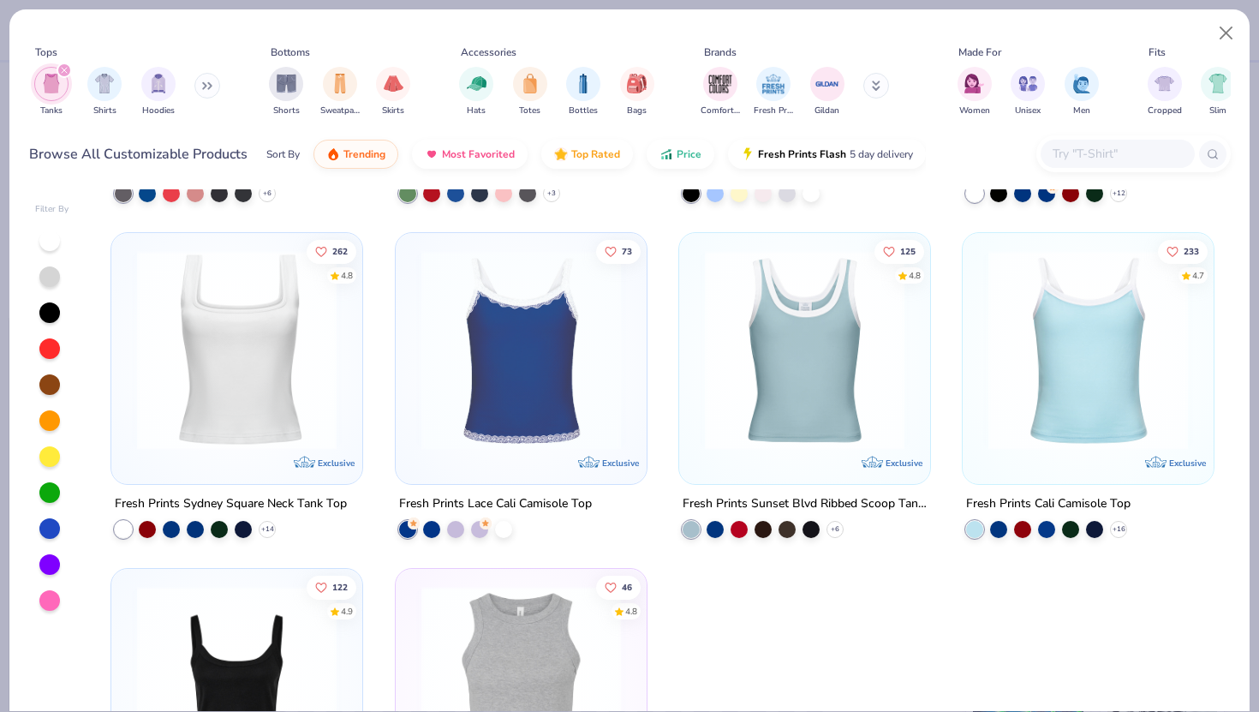
click at [1031, 391] on img at bounding box center [1088, 350] width 217 height 200
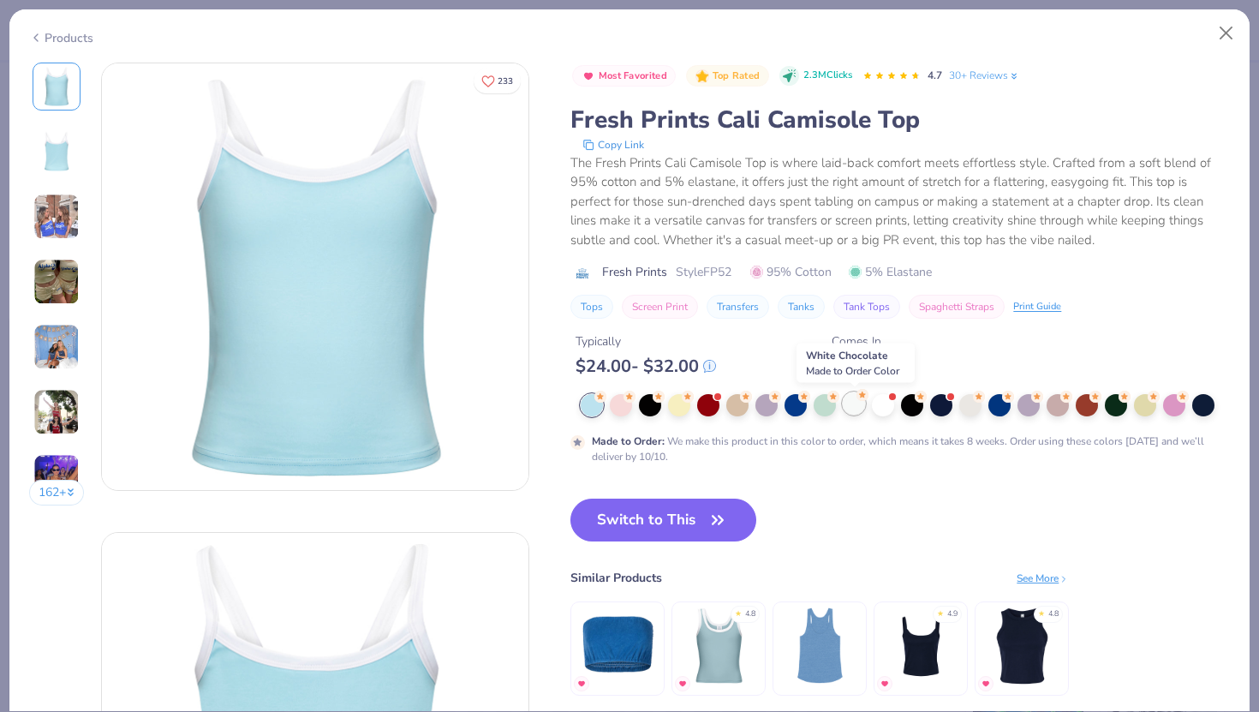
click at [856, 401] on div at bounding box center [854, 403] width 22 height 22
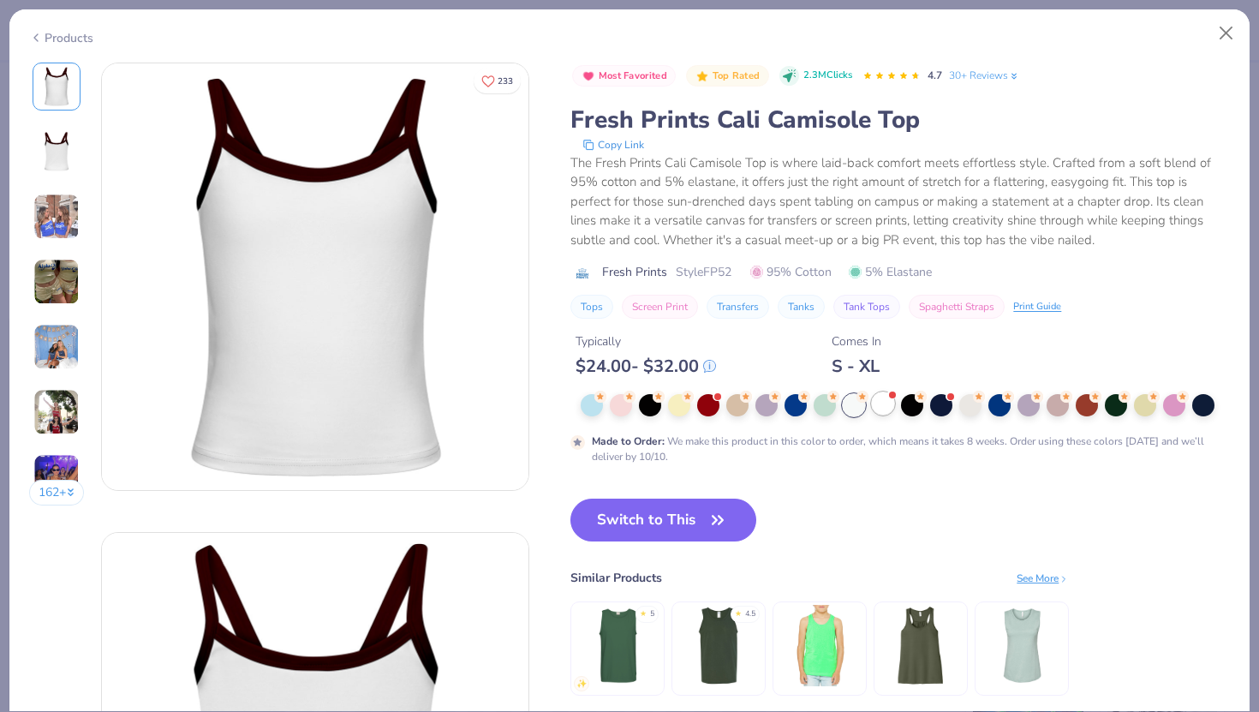
click at [884, 403] on div at bounding box center [883, 403] width 22 height 22
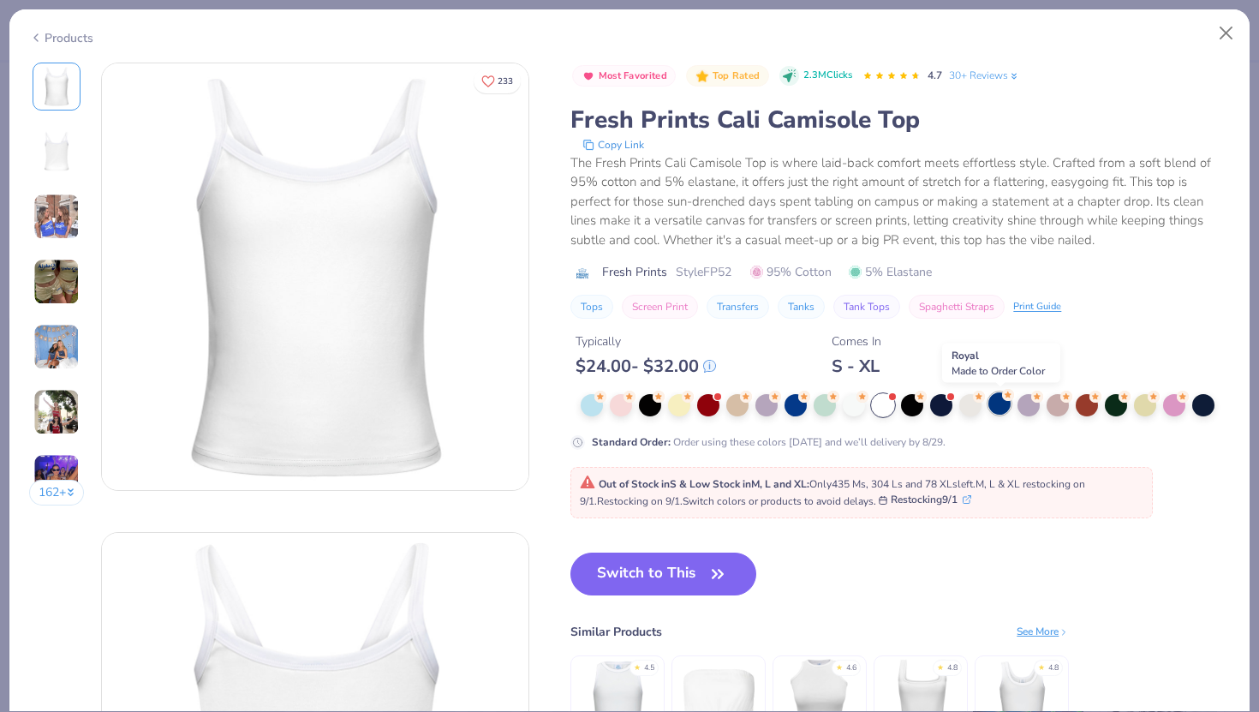
click at [993, 407] on div at bounding box center [1000, 403] width 22 height 22
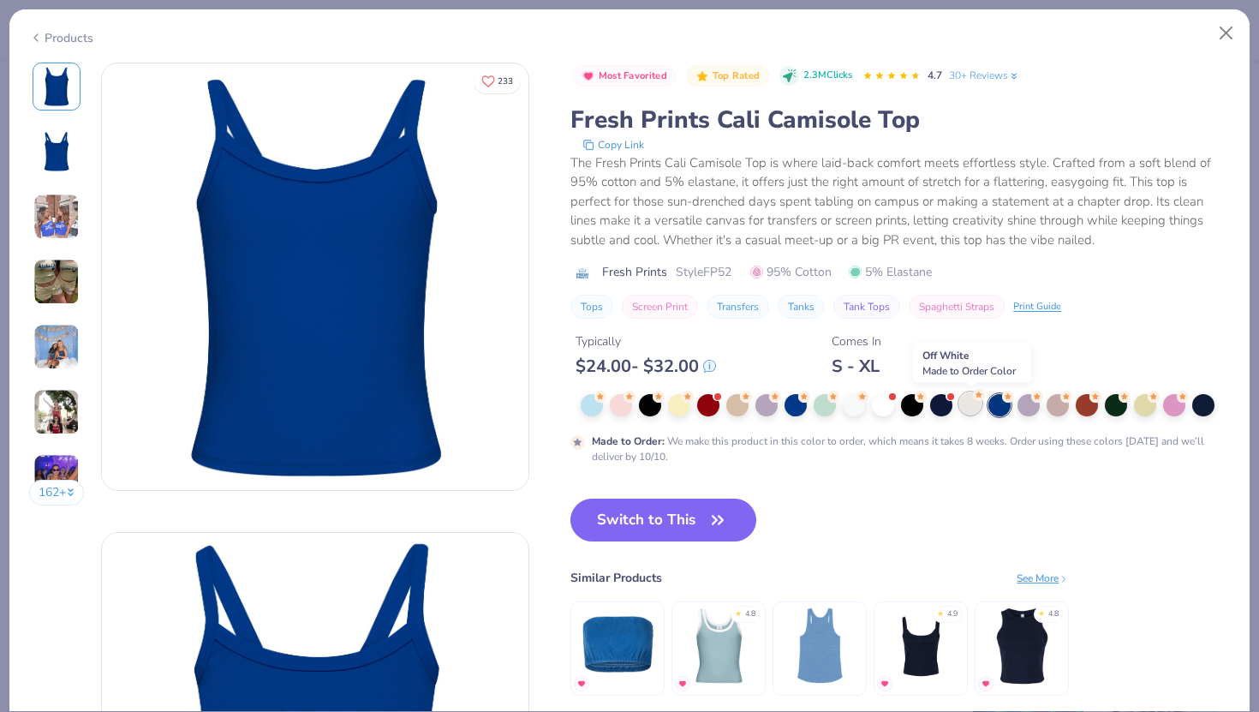
click at [966, 411] on div at bounding box center [970, 403] width 22 height 22
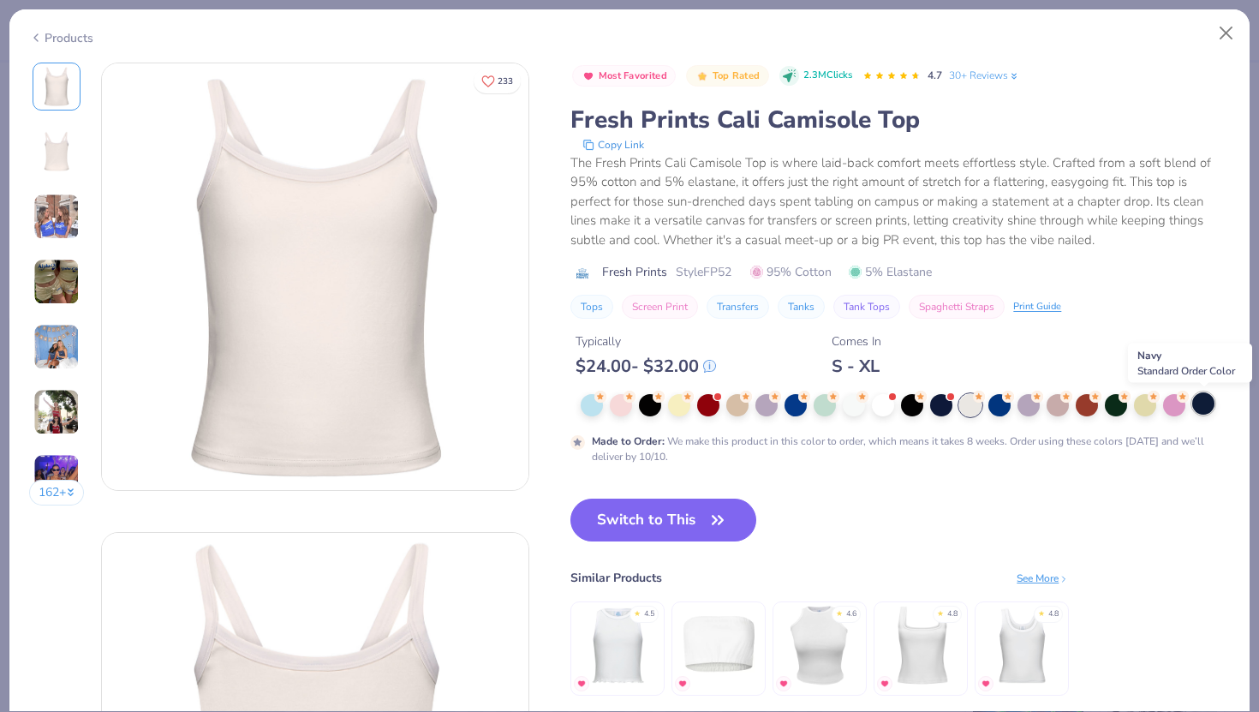
click at [1198, 398] on div at bounding box center [1204, 403] width 22 height 22
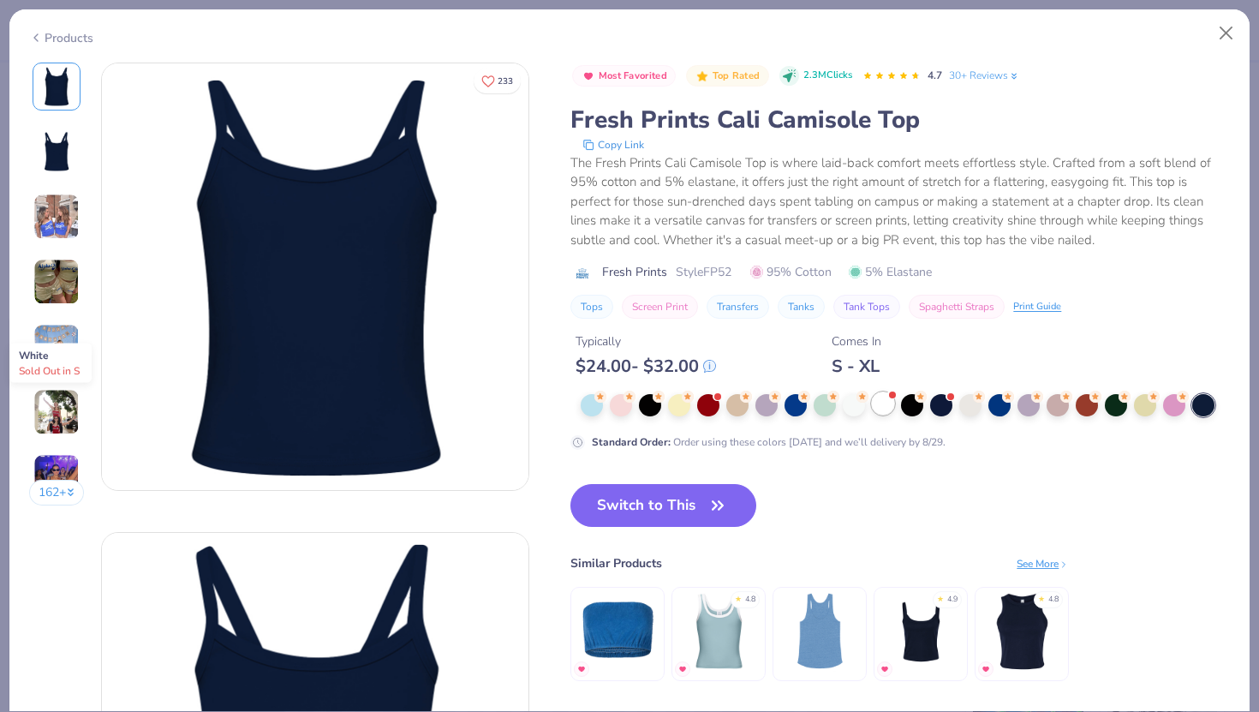
click at [887, 398] on div at bounding box center [883, 403] width 22 height 22
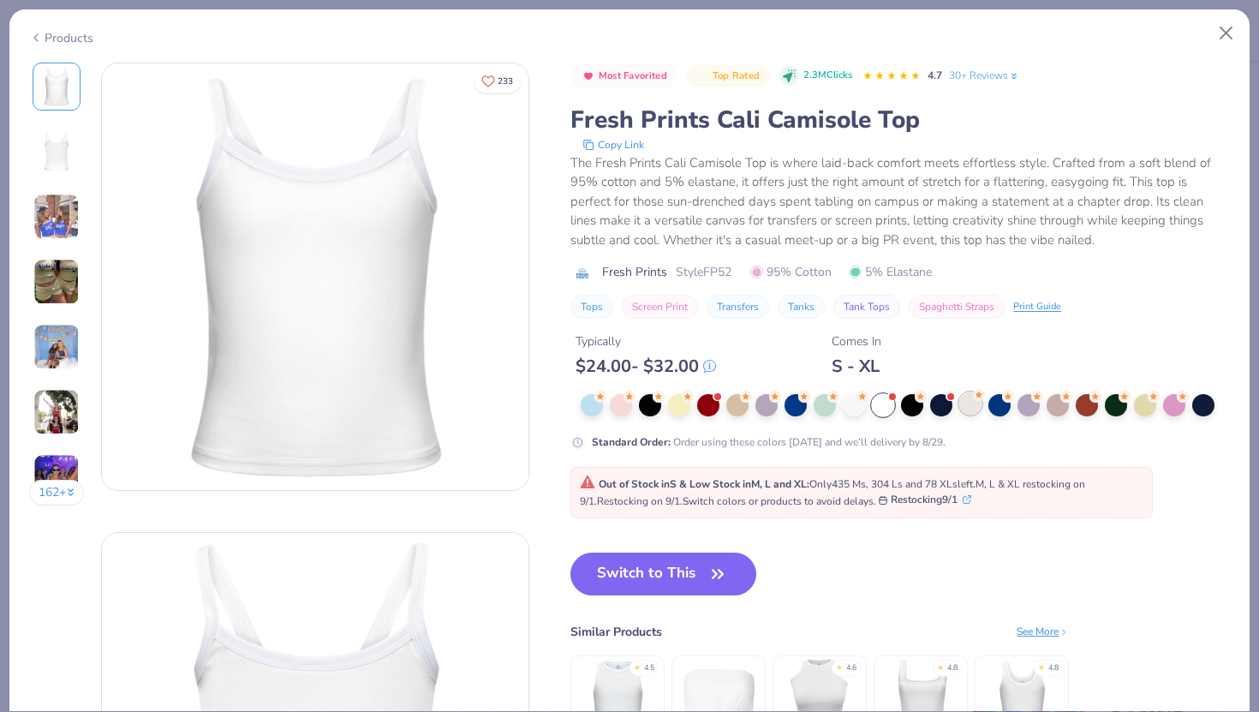
click at [973, 403] on div at bounding box center [970, 403] width 22 height 22
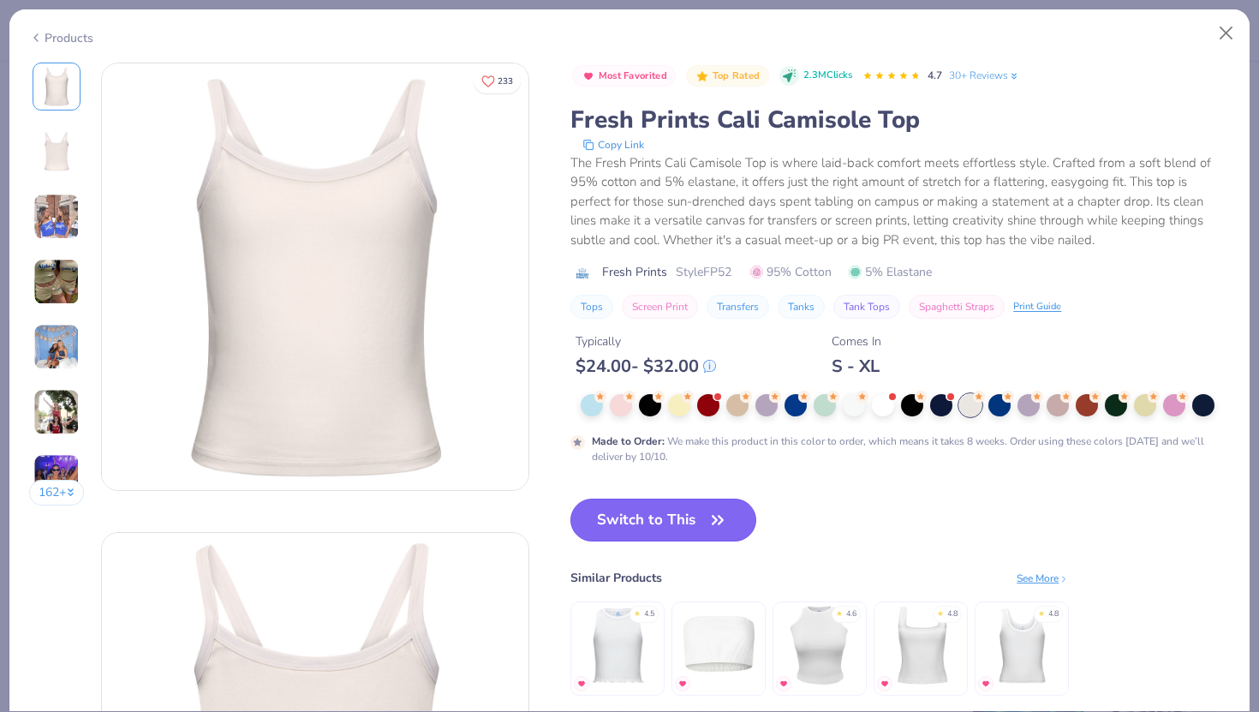
click at [706, 518] on button "Switch to This" at bounding box center [664, 520] width 186 height 43
type textarea "x"
type input "50"
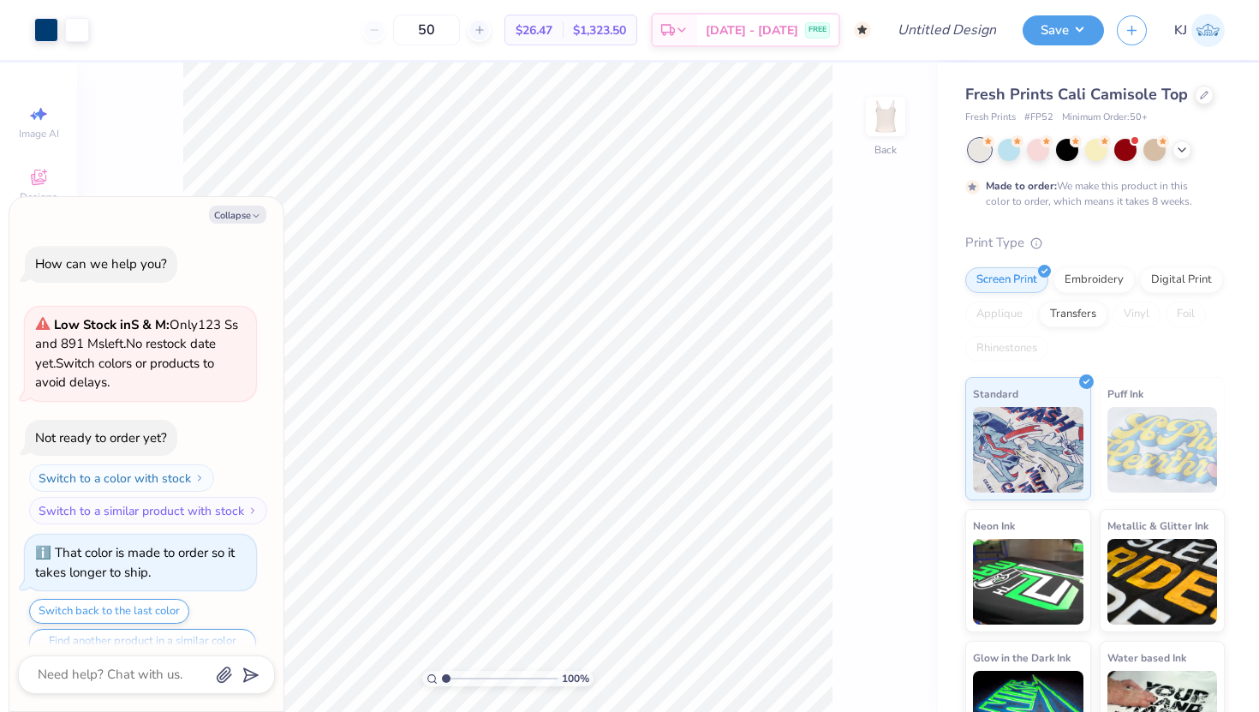
scroll to position [33, 0]
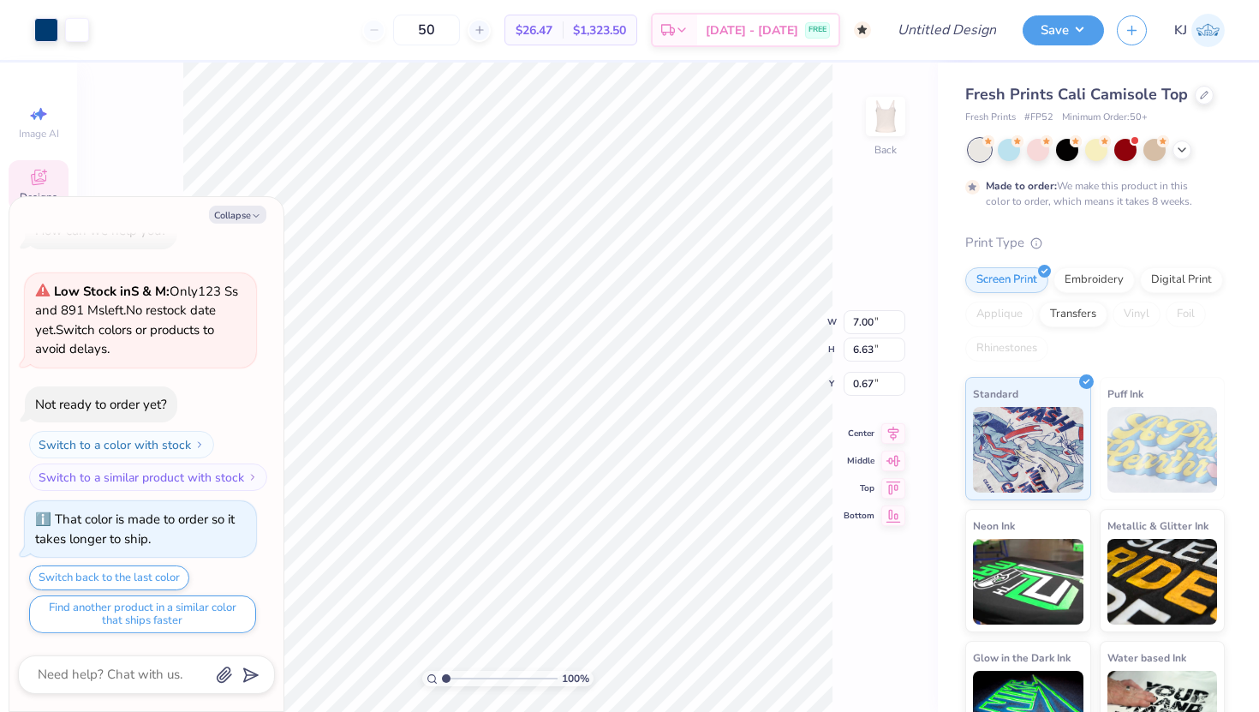
type textarea "x"
type input "2.83"
type textarea "x"
type input "7.27"
type input "6.88"
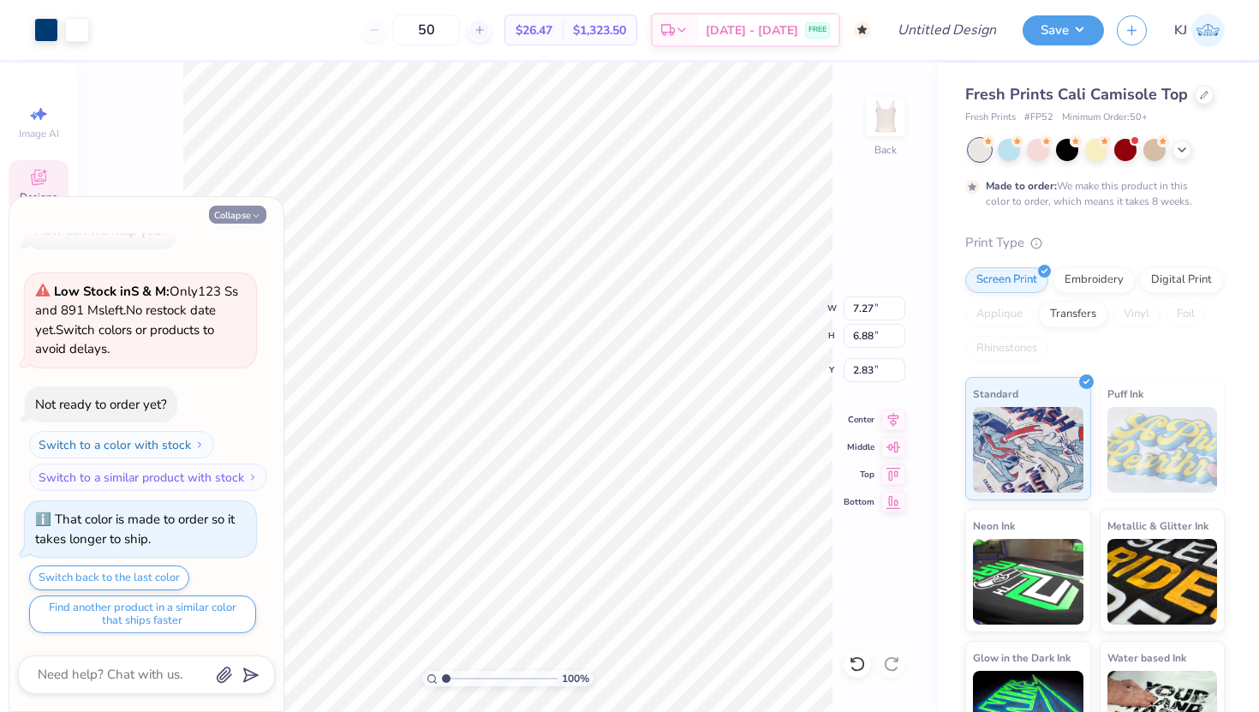
click at [229, 218] on button "Collapse" at bounding box center [237, 215] width 57 height 18
type textarea "x"
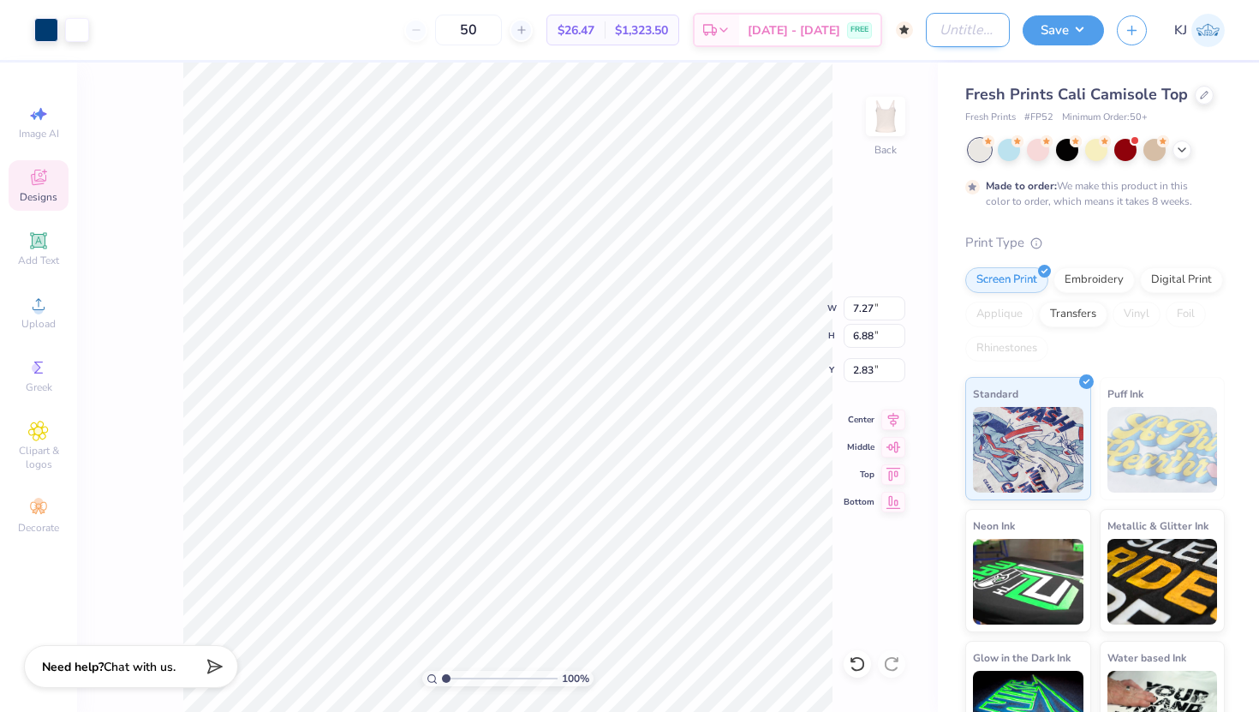
click at [957, 22] on input "Design Title" at bounding box center [968, 30] width 84 height 34
type input "dg PHILO"
click at [1076, 38] on button "Save" at bounding box center [1063, 28] width 81 height 30
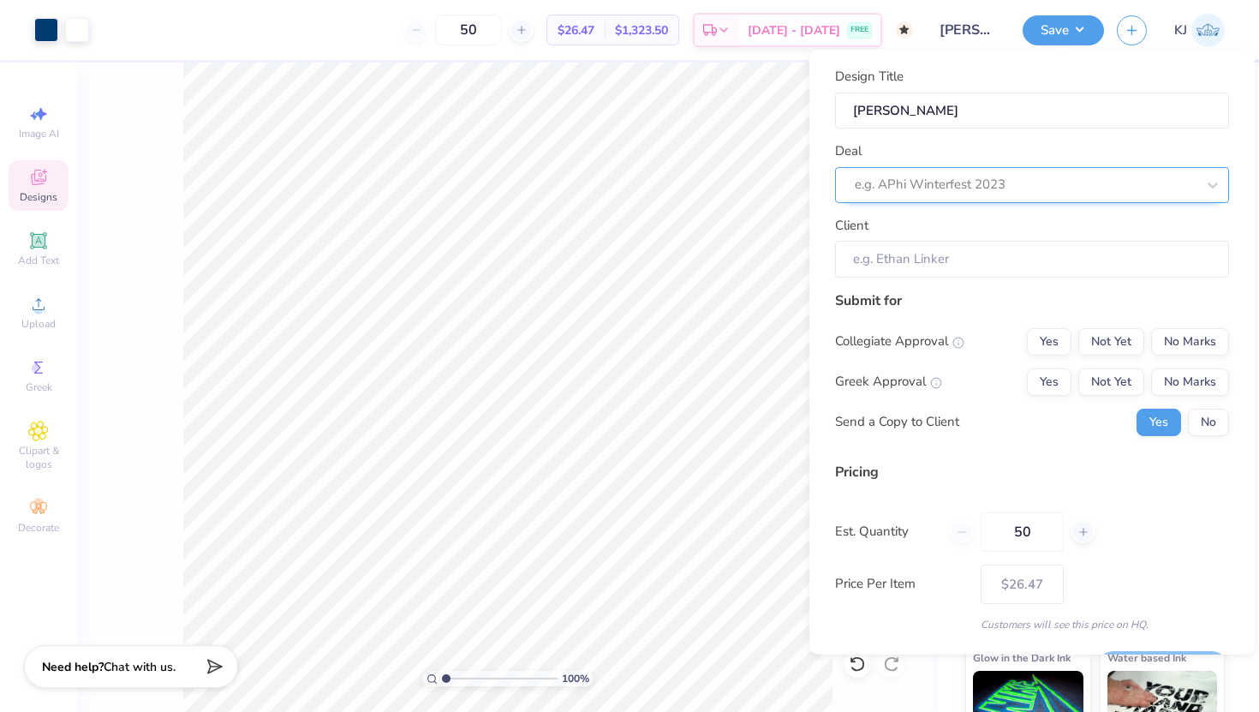
click at [970, 175] on div at bounding box center [1025, 184] width 341 height 23
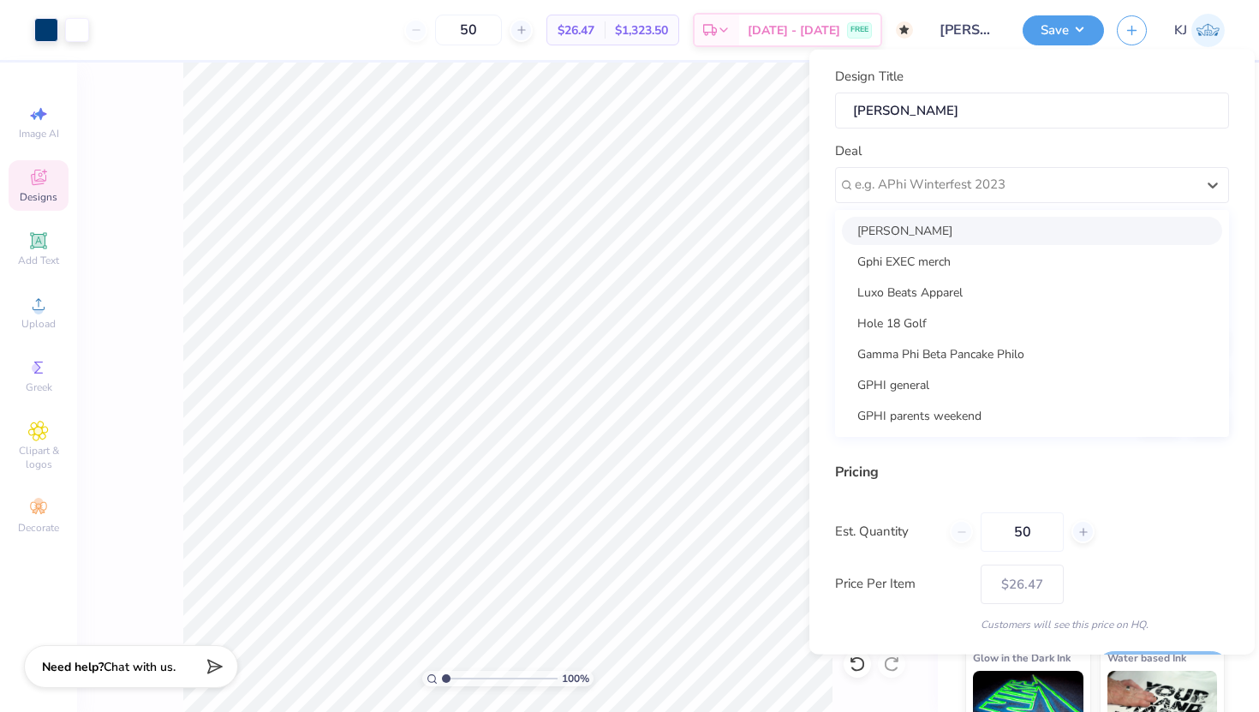
click at [940, 241] on div "DG philo" at bounding box center [1032, 230] width 380 height 28
type input "Maclaine Watson"
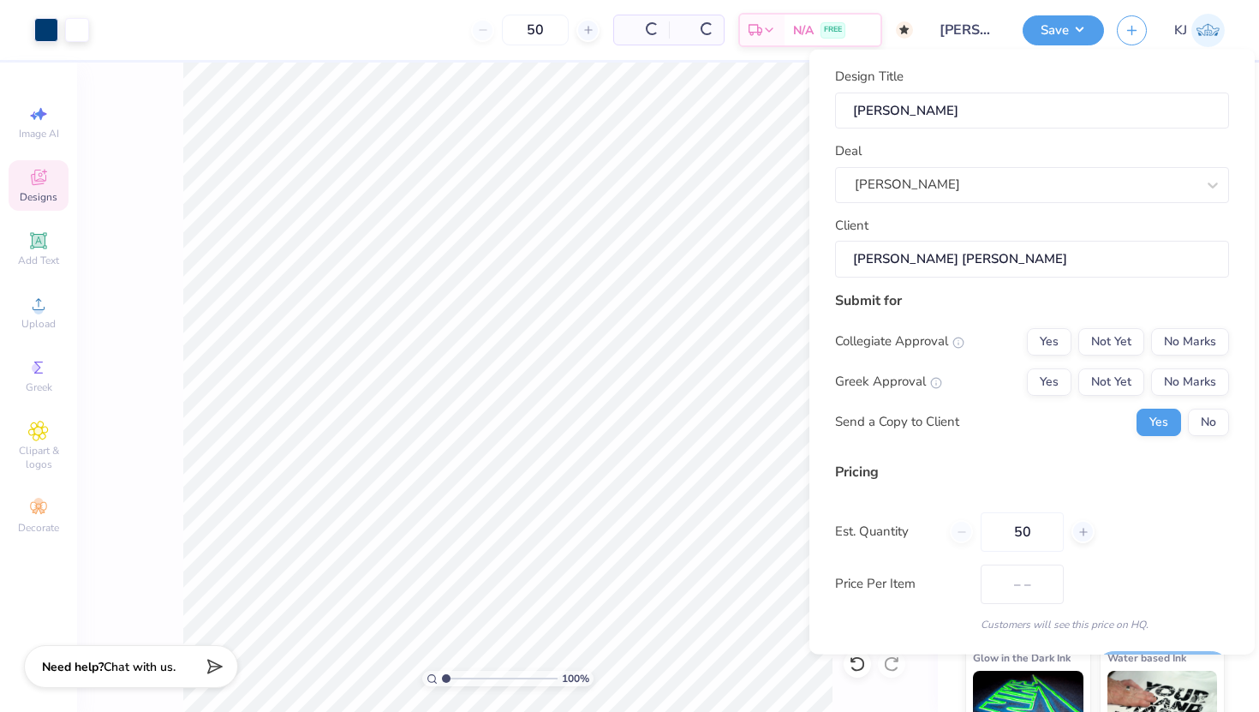
type input "$40.28"
click at [946, 261] on input "Maclaine Watson" at bounding box center [1032, 259] width 394 height 37
click at [792, 242] on body "Art colors 50 $40.28 Per Item $2,014.00 Total Est. Delivery Oct 7 - 10 FREE Des…" at bounding box center [629, 356] width 1259 height 712
click at [963, 256] on input "Maclaine Watson" at bounding box center [1032, 259] width 394 height 37
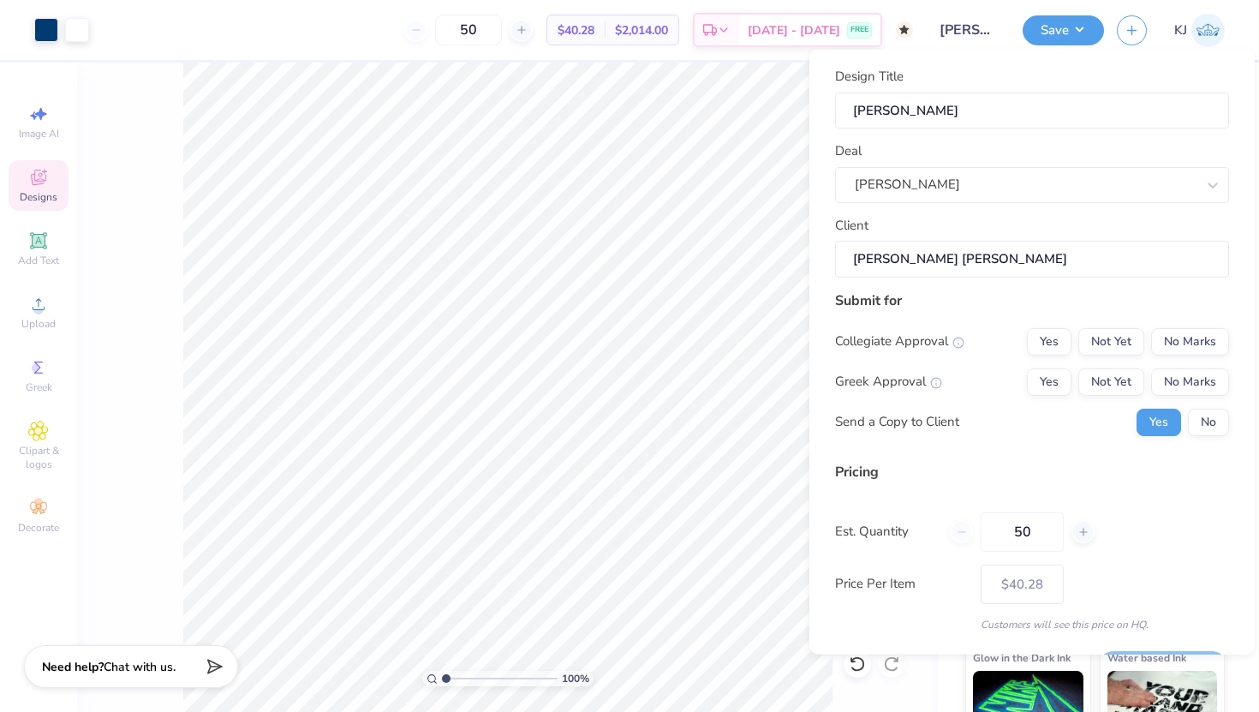
click at [963, 256] on input "Maclaine Watson" at bounding box center [1032, 259] width 394 height 37
click at [1111, 337] on button "Not Yet" at bounding box center [1112, 340] width 66 height 27
click at [1060, 387] on button "Yes" at bounding box center [1049, 381] width 45 height 27
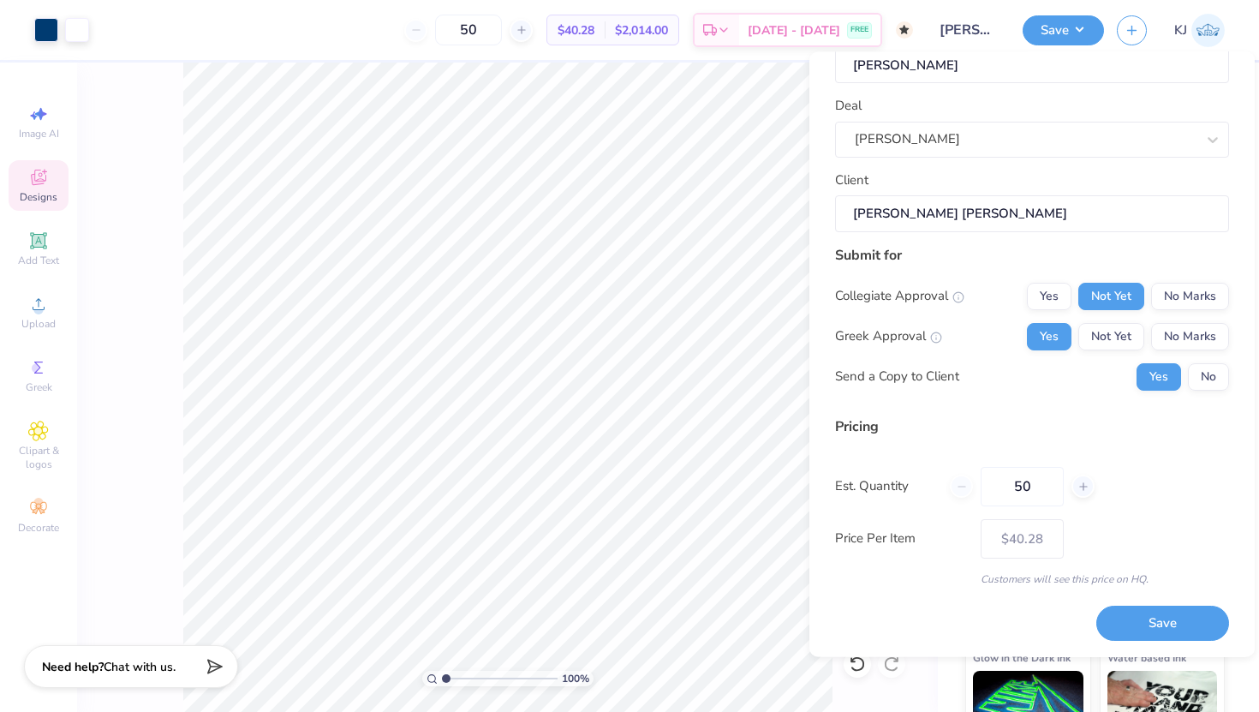
click at [963, 483] on div "50" at bounding box center [1022, 485] width 145 height 39
click at [1021, 481] on input "50" at bounding box center [1022, 485] width 83 height 39
type input "50"
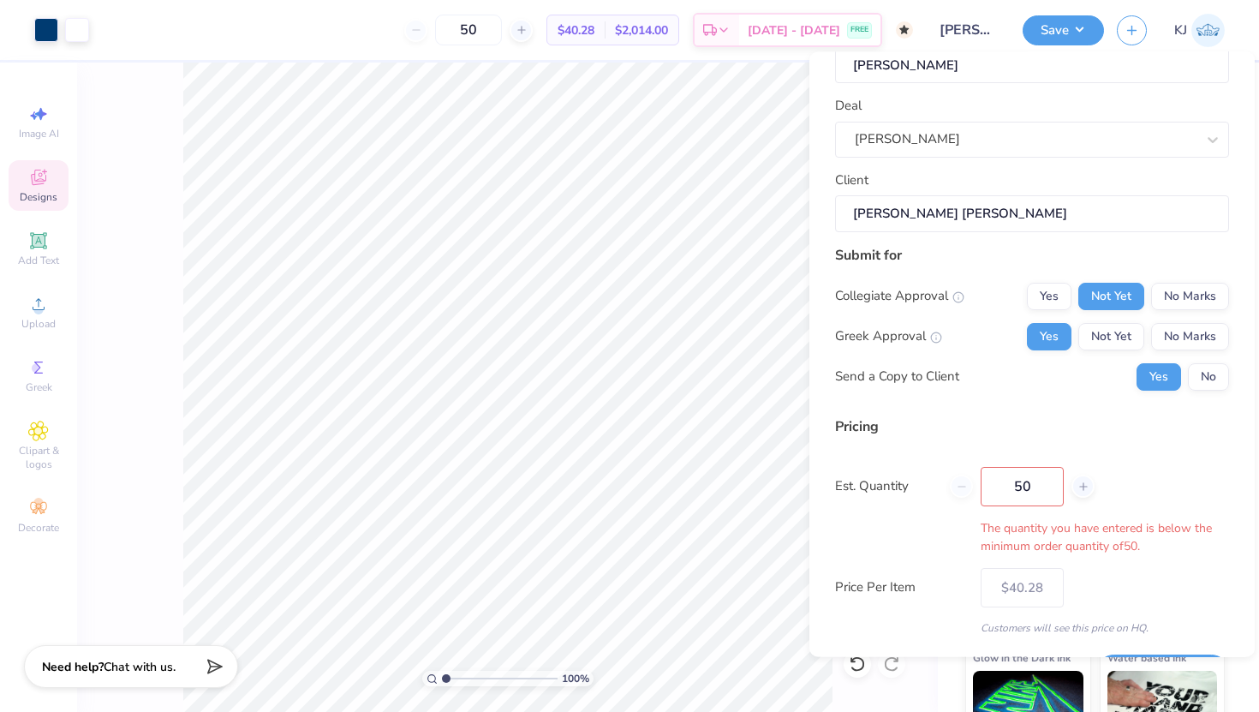
scroll to position [97, 0]
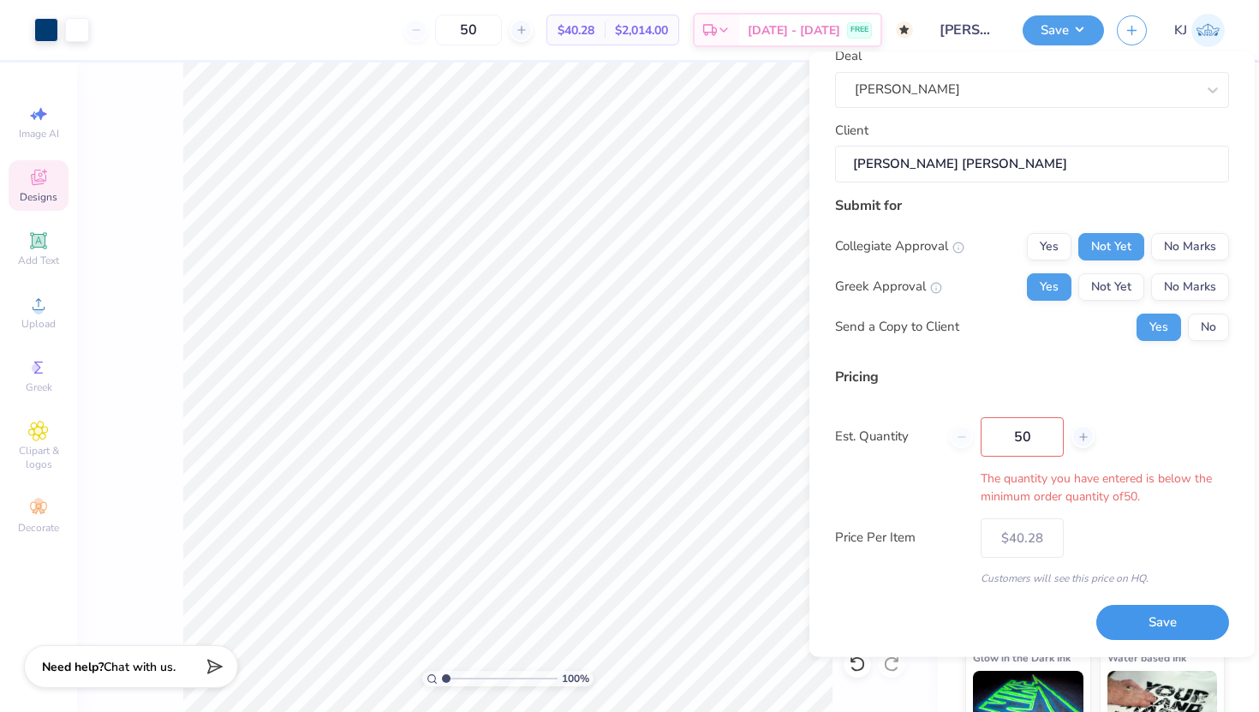
click at [1162, 631] on button "Save" at bounding box center [1163, 623] width 133 height 35
type input "$40.28"
